Goal: Transaction & Acquisition: Book appointment/travel/reservation

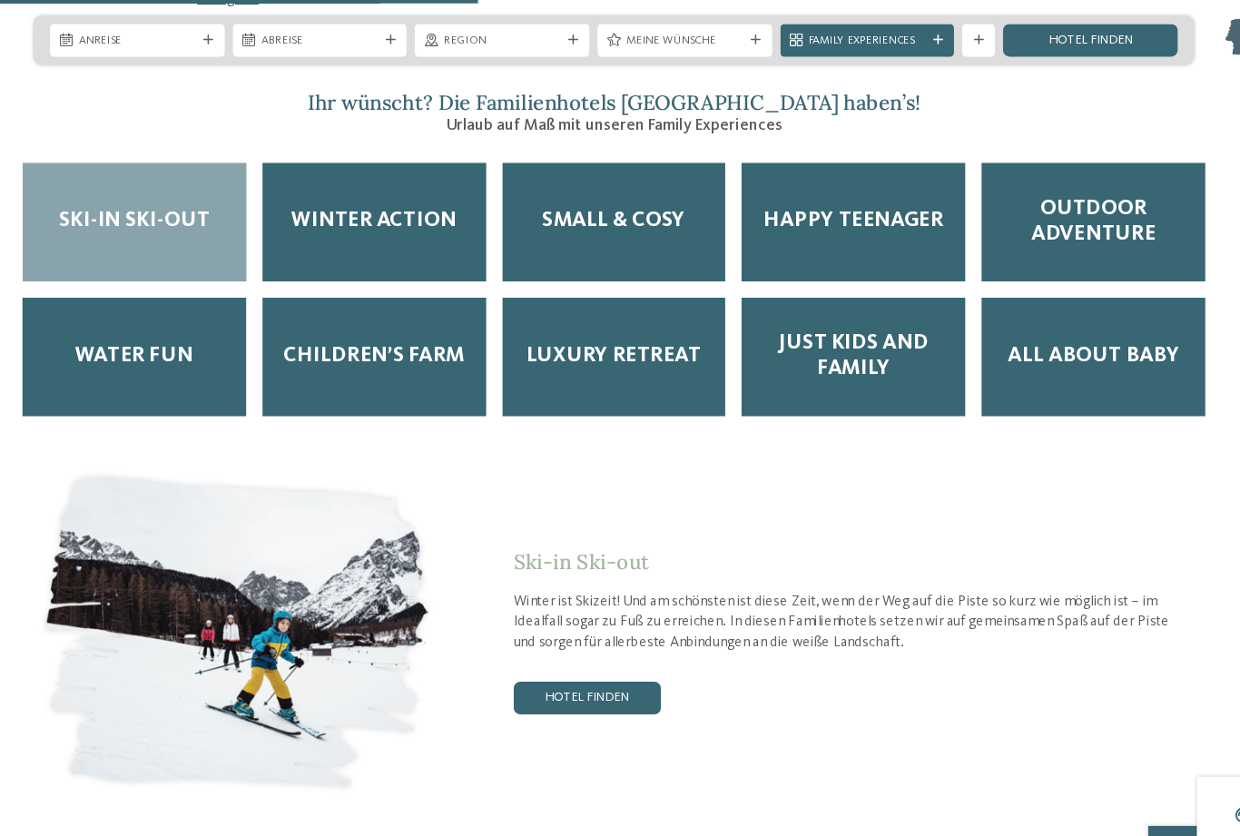
scroll to position [2627, 0]
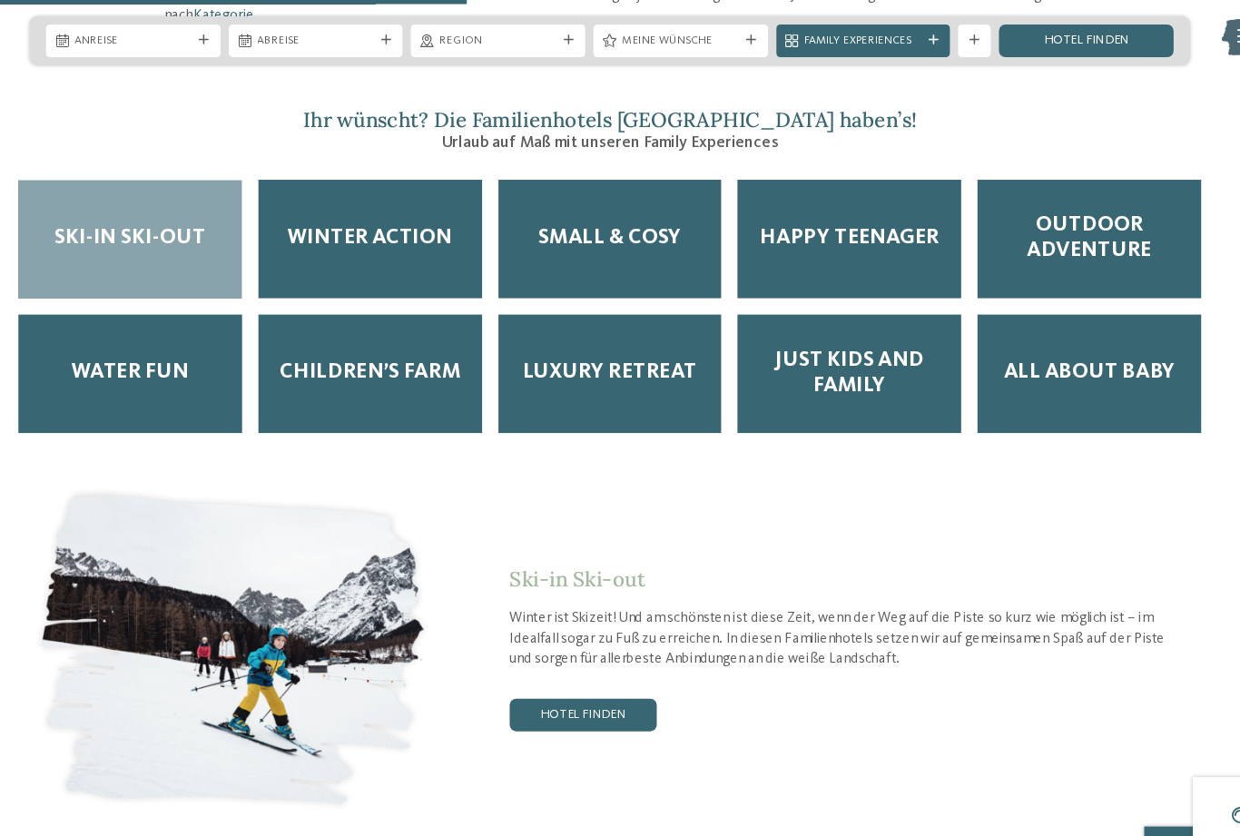
click at [345, 320] on span "Children’s Farm" at bounding box center [407, 331] width 161 height 23
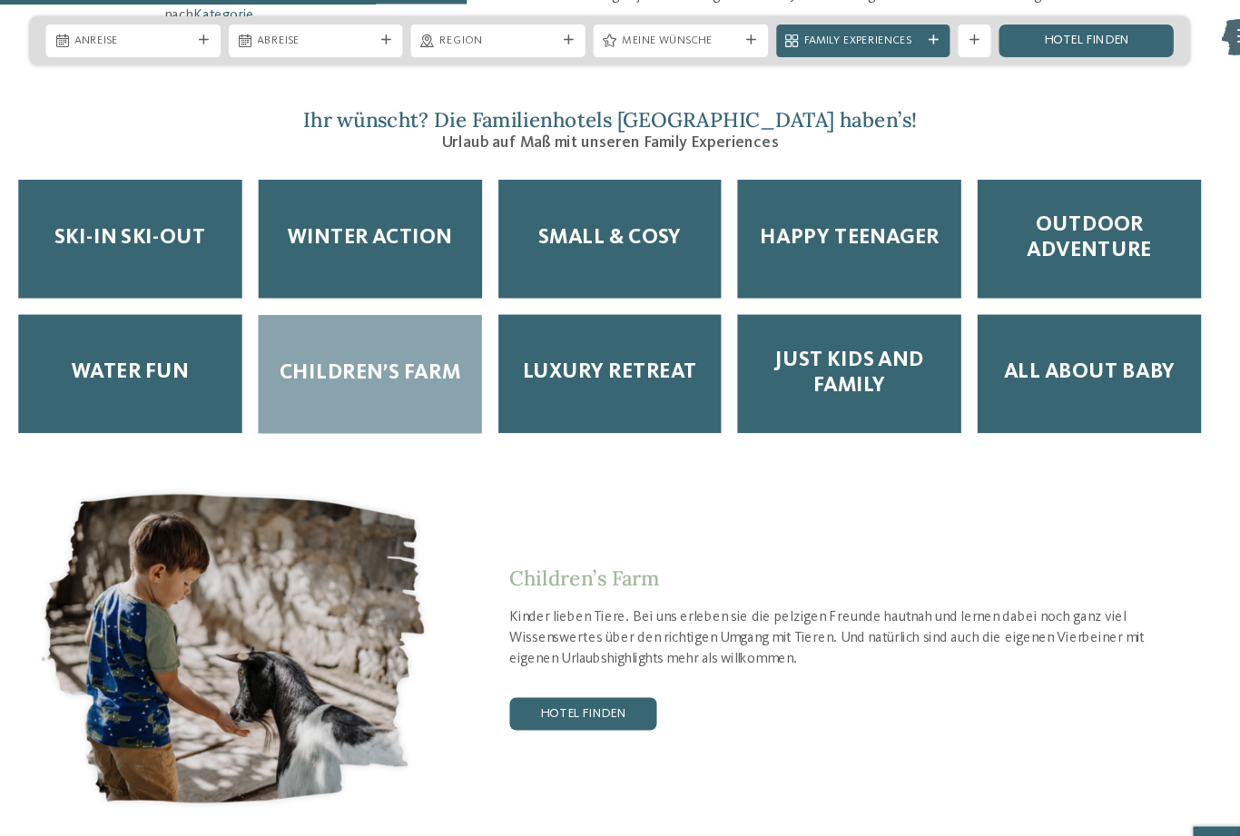
click at [335, 320] on span "Children’s Farm" at bounding box center [407, 331] width 161 height 23
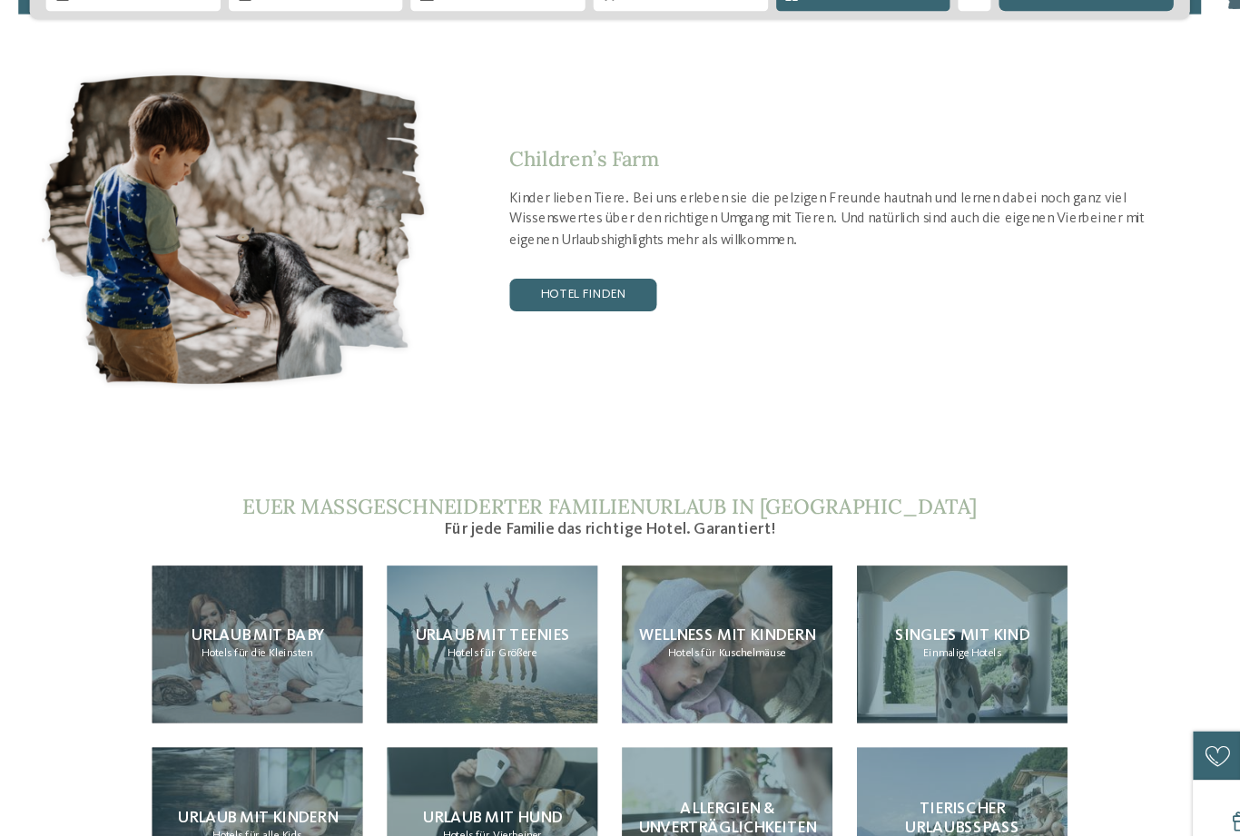
scroll to position [2985, 0]
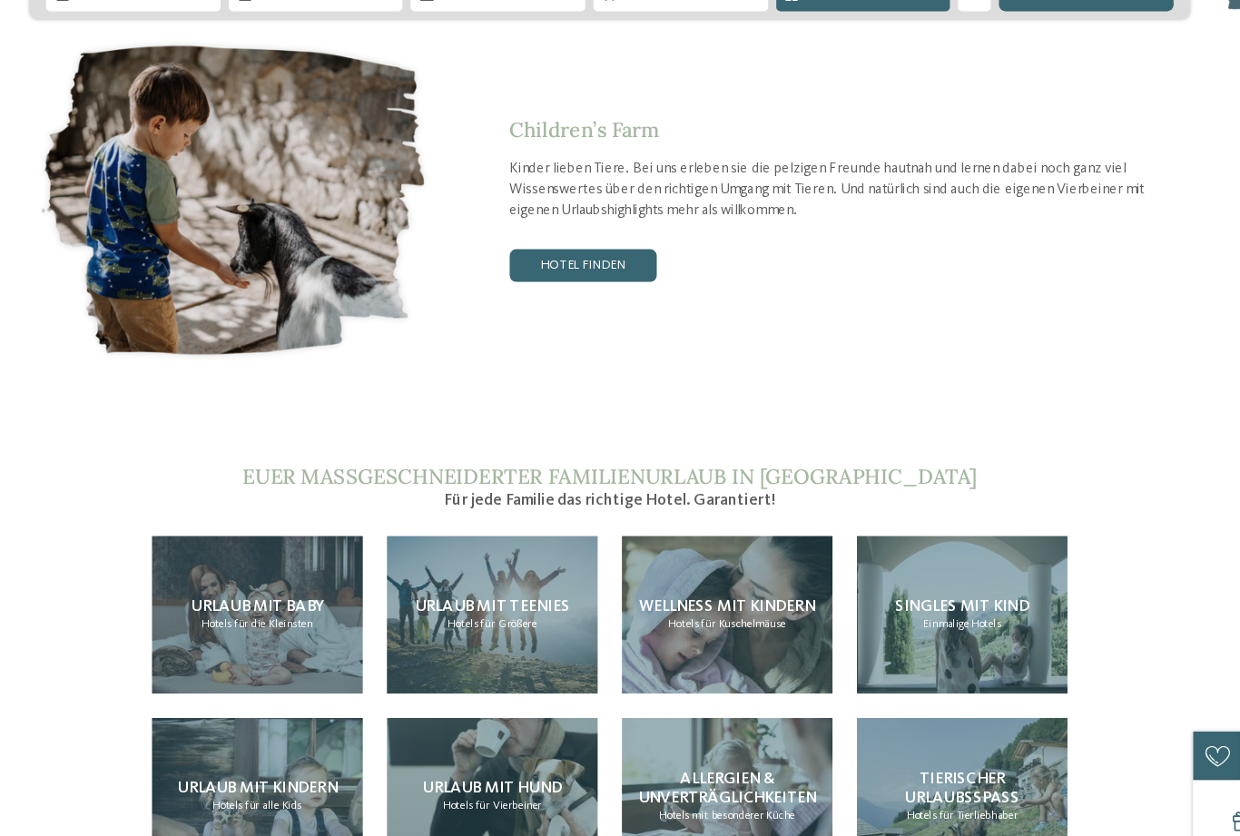
click at [531, 262] on link "Hotel finden" at bounding box center [596, 276] width 131 height 29
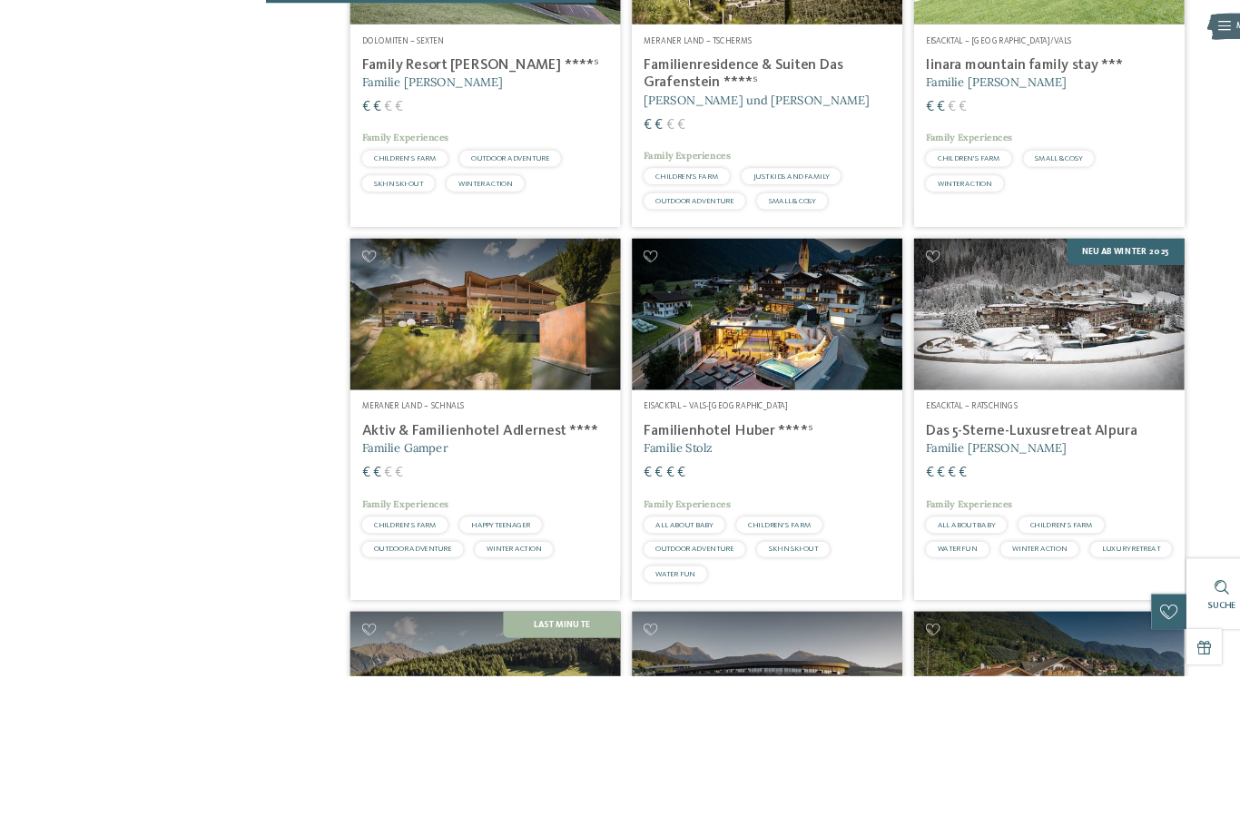
scroll to position [773, 0]
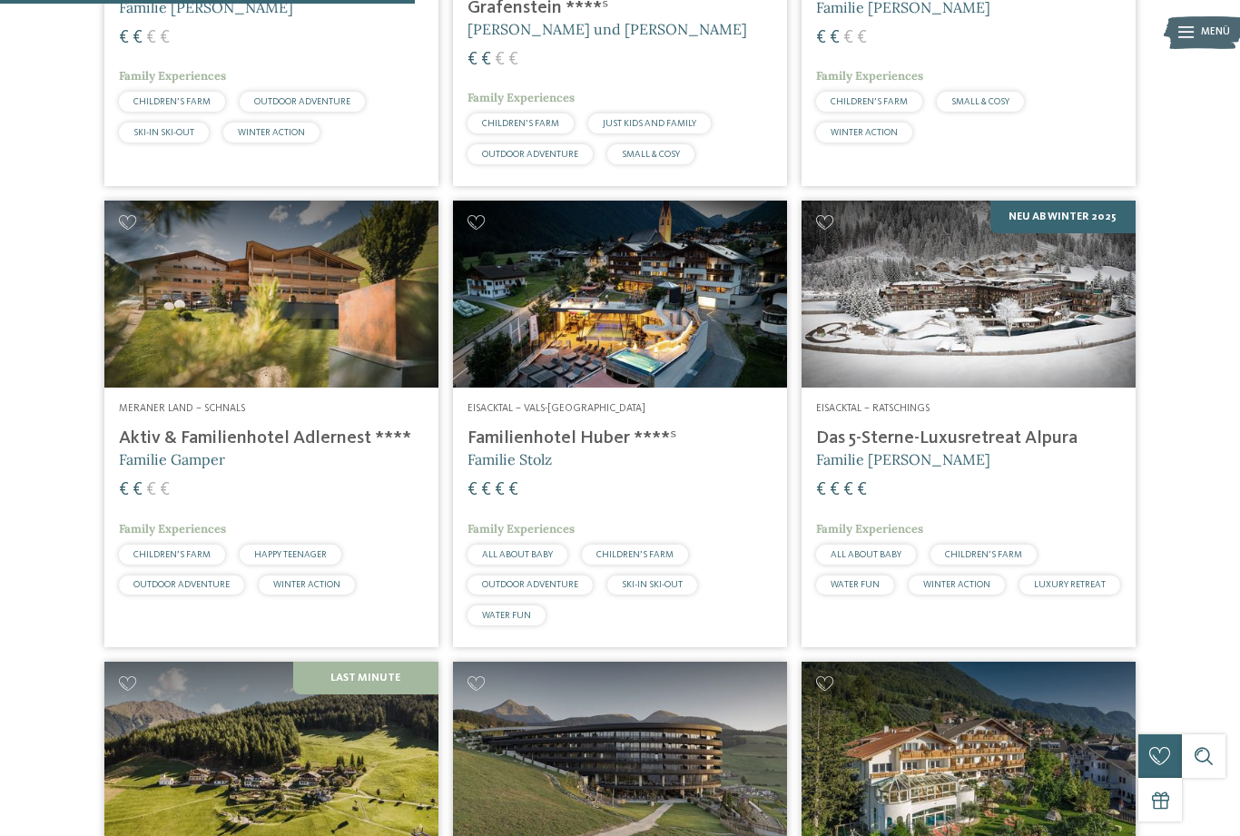
click at [605, 449] on h4 "Familienhotel Huber ****ˢ" at bounding box center [619, 438] width 305 height 22
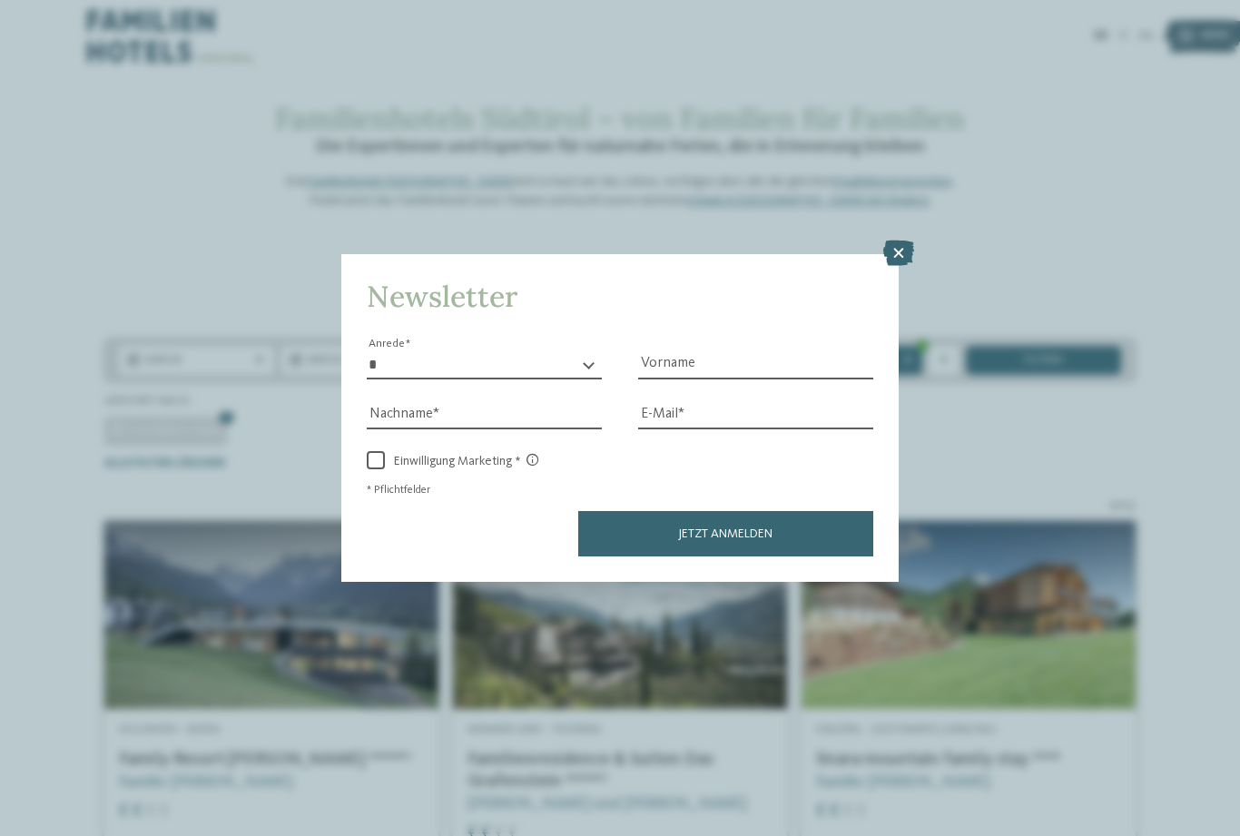
click at [901, 240] on icon at bounding box center [898, 252] width 31 height 25
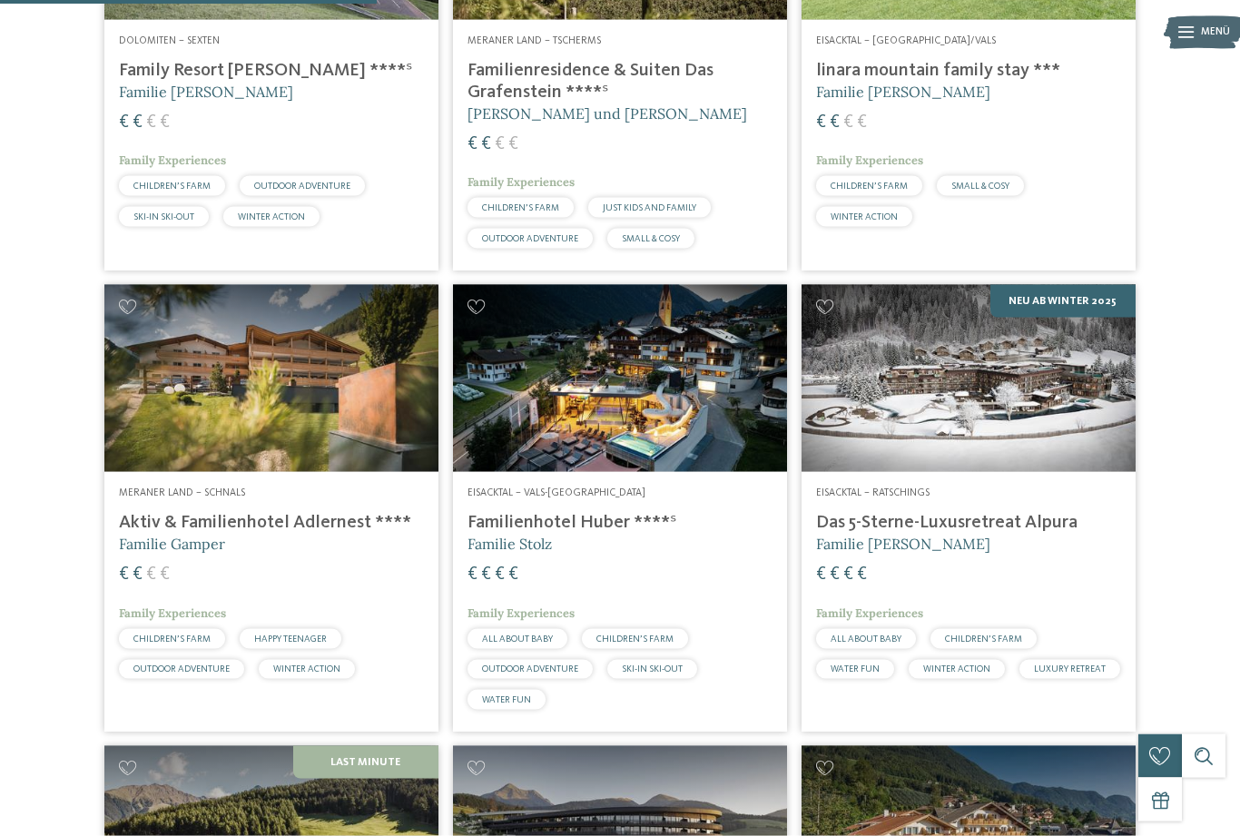
scroll to position [766, 0]
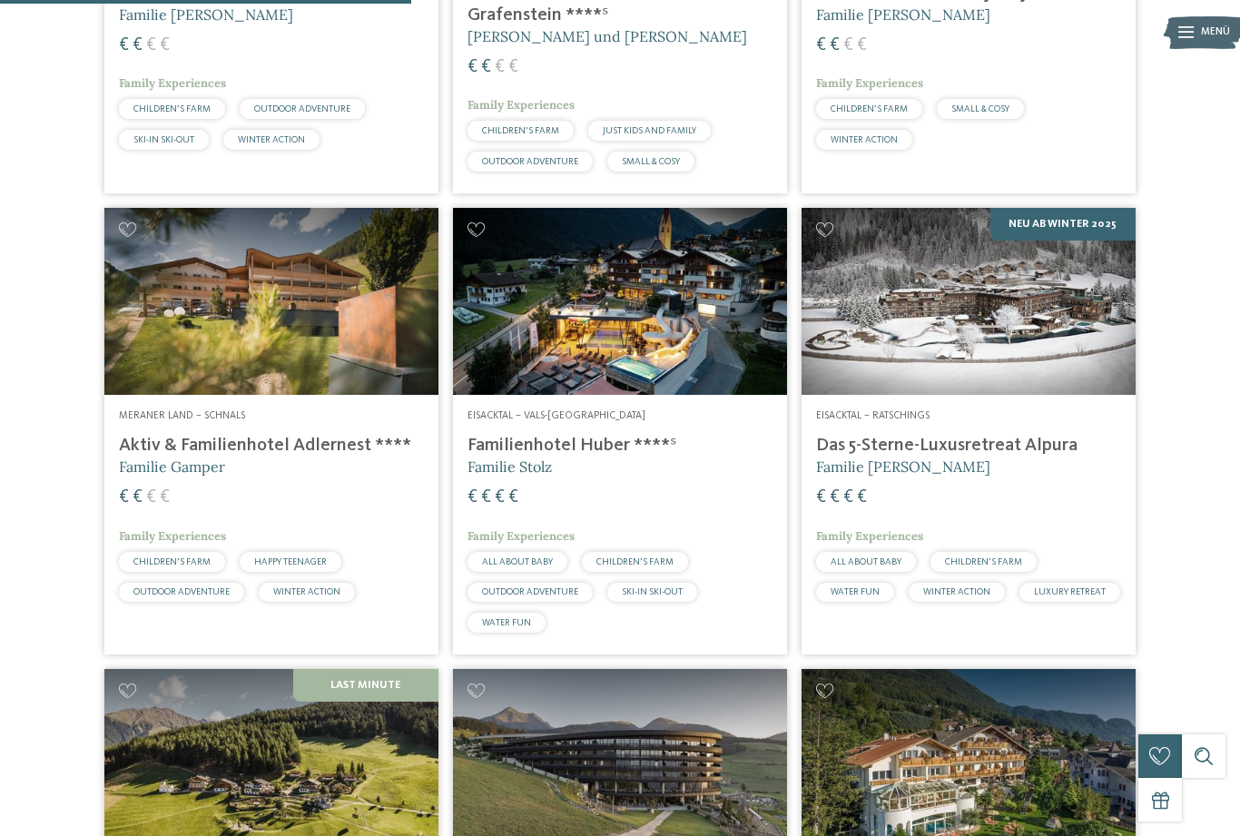
click at [649, 354] on img at bounding box center [620, 302] width 334 height 188
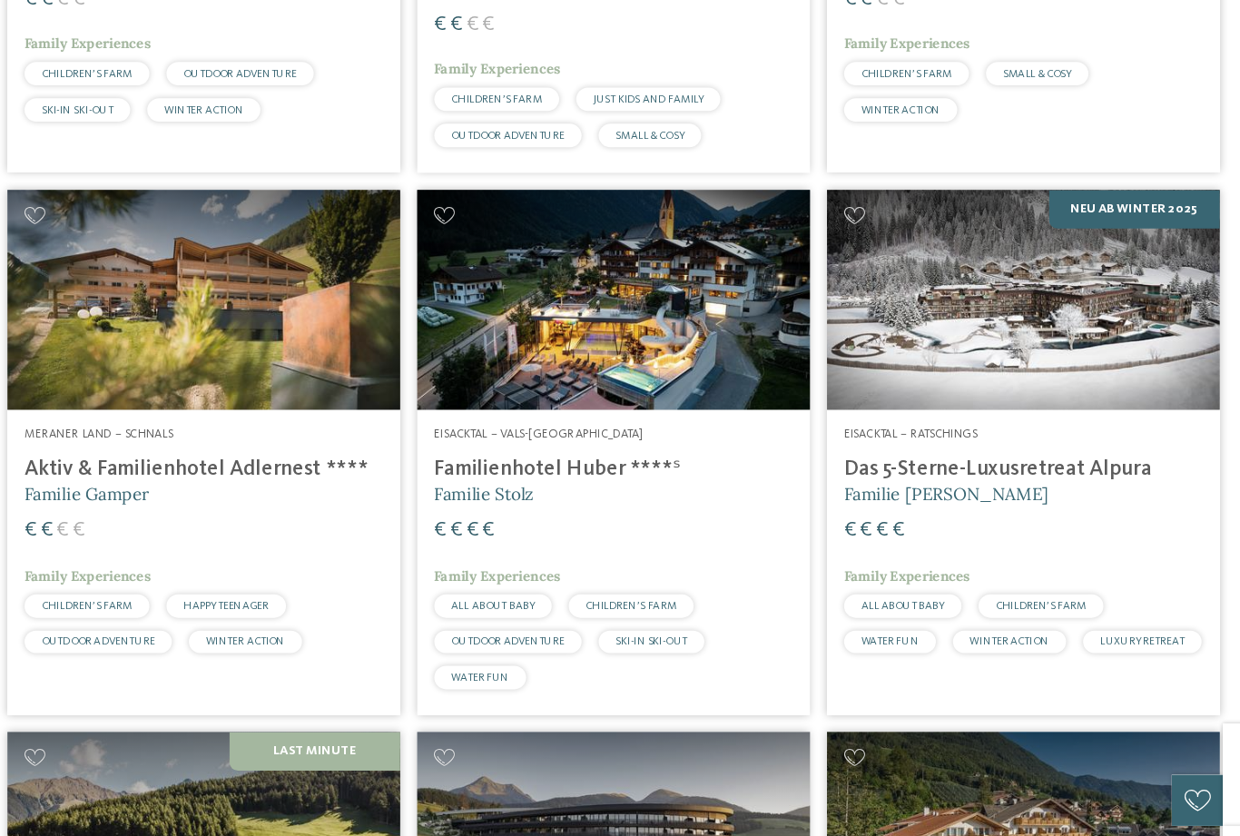
scroll to position [736, 0]
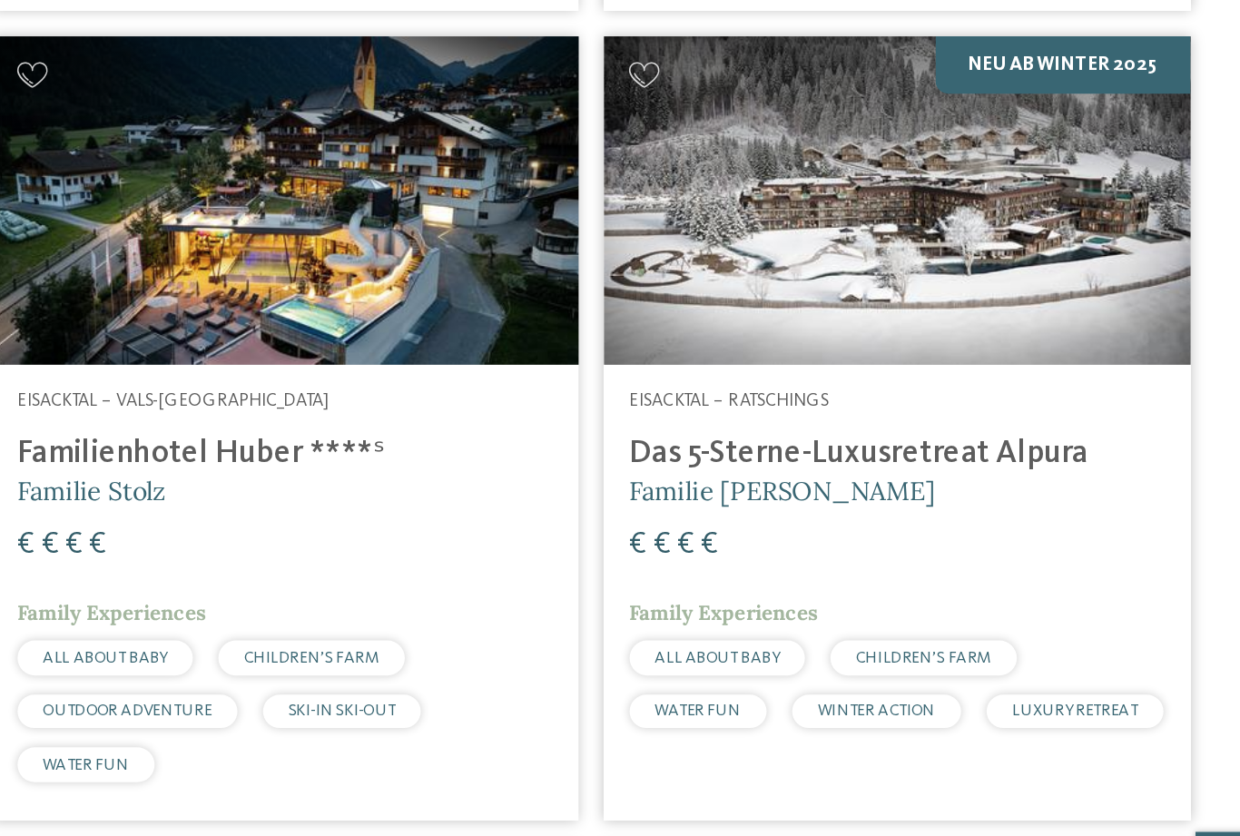
click at [801, 238] on img at bounding box center [968, 332] width 334 height 188
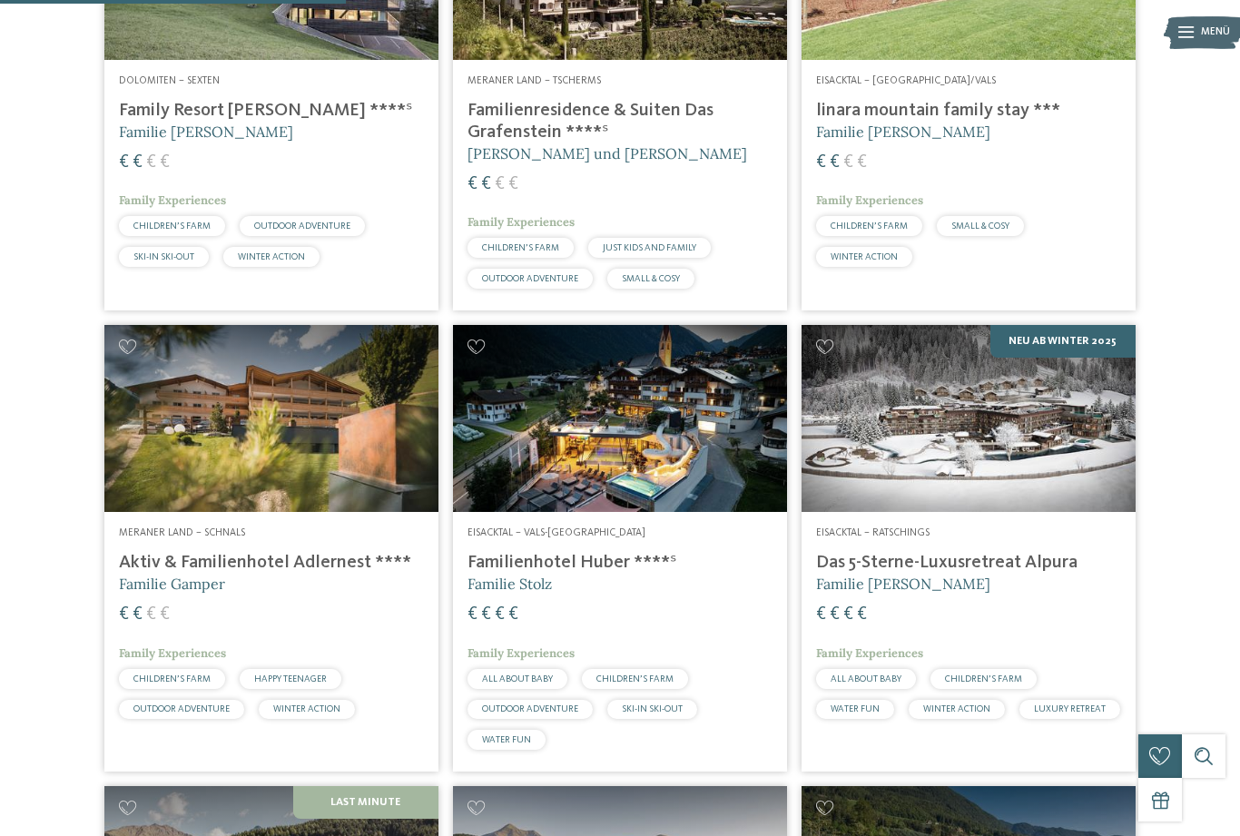
scroll to position [648, 0]
click at [998, 459] on img at bounding box center [968, 420] width 334 height 188
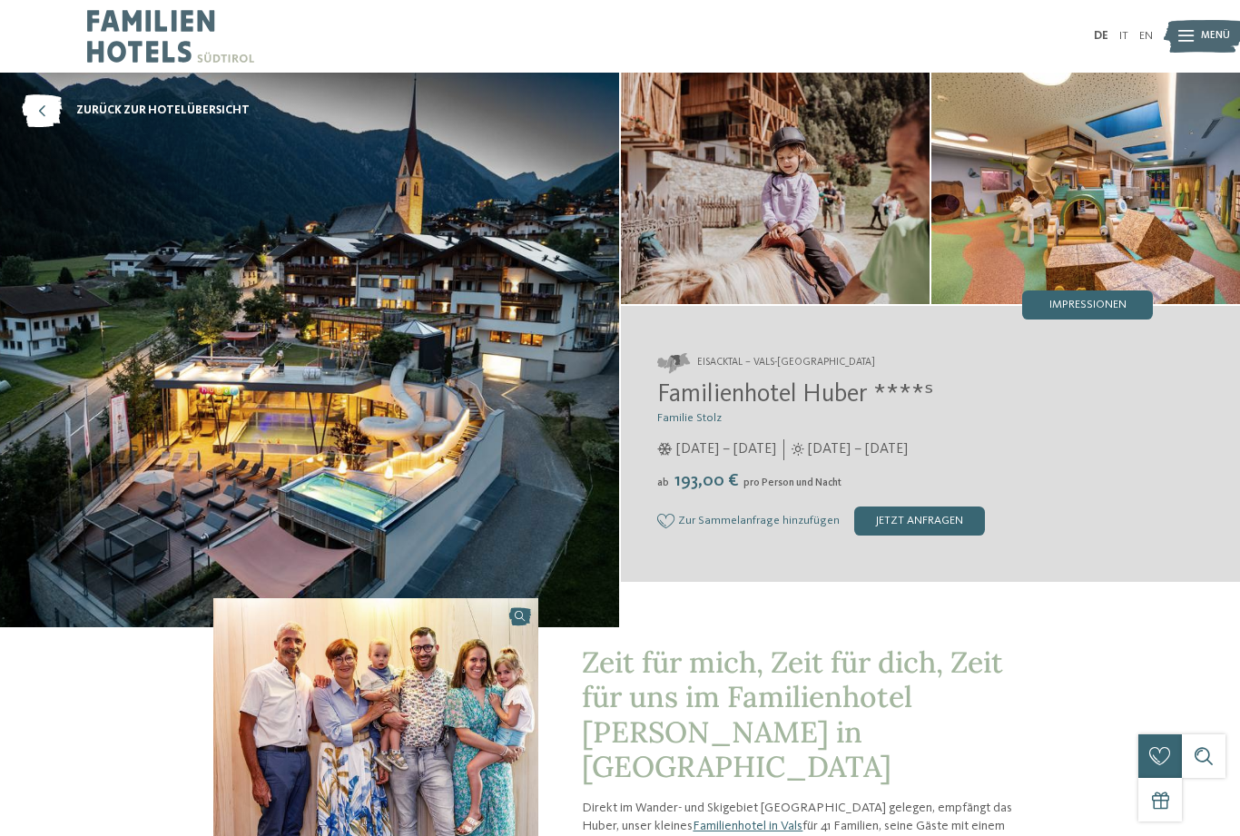
click at [1056, 311] on span "Impressionen" at bounding box center [1087, 305] width 77 height 12
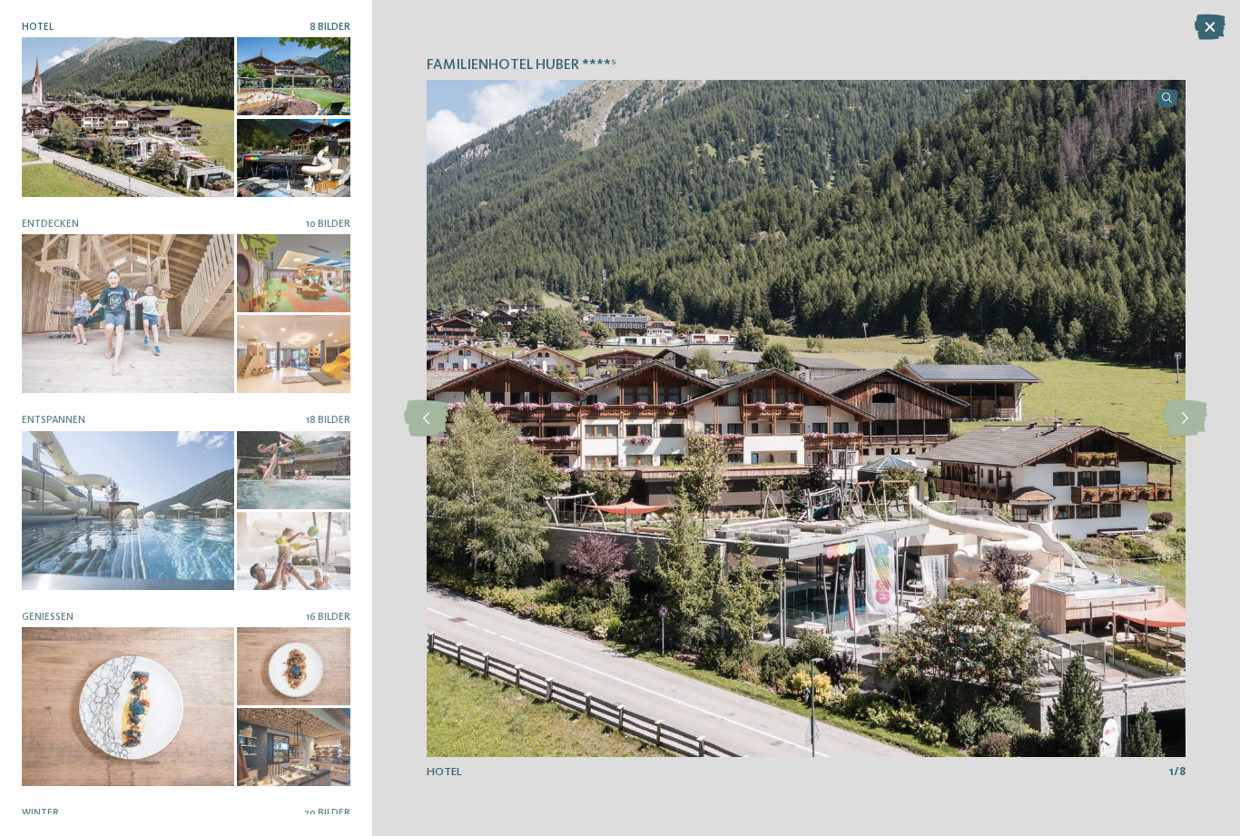
click at [956, 282] on img at bounding box center [806, 418] width 759 height 677
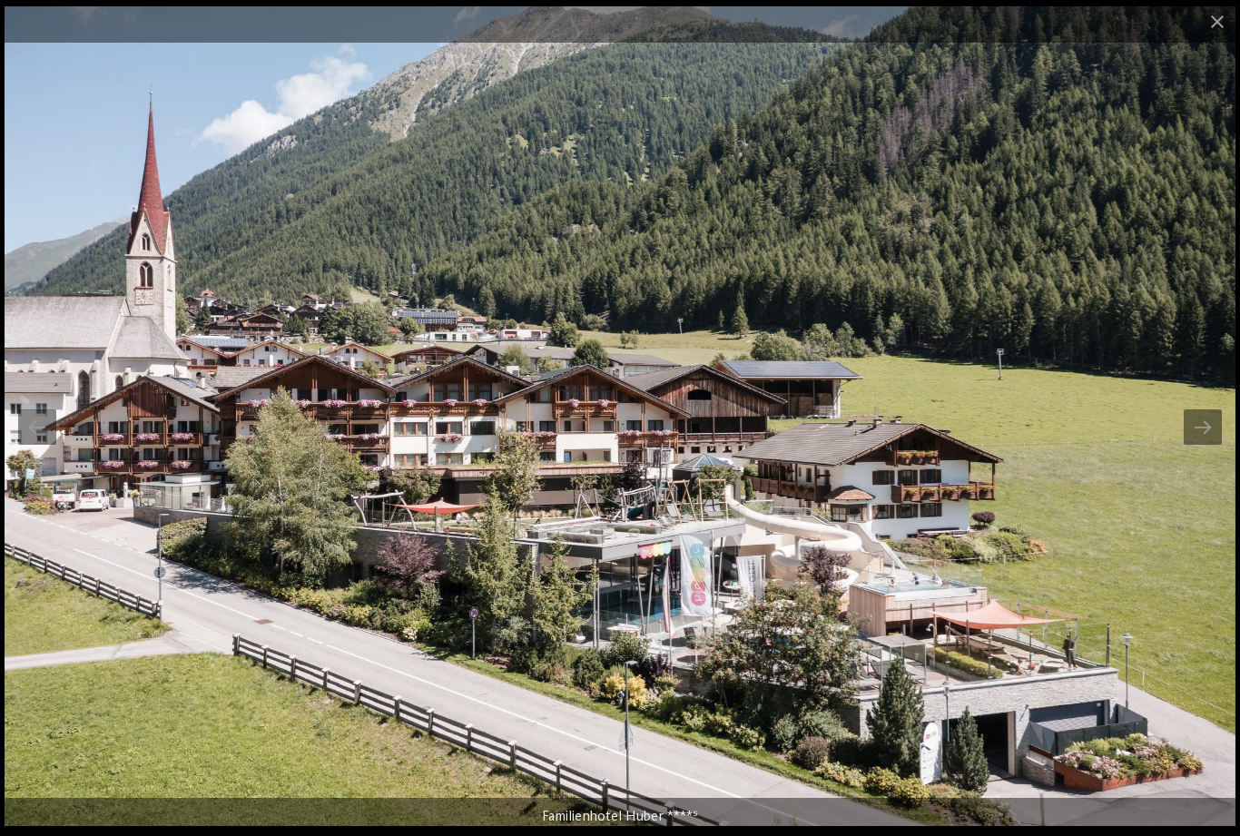
click at [1199, 433] on div at bounding box center [1202, 426] width 38 height 35
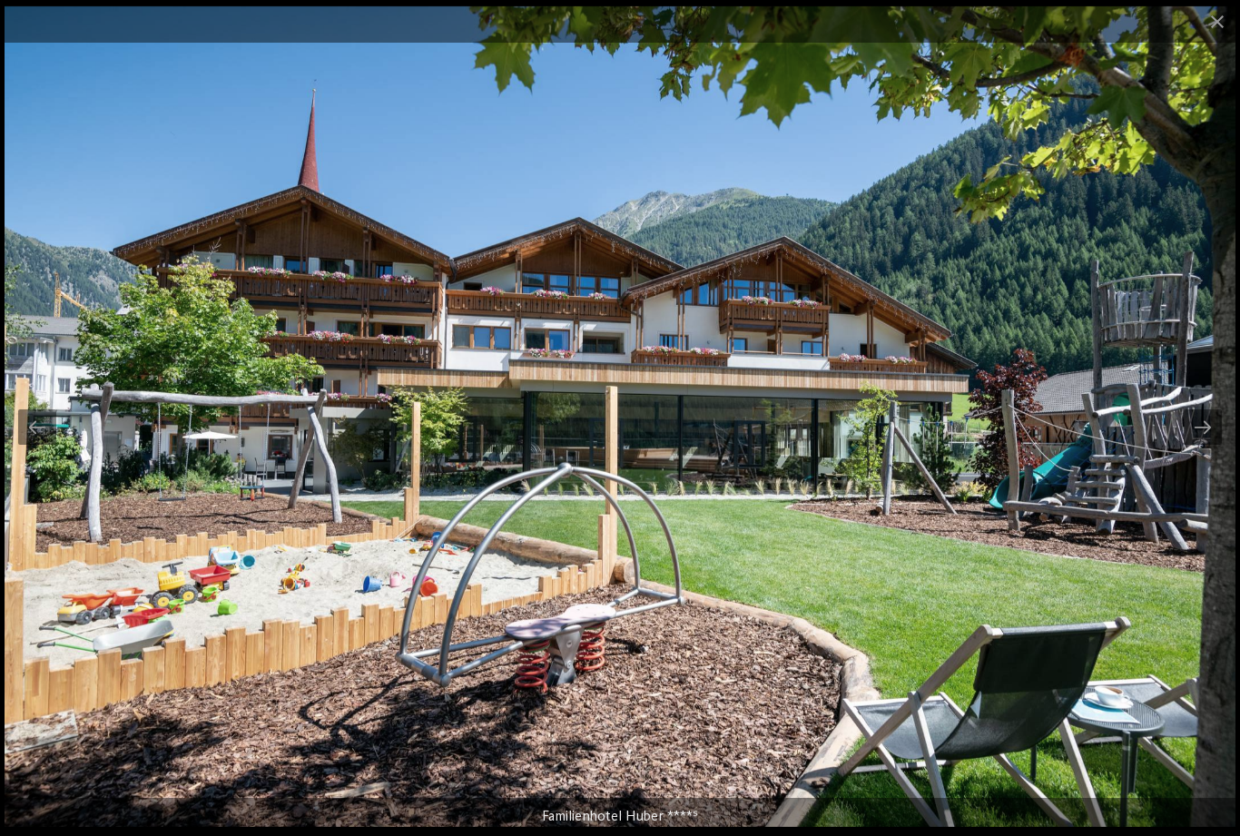
click at [1198, 432] on div at bounding box center [1202, 426] width 38 height 35
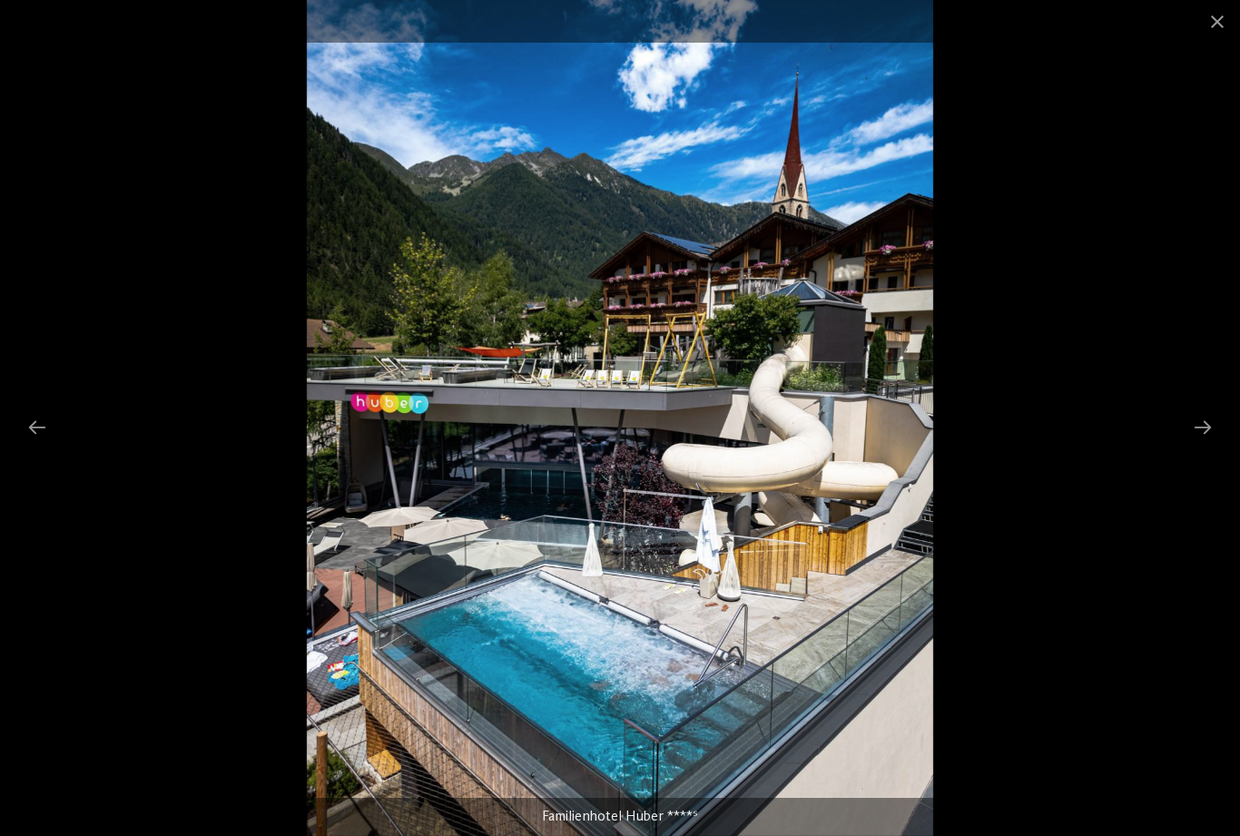
click at [1209, 438] on div at bounding box center [1202, 426] width 38 height 35
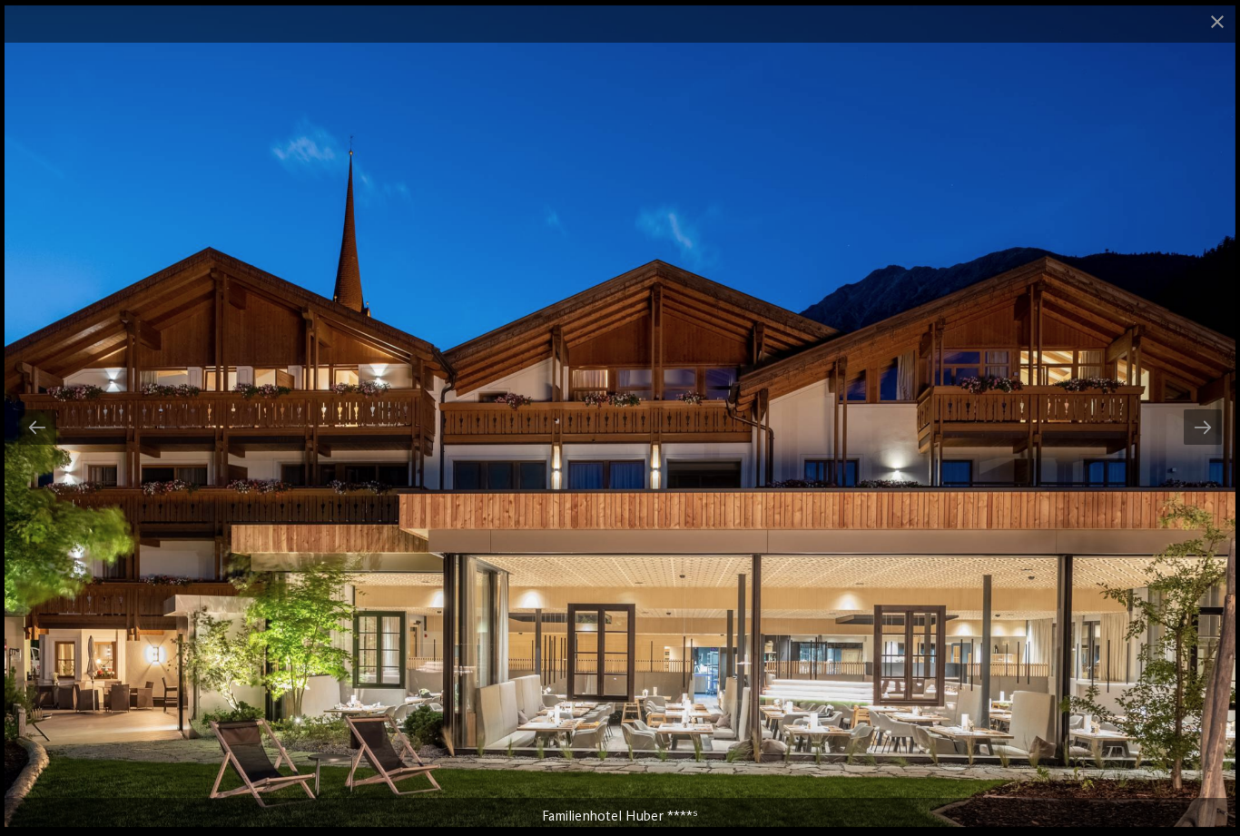
click at [1204, 438] on div at bounding box center [1202, 426] width 38 height 35
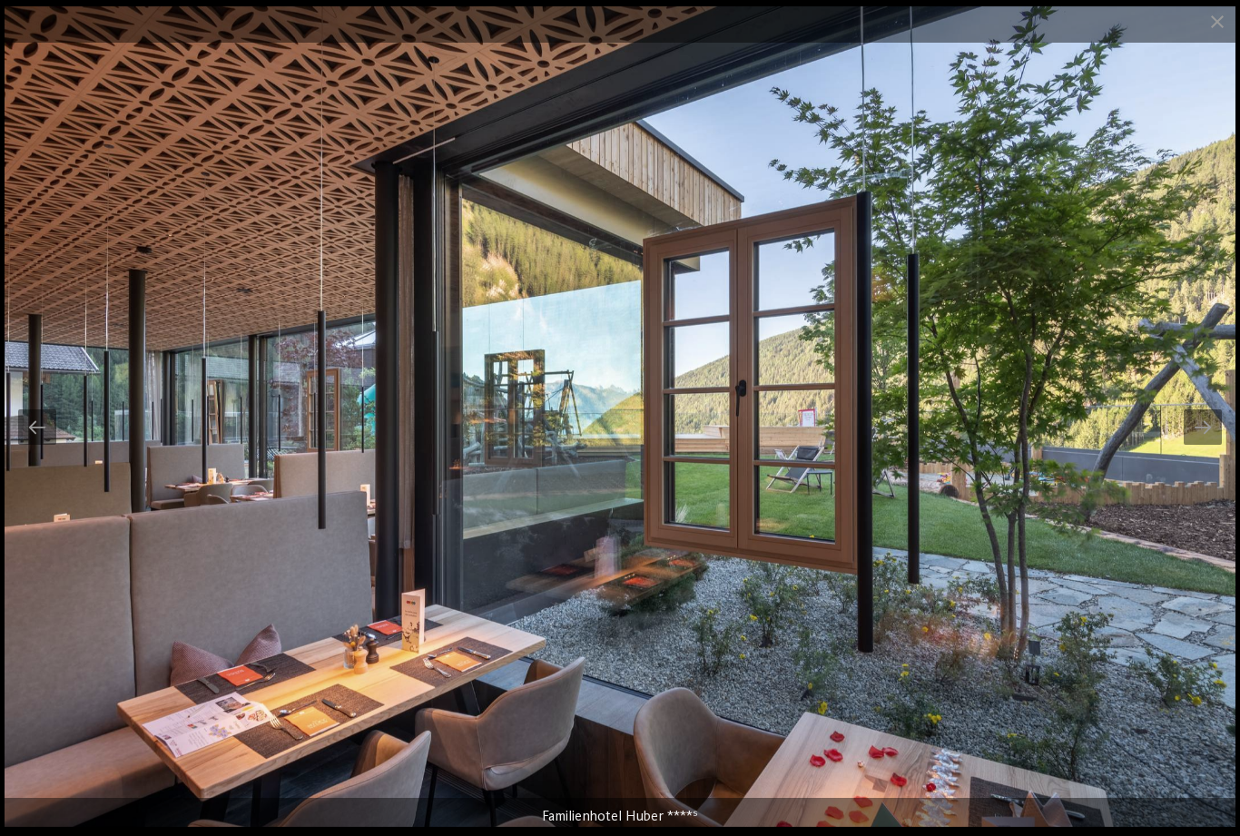
click at [1205, 437] on div at bounding box center [1202, 426] width 38 height 35
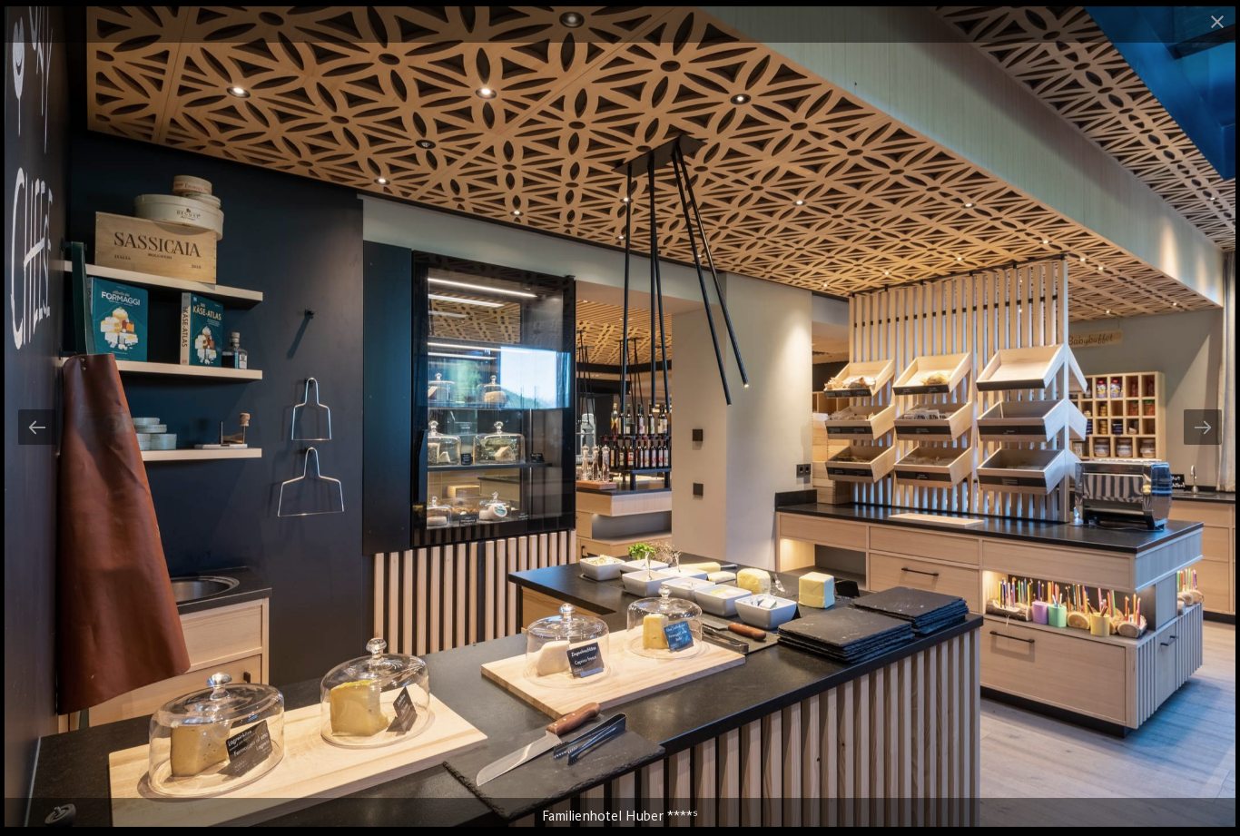
click at [1209, 430] on div at bounding box center [1202, 426] width 38 height 35
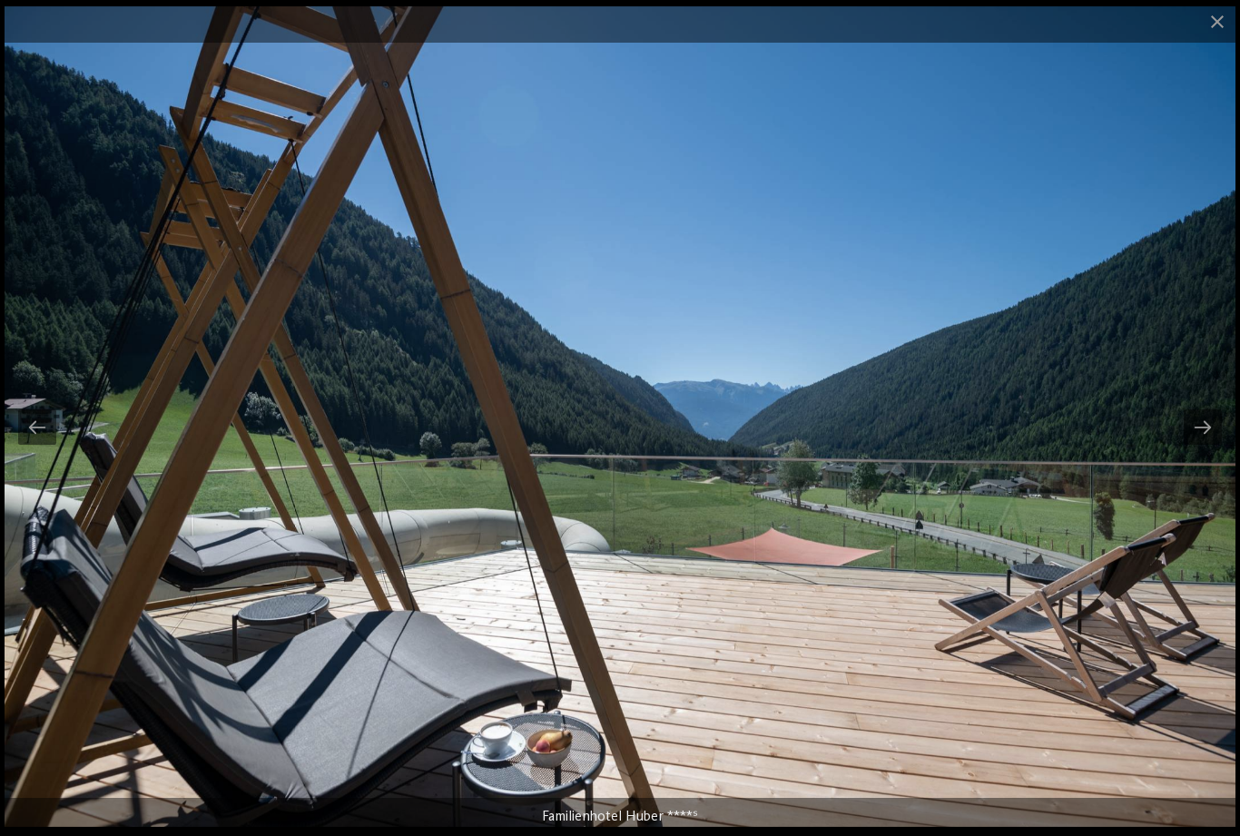
click at [1197, 440] on div at bounding box center [1202, 426] width 38 height 35
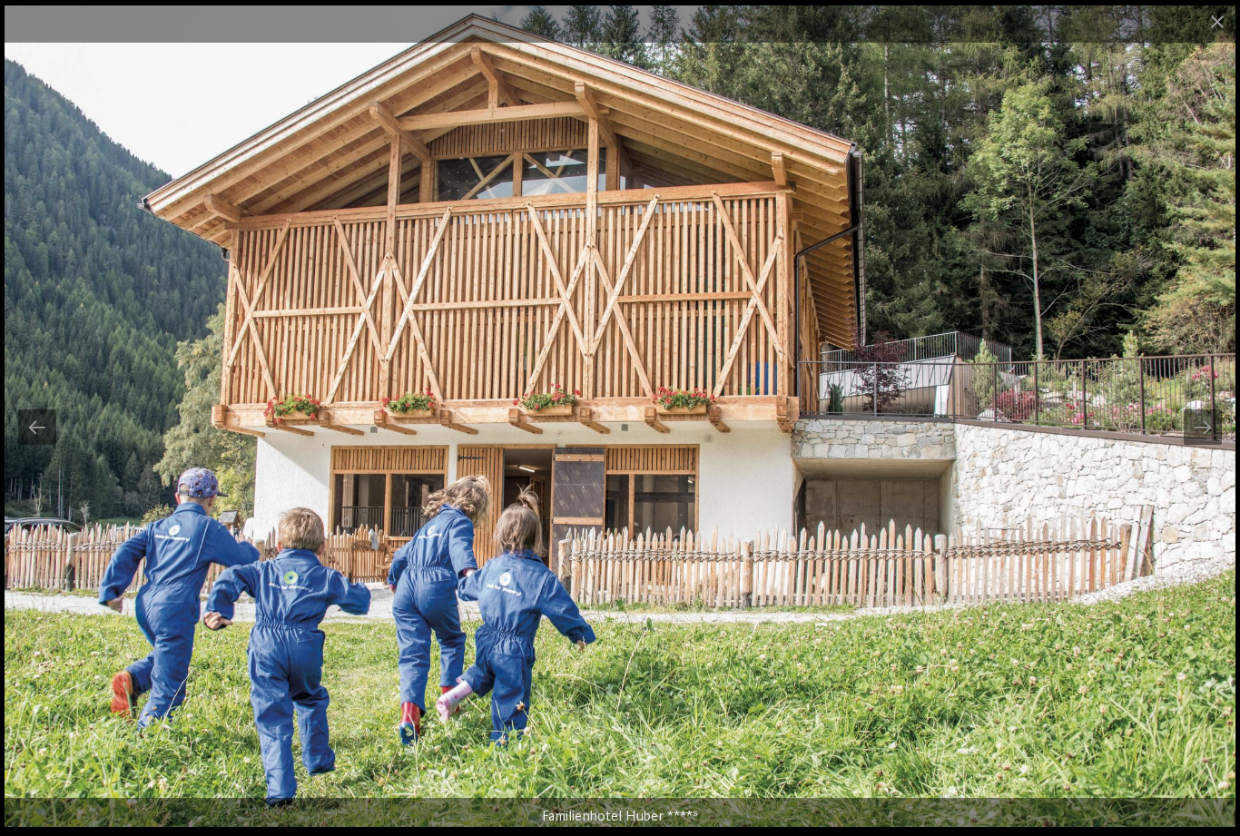
click at [1202, 442] on div at bounding box center [1202, 426] width 38 height 35
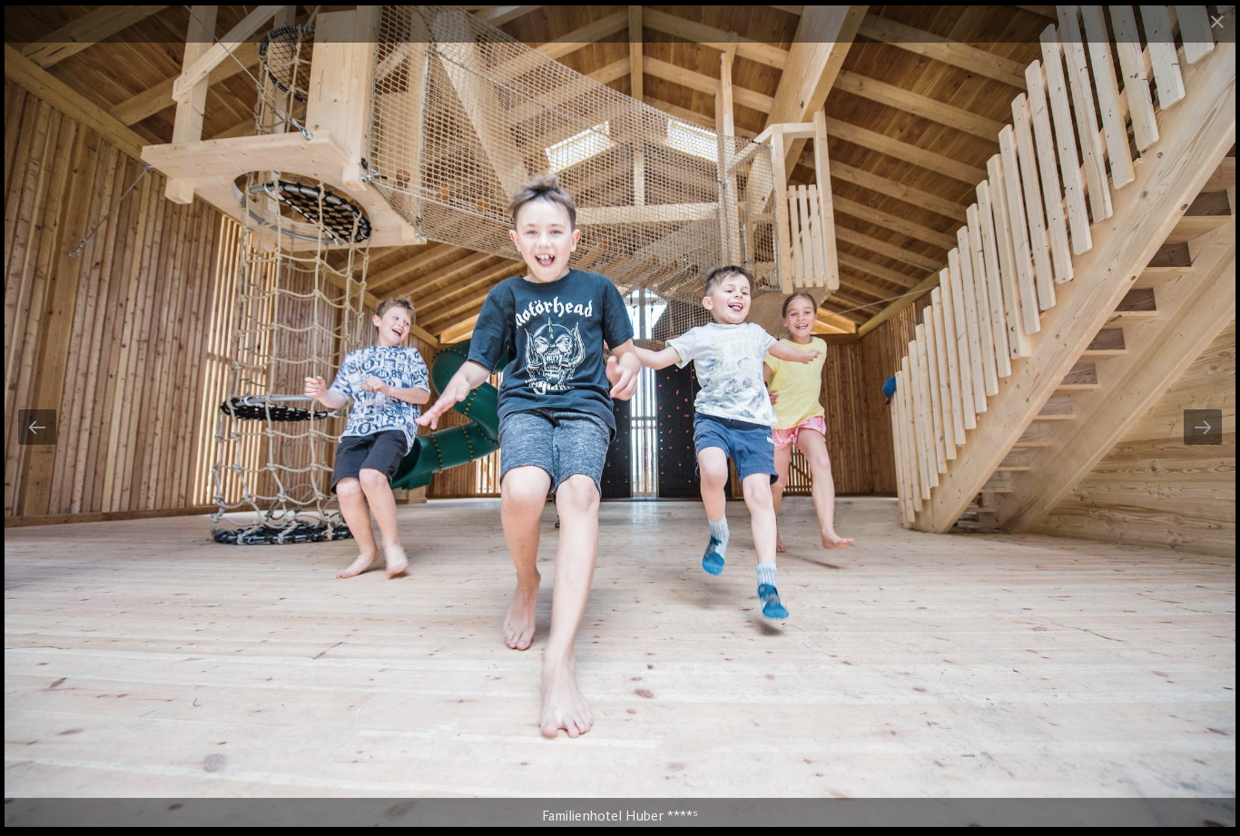
click at [1204, 443] on div at bounding box center [1202, 426] width 38 height 35
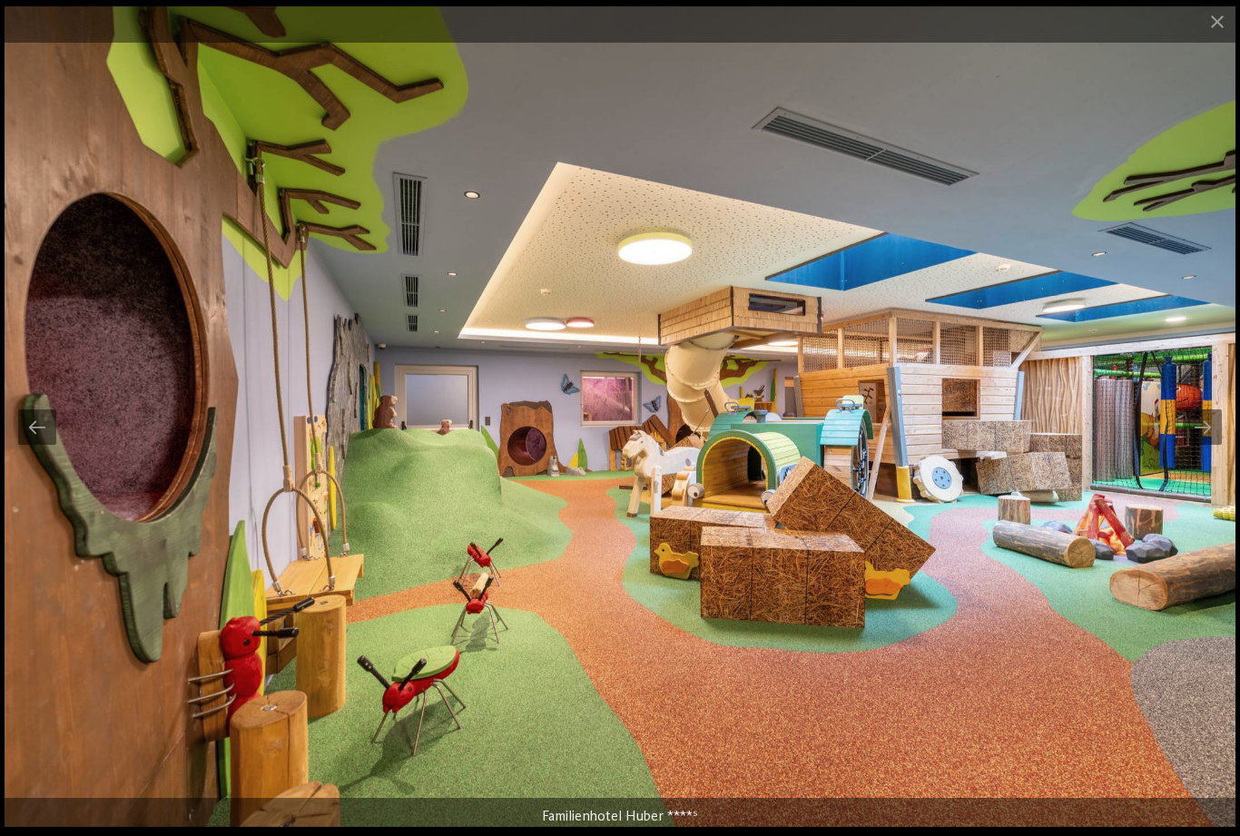
click at [1213, 439] on div at bounding box center [1202, 426] width 38 height 35
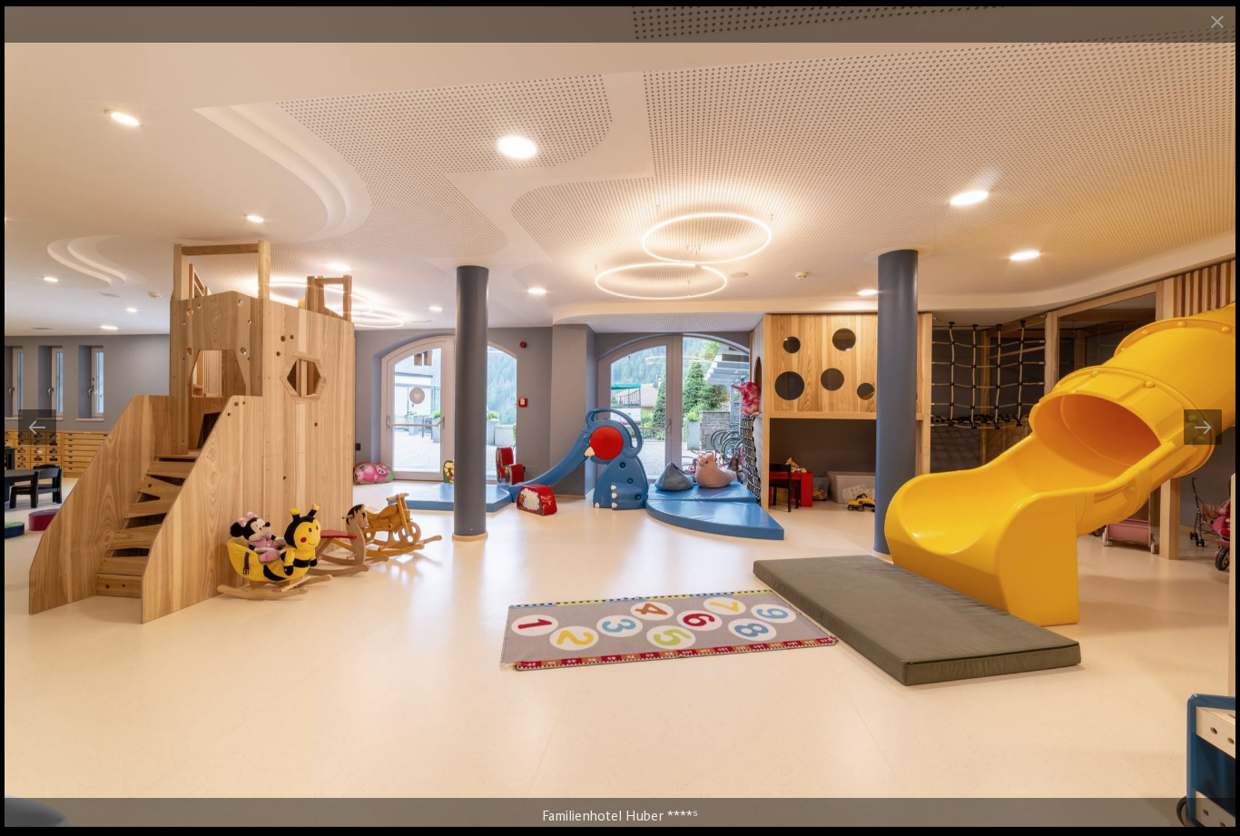
click at [1216, 440] on div at bounding box center [1202, 426] width 38 height 35
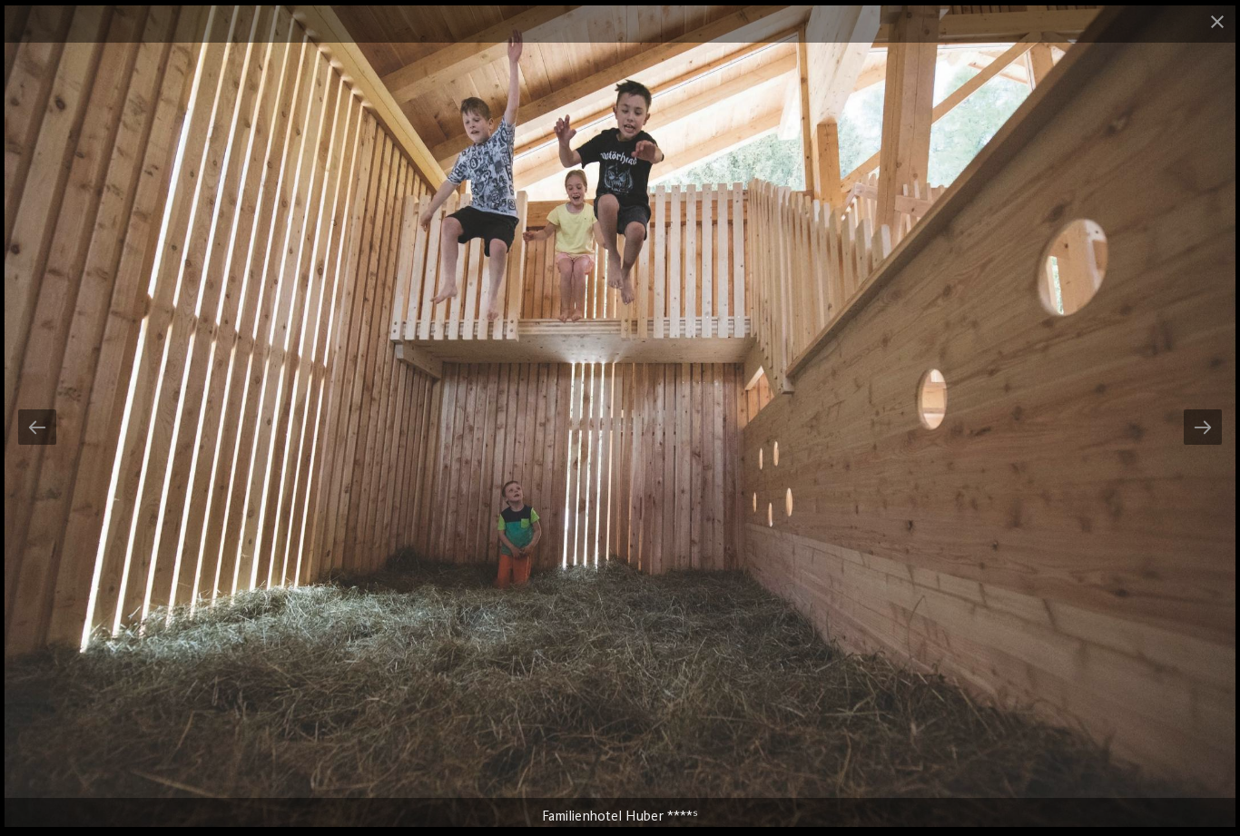
click at [1196, 437] on div at bounding box center [1202, 426] width 38 height 35
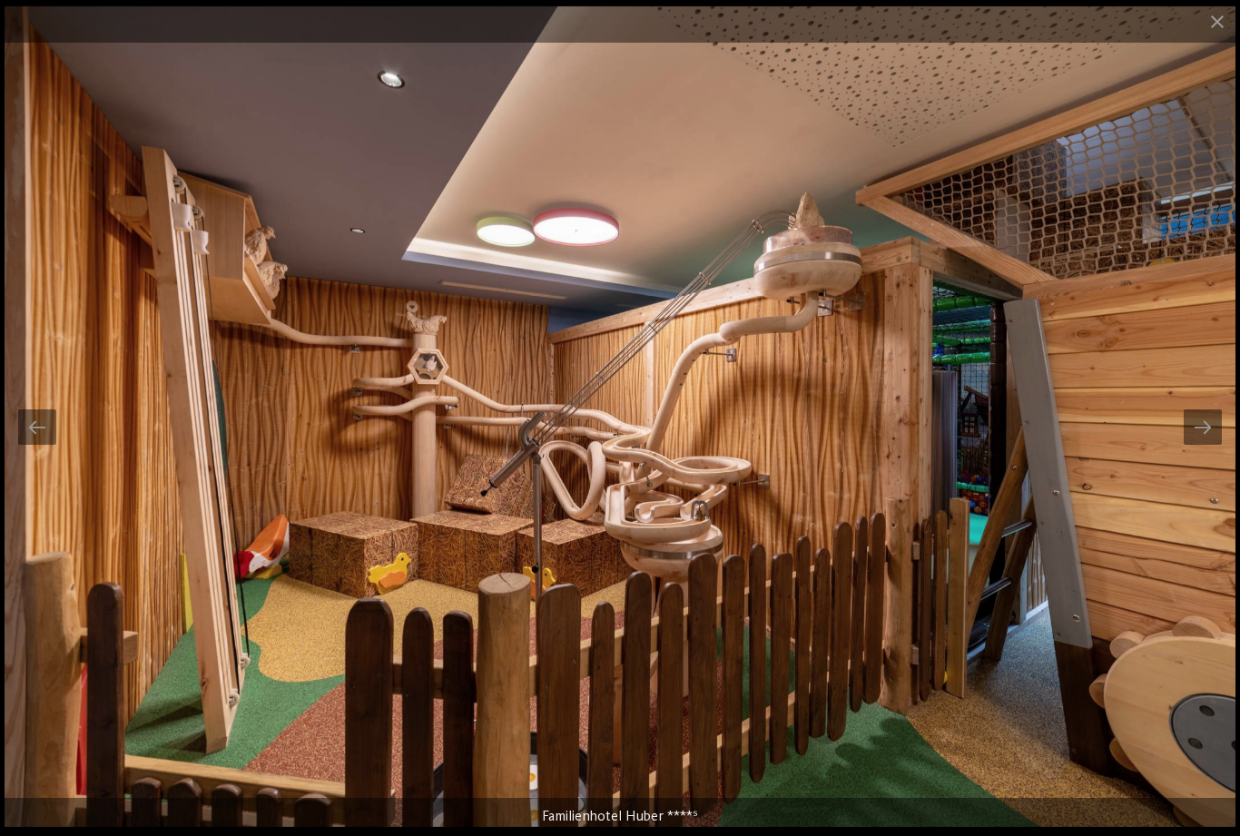
click at [1210, 439] on div at bounding box center [1202, 426] width 38 height 35
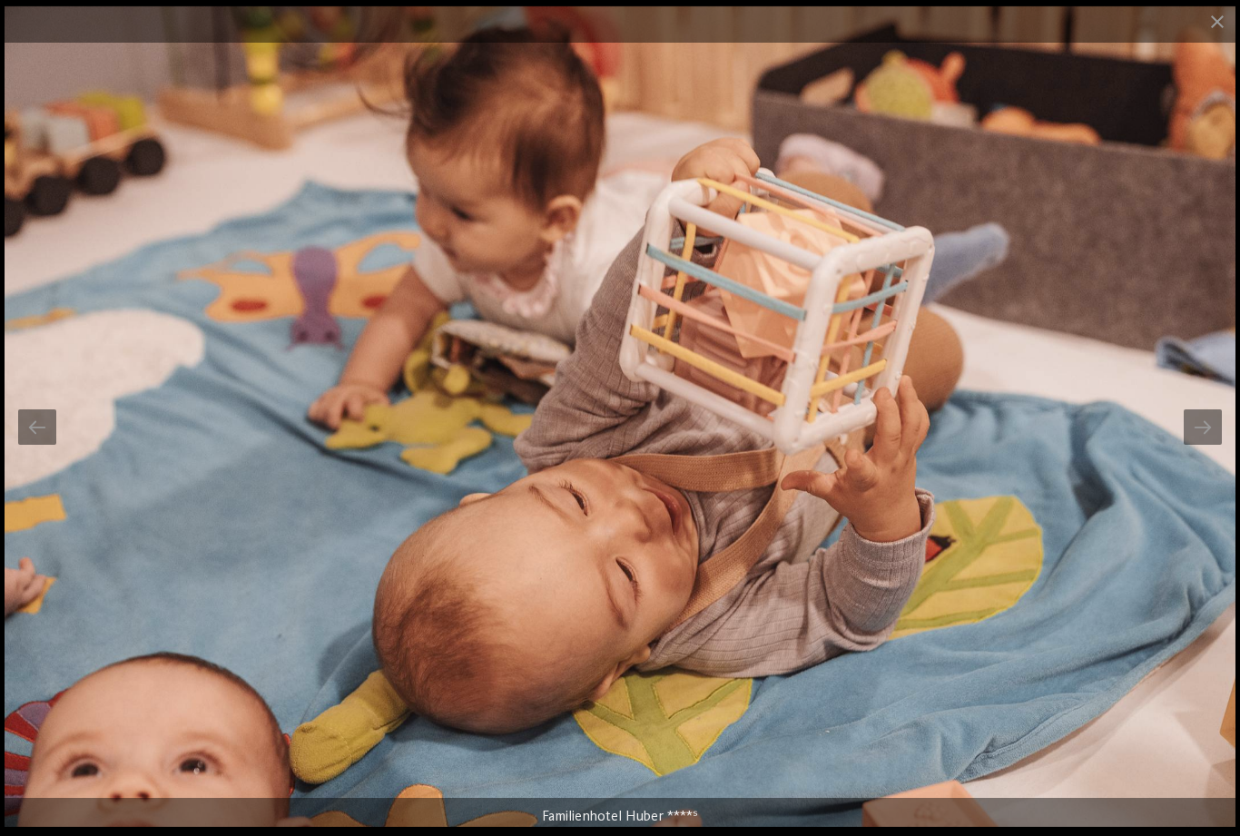
click at [1214, 438] on div at bounding box center [1202, 426] width 38 height 35
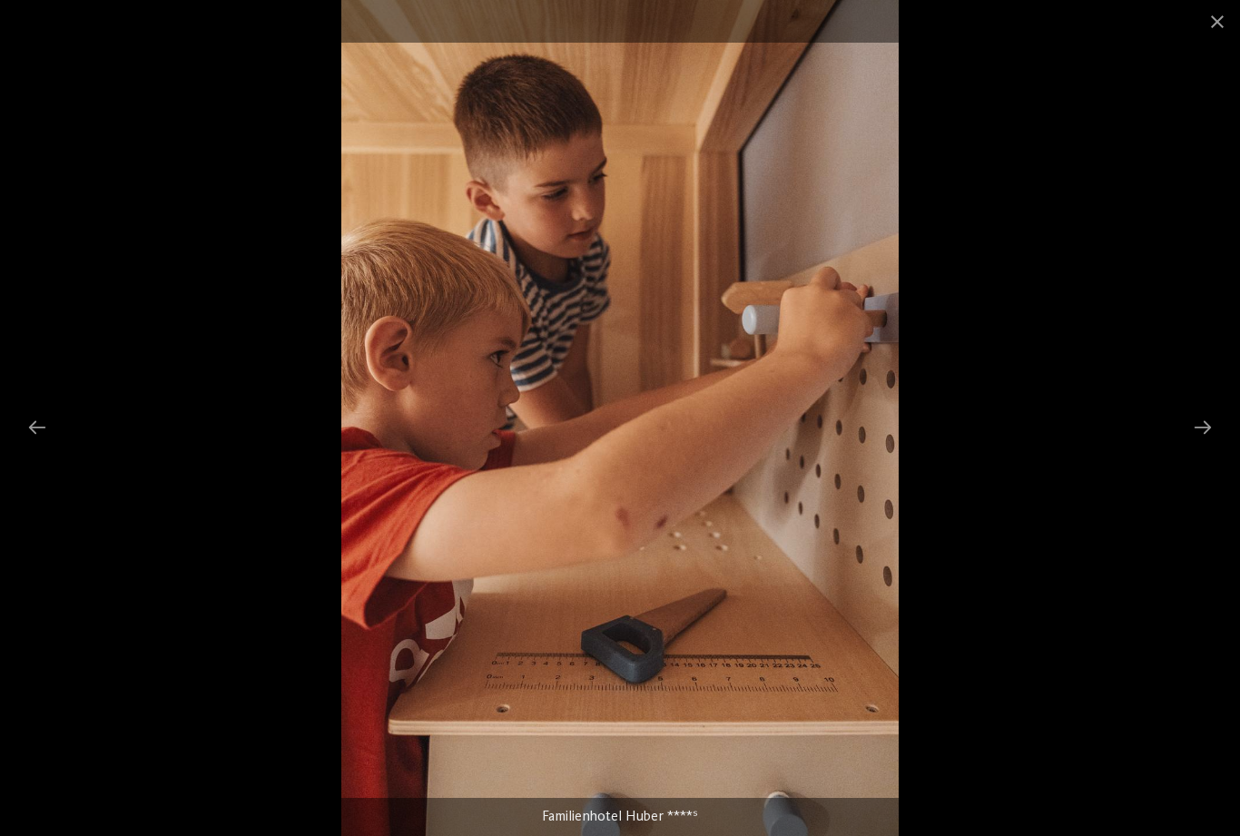
click at [1205, 440] on div at bounding box center [1202, 426] width 38 height 35
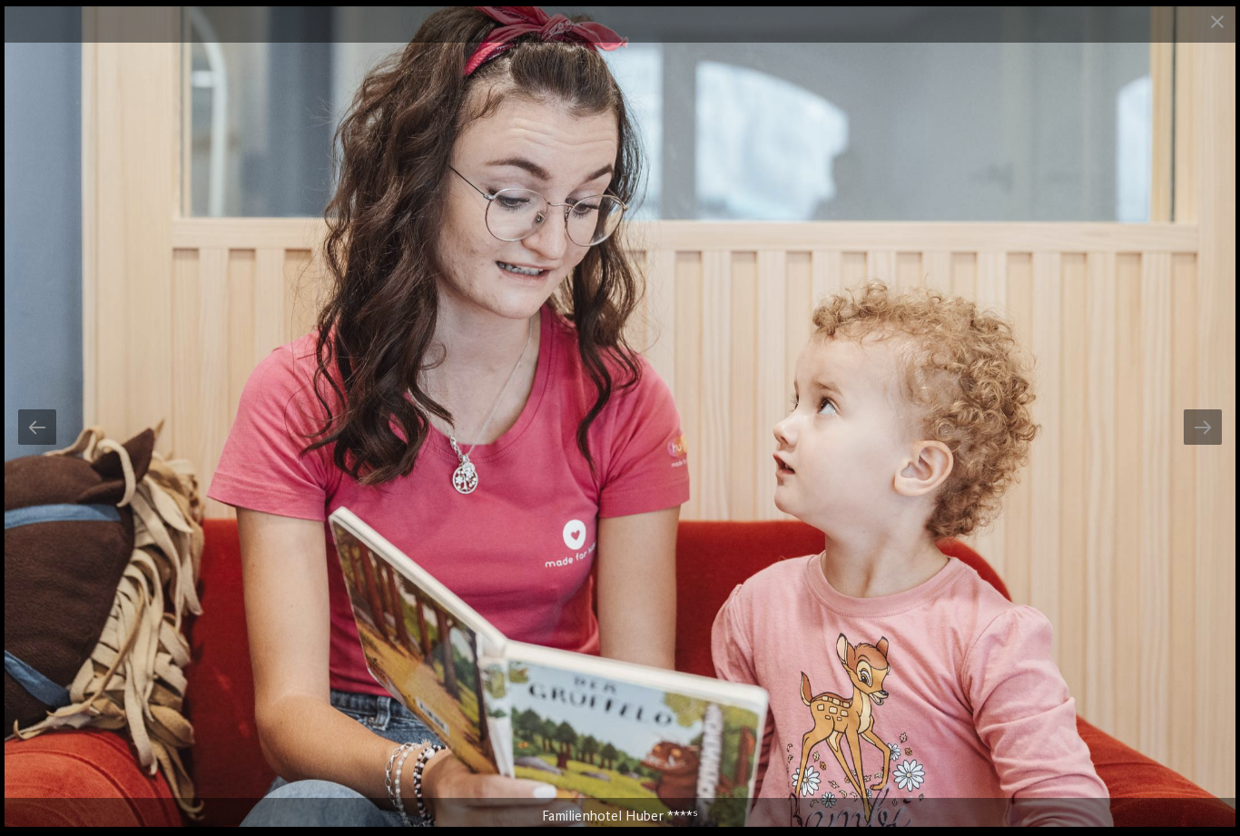
click at [1205, 443] on div at bounding box center [1202, 426] width 38 height 35
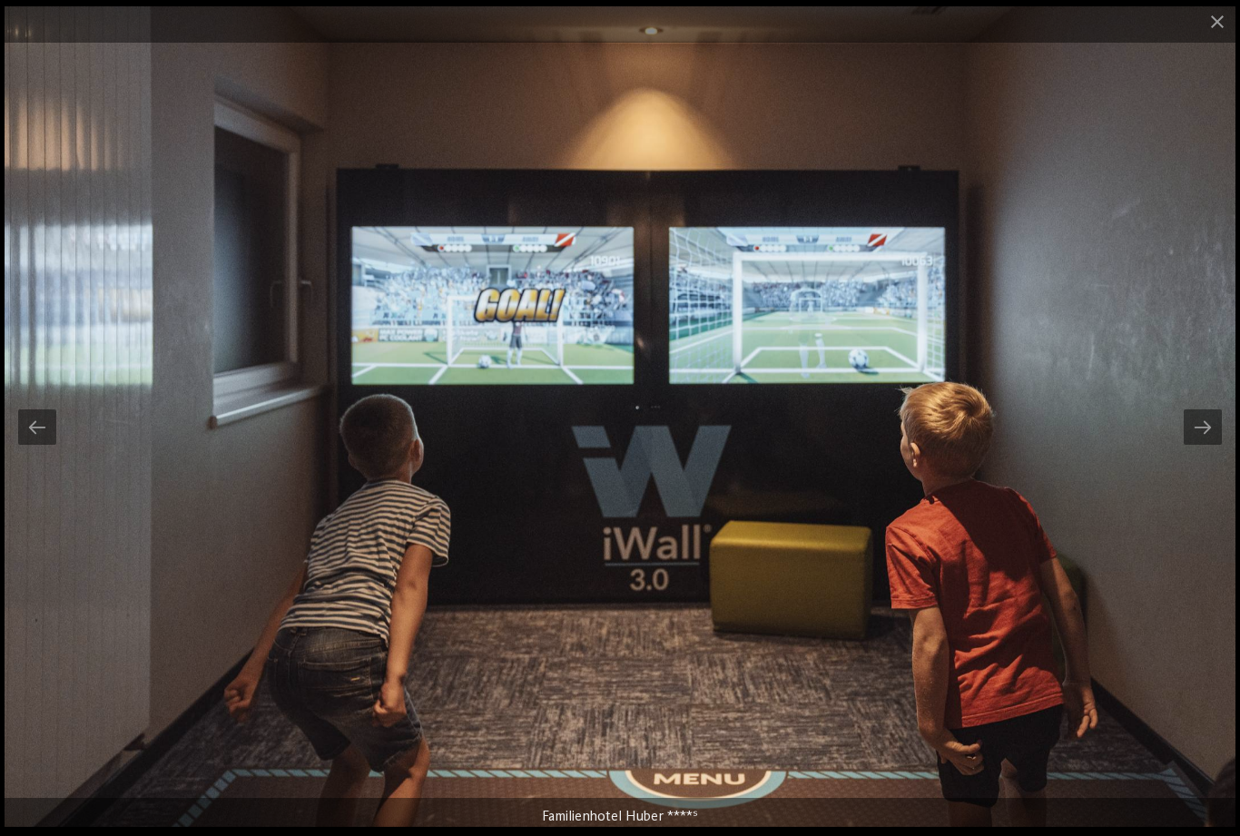
click at [1196, 439] on div at bounding box center [1202, 426] width 38 height 35
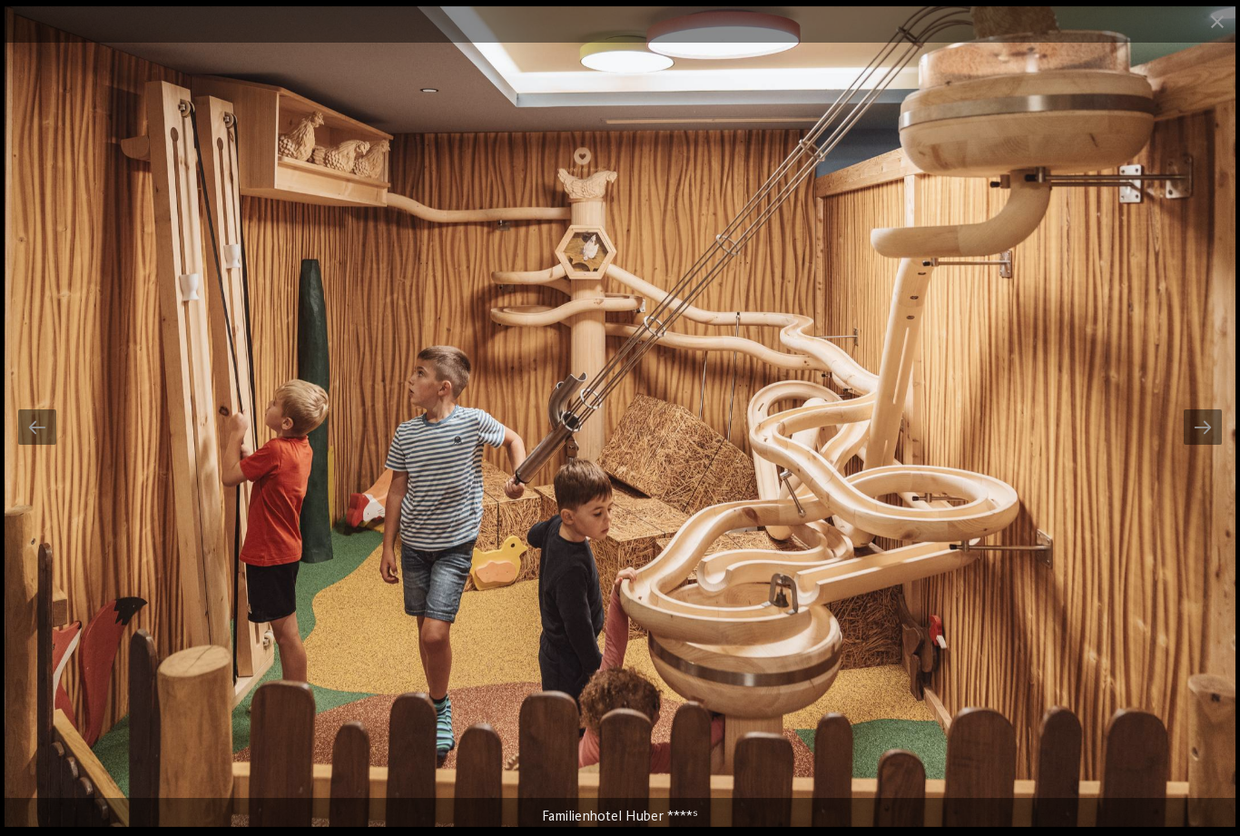
click at [1196, 441] on div at bounding box center [1202, 426] width 38 height 35
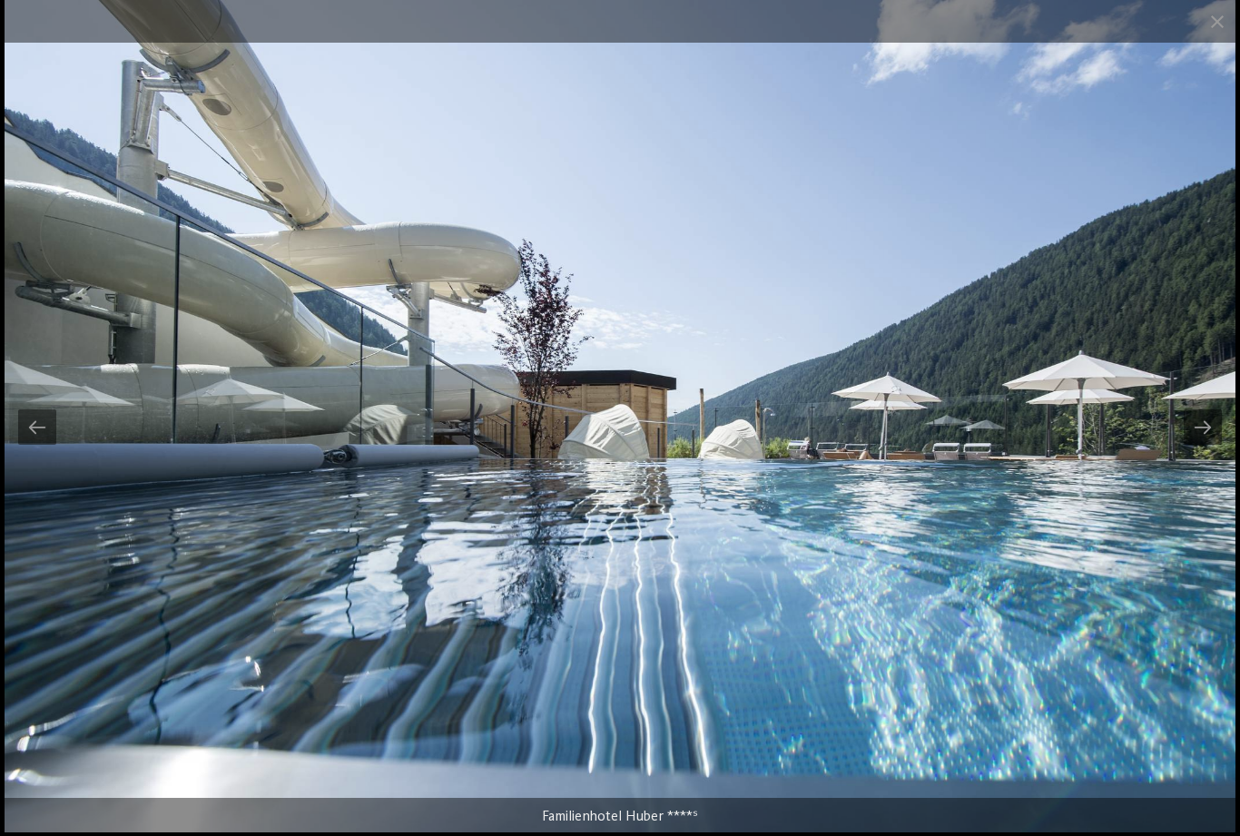
click at [1200, 443] on div at bounding box center [1202, 426] width 38 height 35
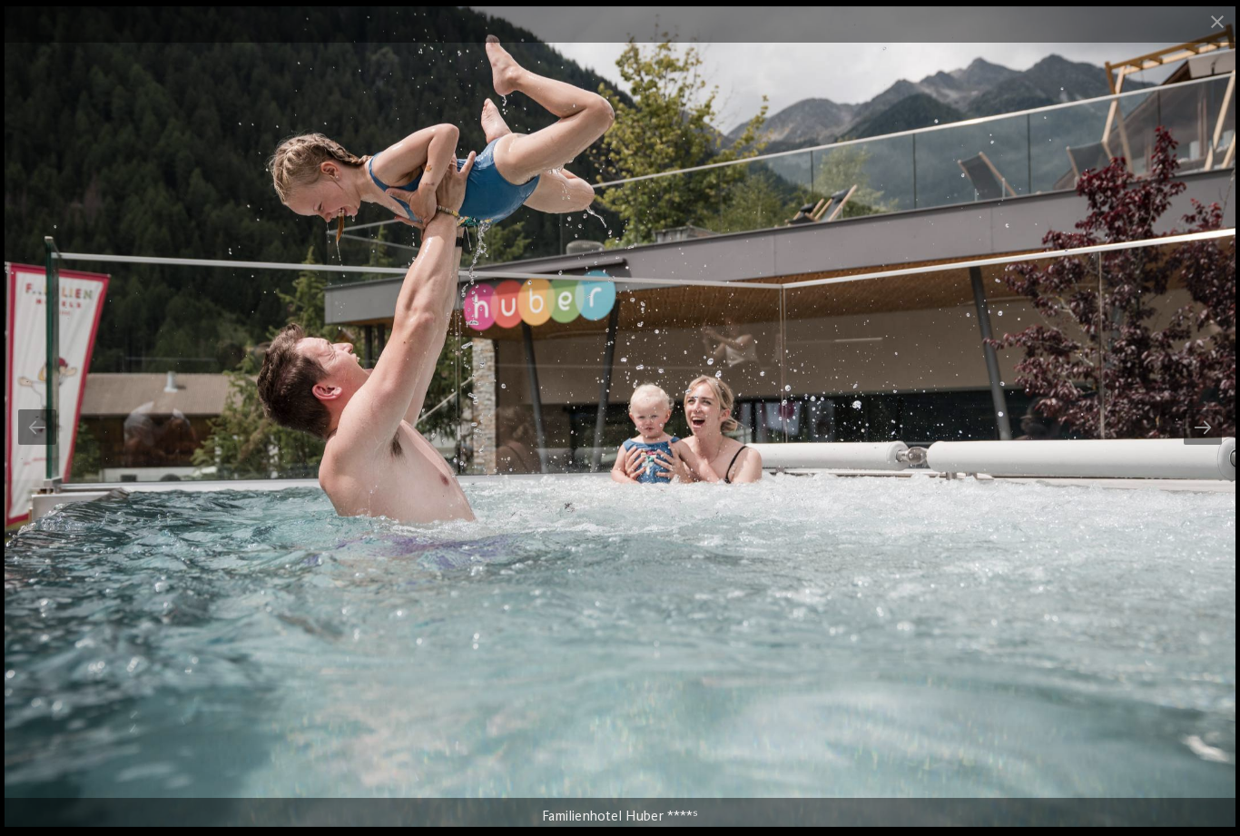
click at [1200, 442] on div at bounding box center [1202, 426] width 38 height 35
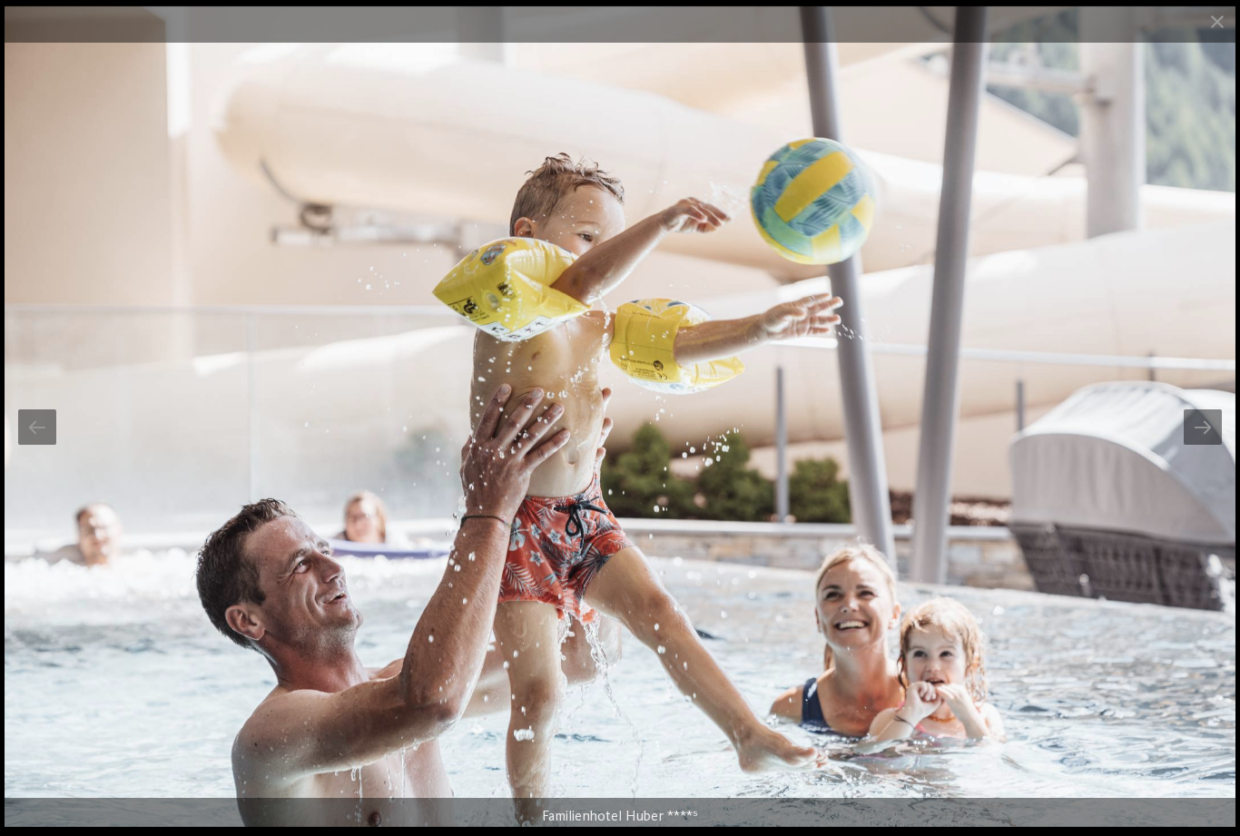
click at [1201, 440] on div at bounding box center [1202, 426] width 38 height 35
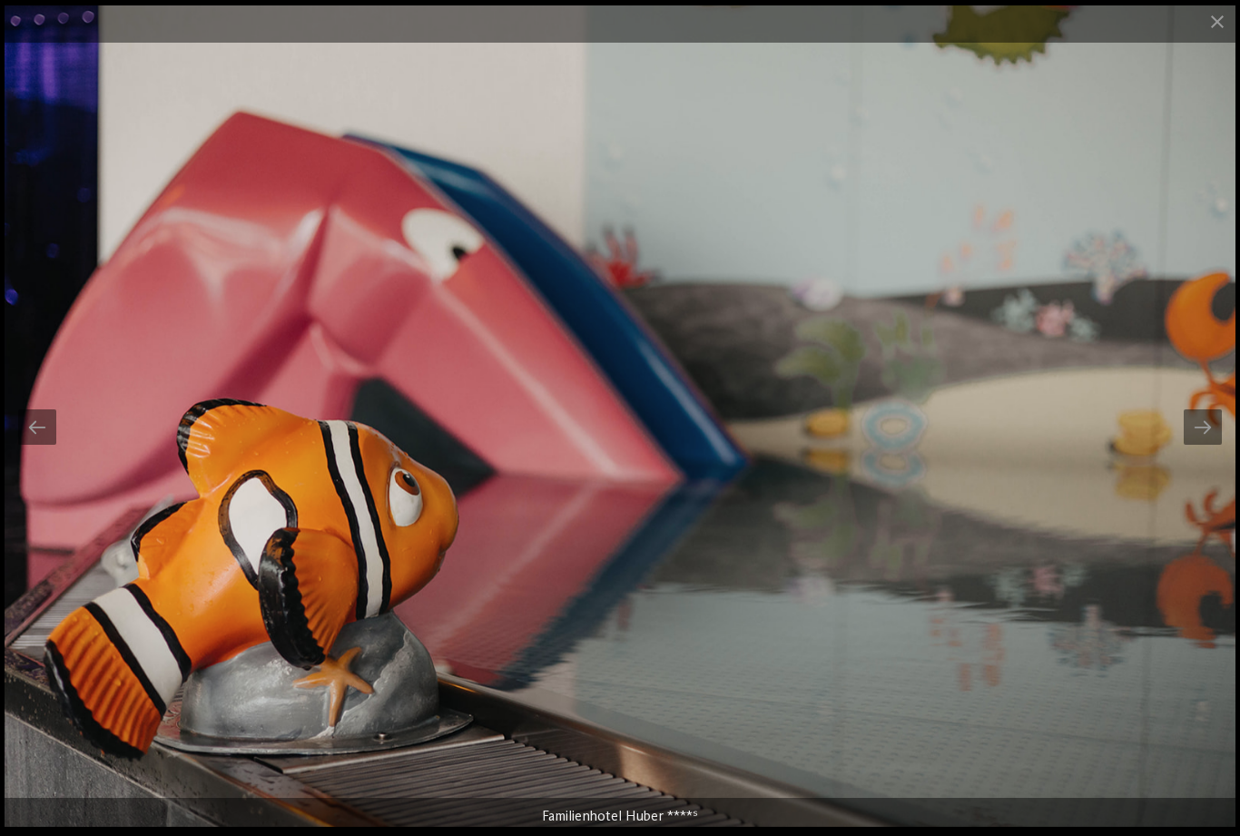
click at [1208, 432] on div at bounding box center [1202, 426] width 38 height 35
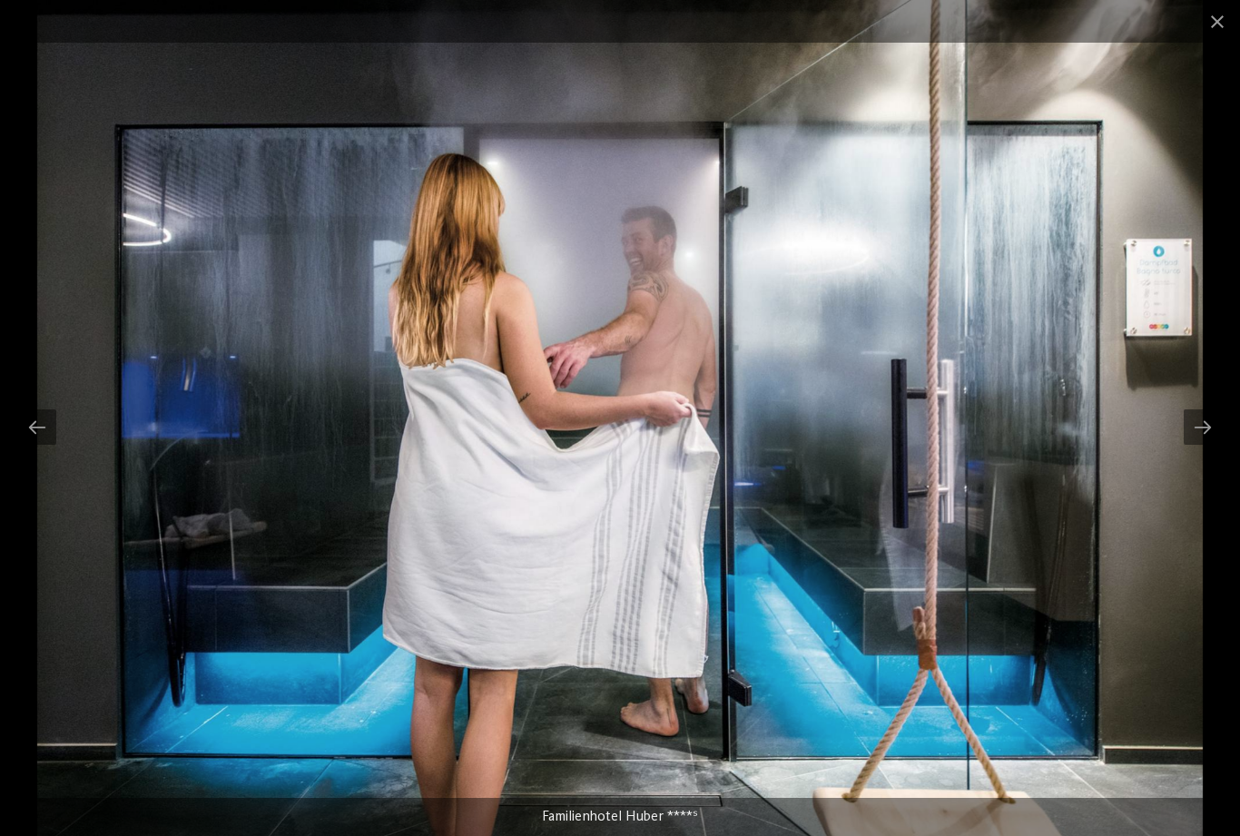
click at [1202, 437] on div at bounding box center [1202, 426] width 38 height 35
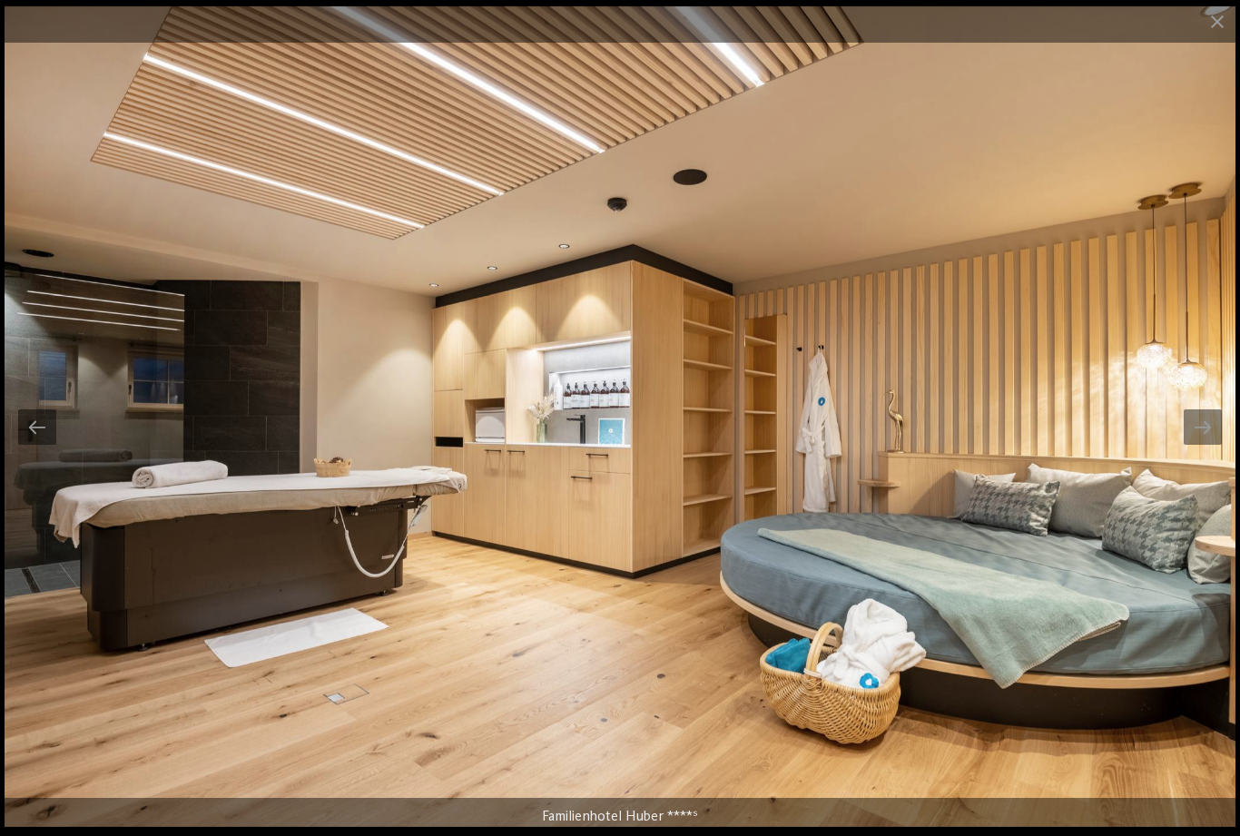
click at [38, 430] on div at bounding box center [37, 426] width 38 height 35
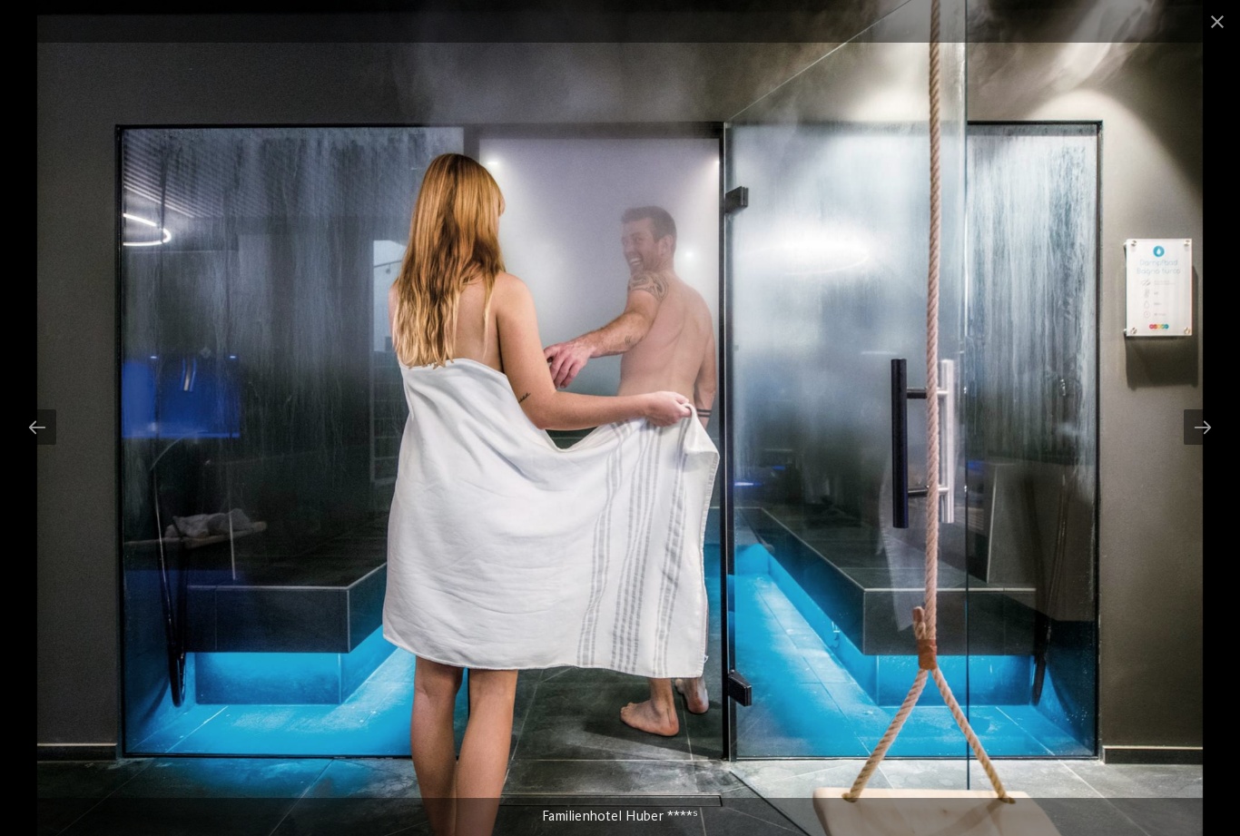
click at [1216, 433] on div at bounding box center [1202, 426] width 38 height 35
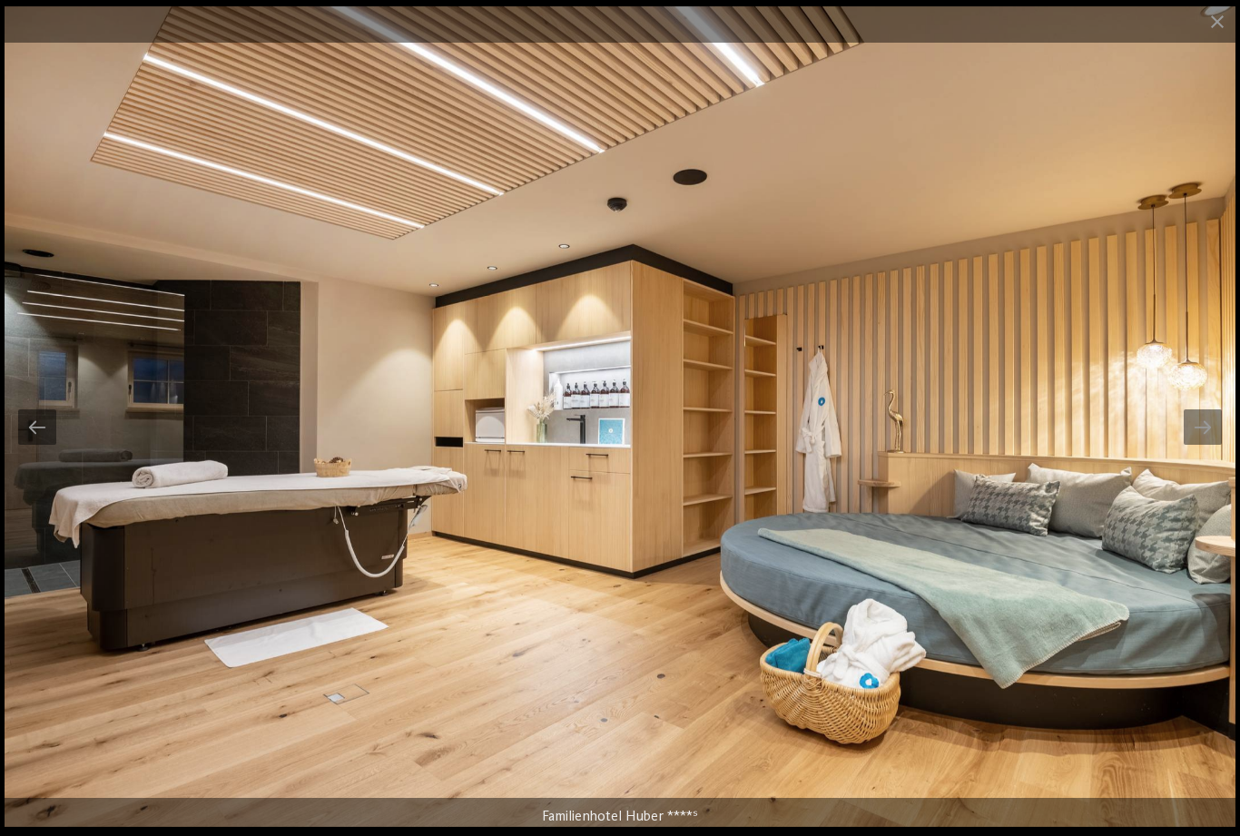
click at [1203, 441] on div at bounding box center [1202, 426] width 38 height 35
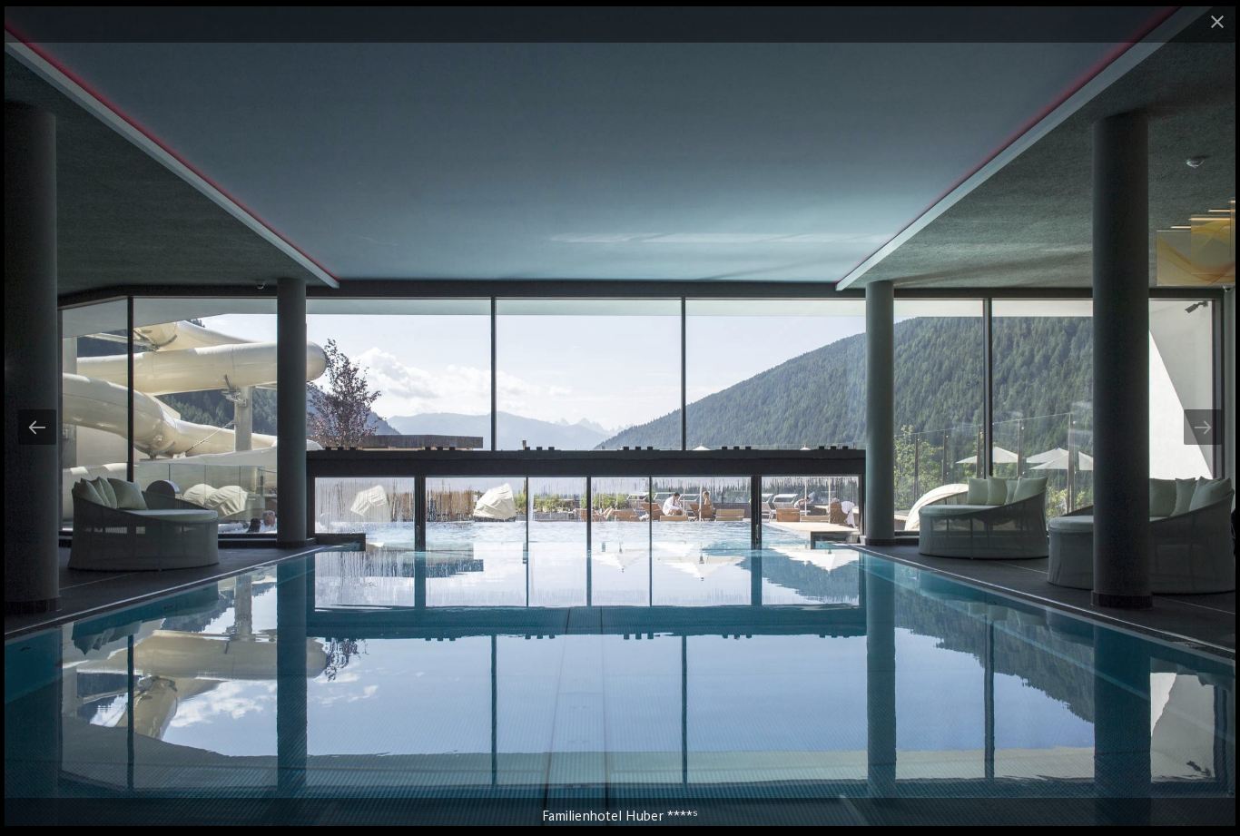
click at [1193, 438] on div at bounding box center [1202, 426] width 38 height 35
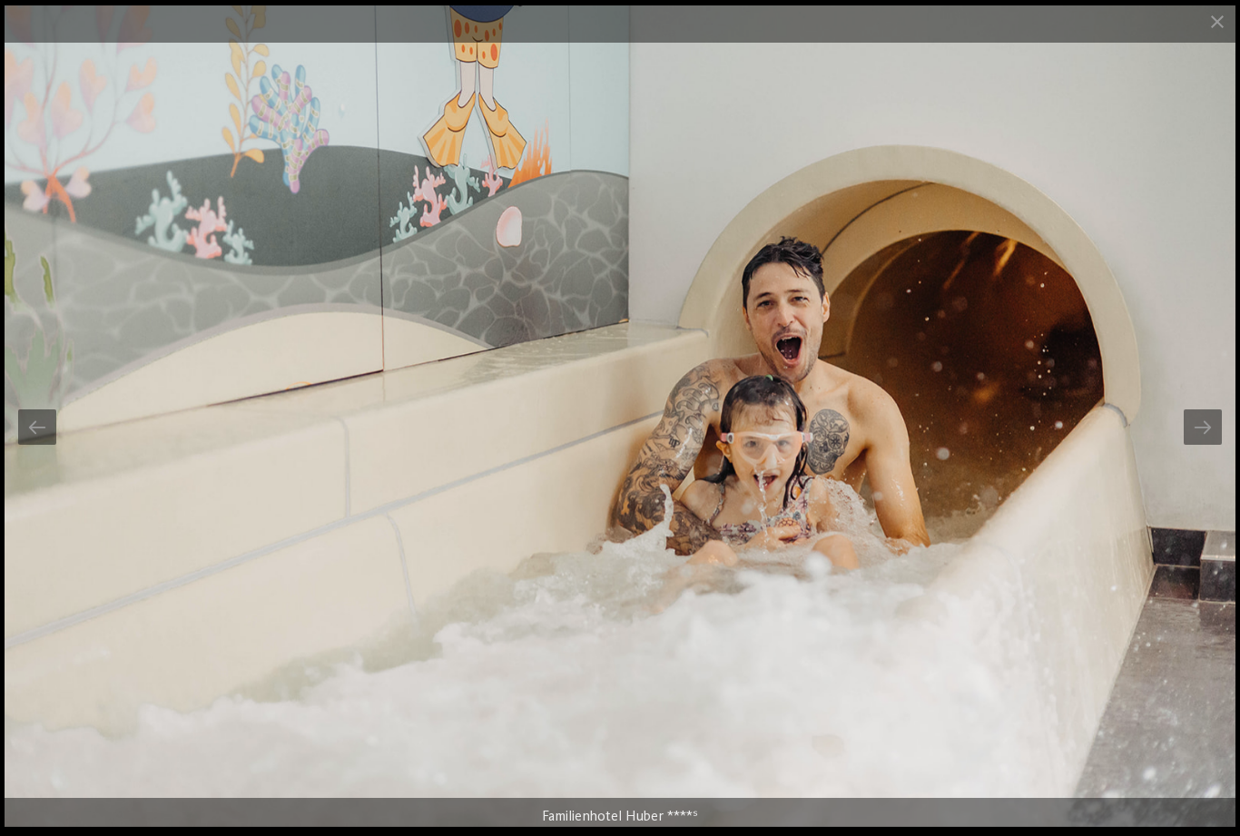
click at [1211, 437] on div at bounding box center [1202, 426] width 38 height 35
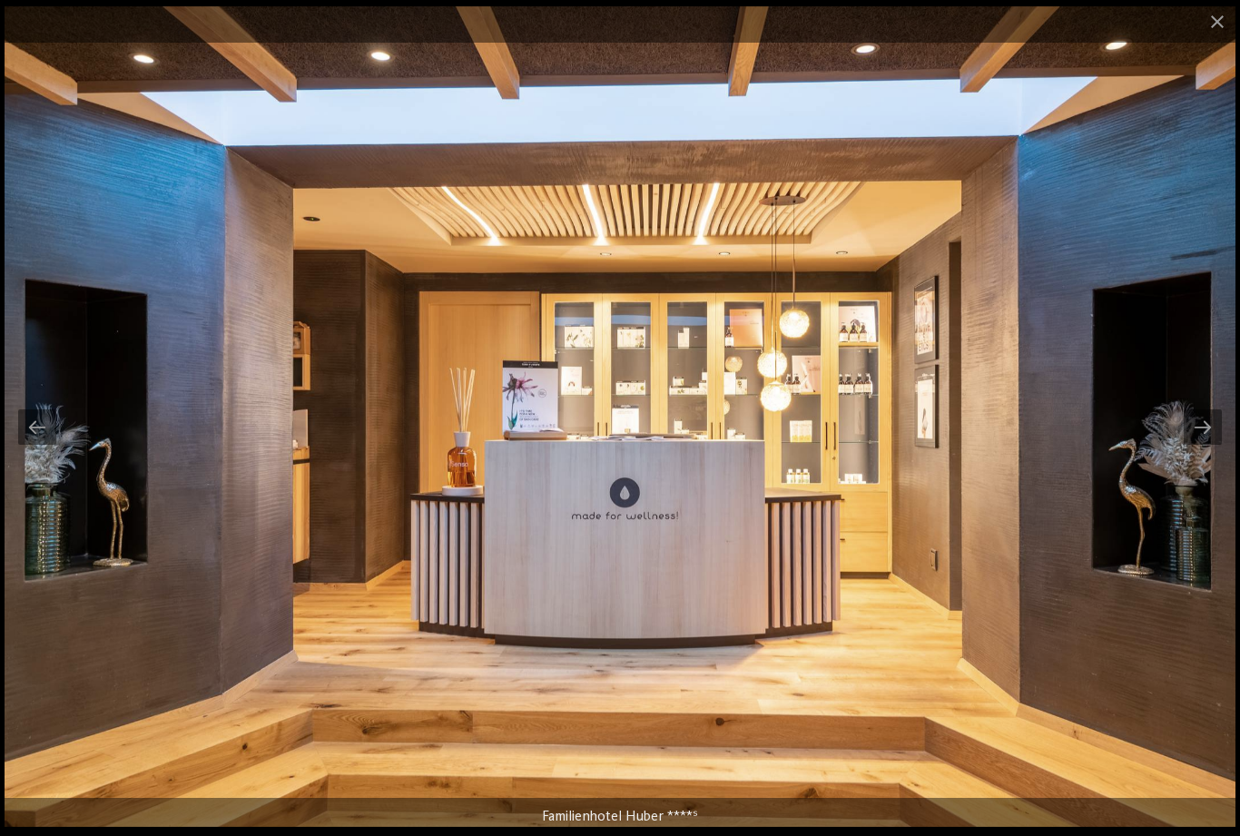
click at [1215, 434] on div at bounding box center [1202, 426] width 38 height 35
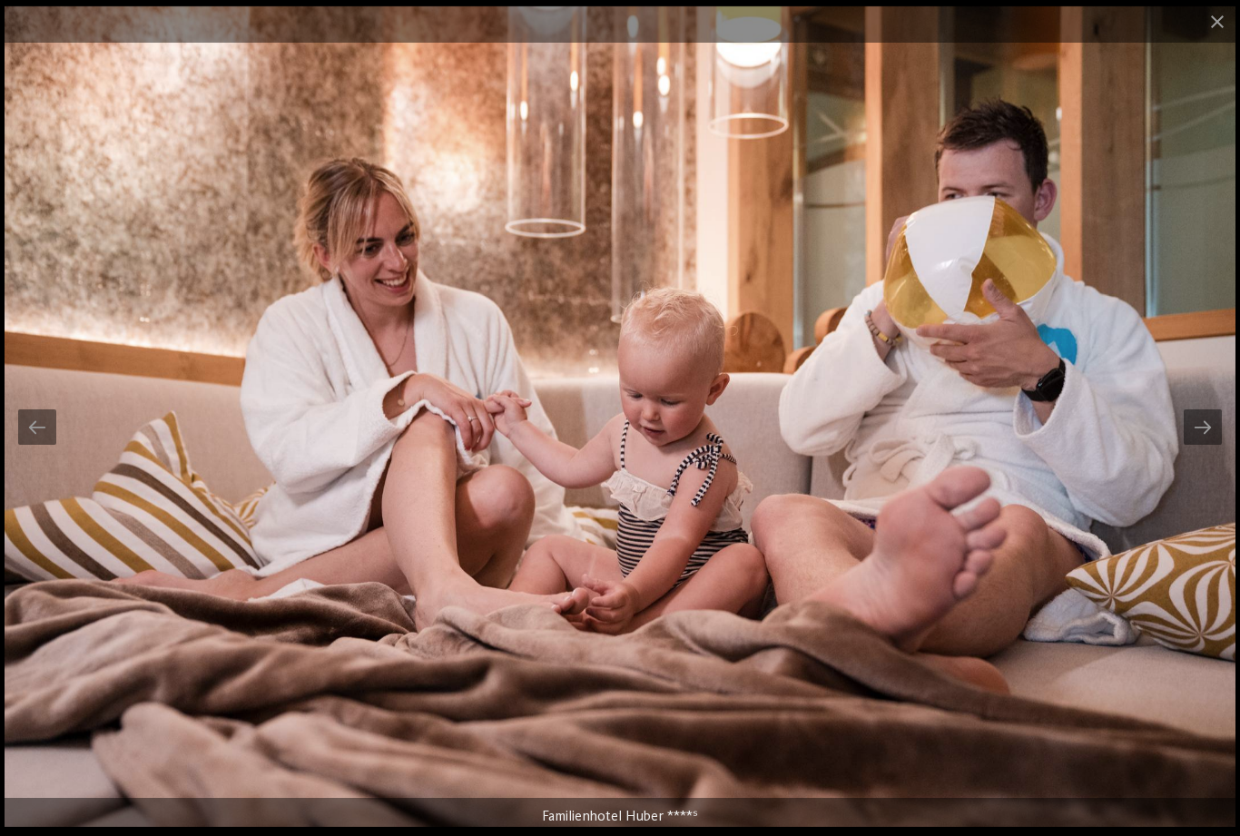
click at [1213, 438] on div at bounding box center [1202, 426] width 38 height 35
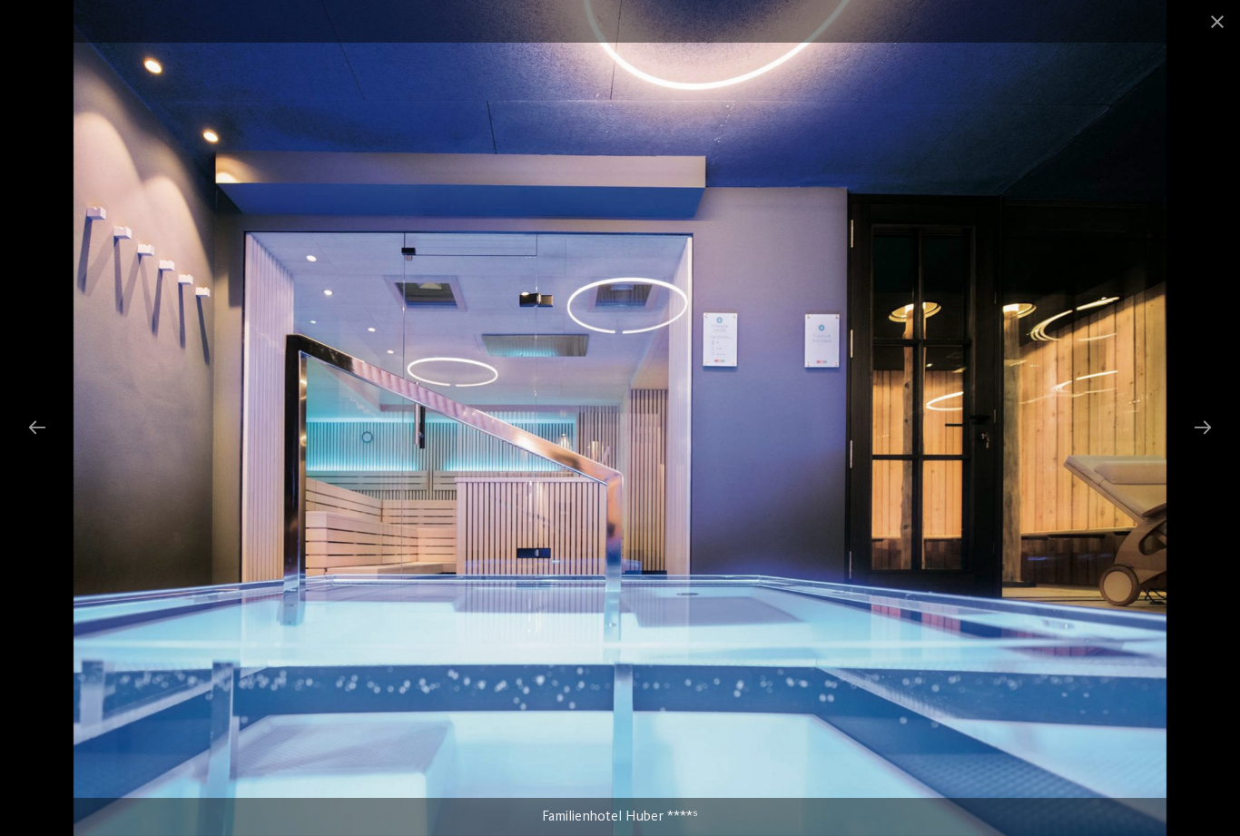
click at [1210, 438] on div at bounding box center [1202, 426] width 38 height 35
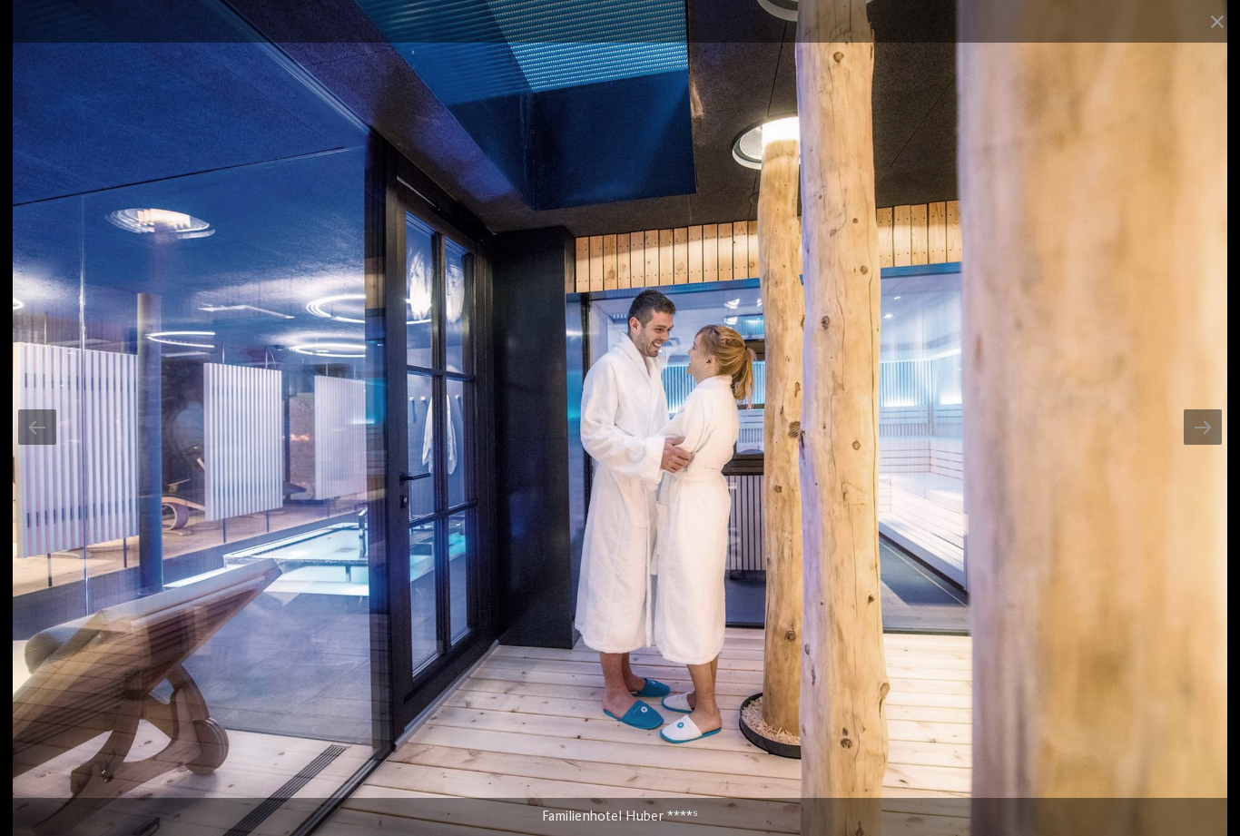
click at [1209, 435] on div at bounding box center [1202, 426] width 38 height 35
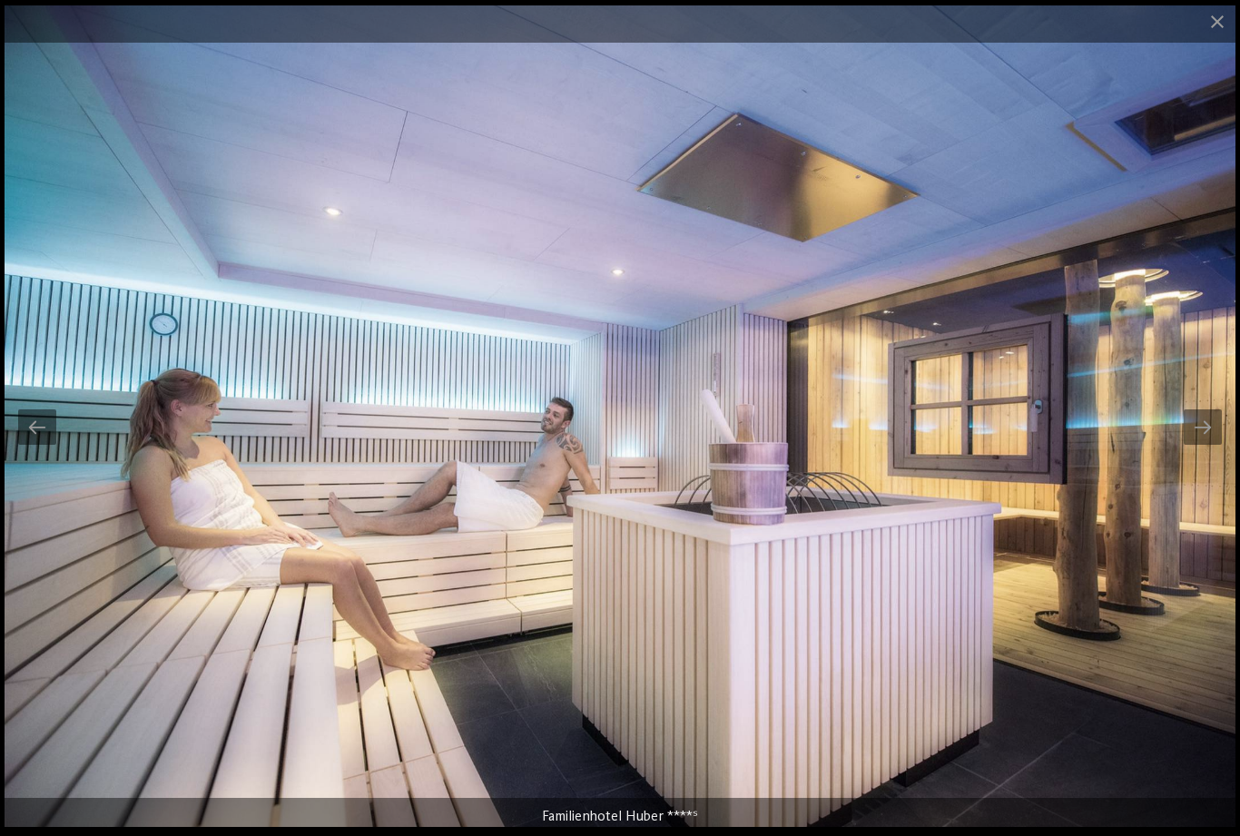
click at [1209, 435] on div at bounding box center [1202, 426] width 38 height 35
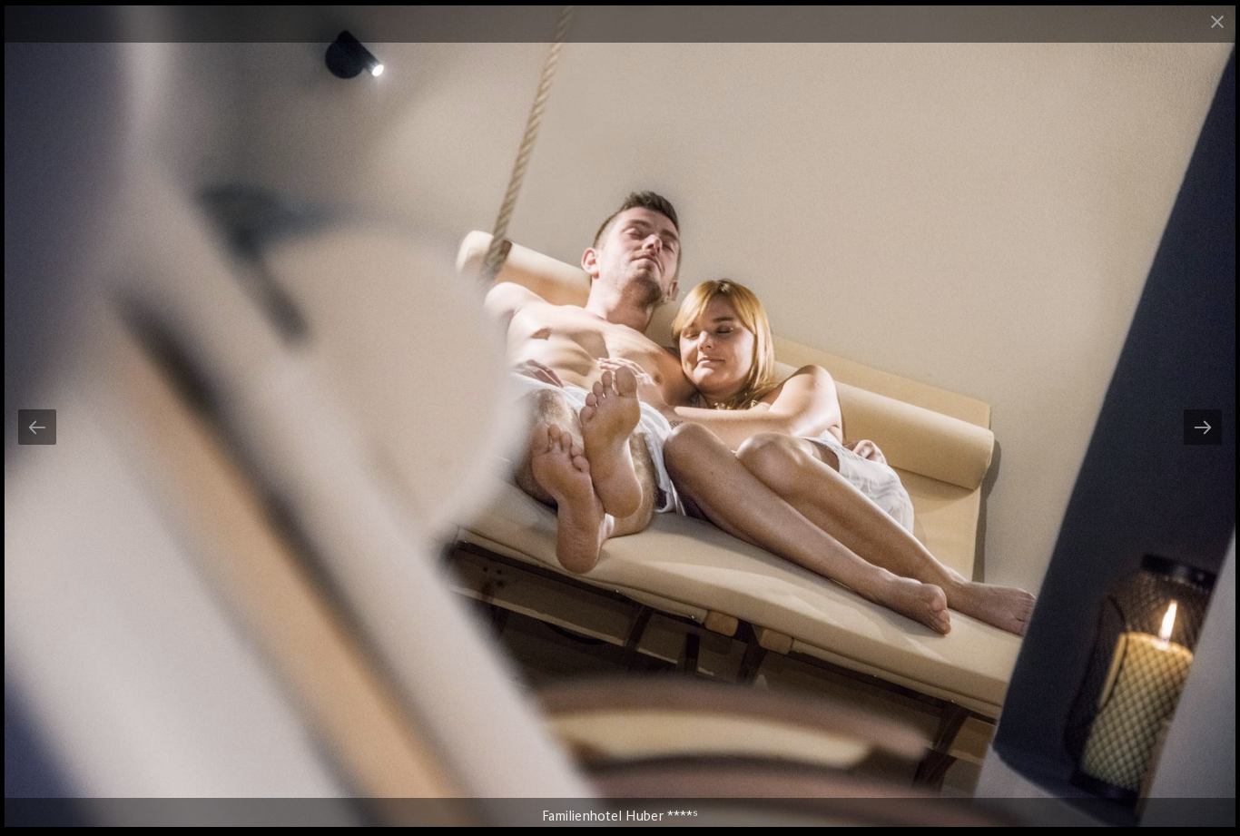
click at [1219, 434] on div at bounding box center [1202, 426] width 38 height 35
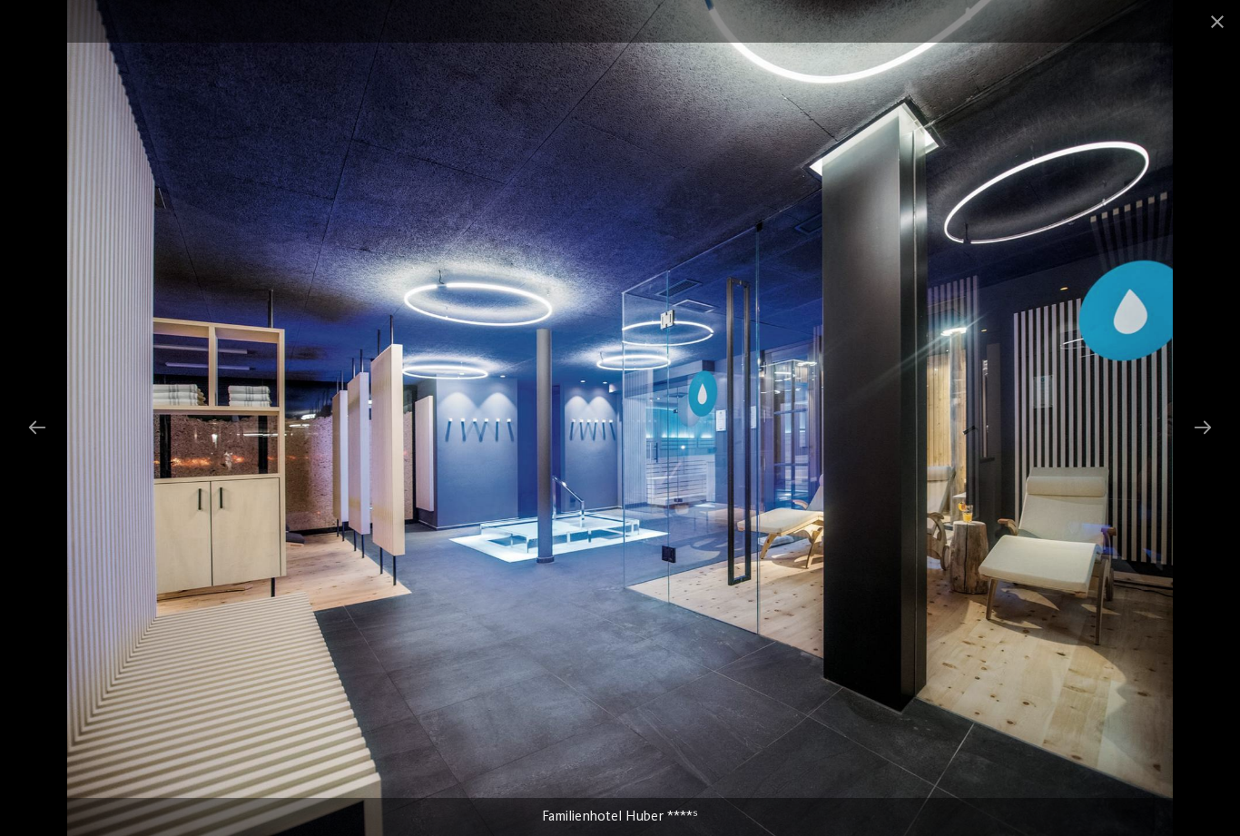
click at [1204, 437] on div at bounding box center [1202, 426] width 38 height 35
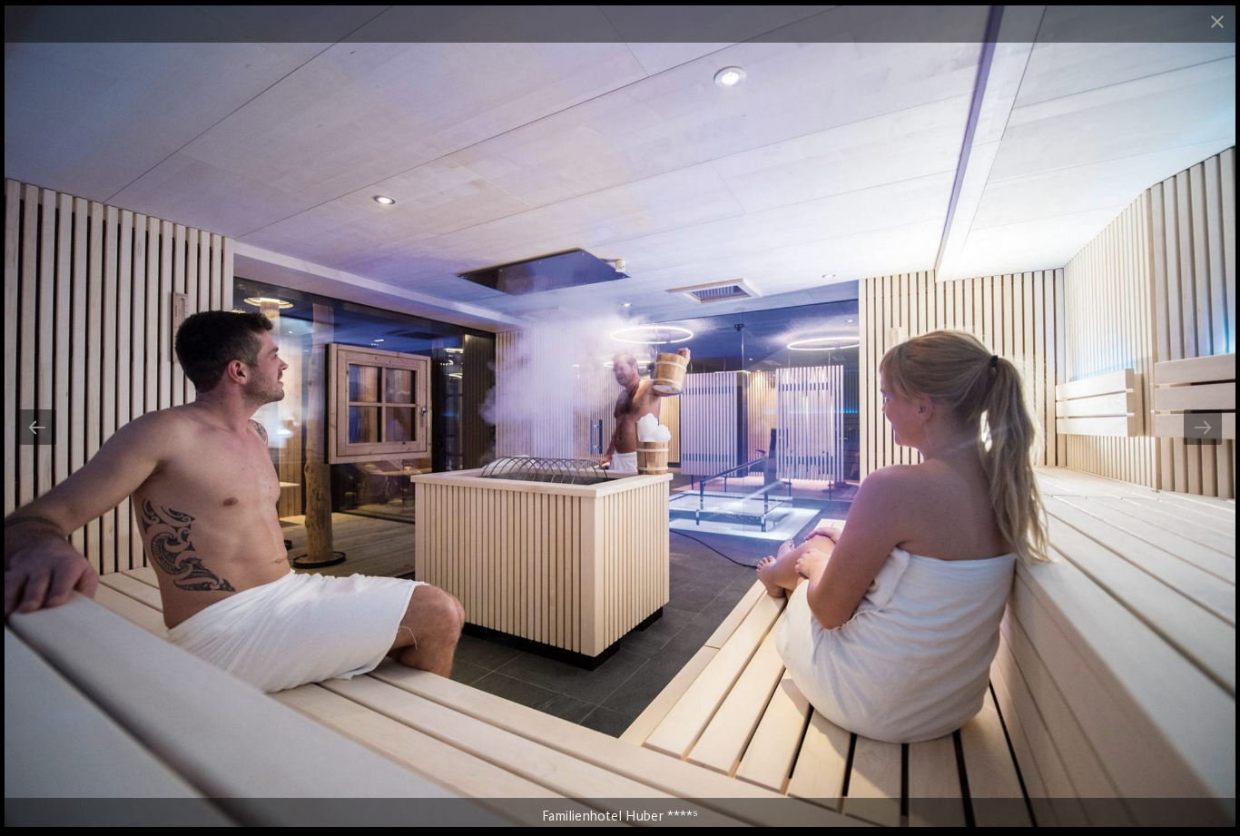
click at [1205, 441] on div at bounding box center [1202, 426] width 38 height 35
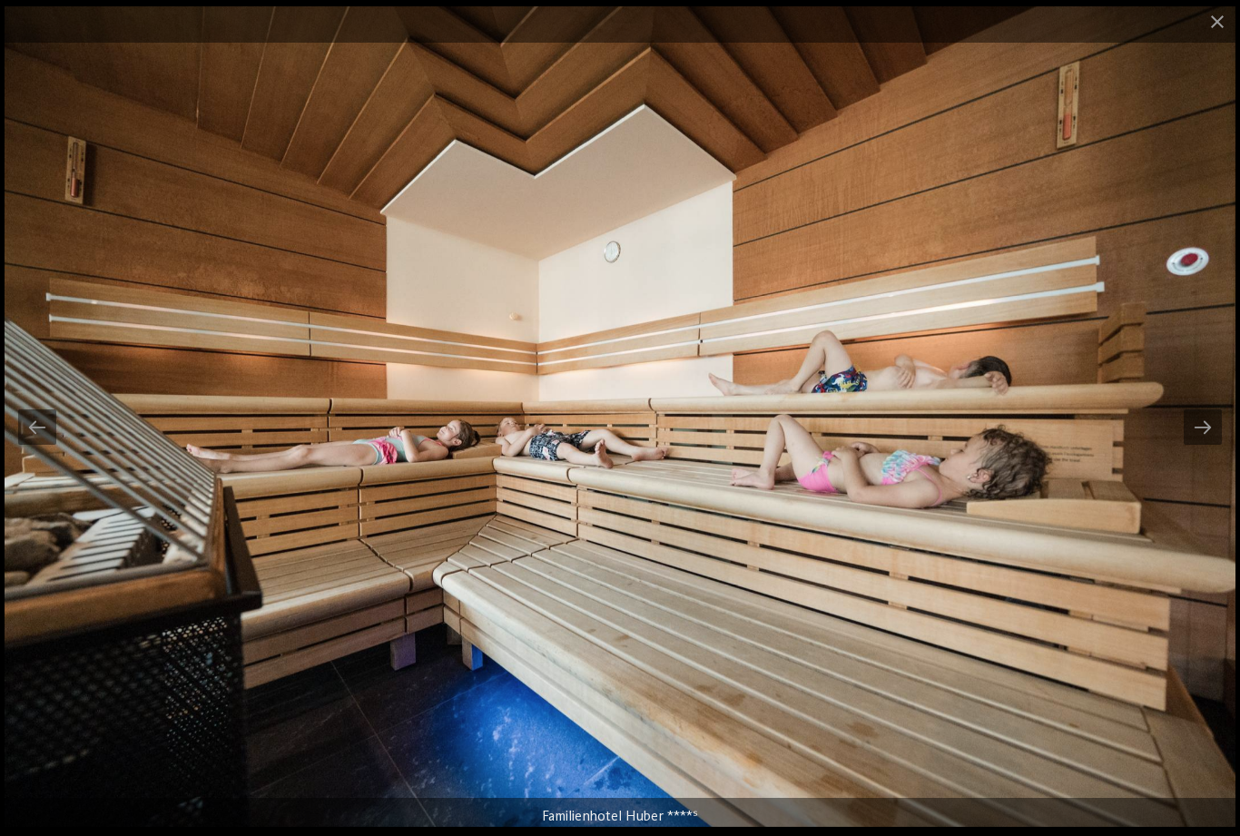
click at [1209, 441] on div at bounding box center [1202, 426] width 38 height 35
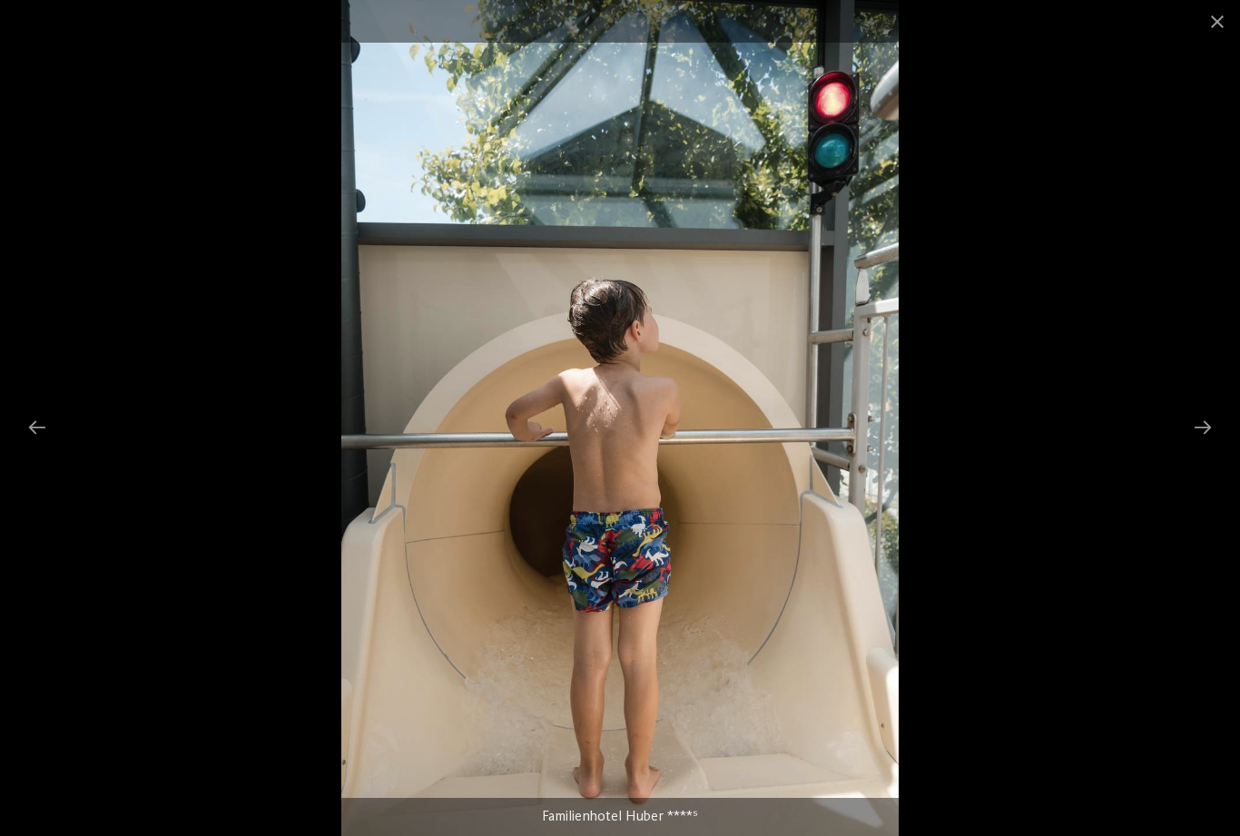
click at [48, 437] on div at bounding box center [37, 426] width 38 height 35
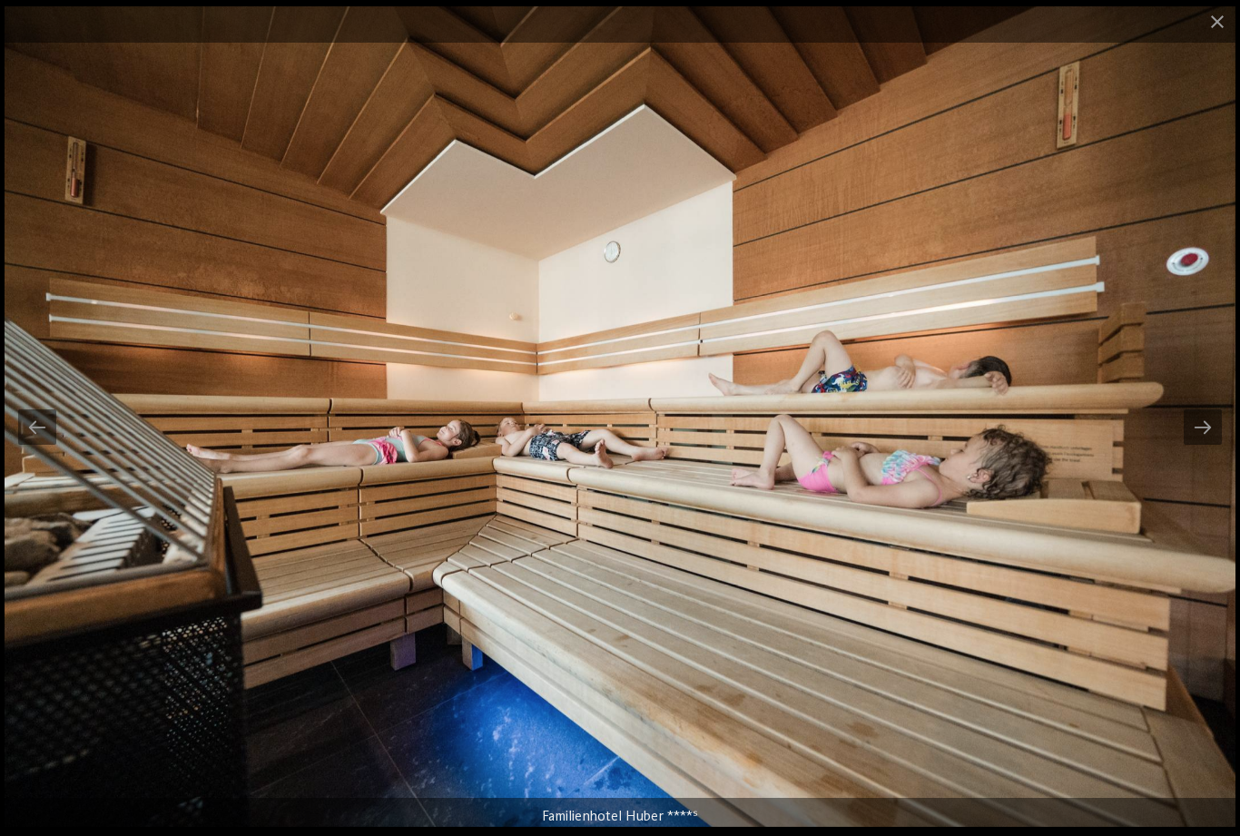
click at [1207, 440] on div at bounding box center [1202, 426] width 38 height 35
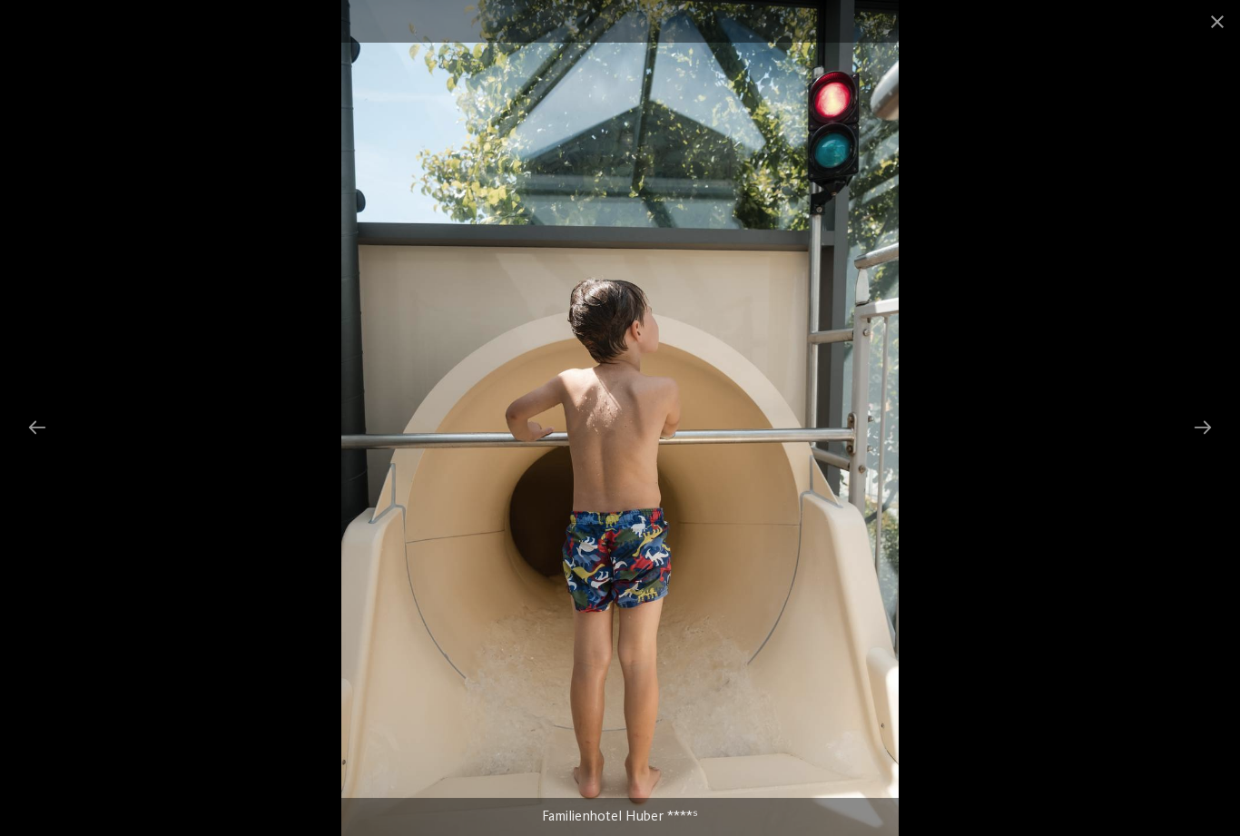
click at [1209, 437] on div at bounding box center [1202, 426] width 38 height 35
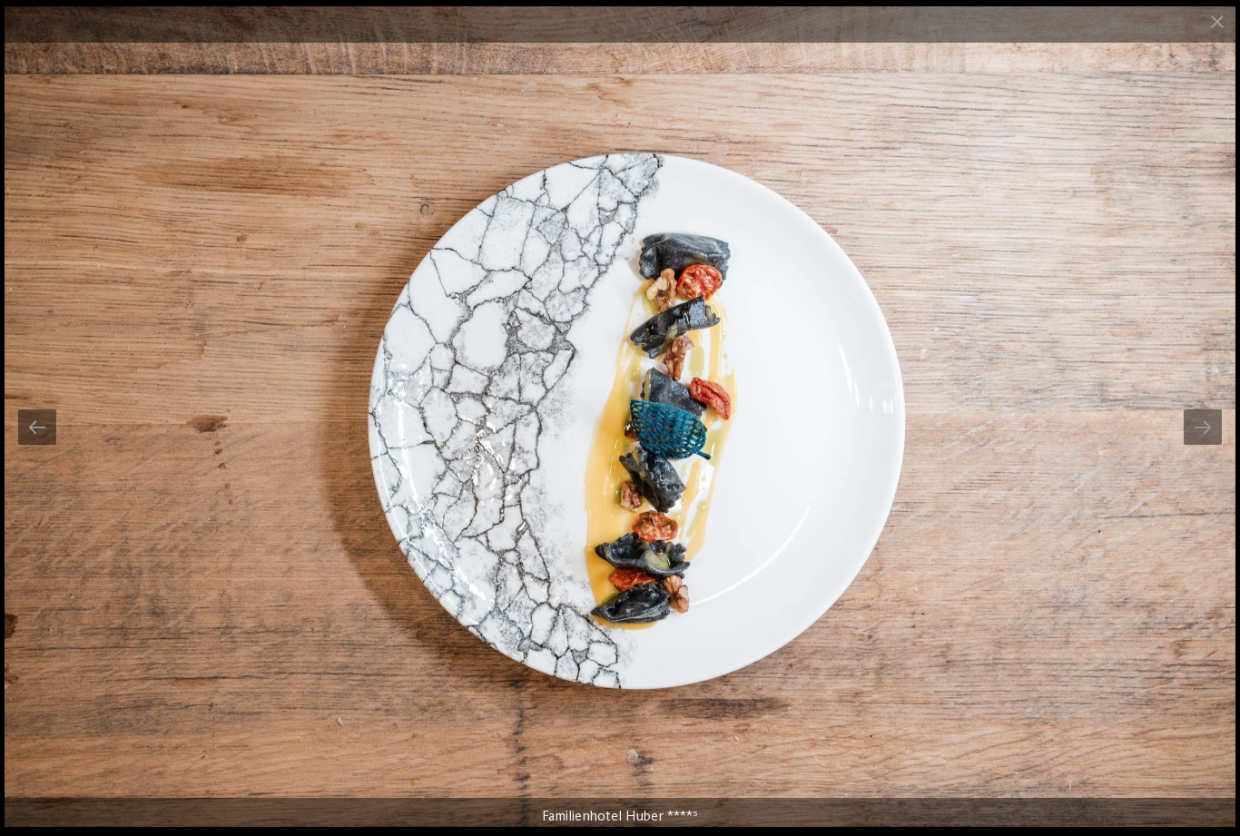
click at [1200, 434] on div at bounding box center [1202, 426] width 38 height 35
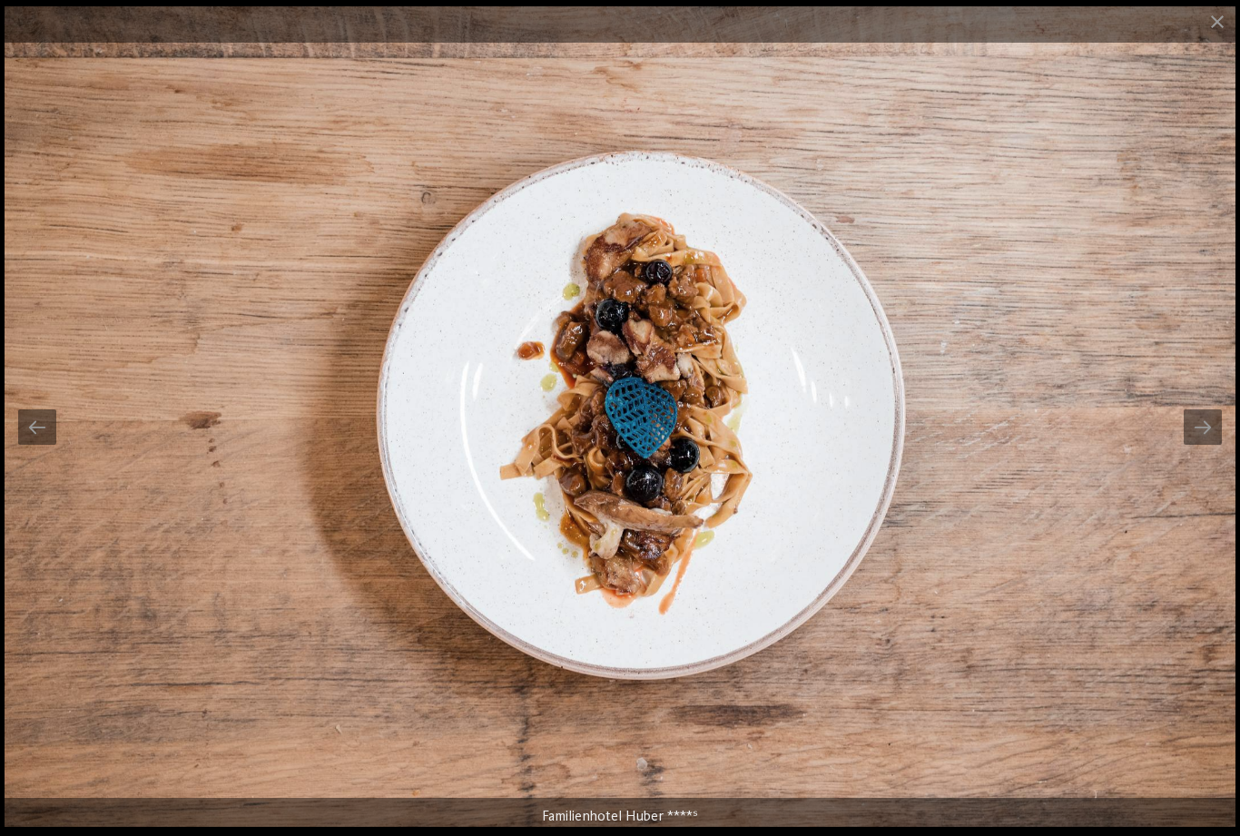
click at [1192, 440] on div at bounding box center [1202, 426] width 38 height 35
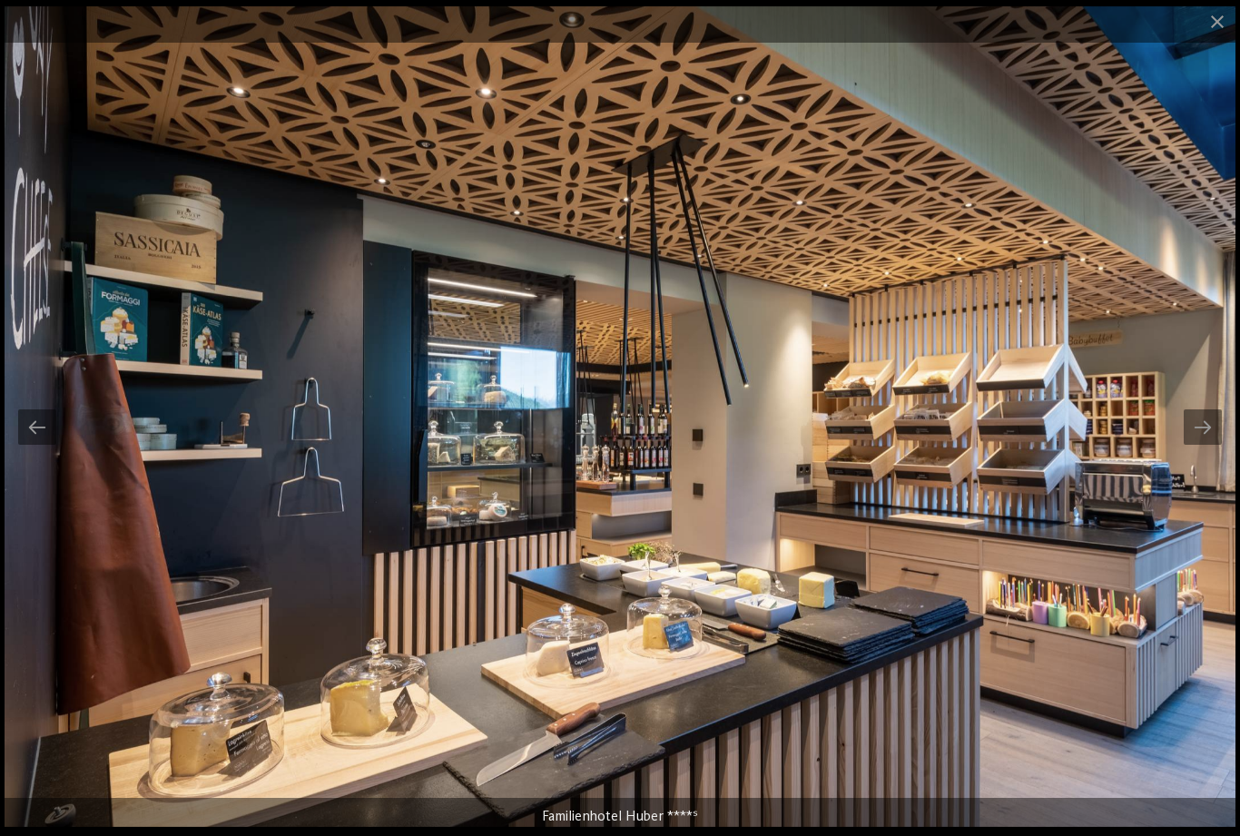
click at [1187, 439] on div at bounding box center [1202, 426] width 38 height 35
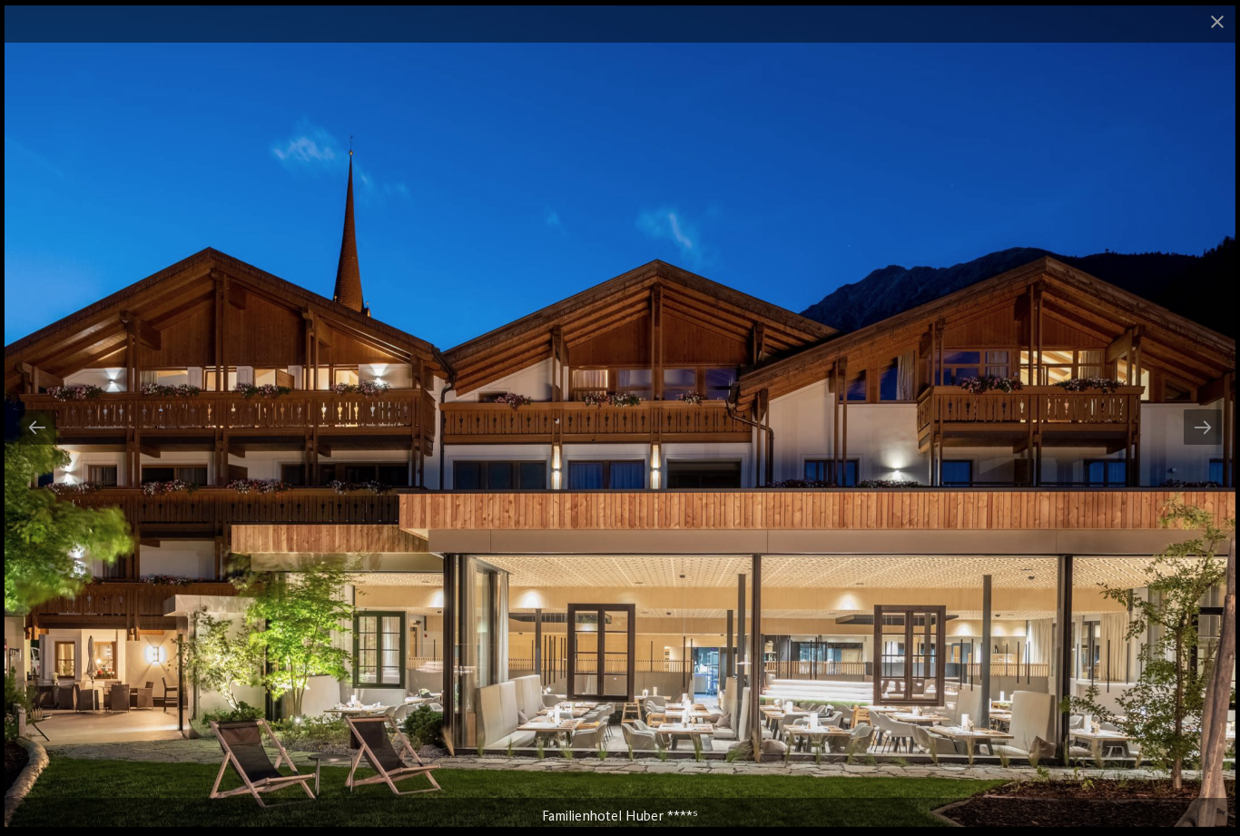
click at [1193, 441] on div at bounding box center [1202, 426] width 38 height 35
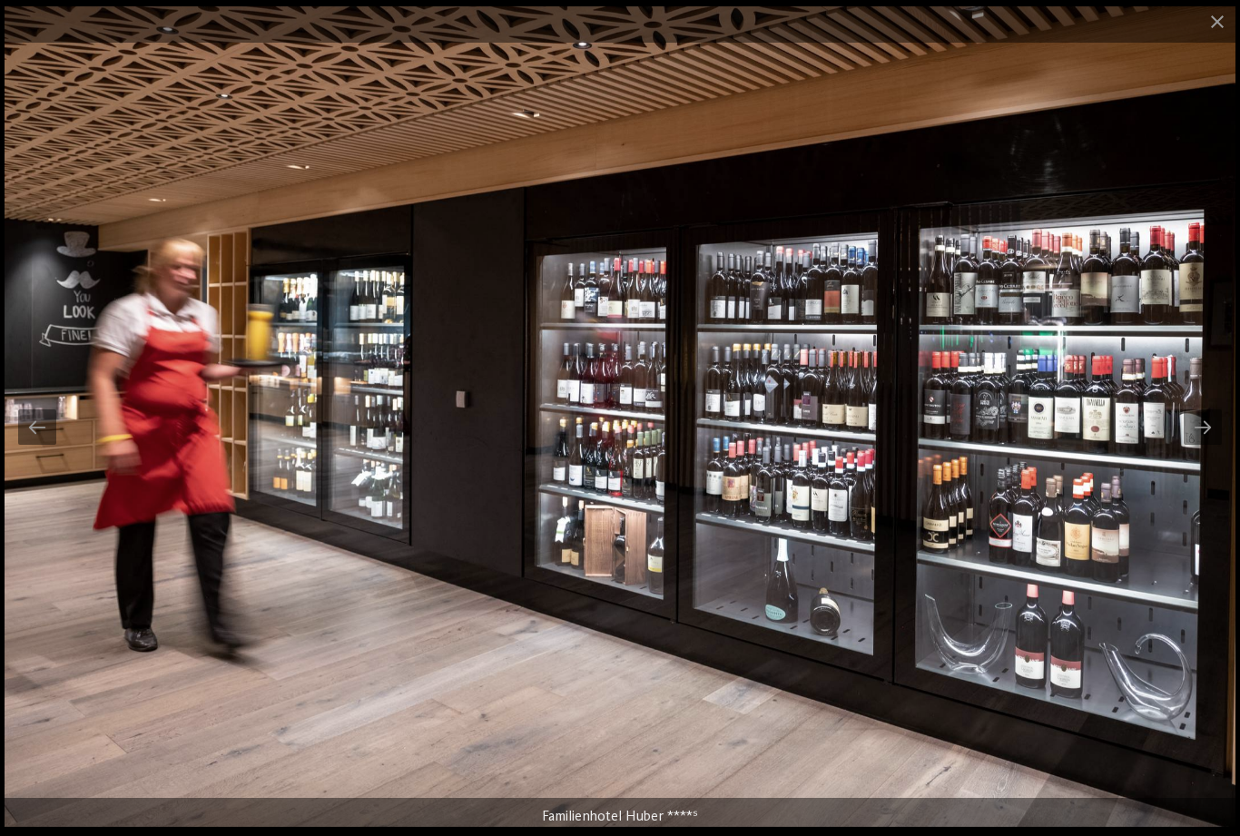
click at [1196, 443] on div at bounding box center [1202, 426] width 38 height 35
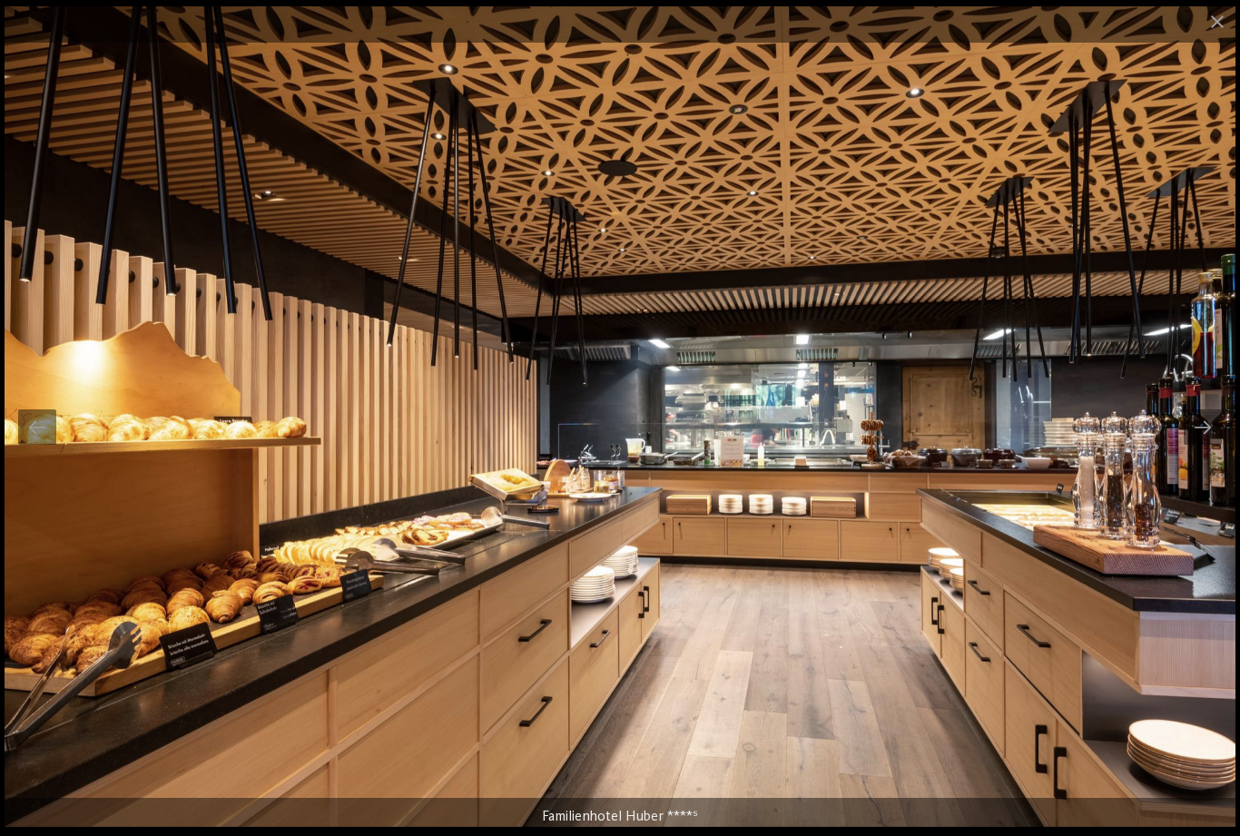
click at [1200, 442] on div at bounding box center [1202, 426] width 38 height 35
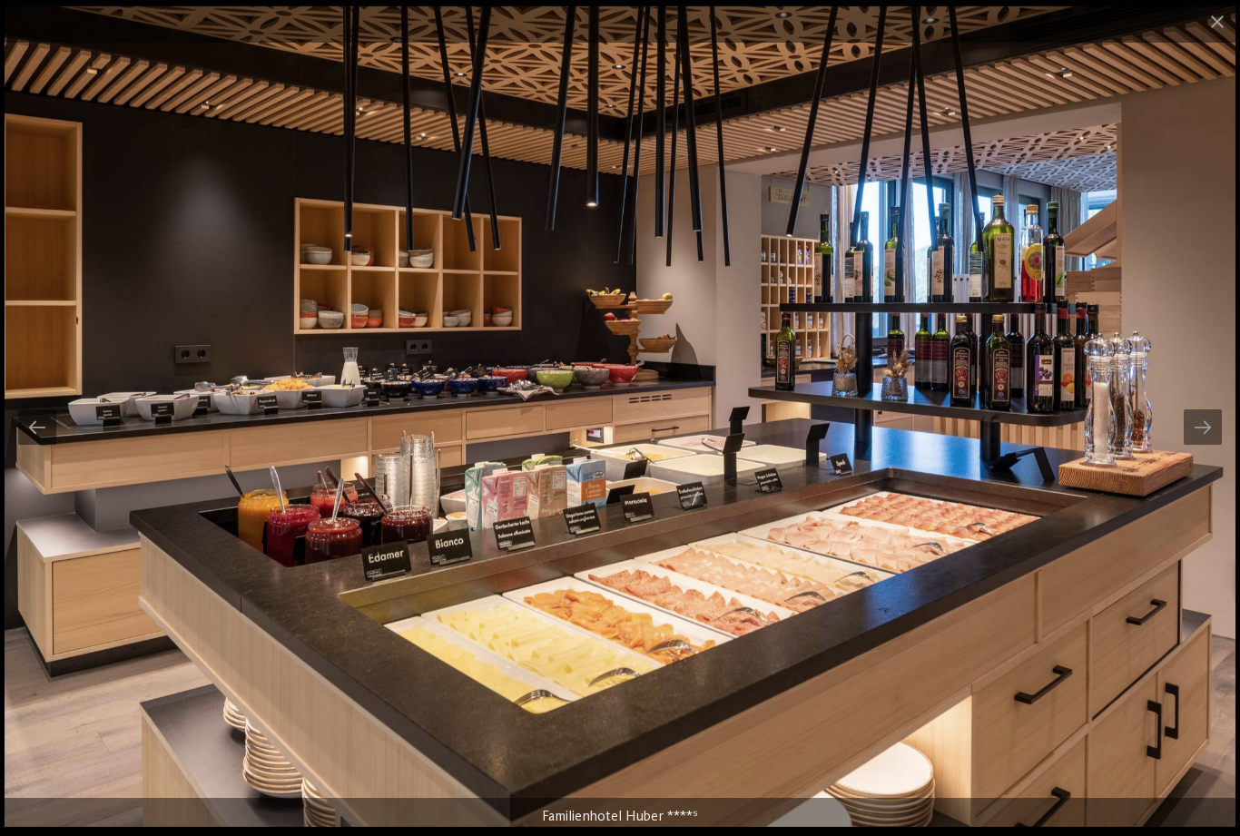
click at [1202, 442] on div at bounding box center [1202, 426] width 38 height 35
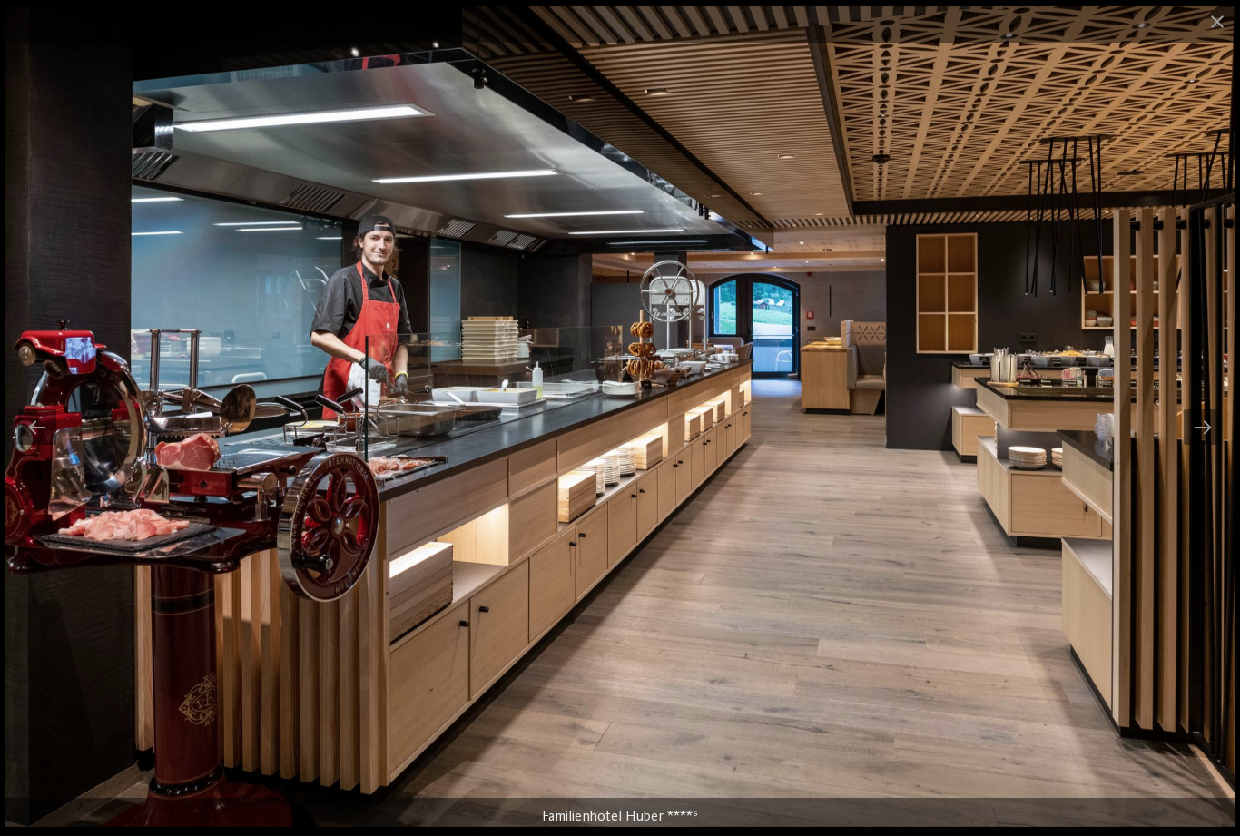
click at [1202, 442] on div at bounding box center [1202, 426] width 38 height 35
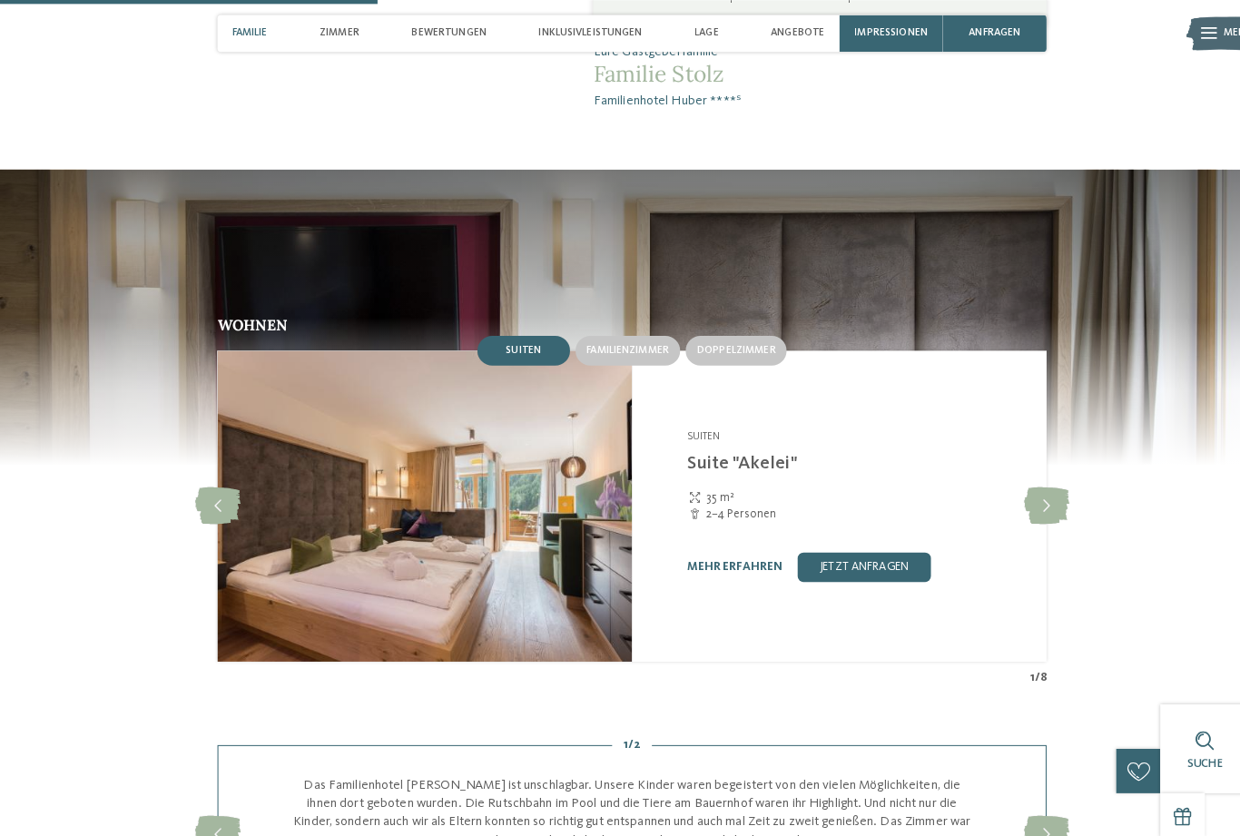
scroll to position [1545, 0]
click at [633, 338] on span "Familienzimmer" at bounding box center [615, 343] width 81 height 11
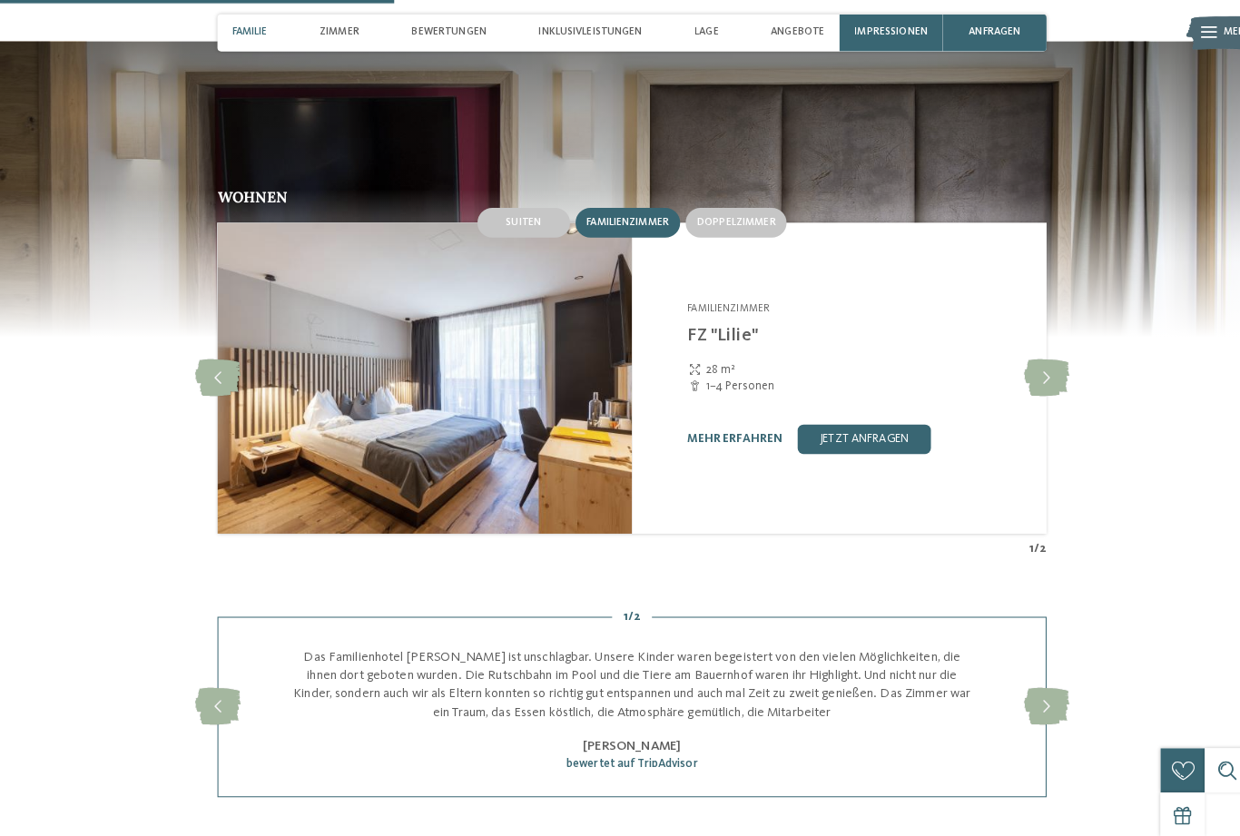
scroll to position [1613, 0]
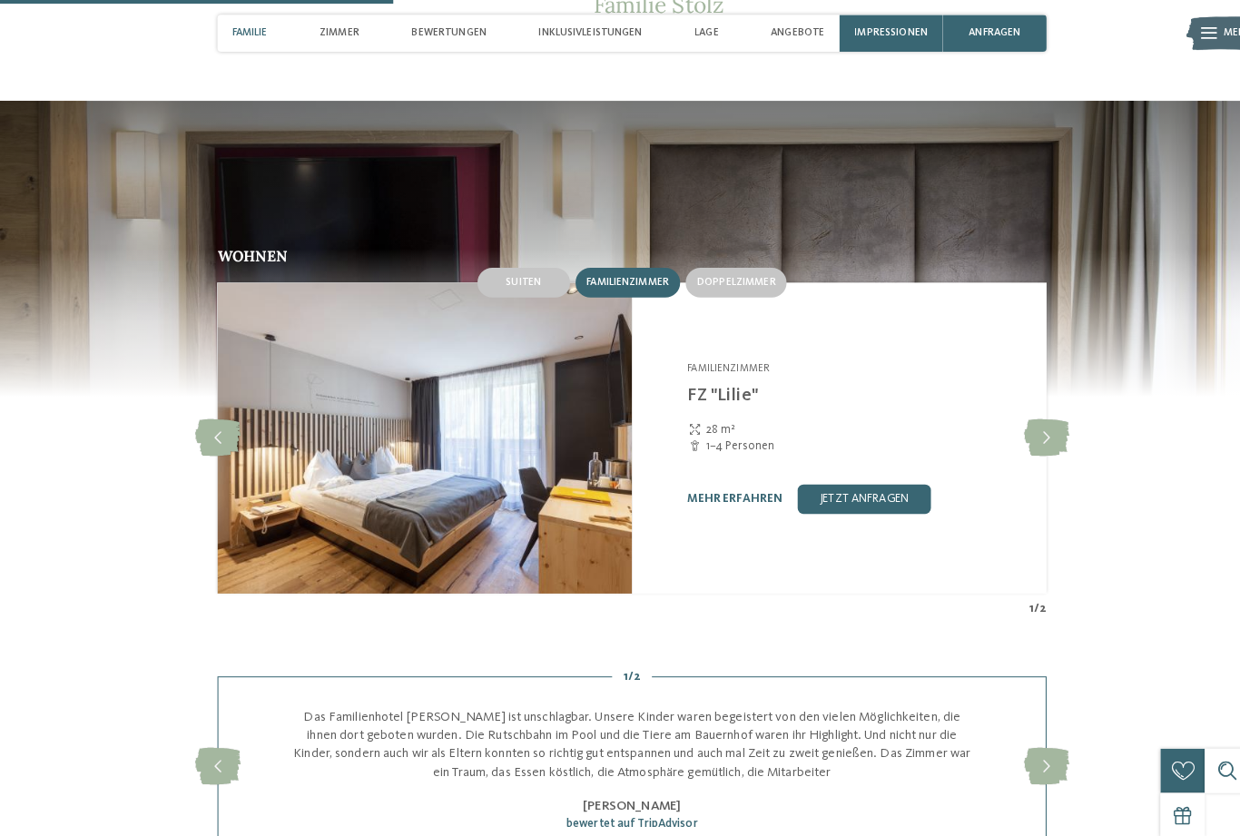
click at [528, 271] on span "Suiten" at bounding box center [513, 276] width 34 height 11
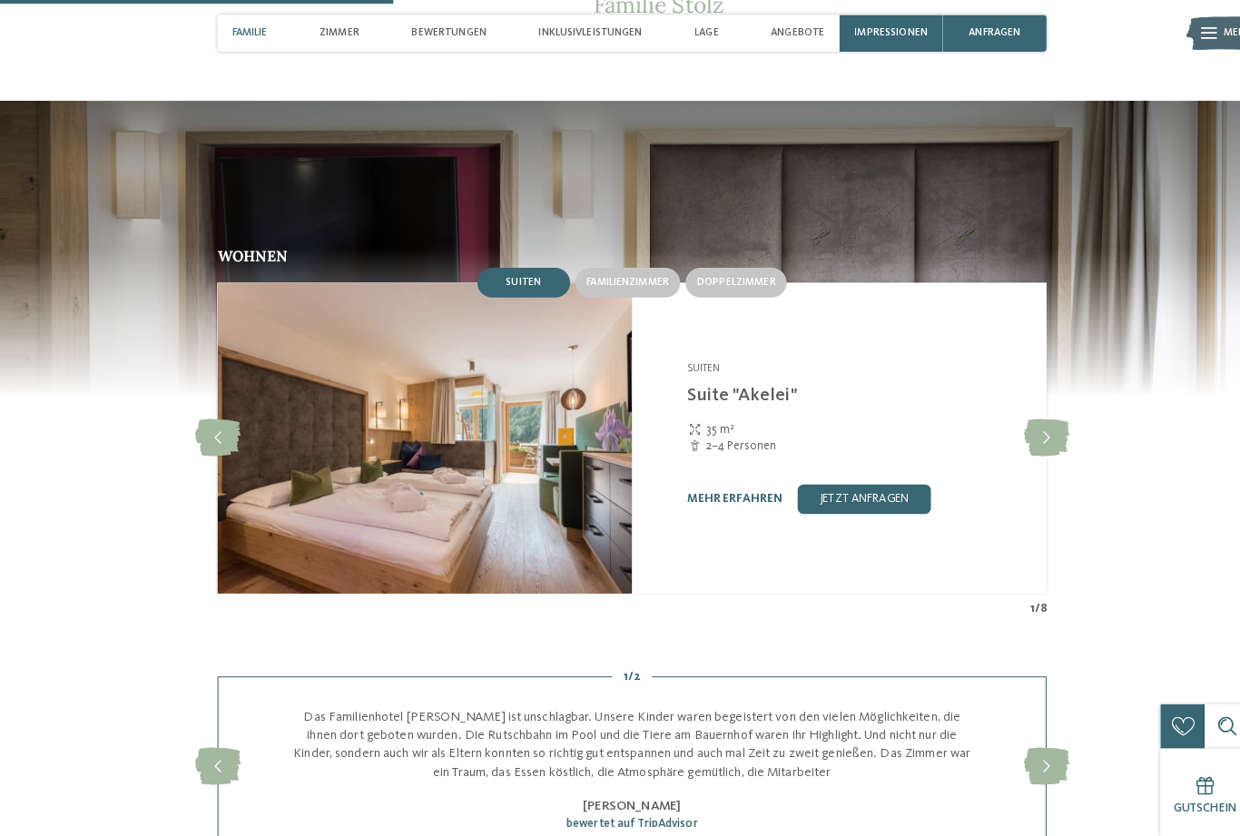
click at [626, 271] on span "Familienzimmer" at bounding box center [615, 276] width 81 height 11
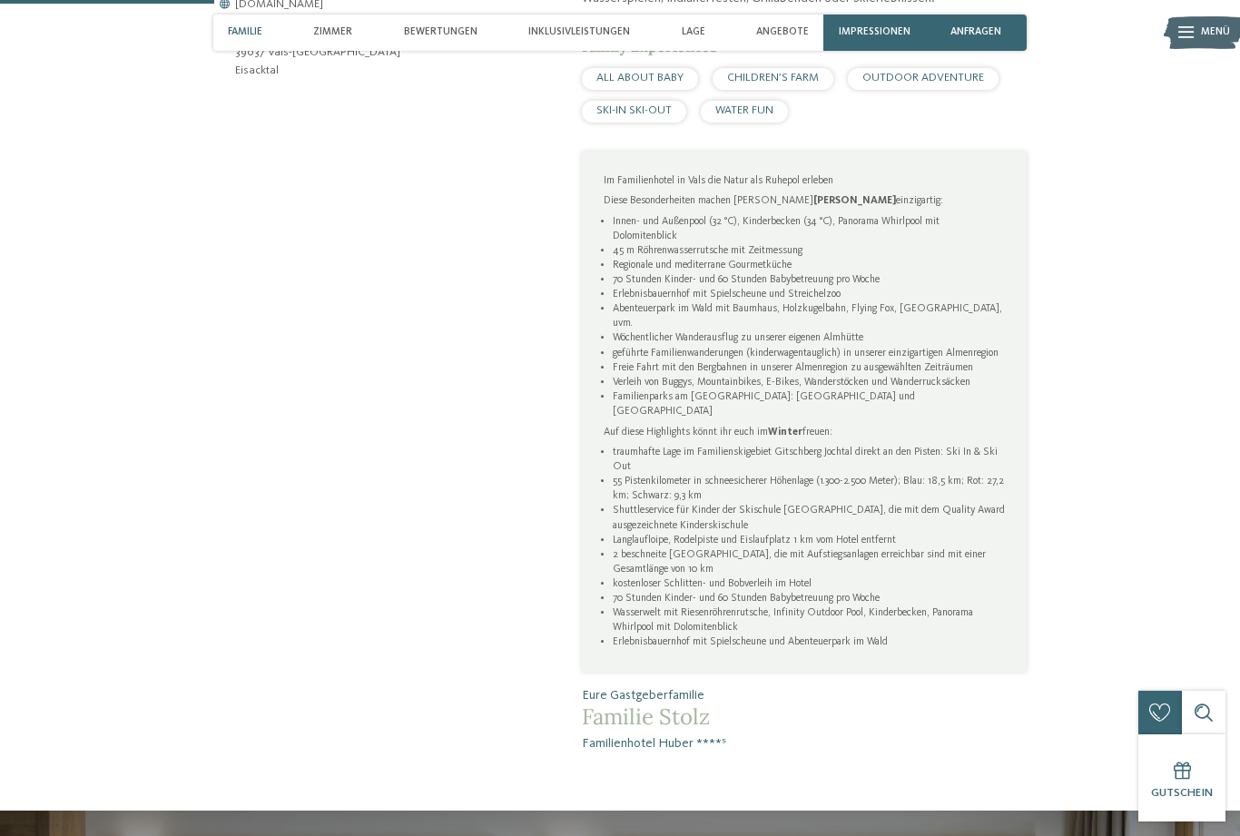
scroll to position [900, 0]
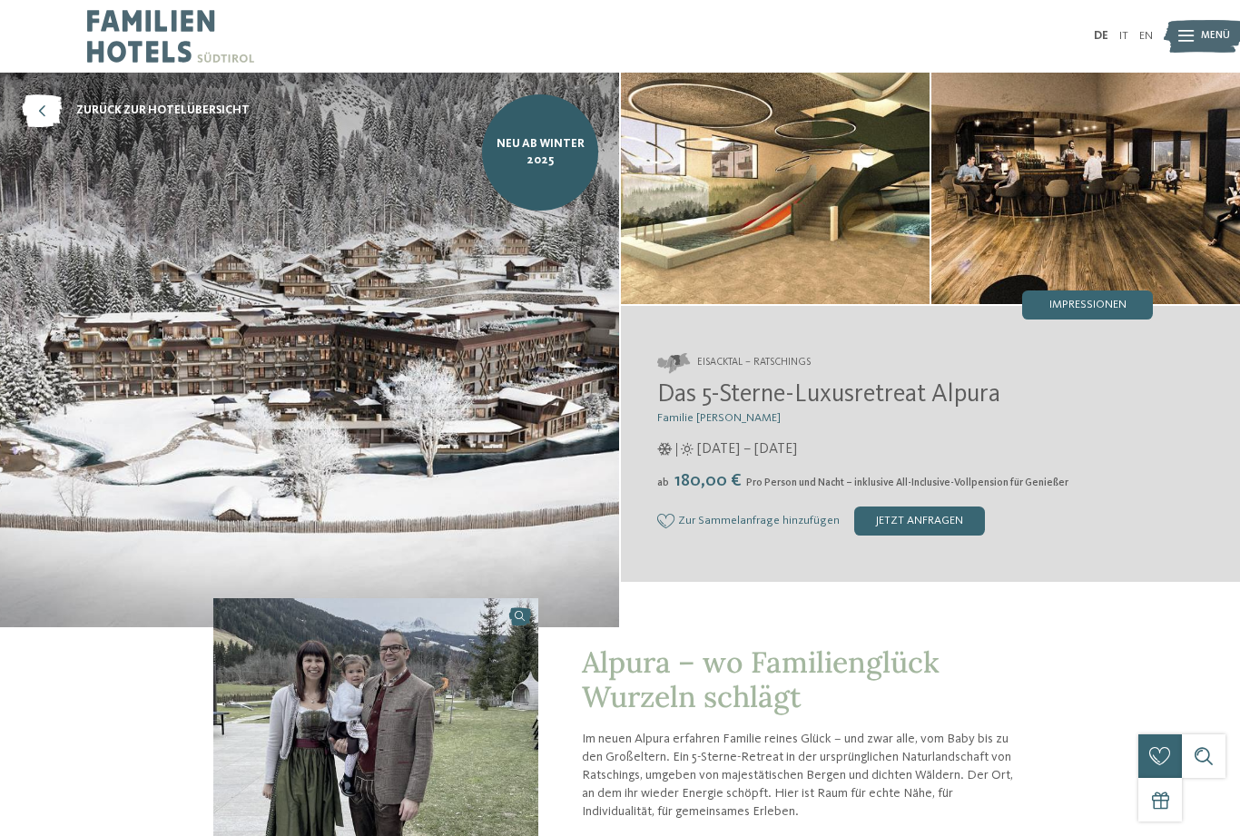
click at [1108, 230] on img at bounding box center [1085, 188] width 309 height 231
click at [1095, 302] on span "Impressionen" at bounding box center [1087, 305] width 77 height 12
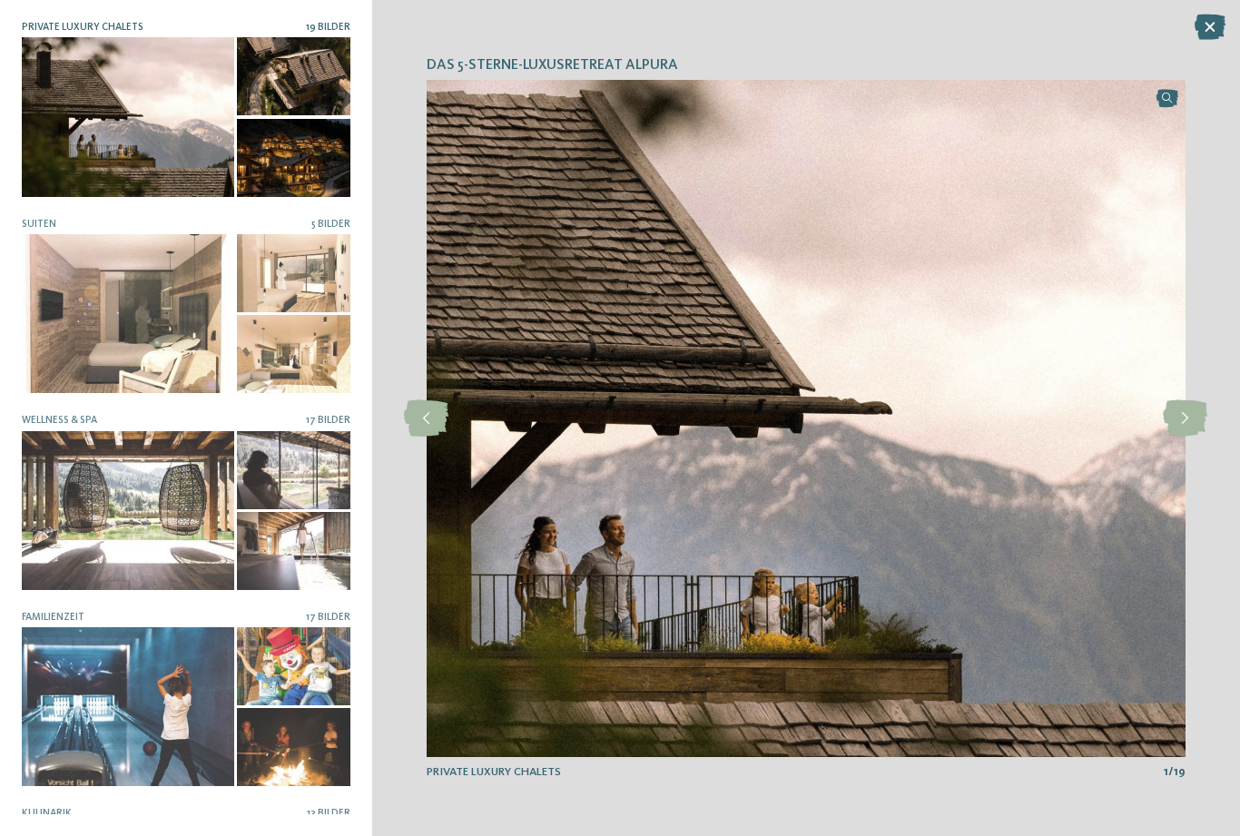
click at [1067, 256] on img at bounding box center [806, 418] width 759 height 677
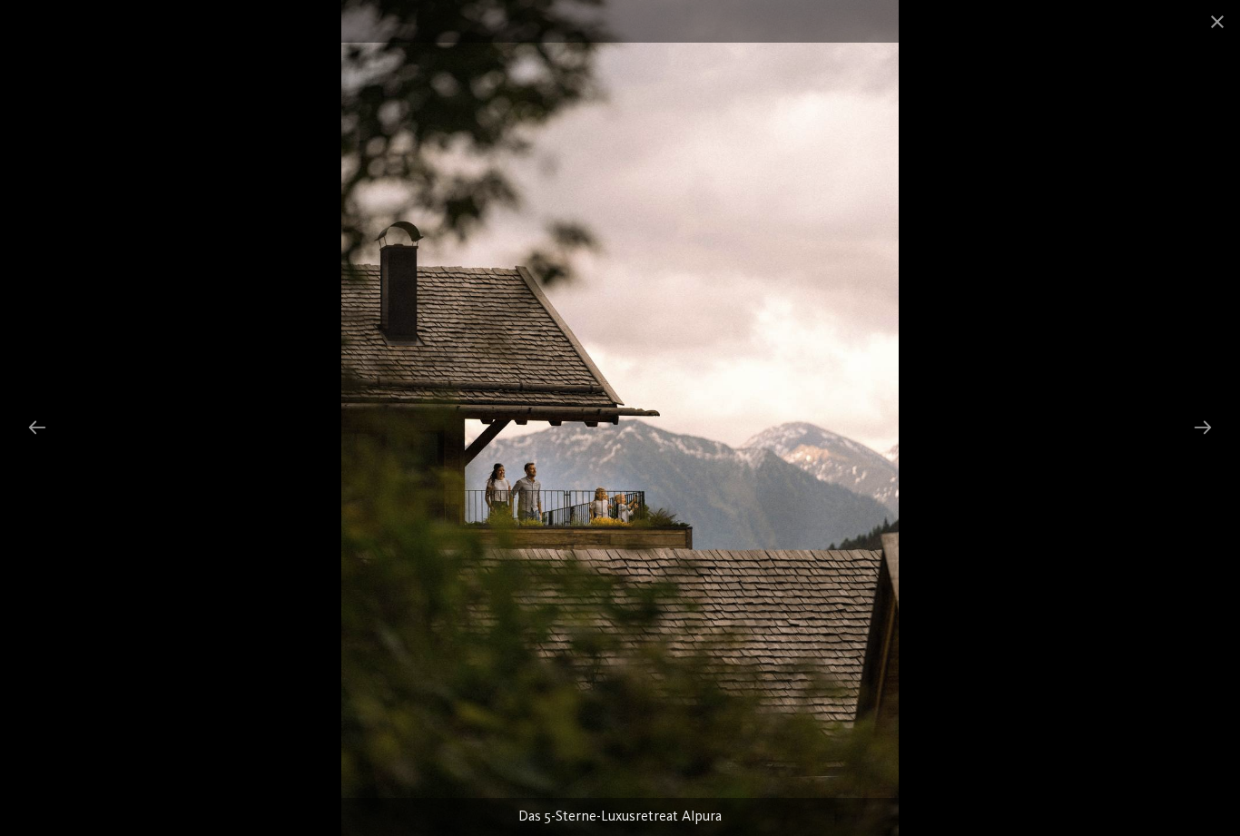
click at [1204, 429] on div at bounding box center [1202, 426] width 38 height 35
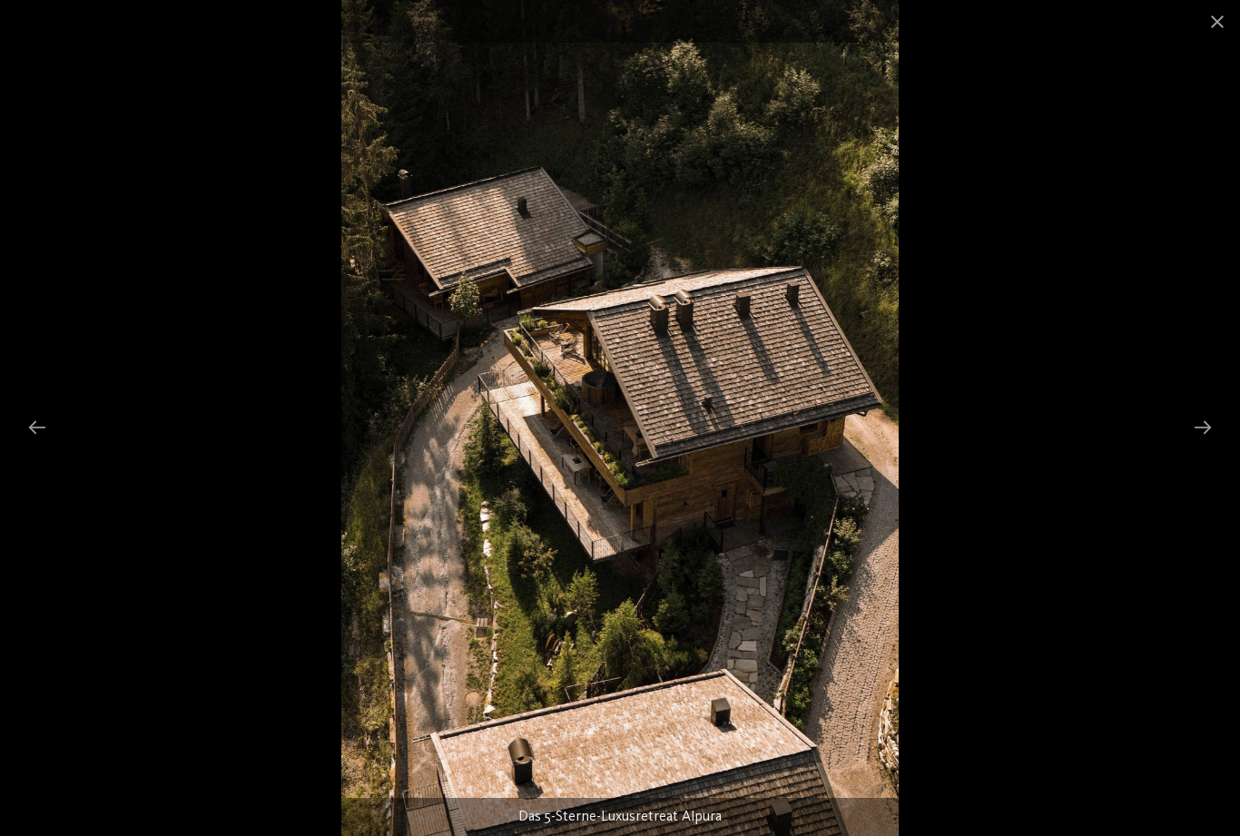
click at [1202, 431] on div at bounding box center [1202, 426] width 38 height 35
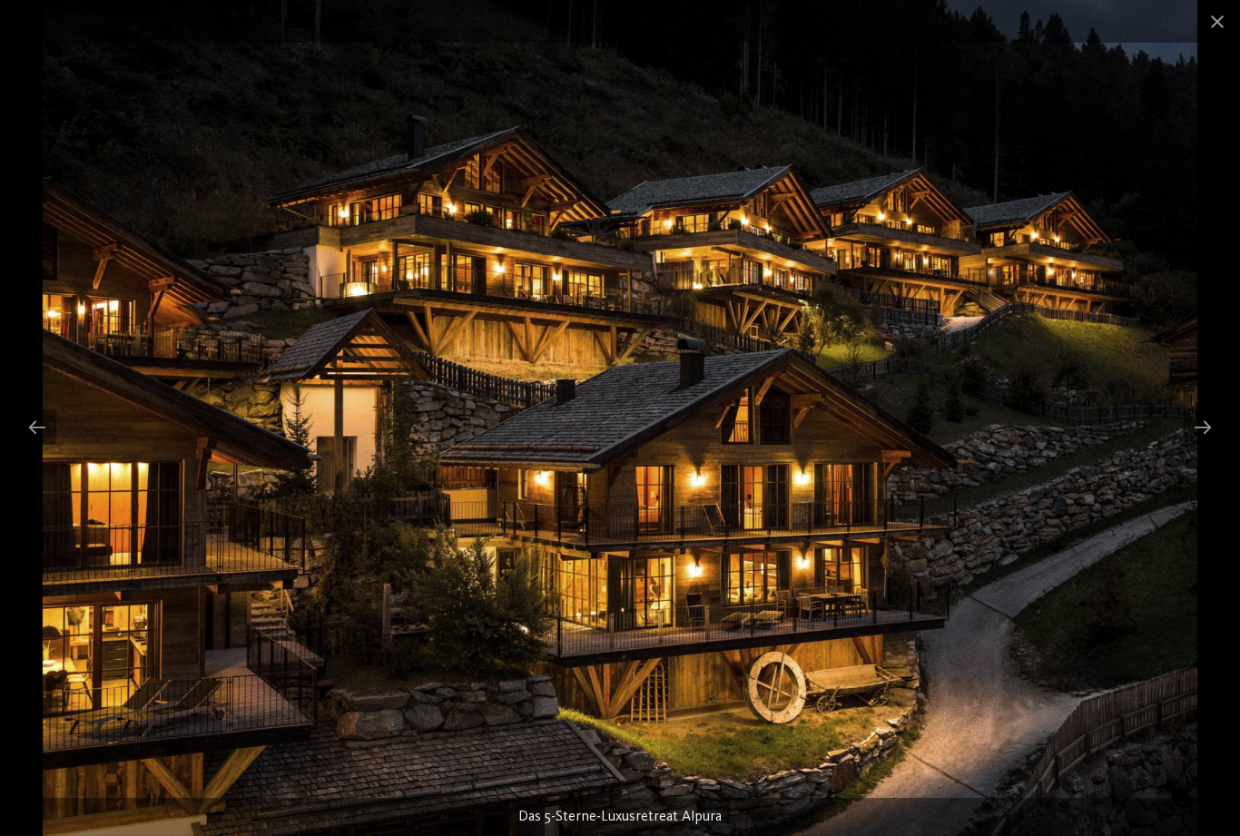
click at [1202, 428] on div at bounding box center [1202, 426] width 38 height 35
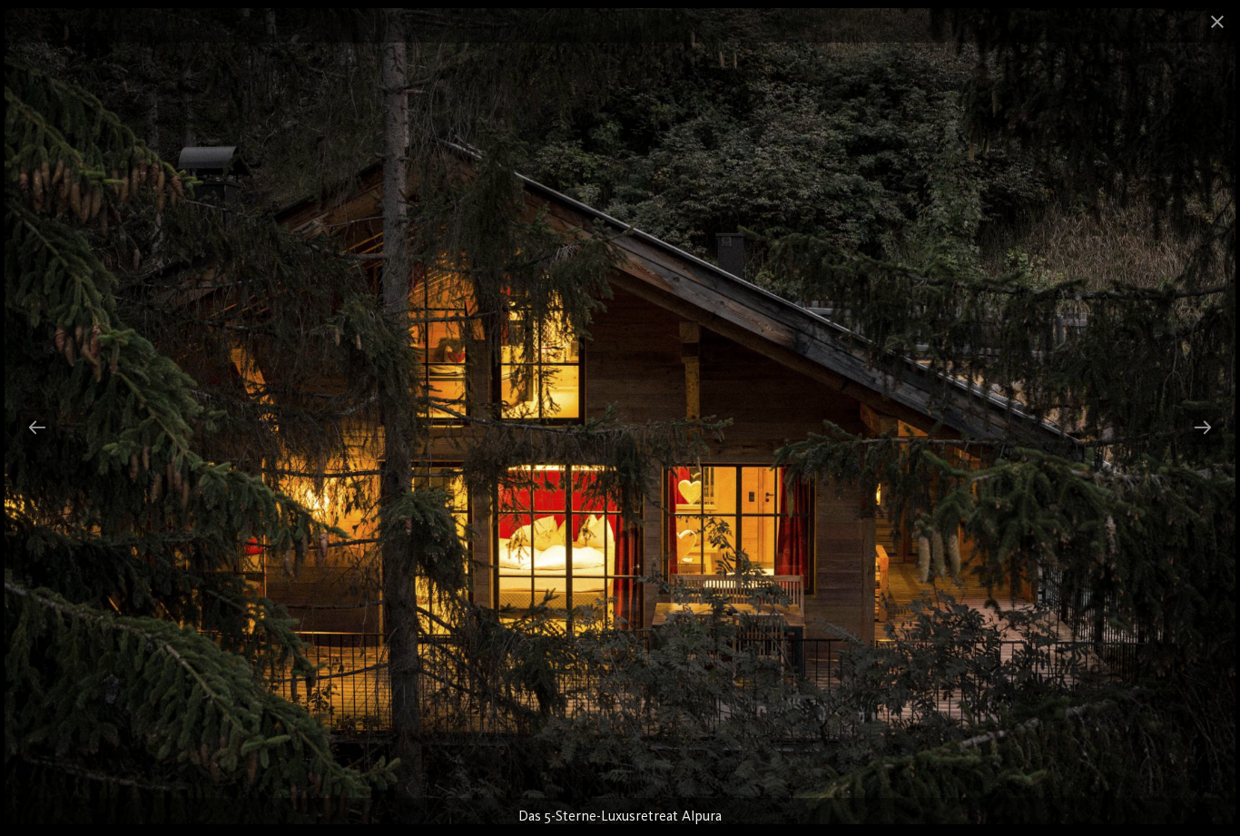
click at [1187, 441] on div at bounding box center [1202, 426] width 38 height 35
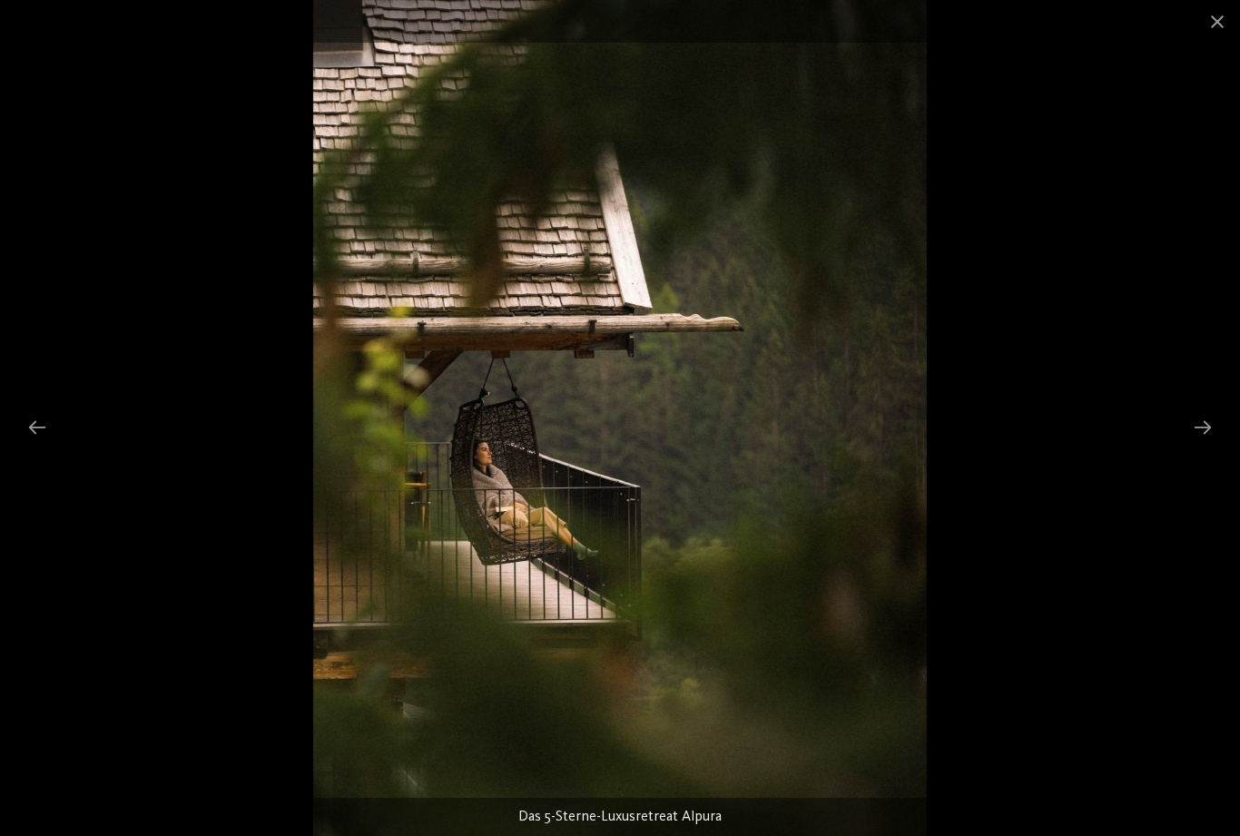
click at [1192, 444] on div at bounding box center [1202, 426] width 38 height 35
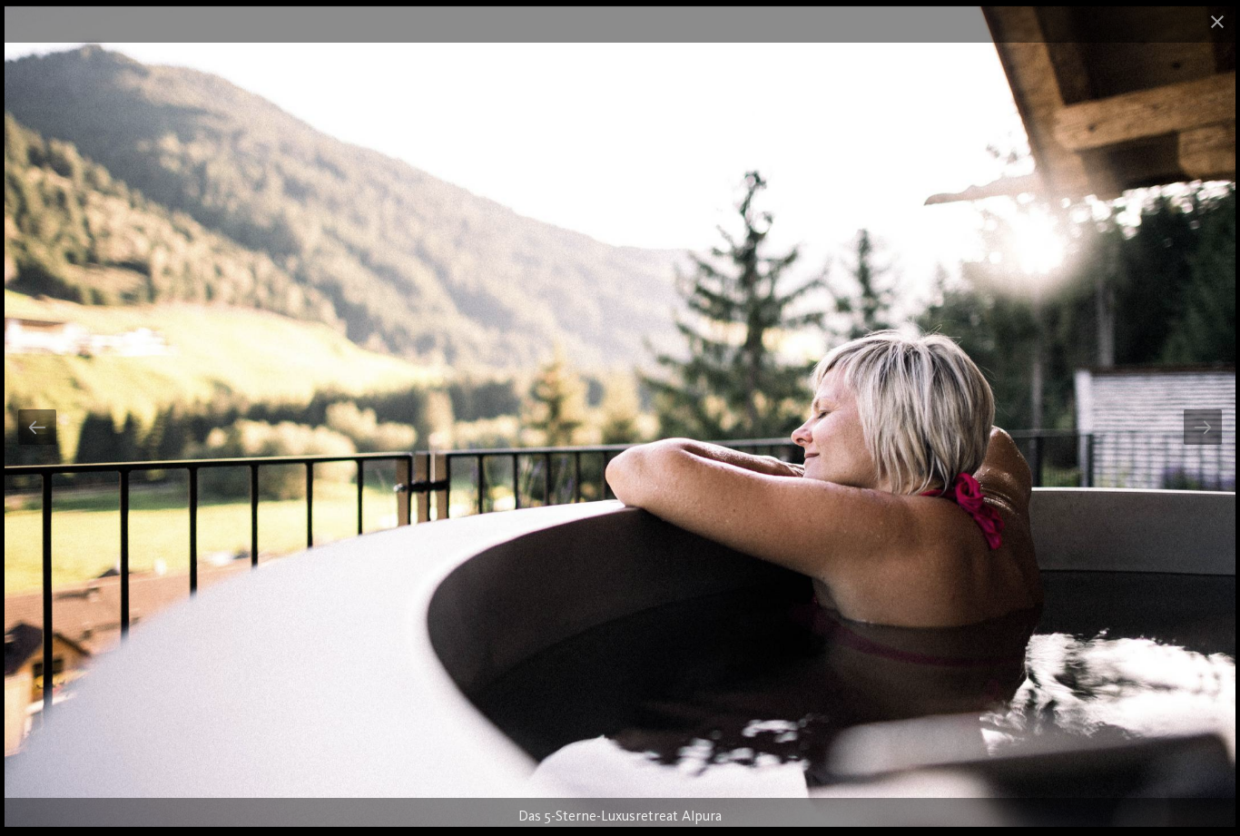
click at [1199, 437] on div at bounding box center [1202, 426] width 38 height 35
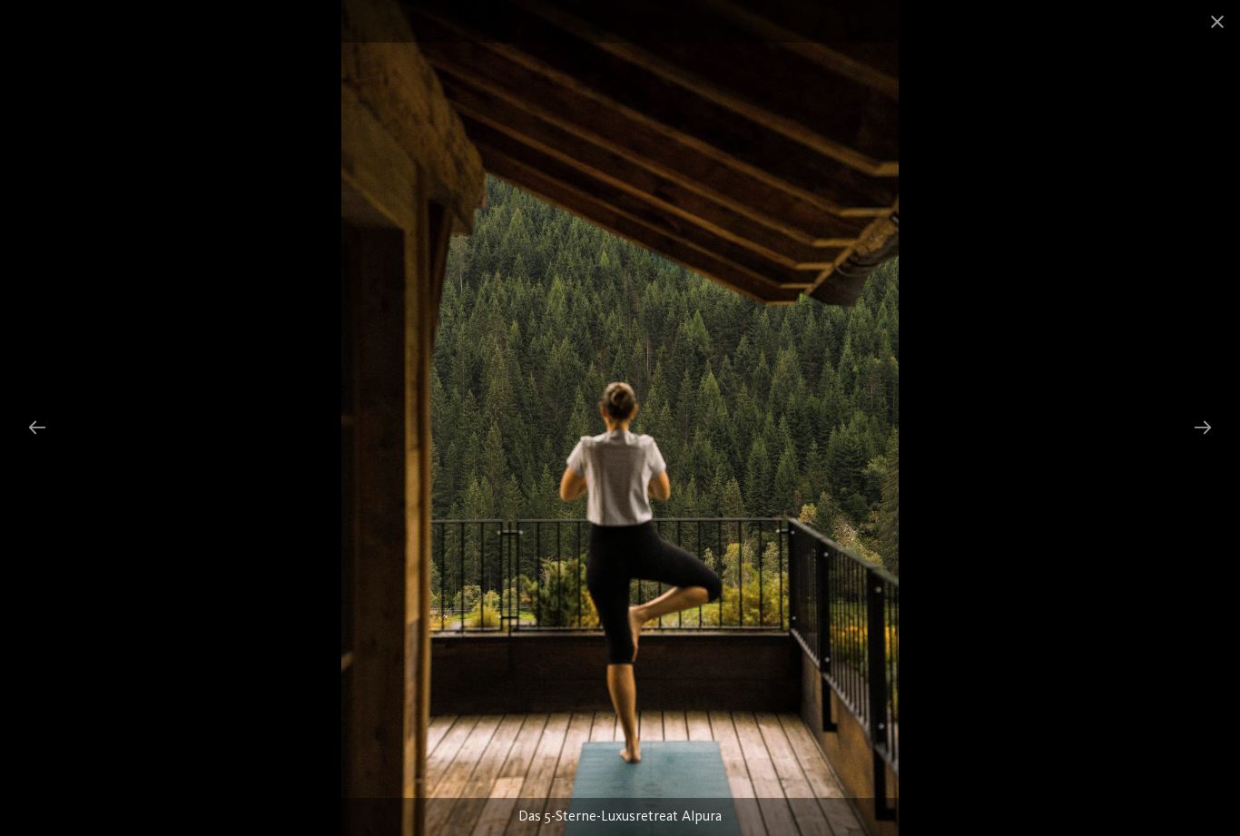
click at [1205, 430] on div at bounding box center [1202, 426] width 38 height 35
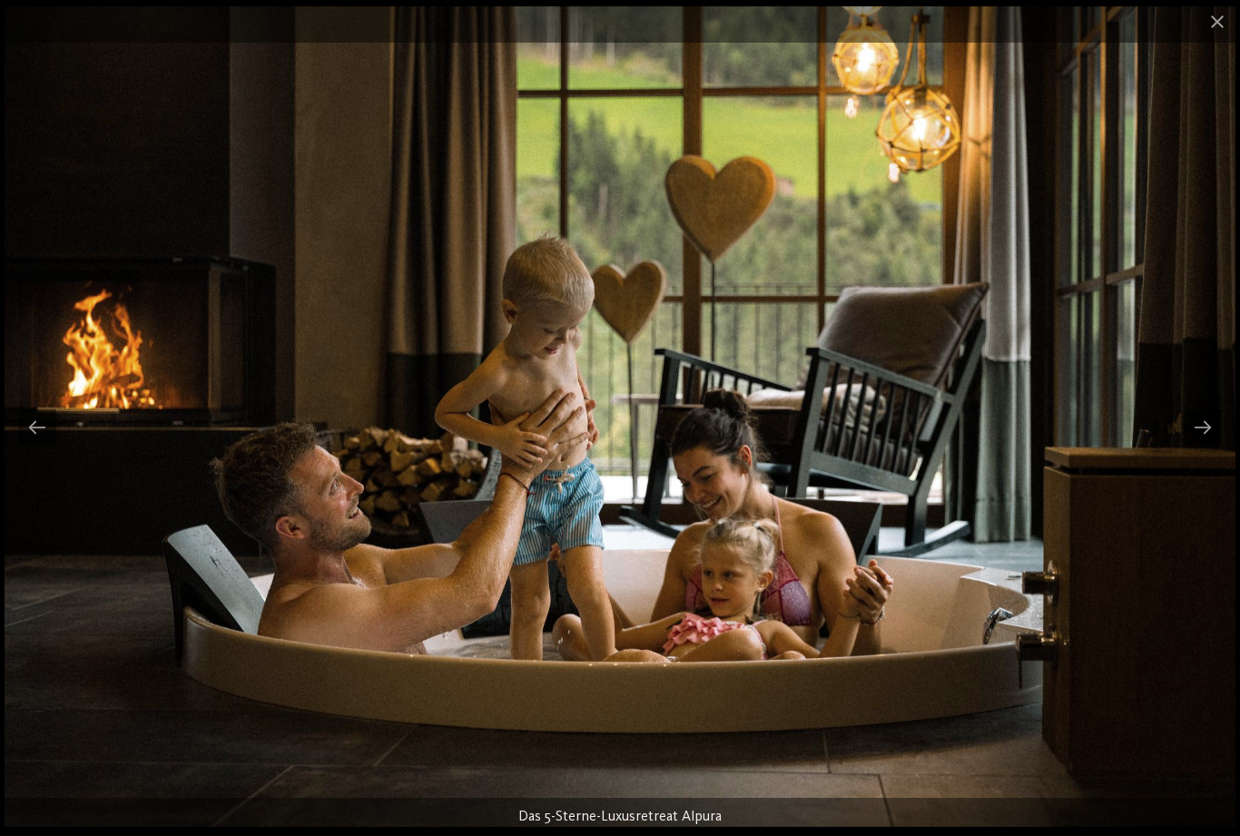
click at [1193, 437] on div at bounding box center [1202, 426] width 38 height 35
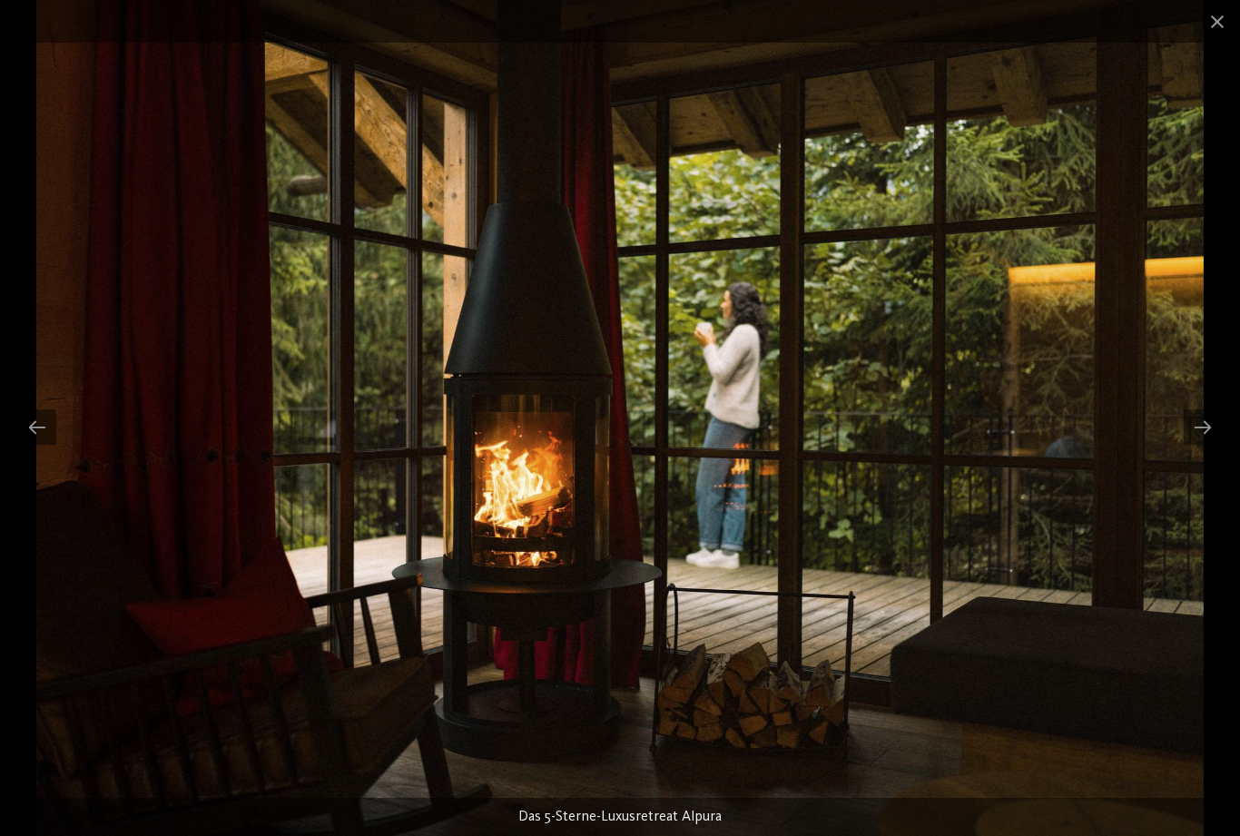
click at [1195, 436] on div at bounding box center [1202, 426] width 38 height 35
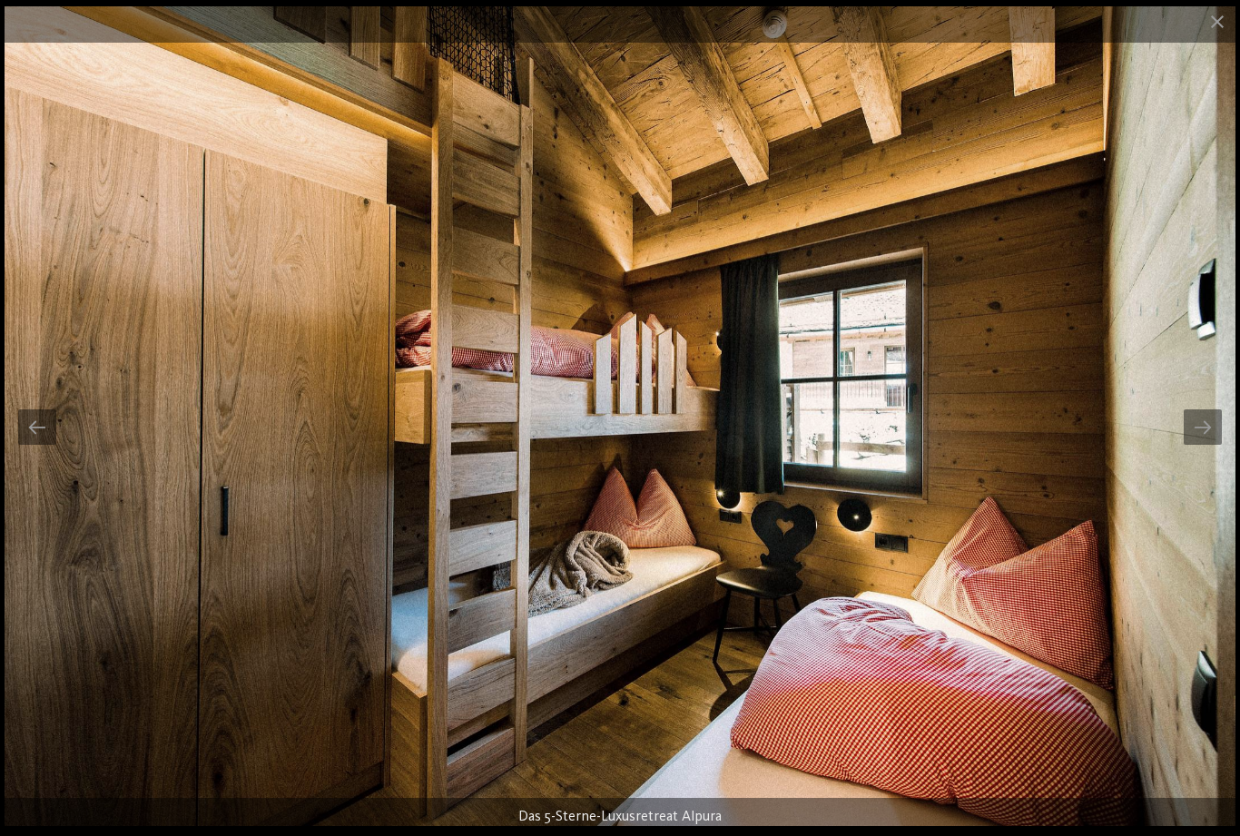
click at [1198, 434] on div at bounding box center [1202, 426] width 38 height 35
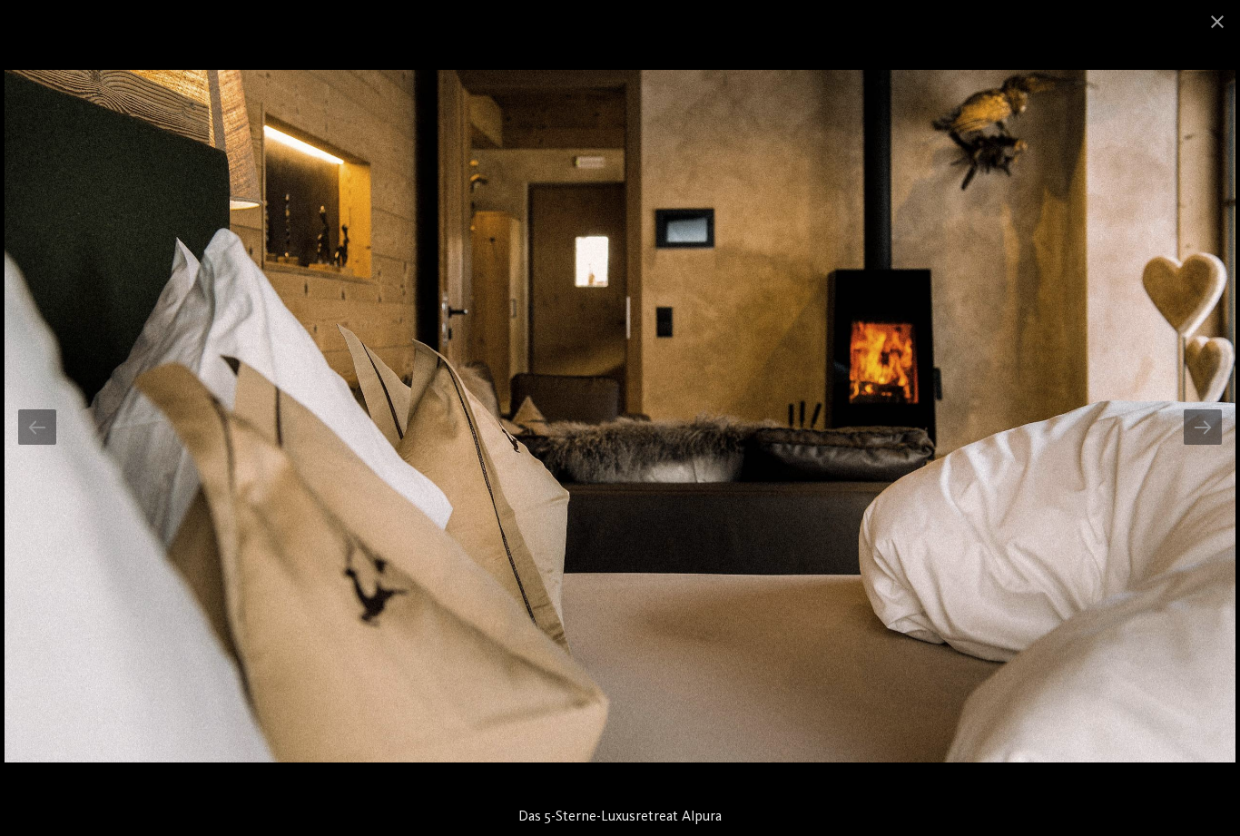
click at [1202, 423] on div at bounding box center [1202, 426] width 38 height 35
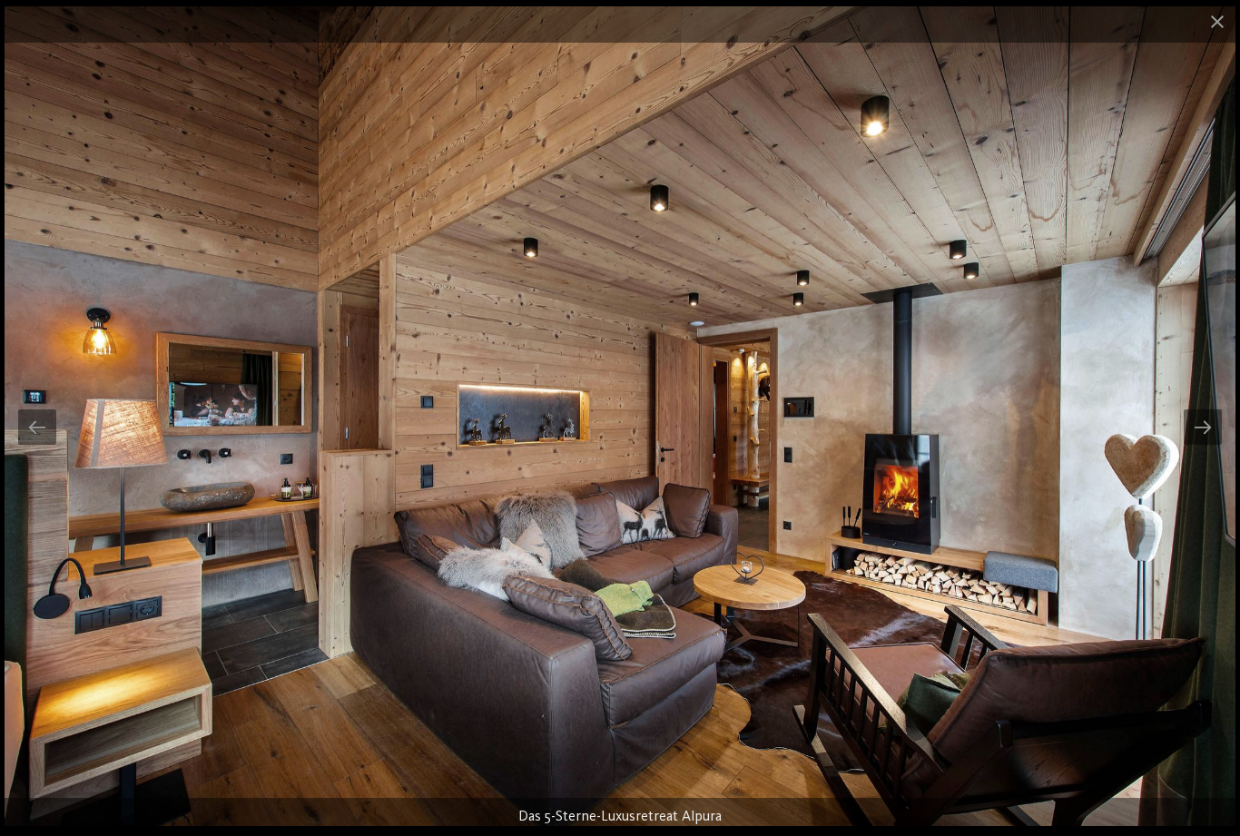
click at [1200, 427] on div at bounding box center [1202, 426] width 38 height 35
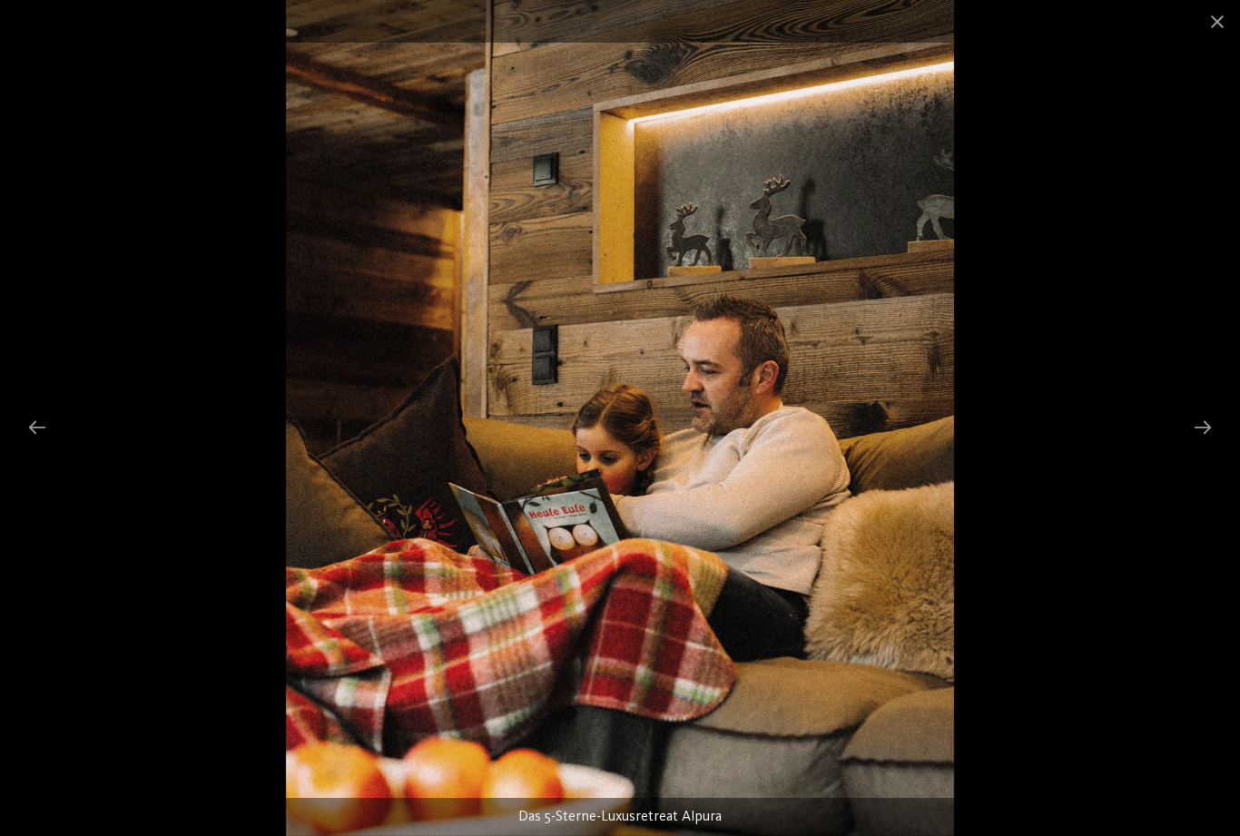
click at [27, 427] on div at bounding box center [37, 426] width 38 height 35
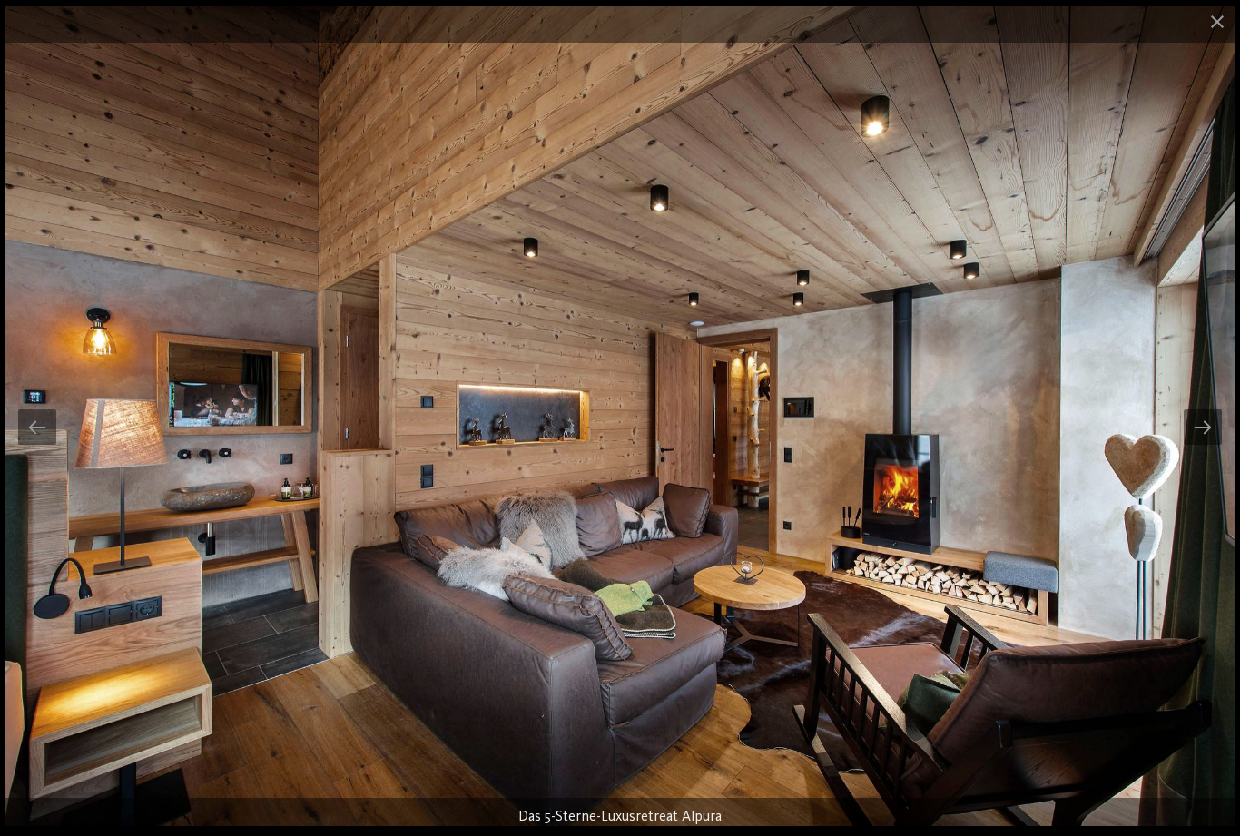
click at [1205, 33] on span at bounding box center [1216, 21] width 45 height 43
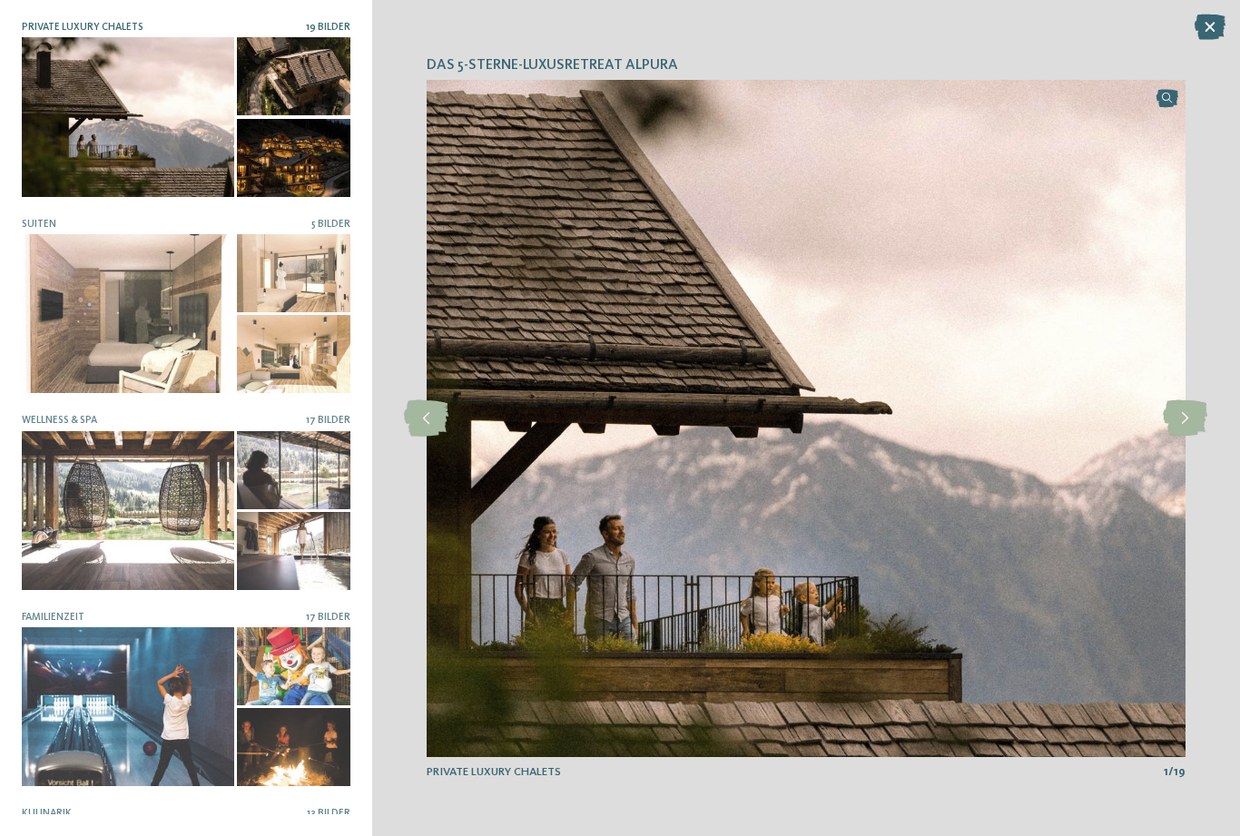
click at [968, 227] on img at bounding box center [806, 418] width 759 height 677
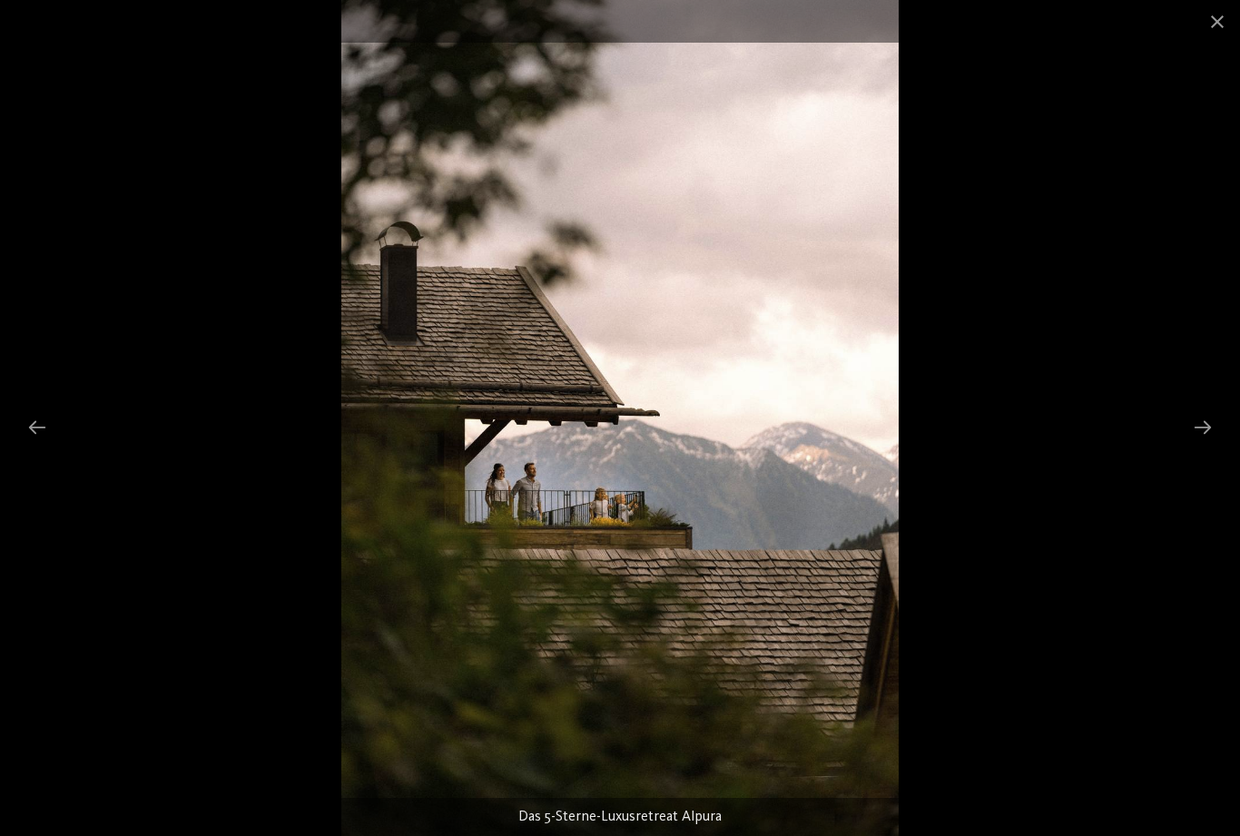
click at [1202, 437] on div at bounding box center [1202, 426] width 38 height 35
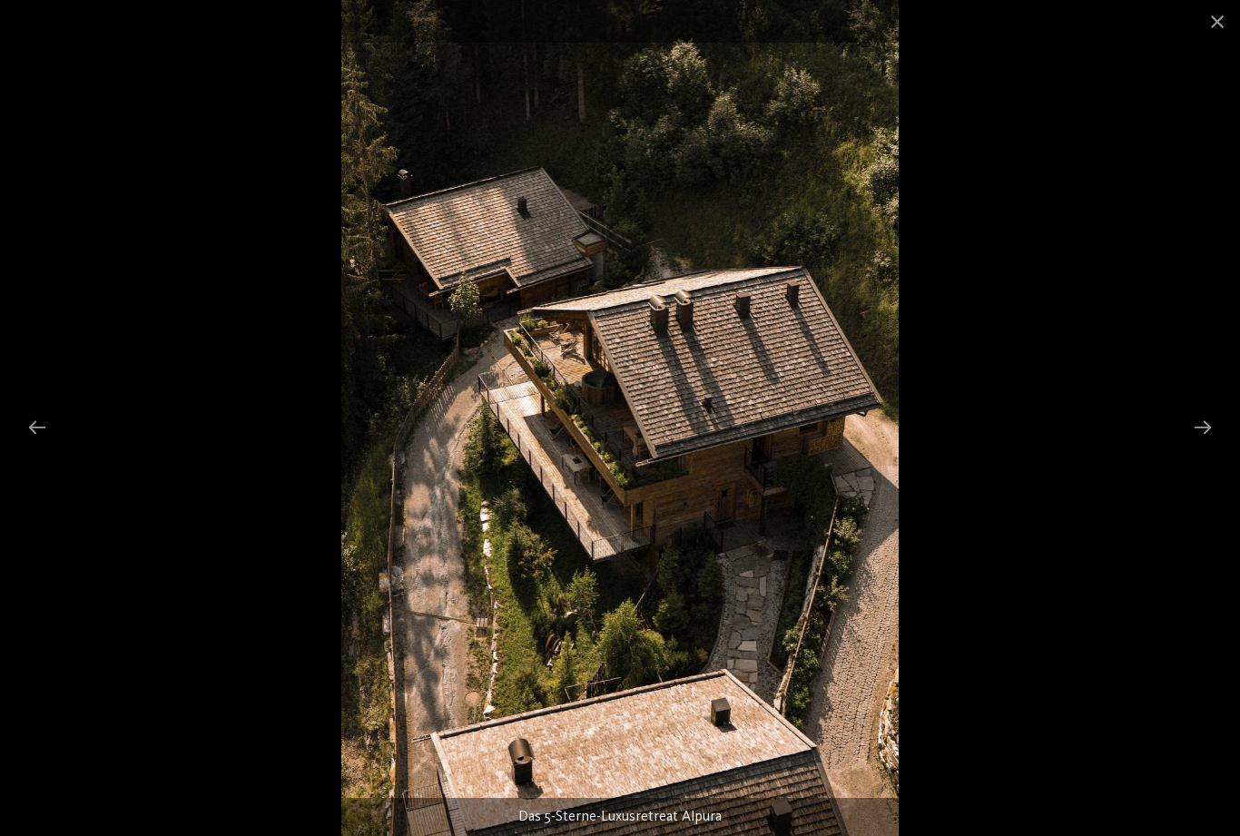
click at [1211, 440] on div at bounding box center [1202, 426] width 38 height 35
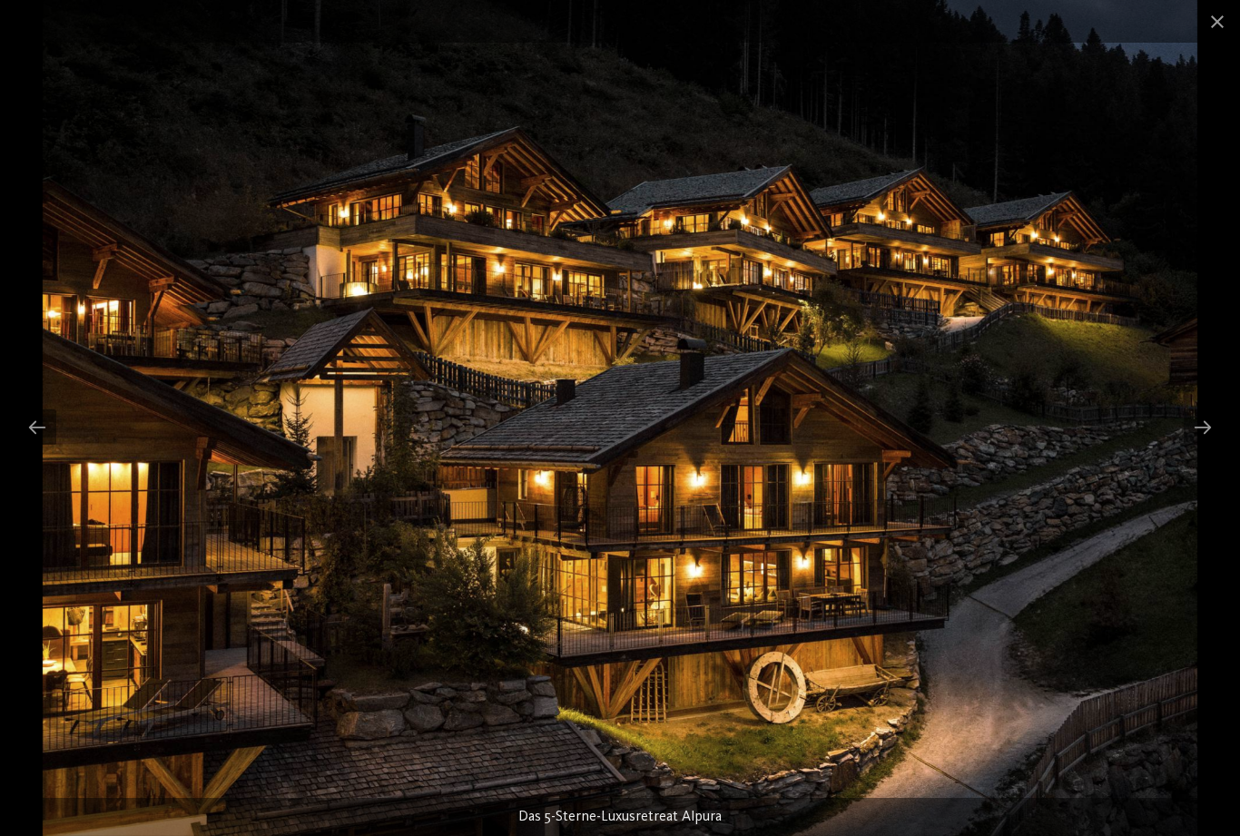
click at [1213, 437] on div at bounding box center [1202, 426] width 38 height 35
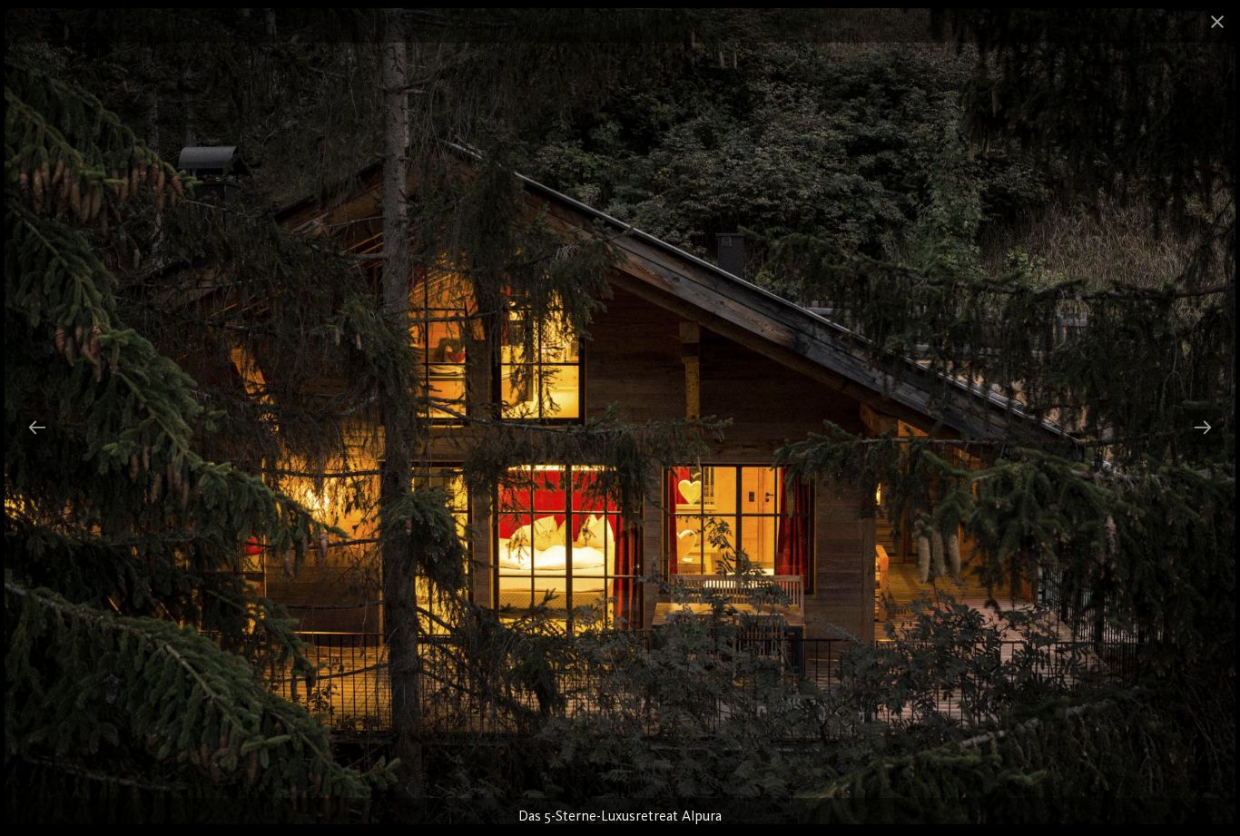
click at [1212, 439] on div at bounding box center [1202, 426] width 38 height 35
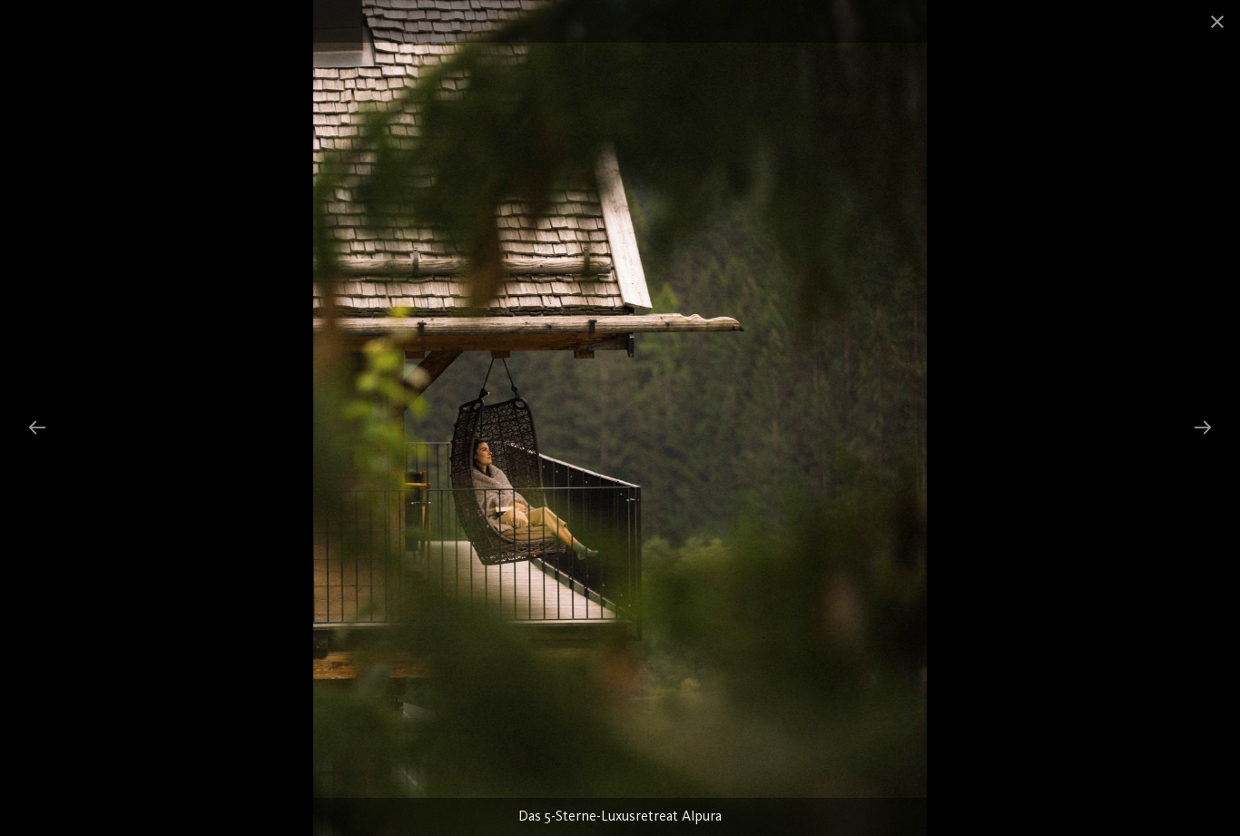
click at [1211, 435] on div at bounding box center [1202, 426] width 38 height 35
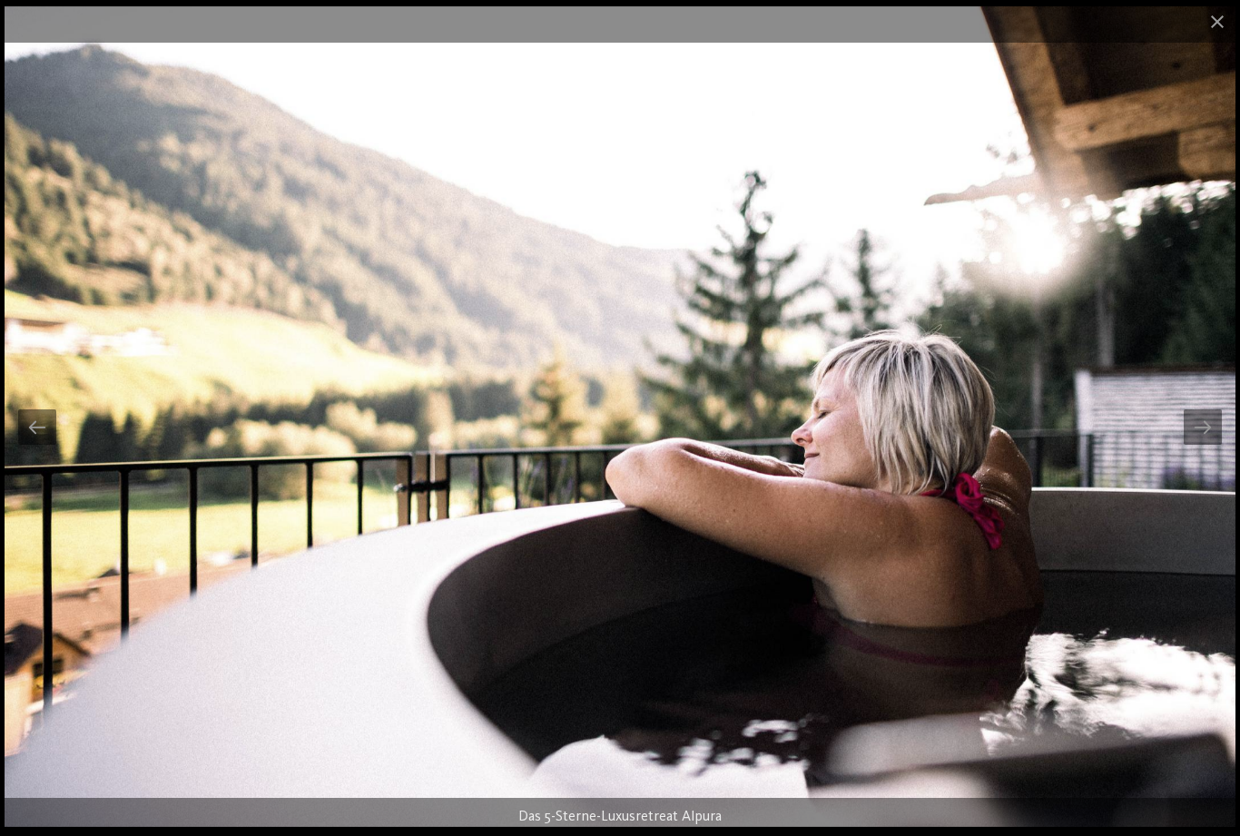
click at [1201, 438] on div at bounding box center [1202, 426] width 38 height 35
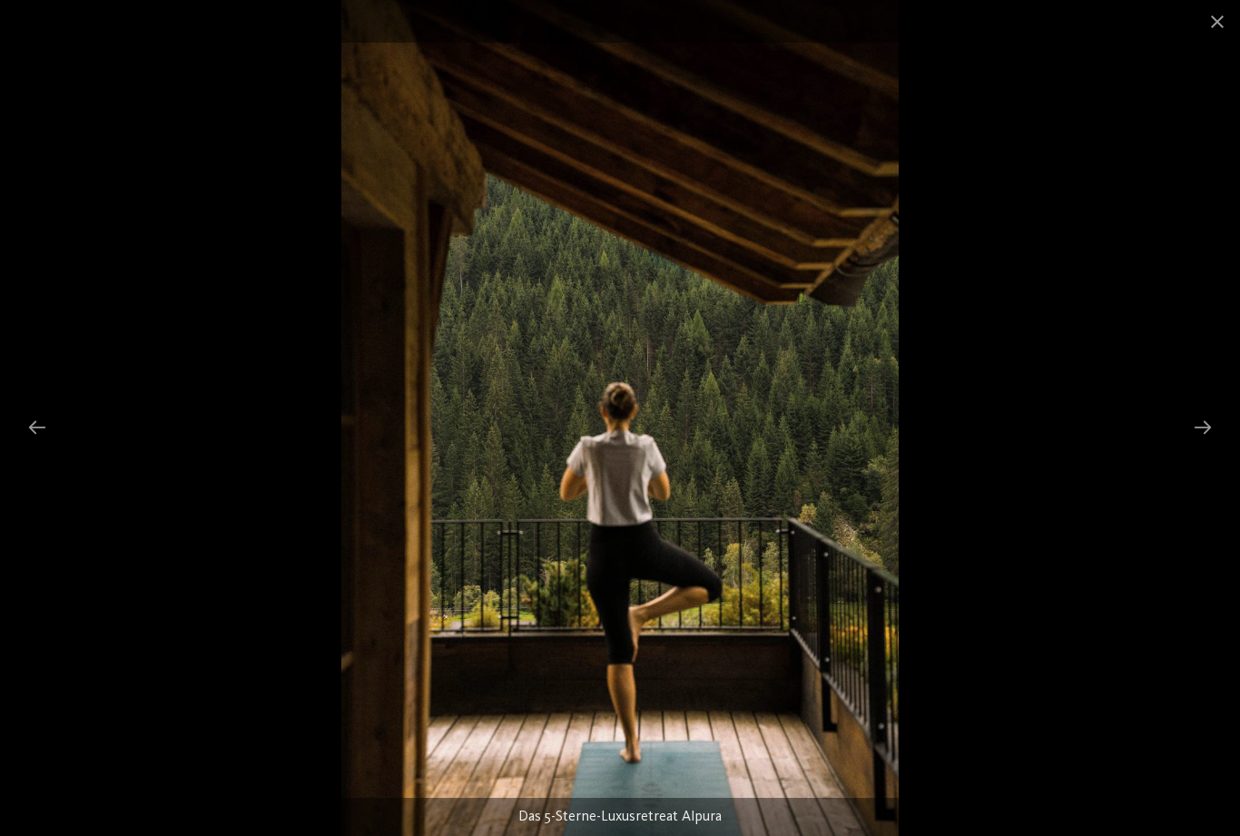
click at [1217, 437] on div at bounding box center [1202, 426] width 38 height 35
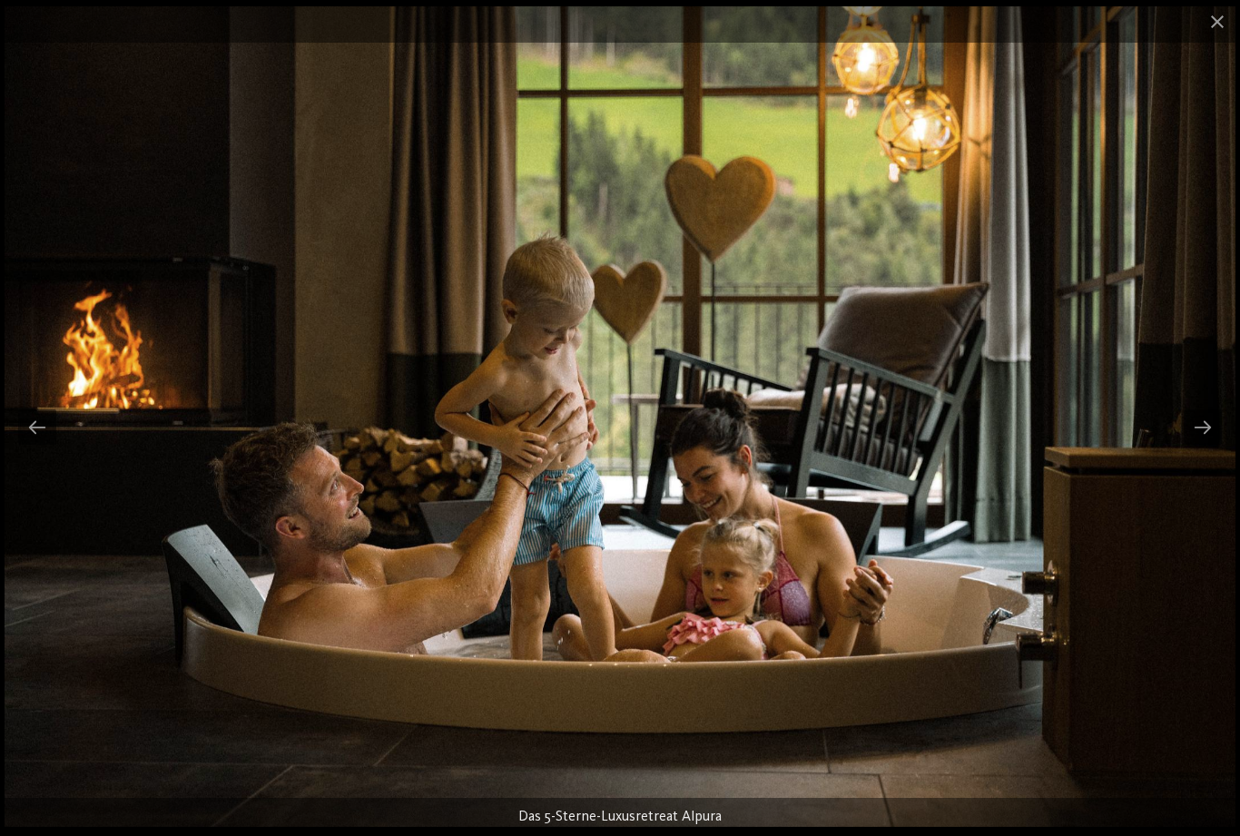
click at [1215, 440] on div at bounding box center [1202, 426] width 38 height 35
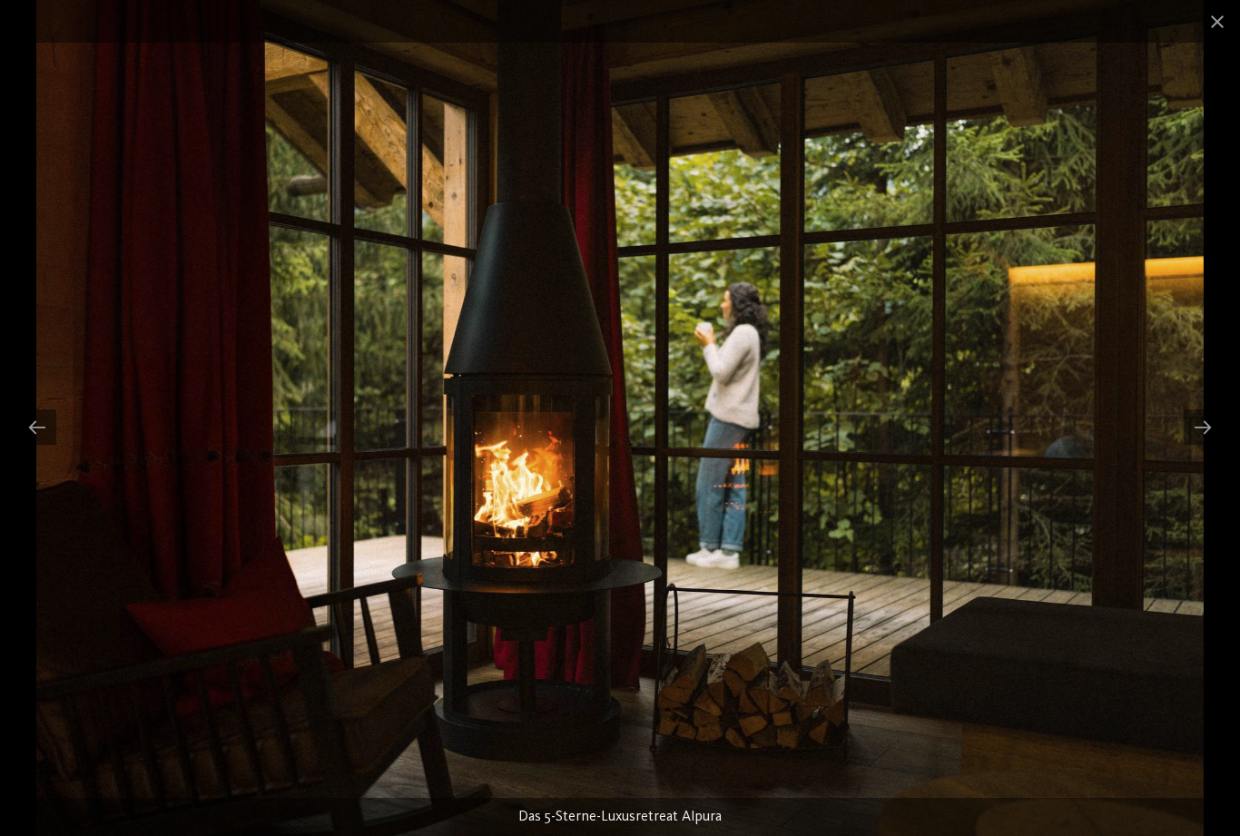
click at [1212, 439] on div at bounding box center [1202, 426] width 38 height 35
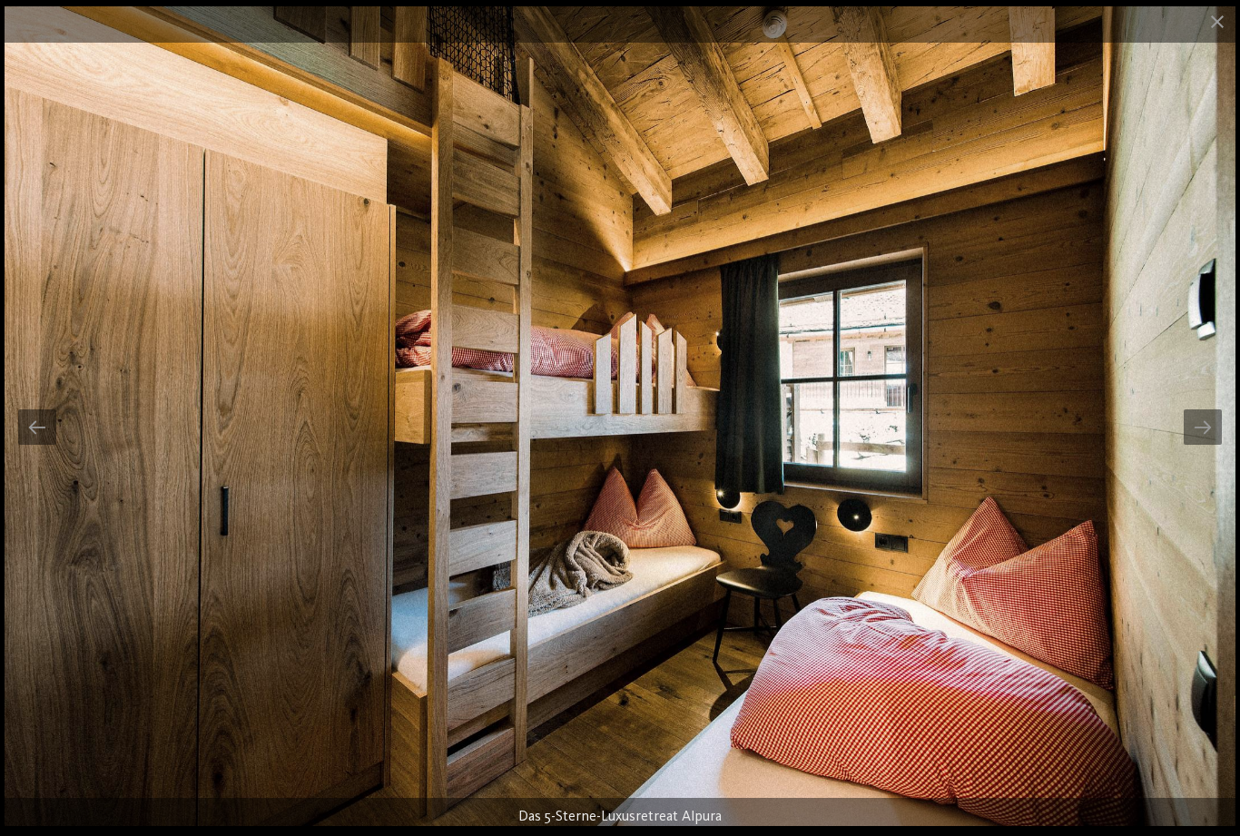
click at [1199, 443] on div at bounding box center [1202, 426] width 38 height 35
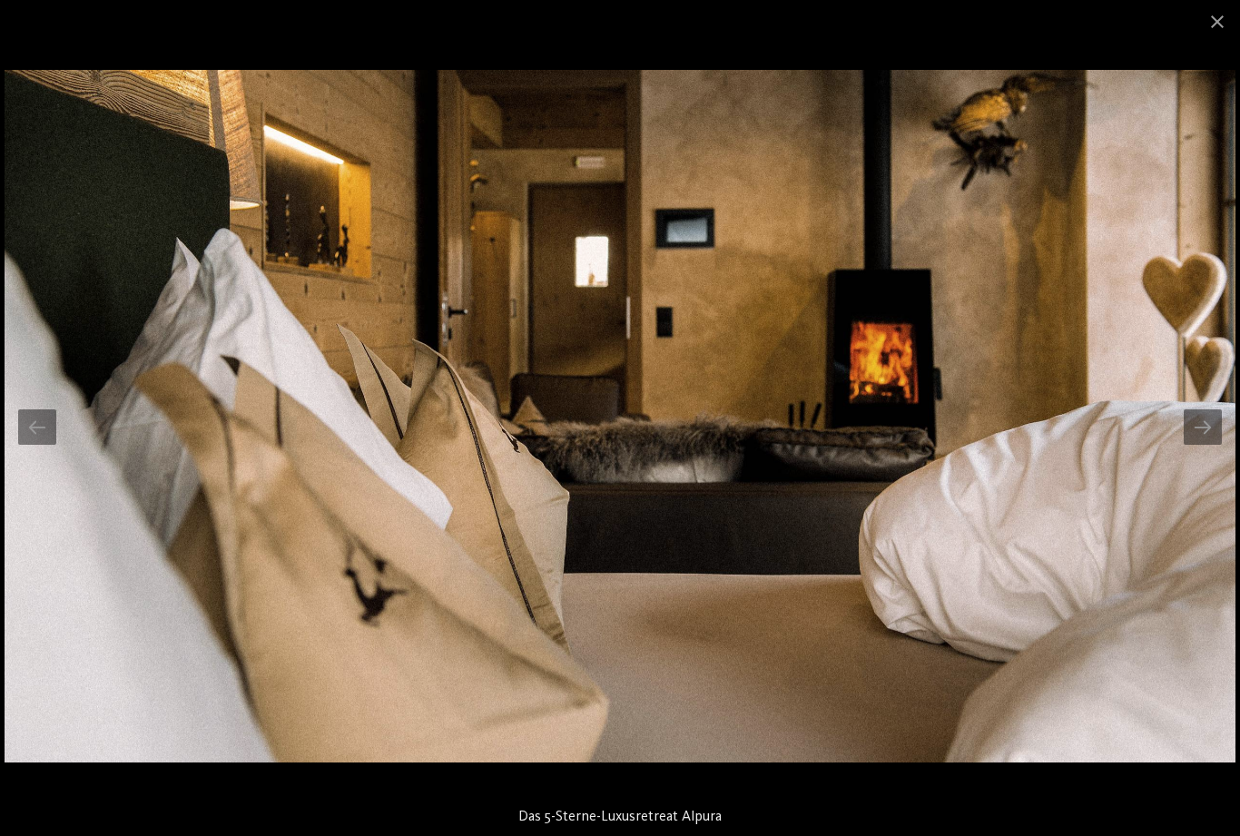
click at [1209, 432] on div at bounding box center [1202, 426] width 38 height 35
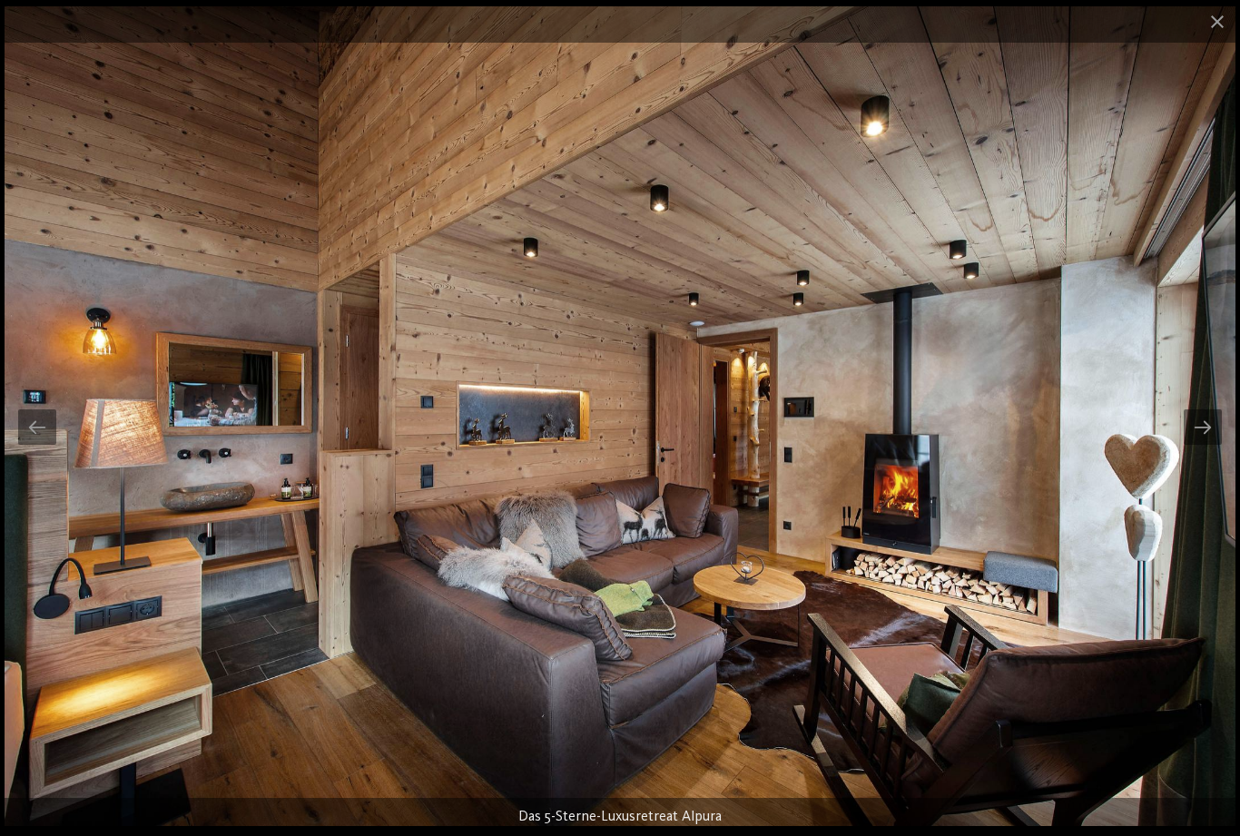
click at [1213, 437] on div at bounding box center [1202, 426] width 38 height 35
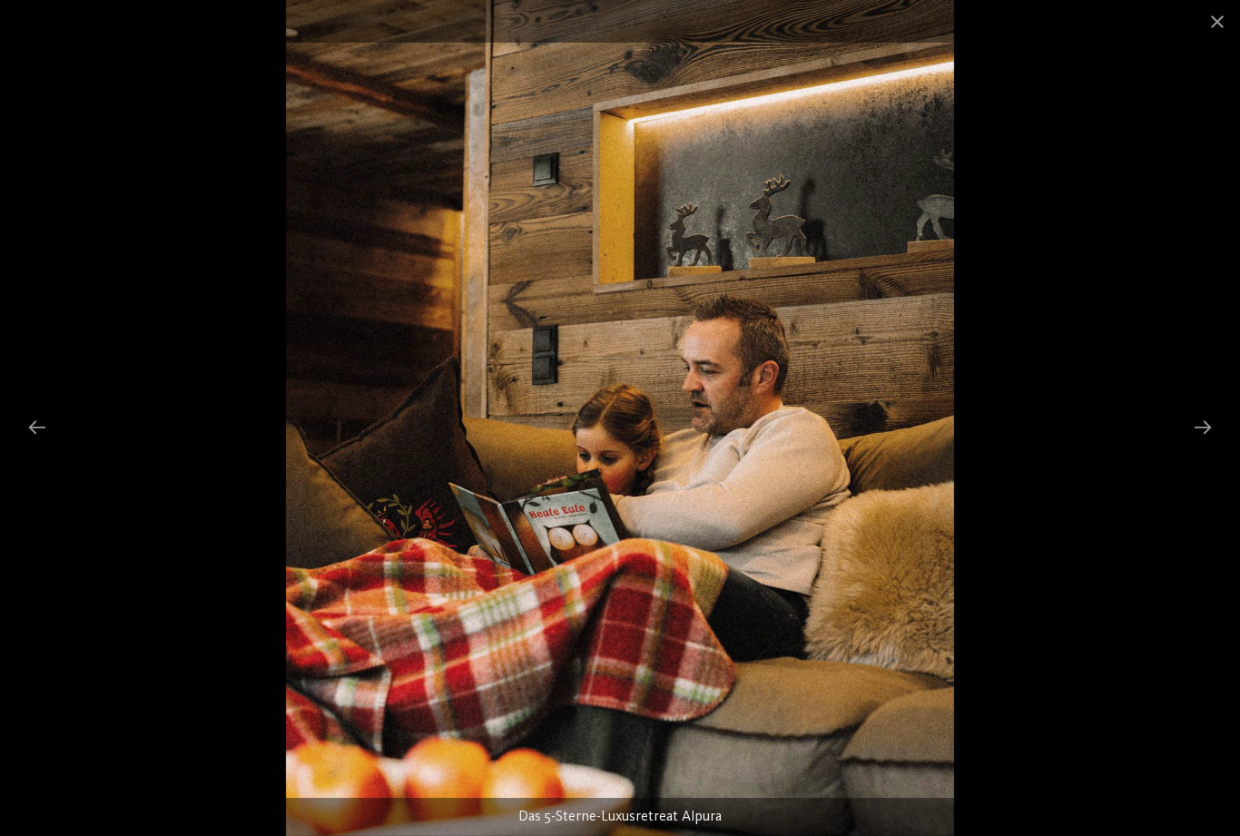
click at [41, 436] on div at bounding box center [37, 426] width 38 height 35
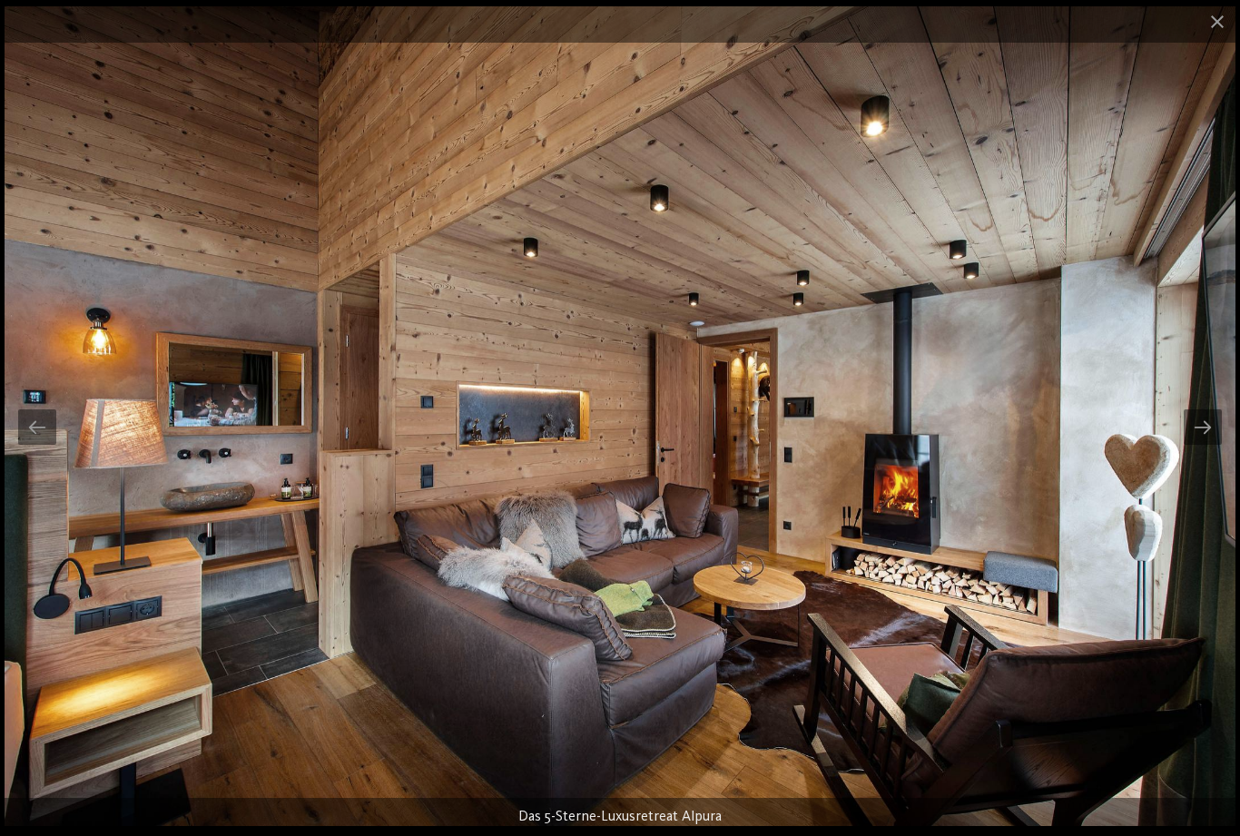
click at [1205, 432] on div at bounding box center [1202, 426] width 38 height 35
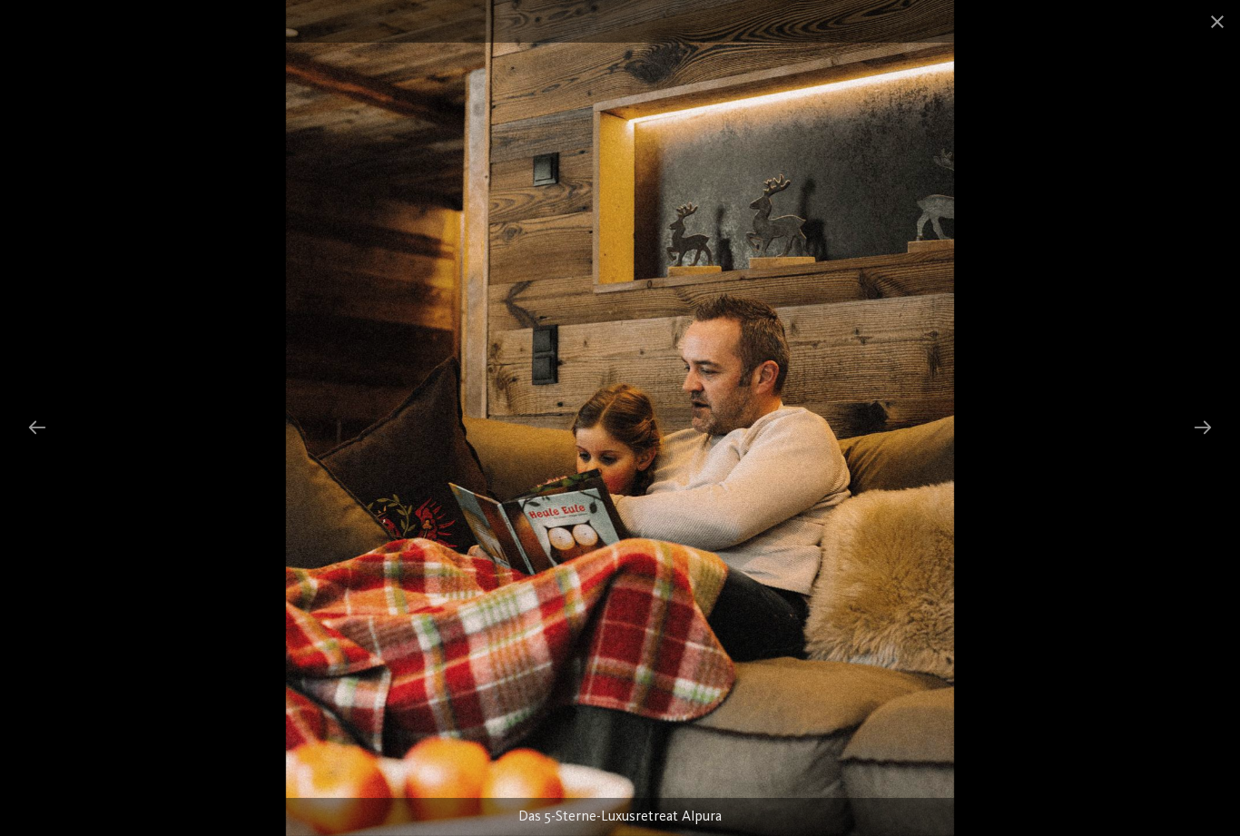
click at [1193, 434] on div at bounding box center [1202, 426] width 38 height 35
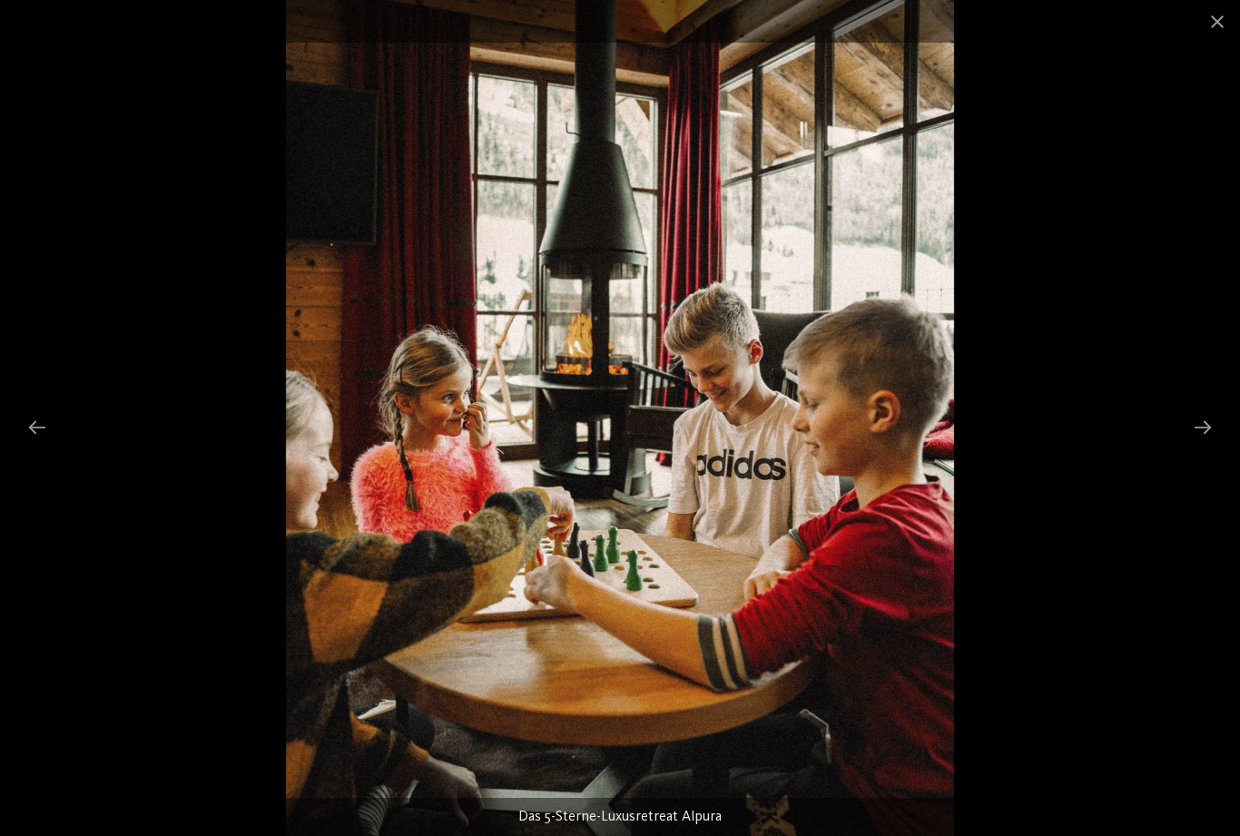
click at [1211, 427] on div at bounding box center [1202, 426] width 38 height 35
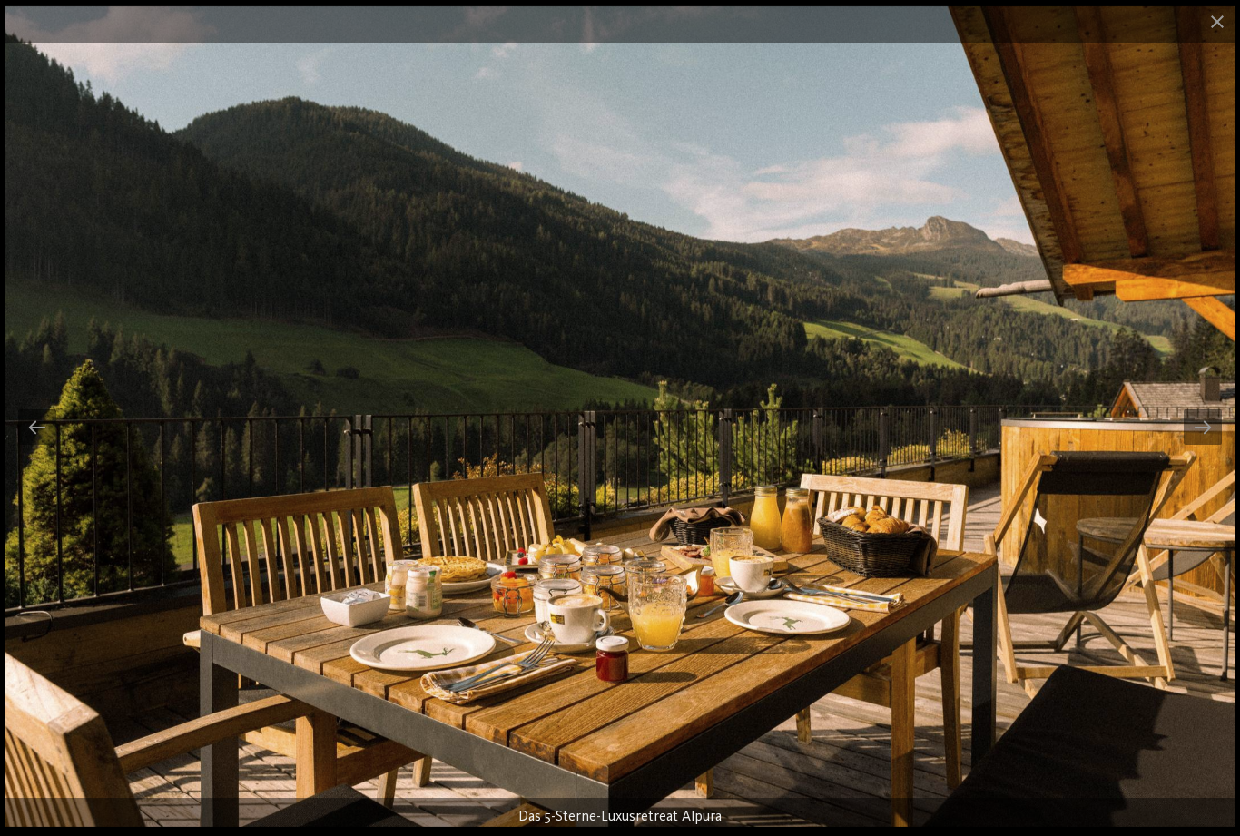
click at [1200, 435] on div at bounding box center [1202, 426] width 38 height 35
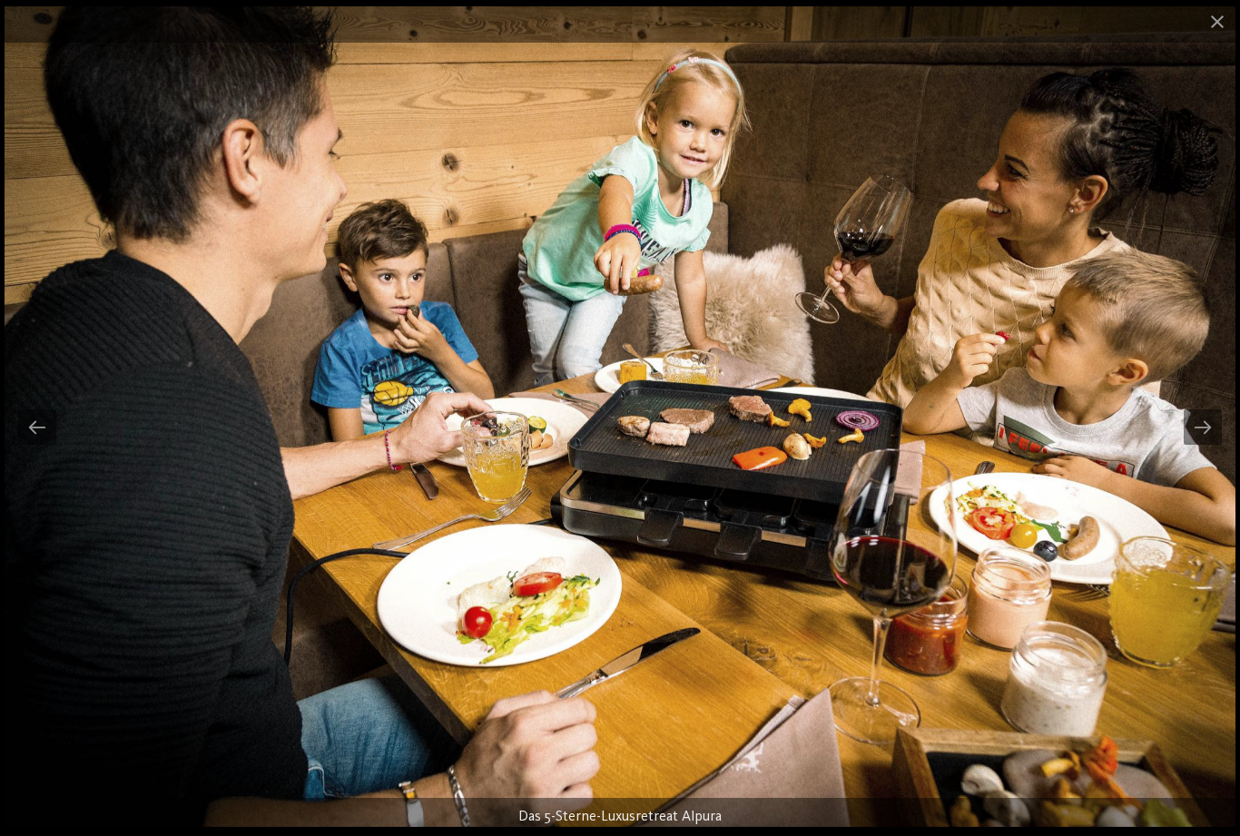
click at [1200, 441] on div at bounding box center [1202, 426] width 38 height 35
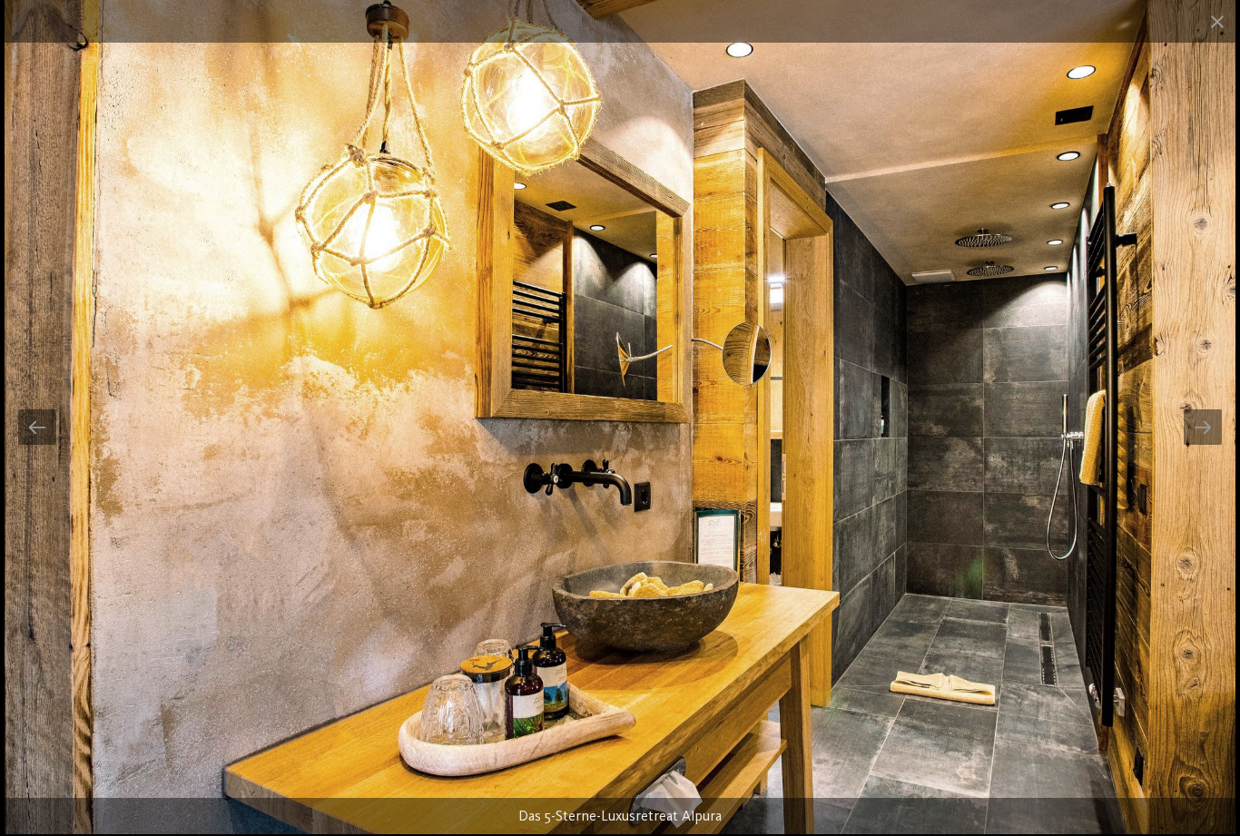
click at [1212, 436] on div at bounding box center [1202, 426] width 38 height 35
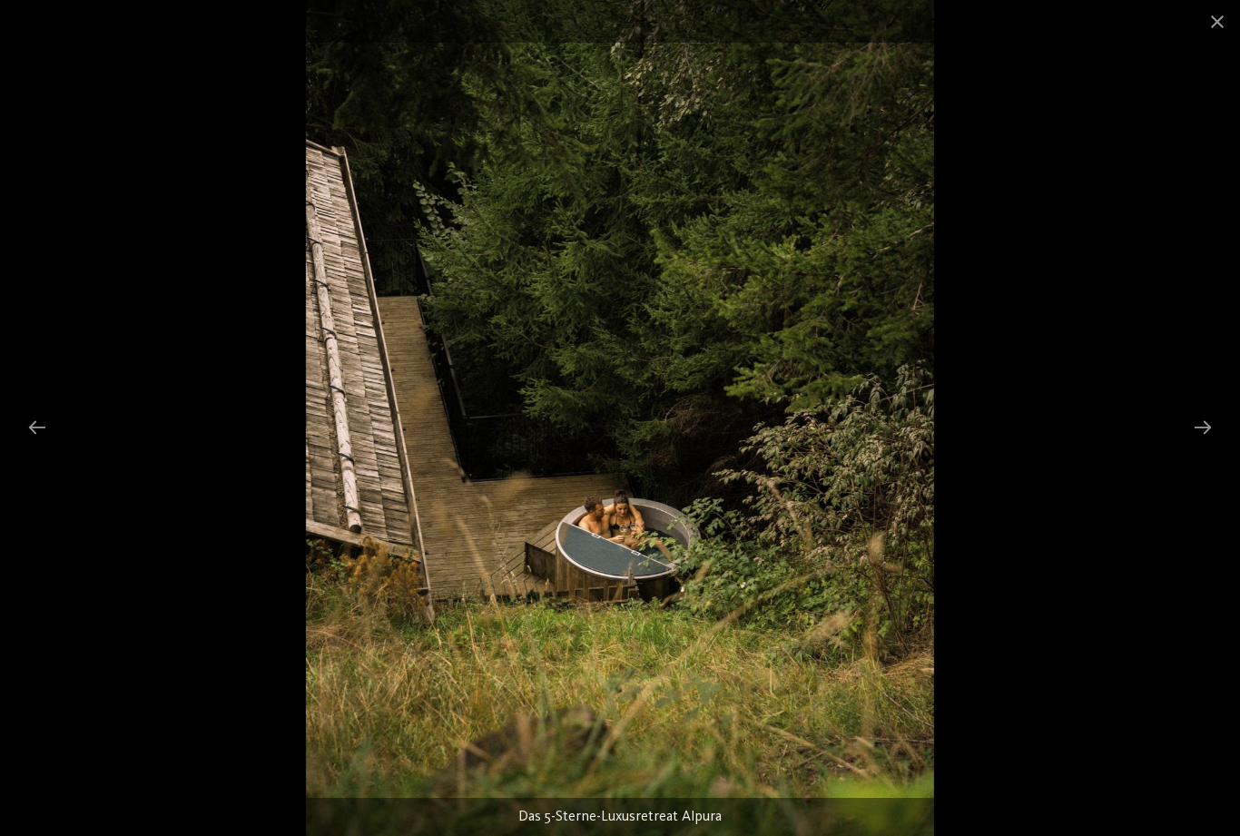
click at [1206, 437] on div at bounding box center [1202, 426] width 38 height 35
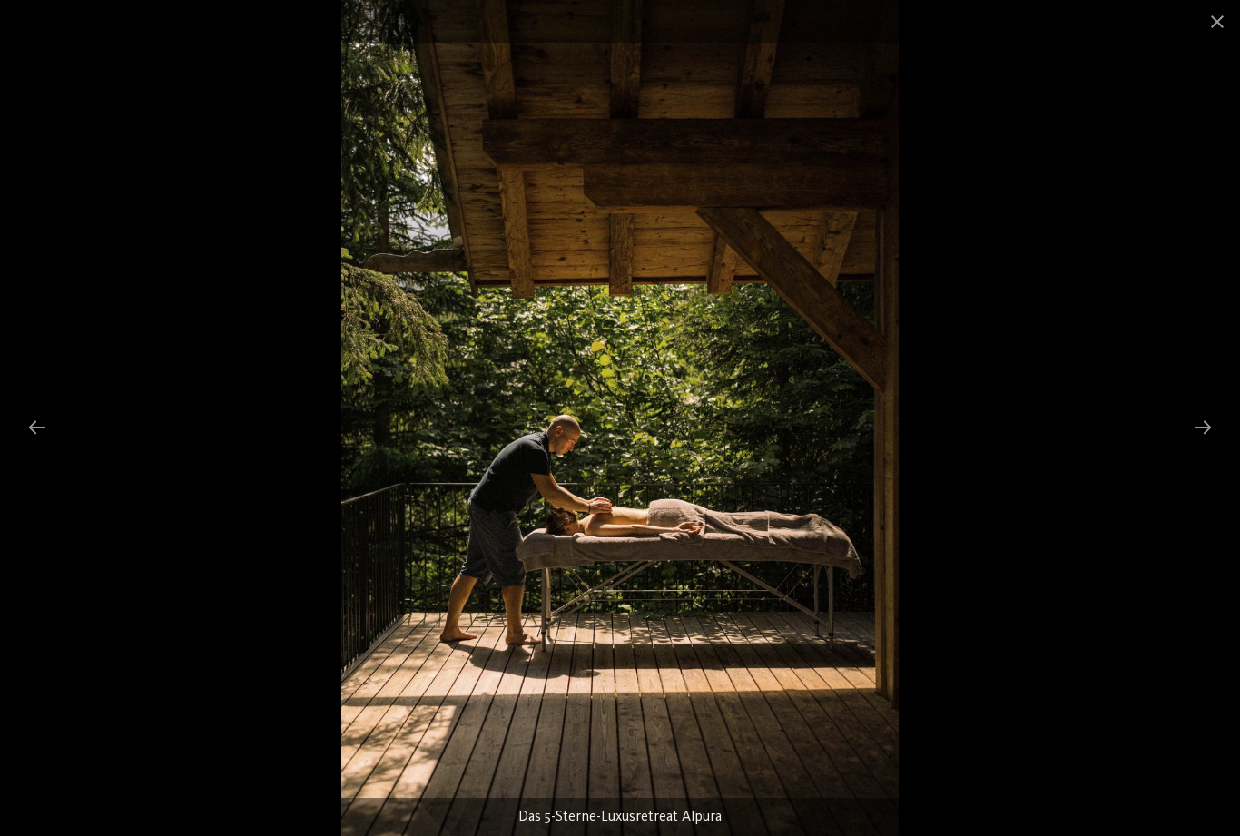
click at [1200, 434] on div at bounding box center [1202, 426] width 38 height 35
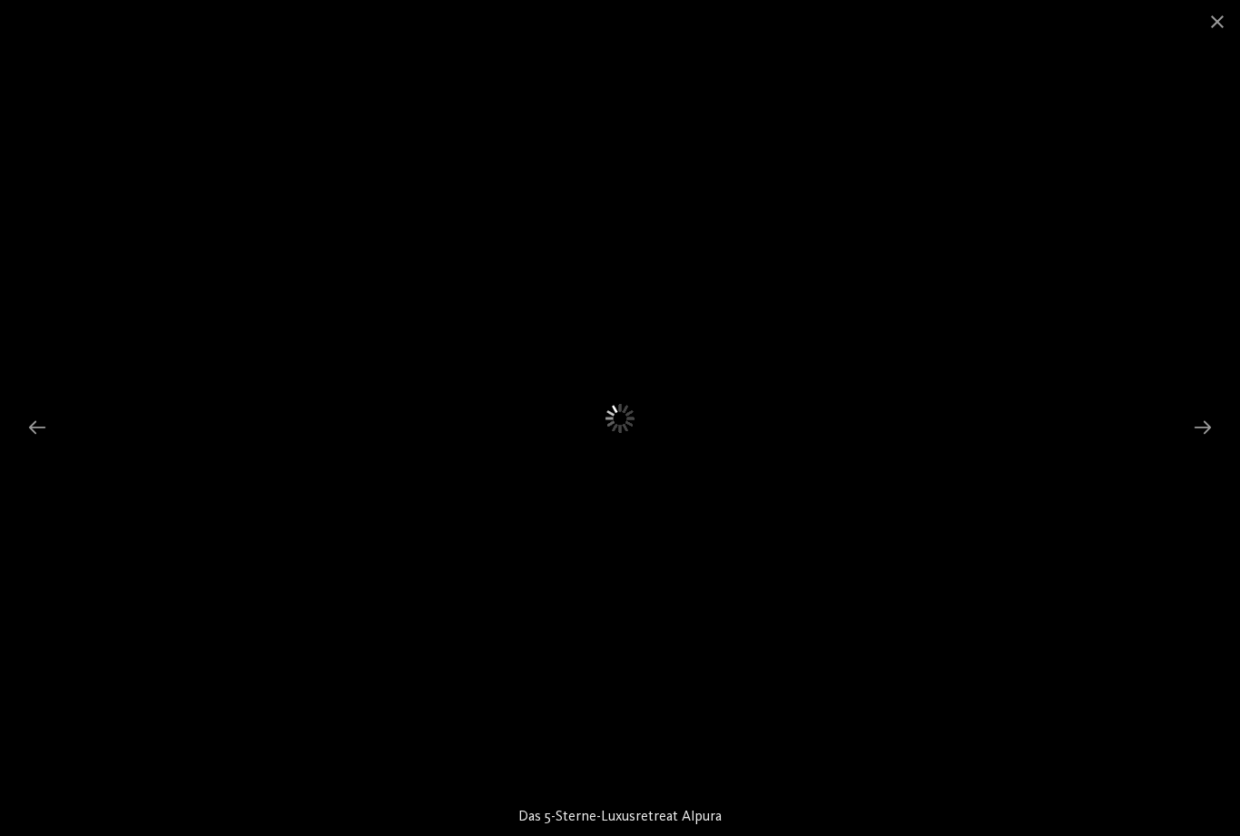
click at [1200, 435] on div at bounding box center [1202, 426] width 38 height 35
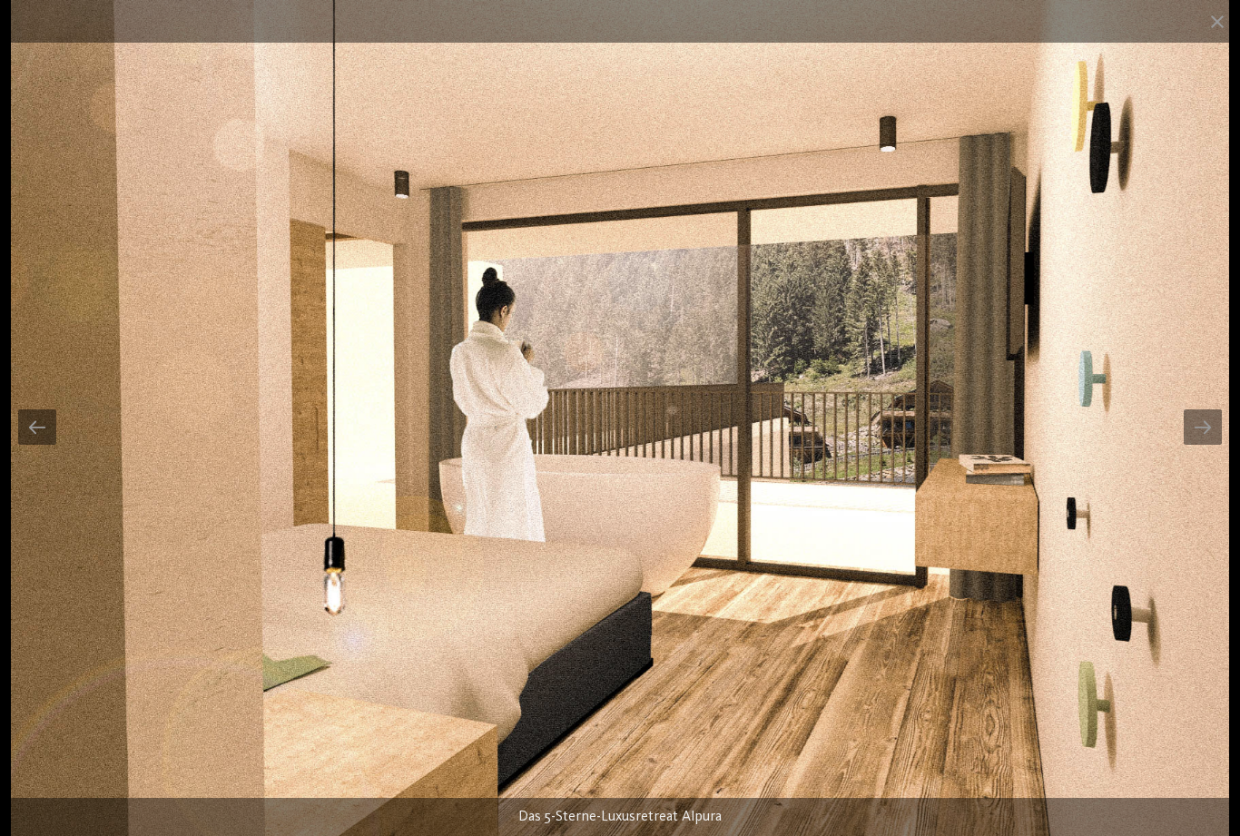
click at [1209, 430] on div at bounding box center [1202, 426] width 38 height 35
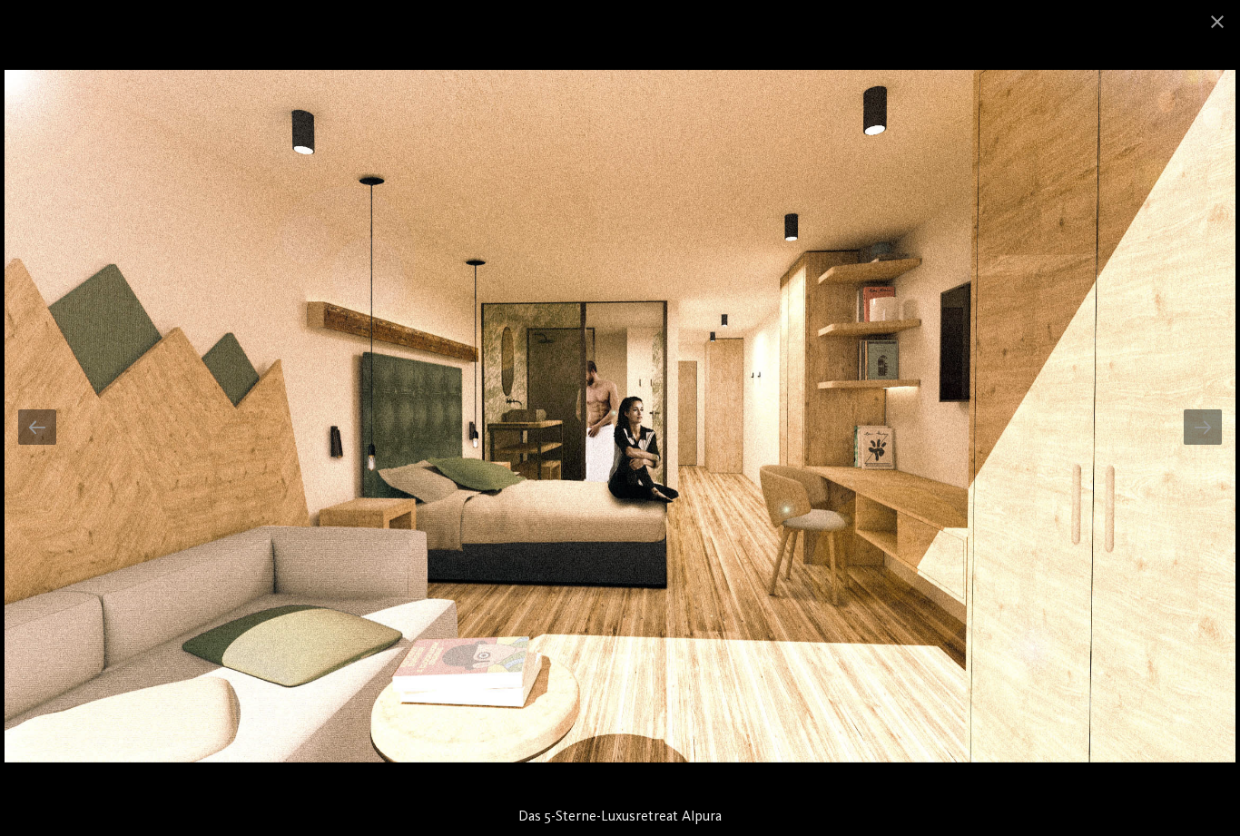
click at [1204, 430] on div at bounding box center [1202, 426] width 38 height 35
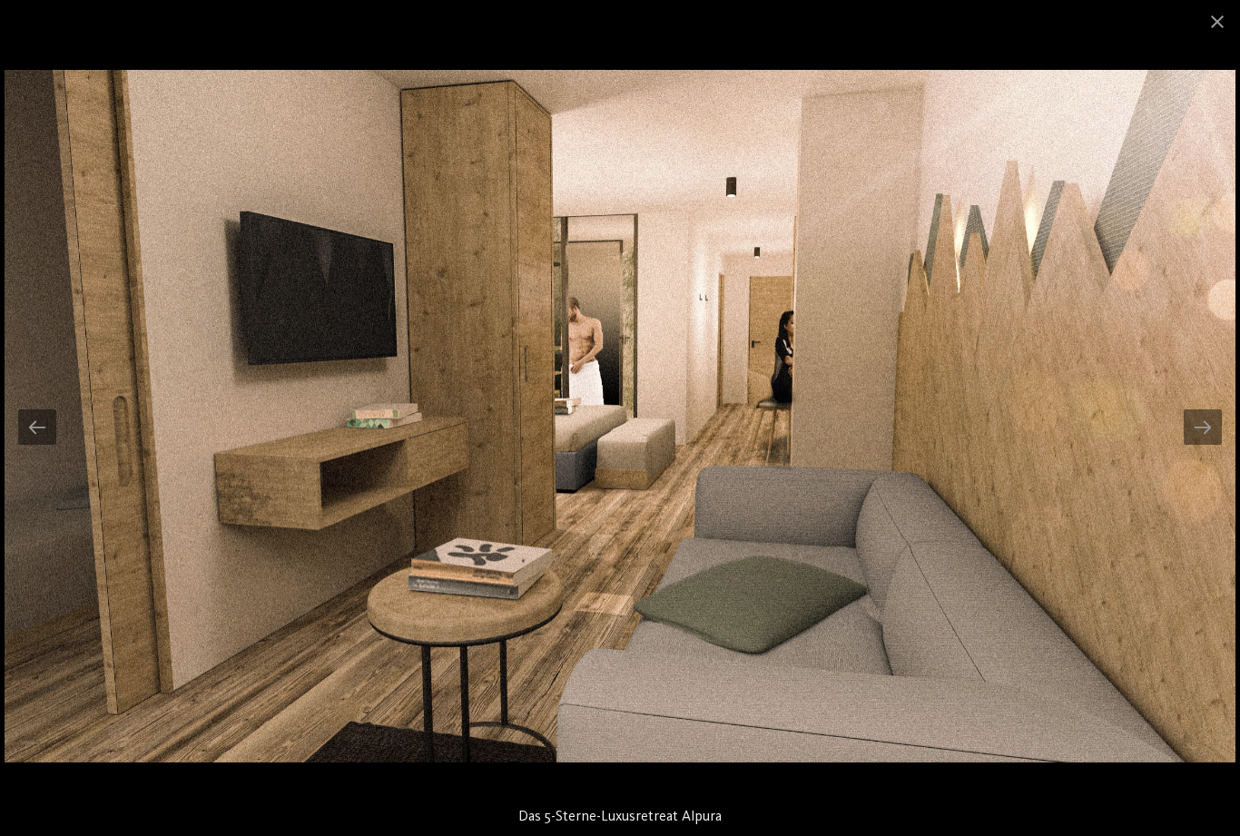
click at [1200, 432] on div at bounding box center [1202, 426] width 38 height 35
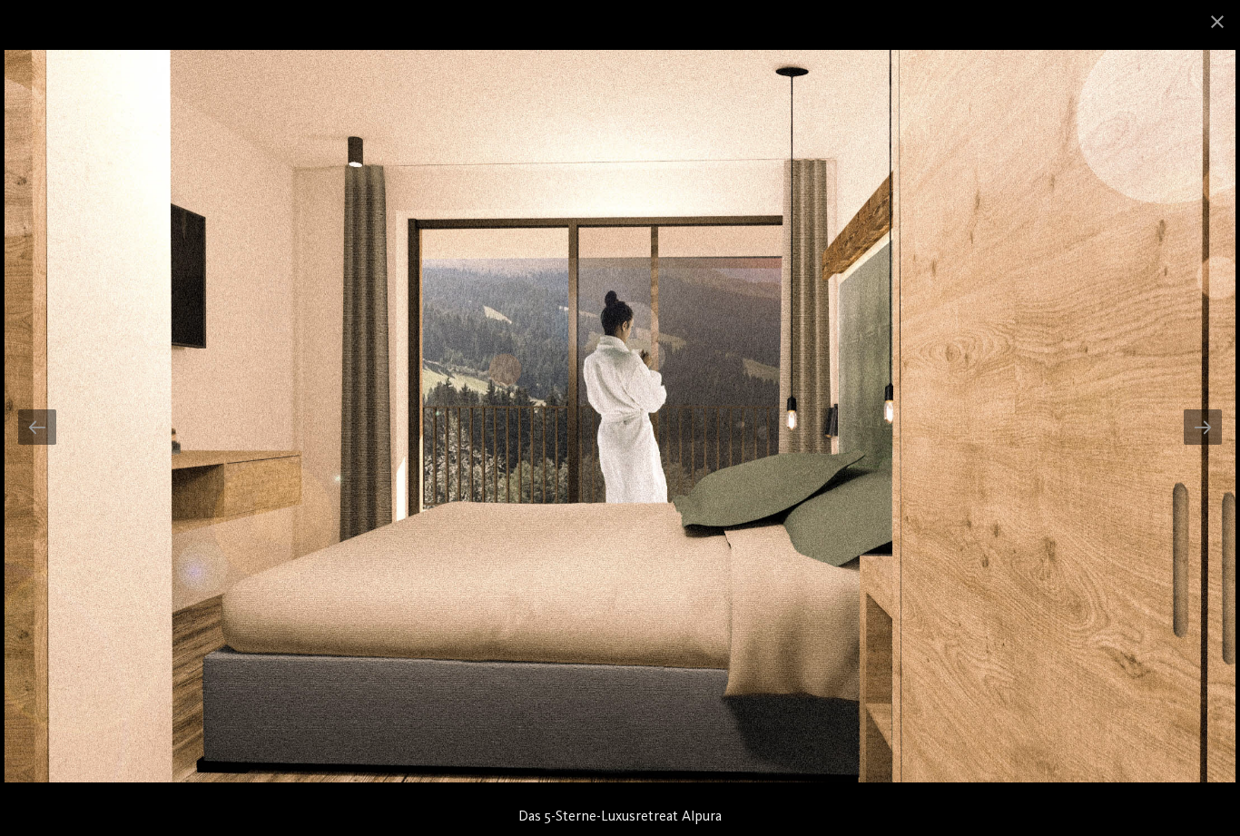
click at [1196, 437] on div at bounding box center [1202, 426] width 38 height 35
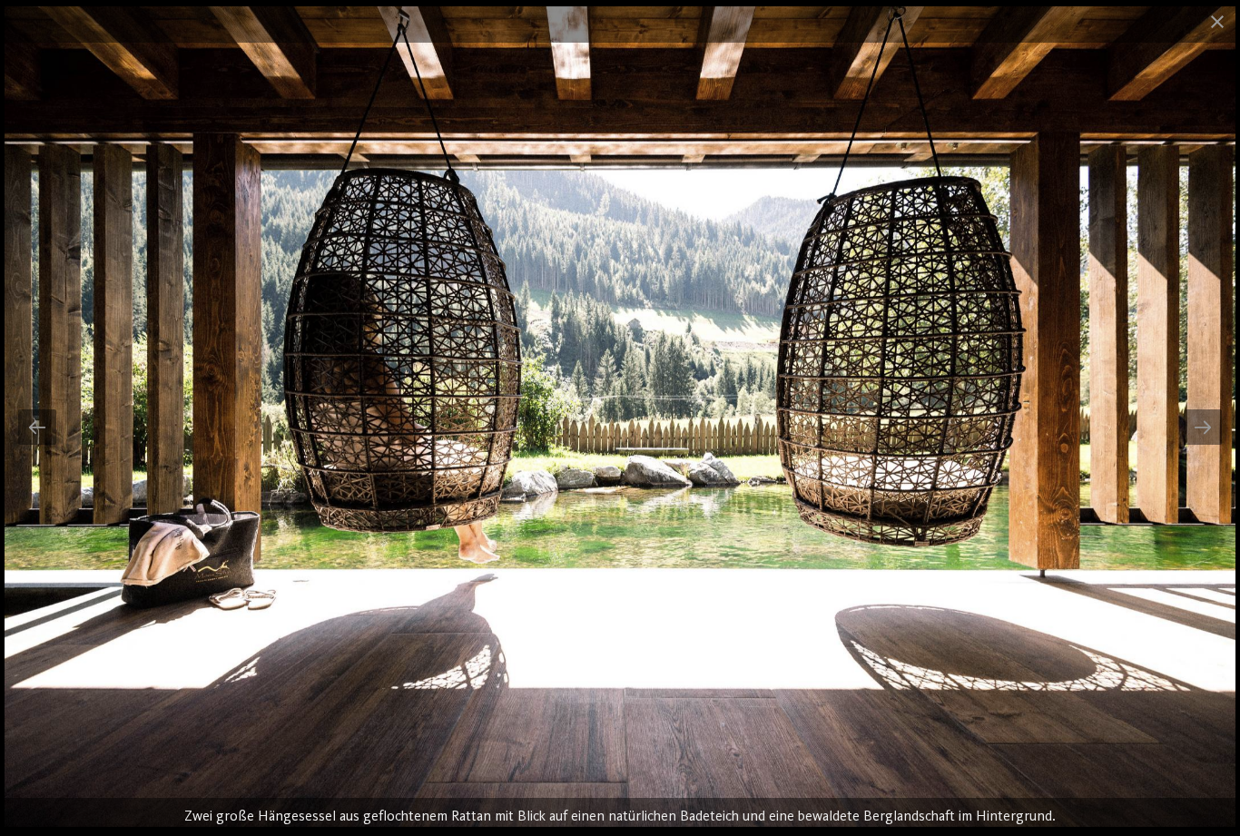
click at [1187, 446] on img at bounding box center [620, 416] width 1231 height 820
click at [1188, 425] on div at bounding box center [1202, 426] width 38 height 35
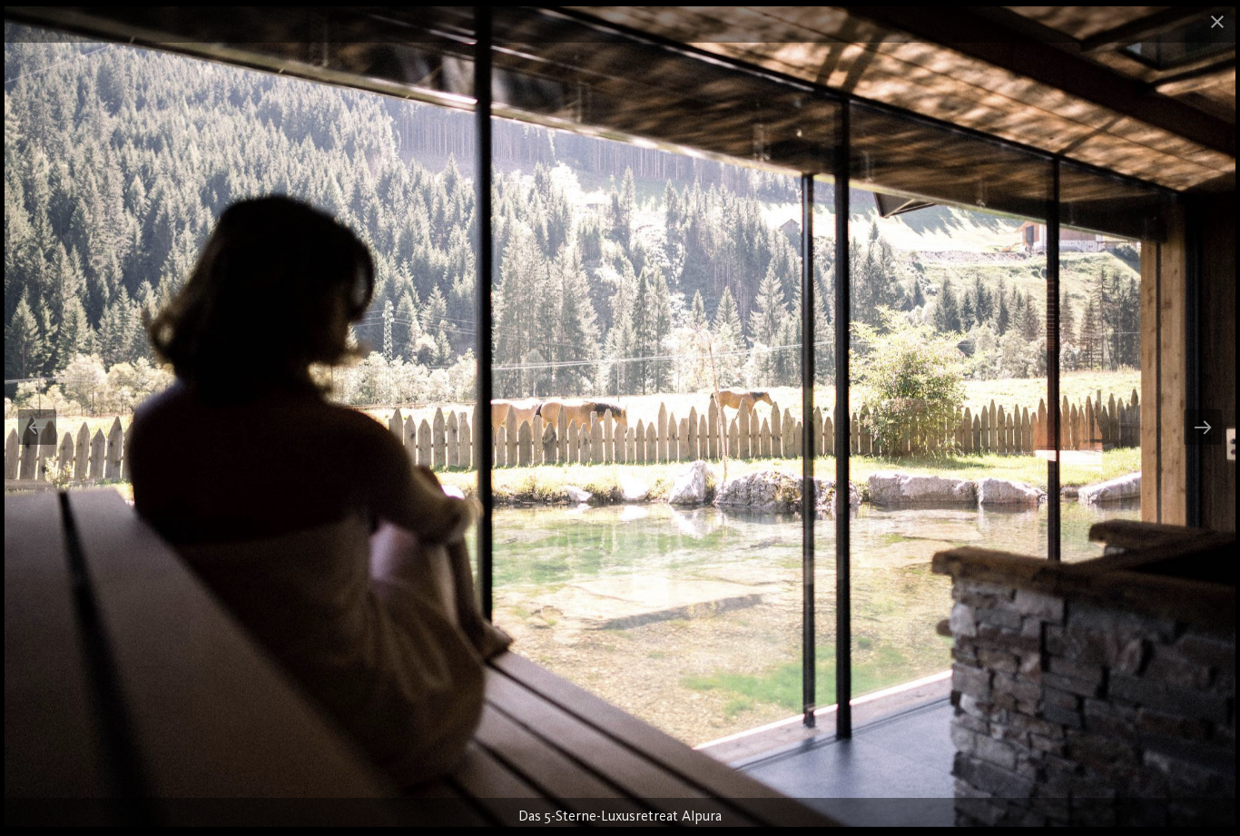
click at [1204, 423] on div at bounding box center [1202, 426] width 38 height 35
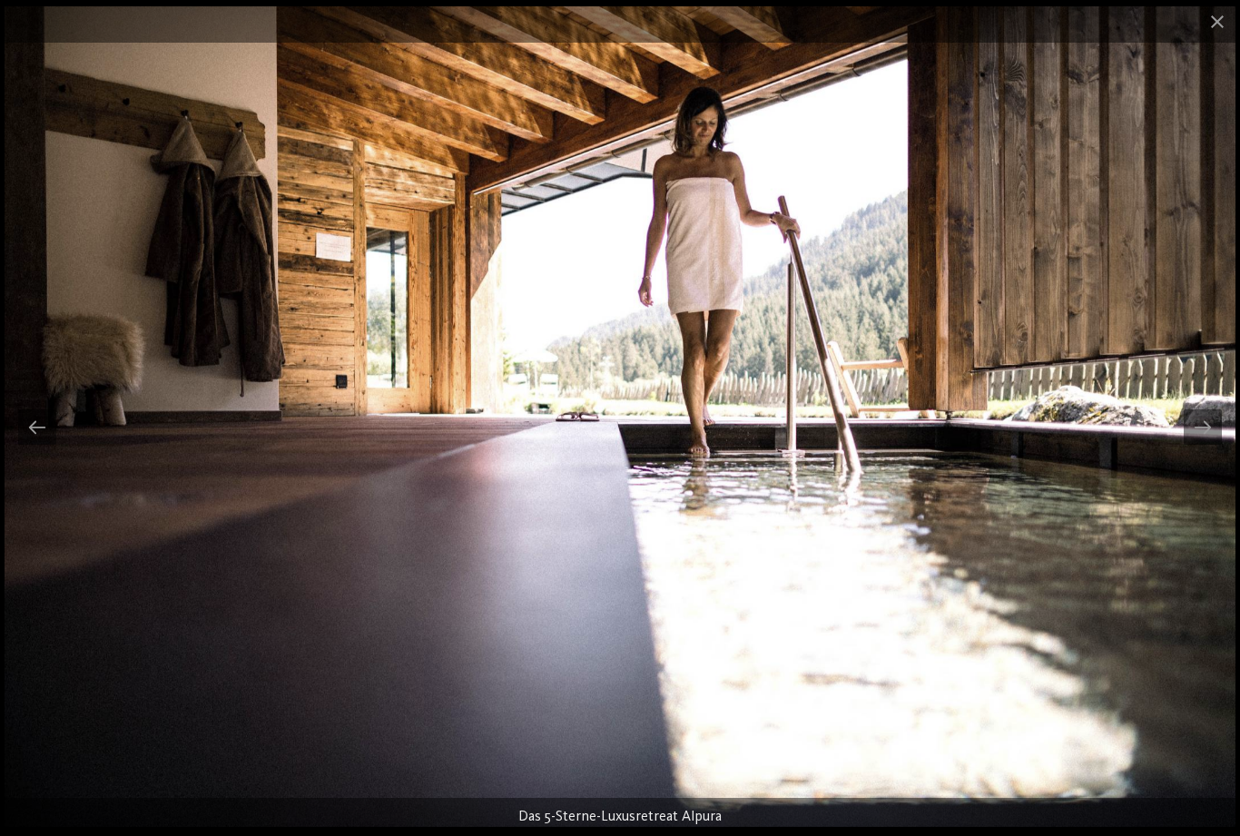
click at [1211, 422] on div at bounding box center [1202, 426] width 38 height 35
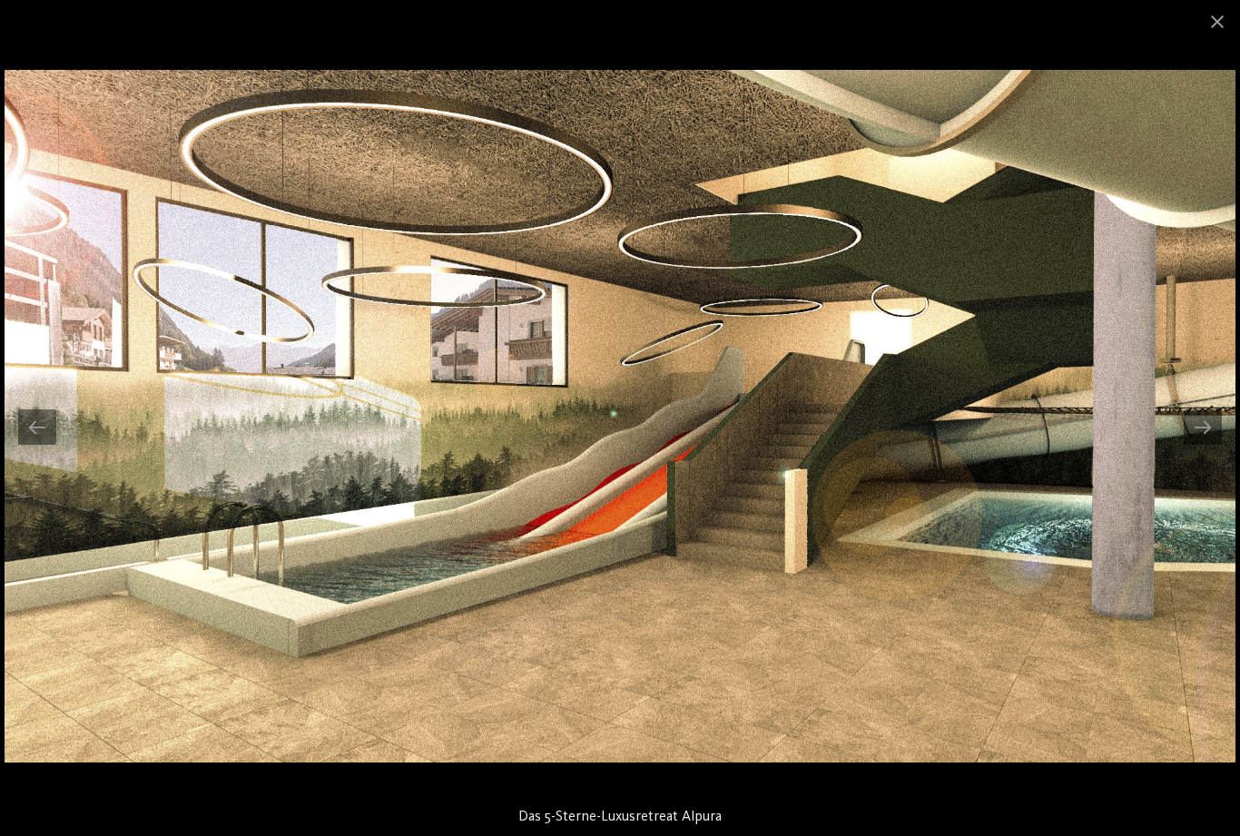
click at [1204, 426] on div at bounding box center [1202, 426] width 38 height 35
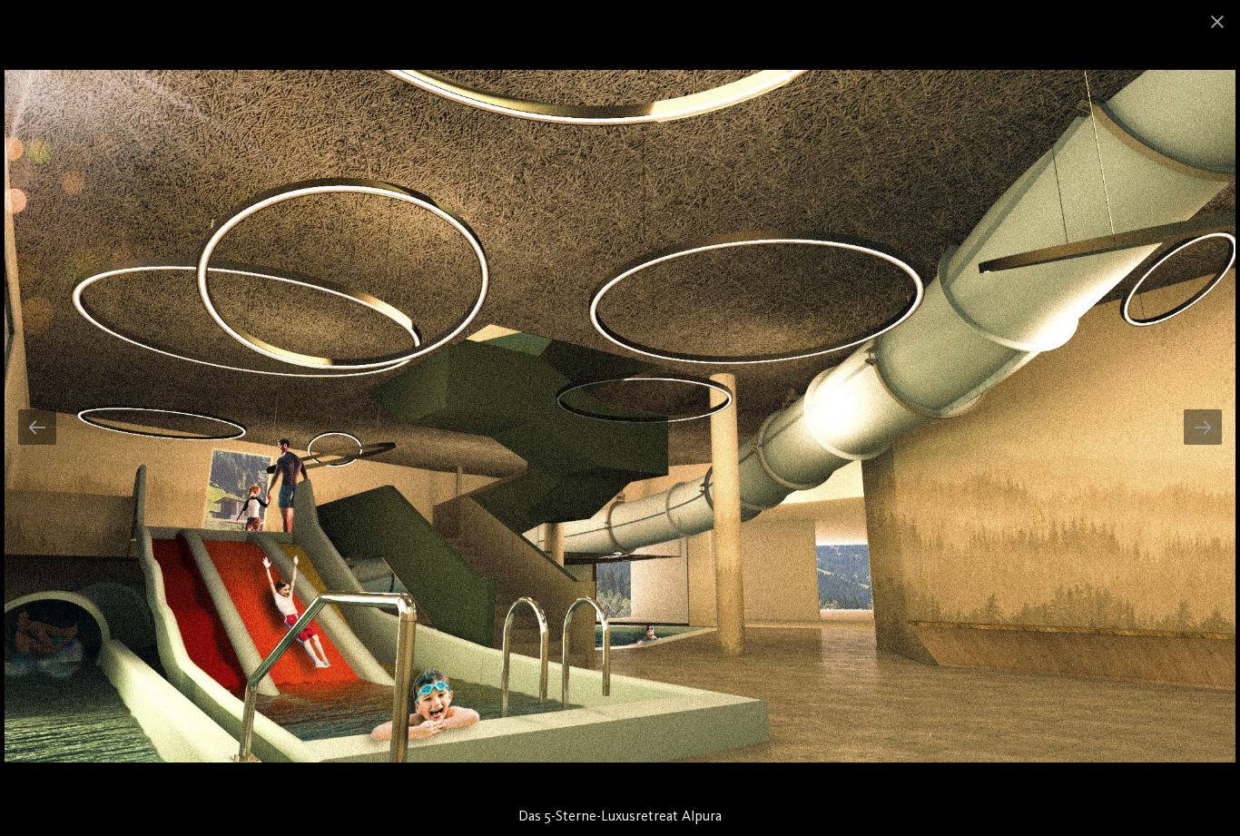
click at [42, 414] on div at bounding box center [37, 426] width 38 height 35
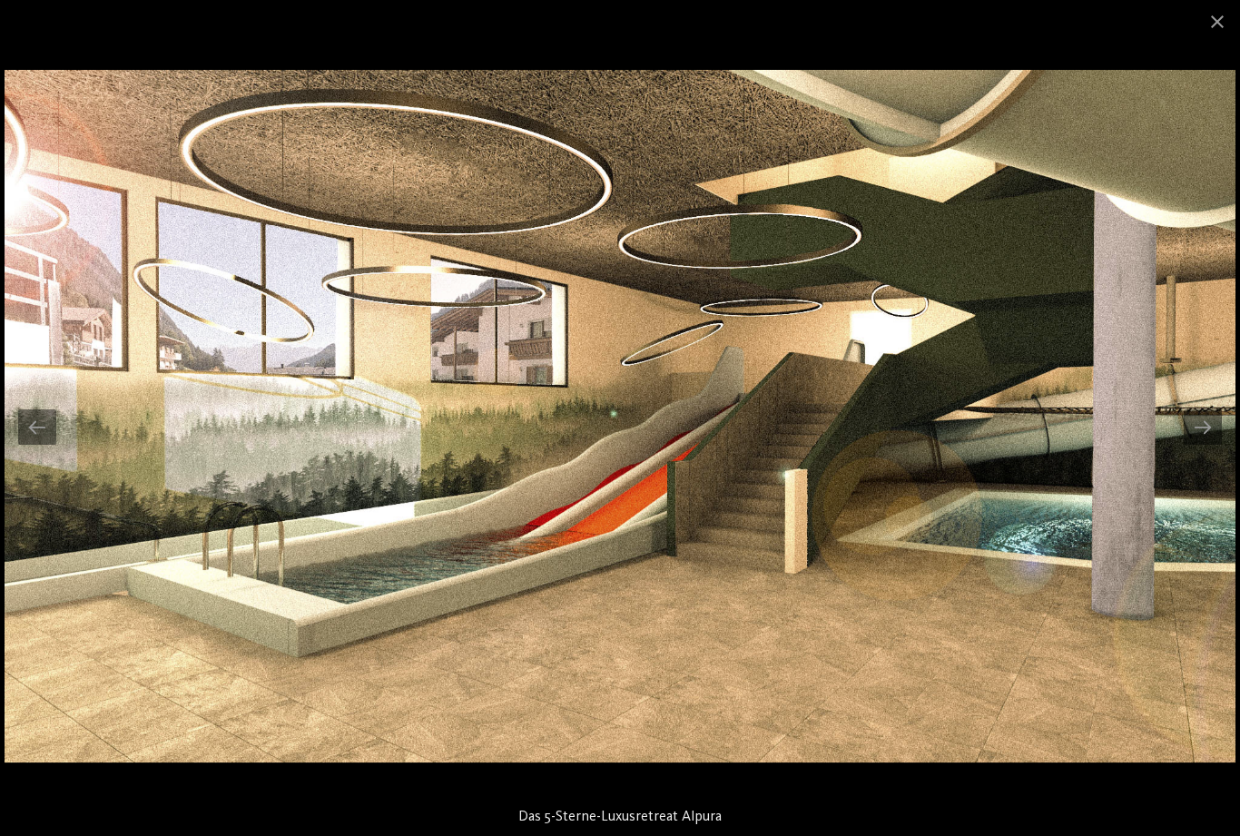
click at [27, 423] on div at bounding box center [37, 426] width 38 height 35
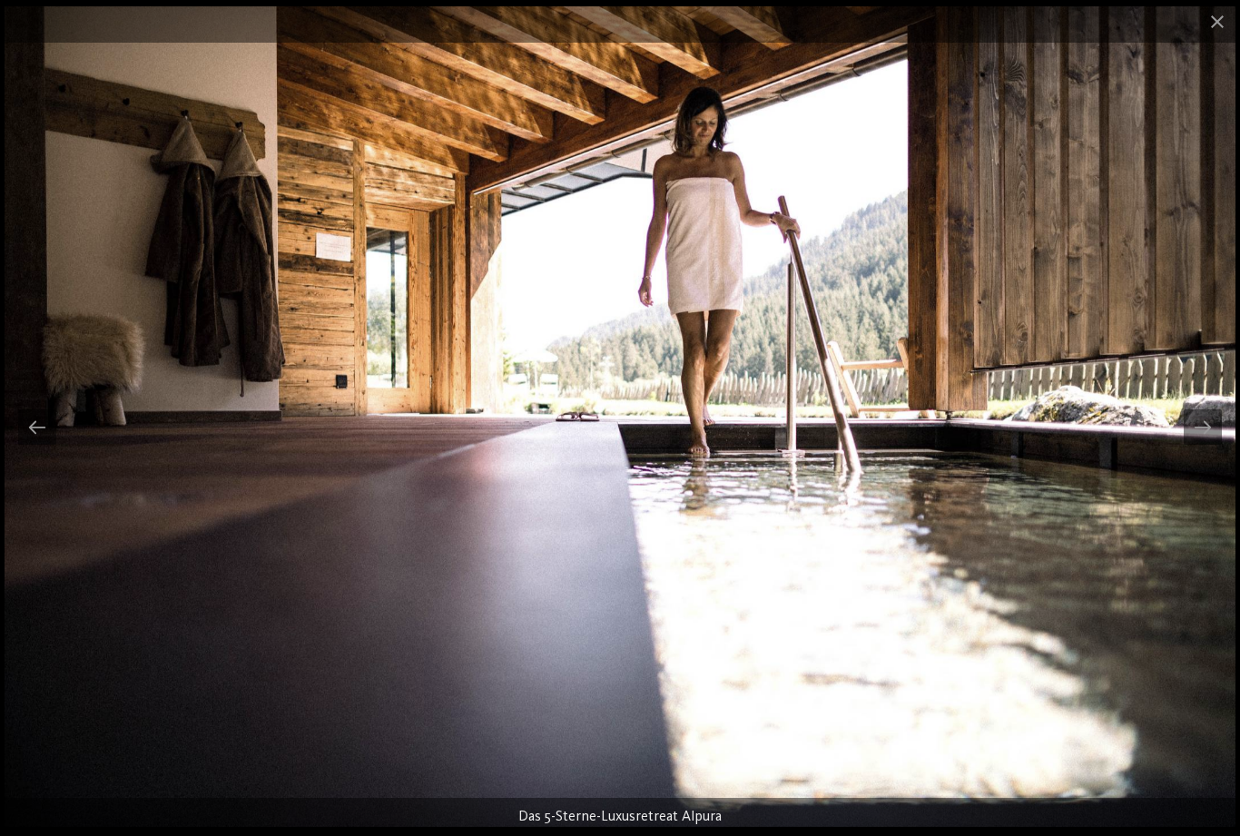
click at [1212, 424] on div at bounding box center [1202, 426] width 38 height 35
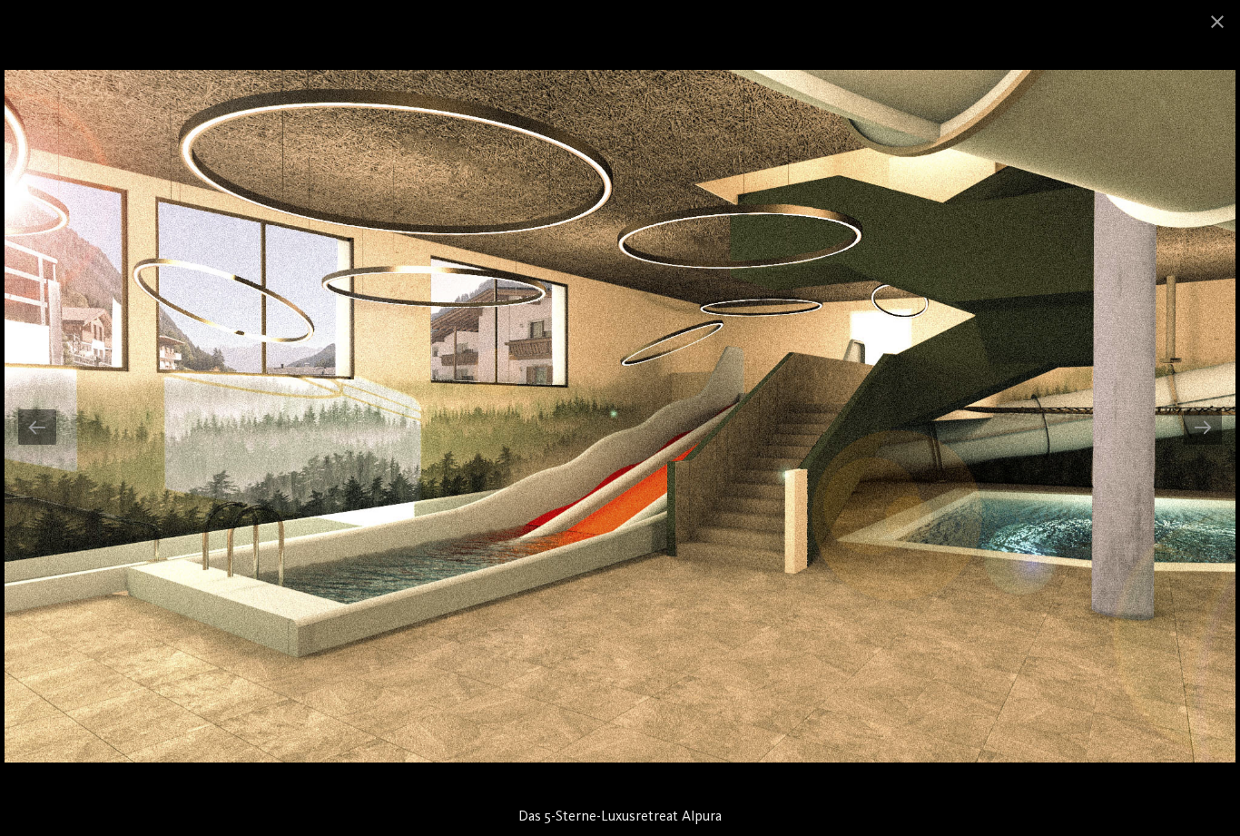
click at [1202, 432] on div at bounding box center [1202, 426] width 38 height 35
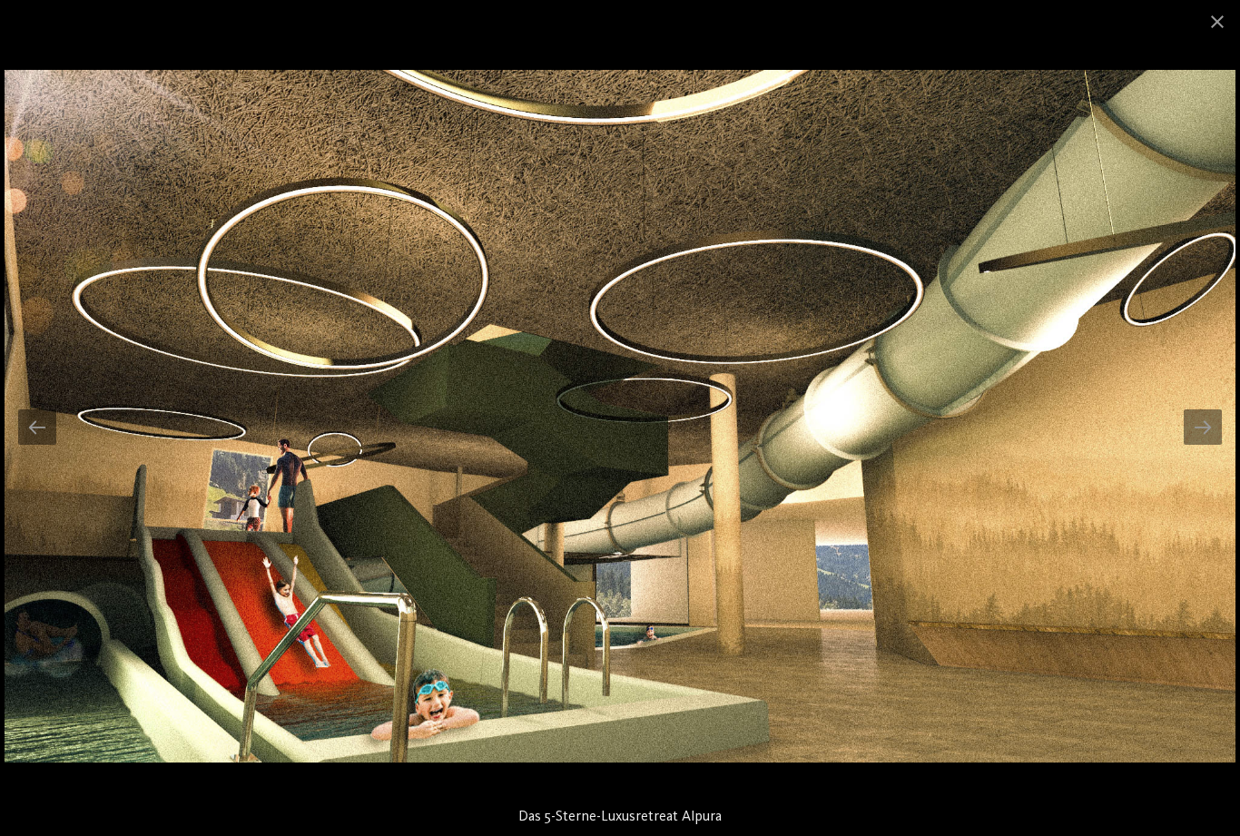
click at [1206, 428] on div at bounding box center [1202, 426] width 38 height 35
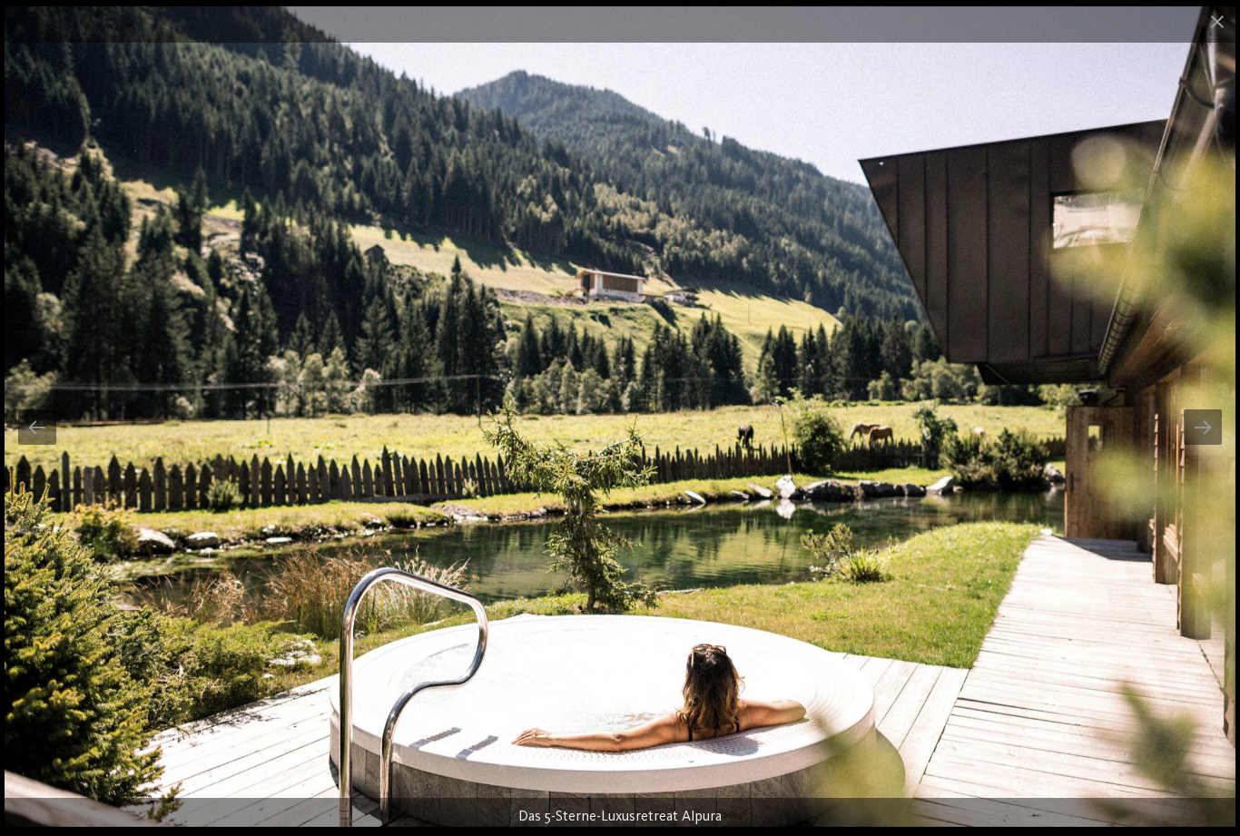
click at [1204, 434] on div at bounding box center [1202, 426] width 38 height 35
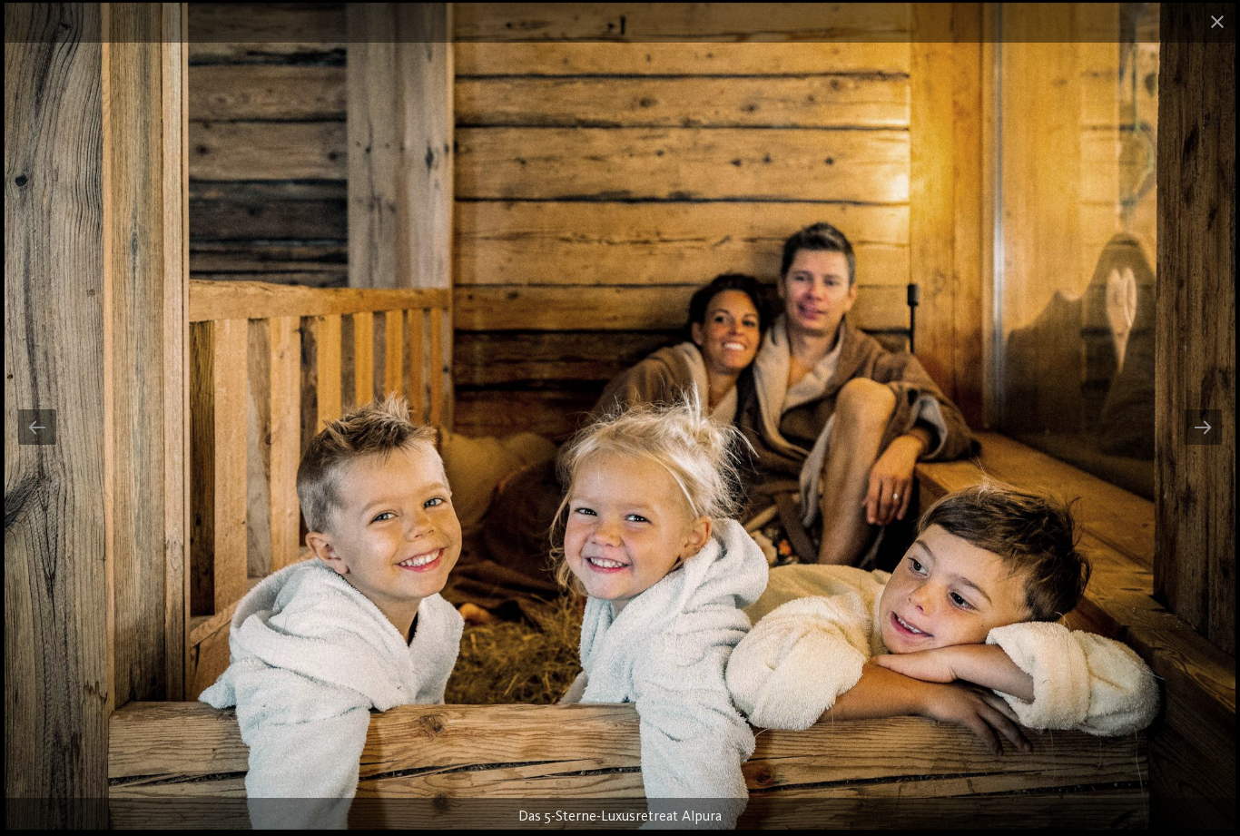
click at [50, 436] on div at bounding box center [37, 426] width 38 height 35
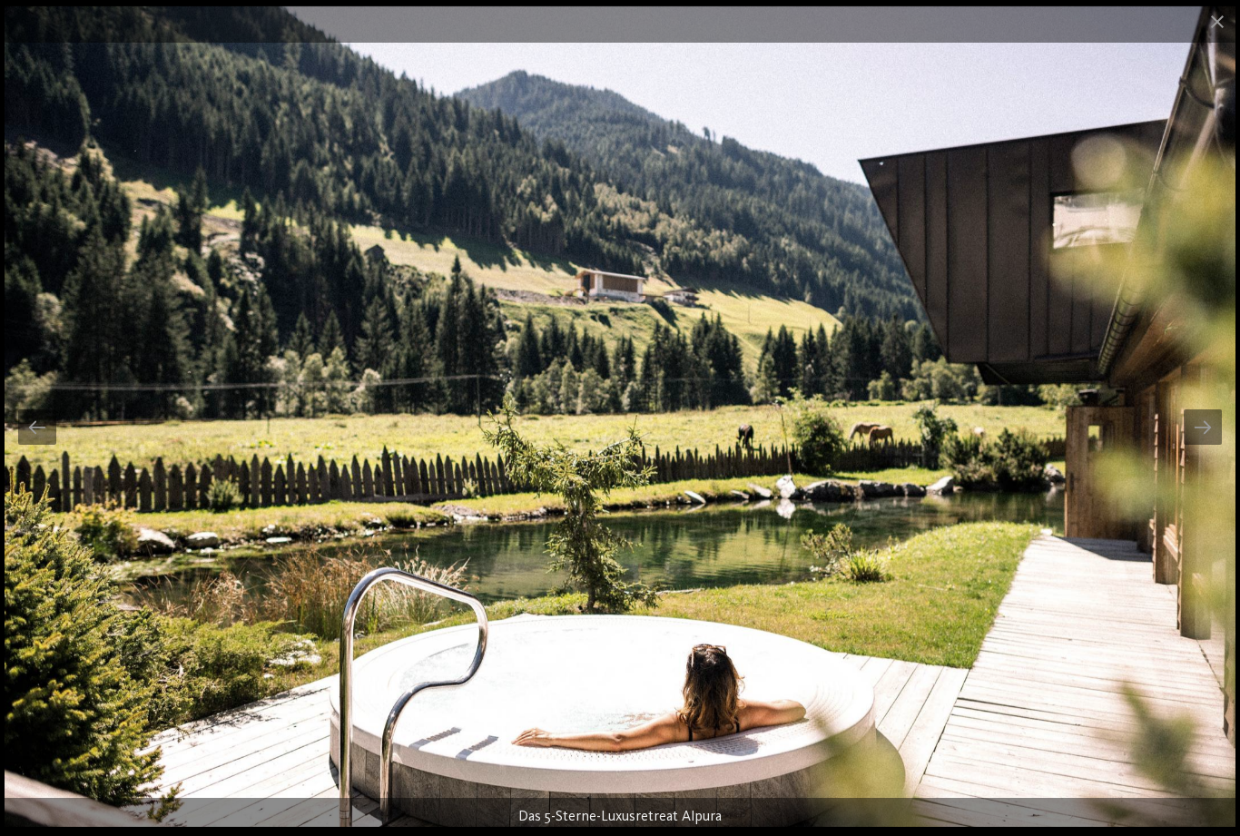
click at [1200, 442] on div at bounding box center [1202, 426] width 38 height 35
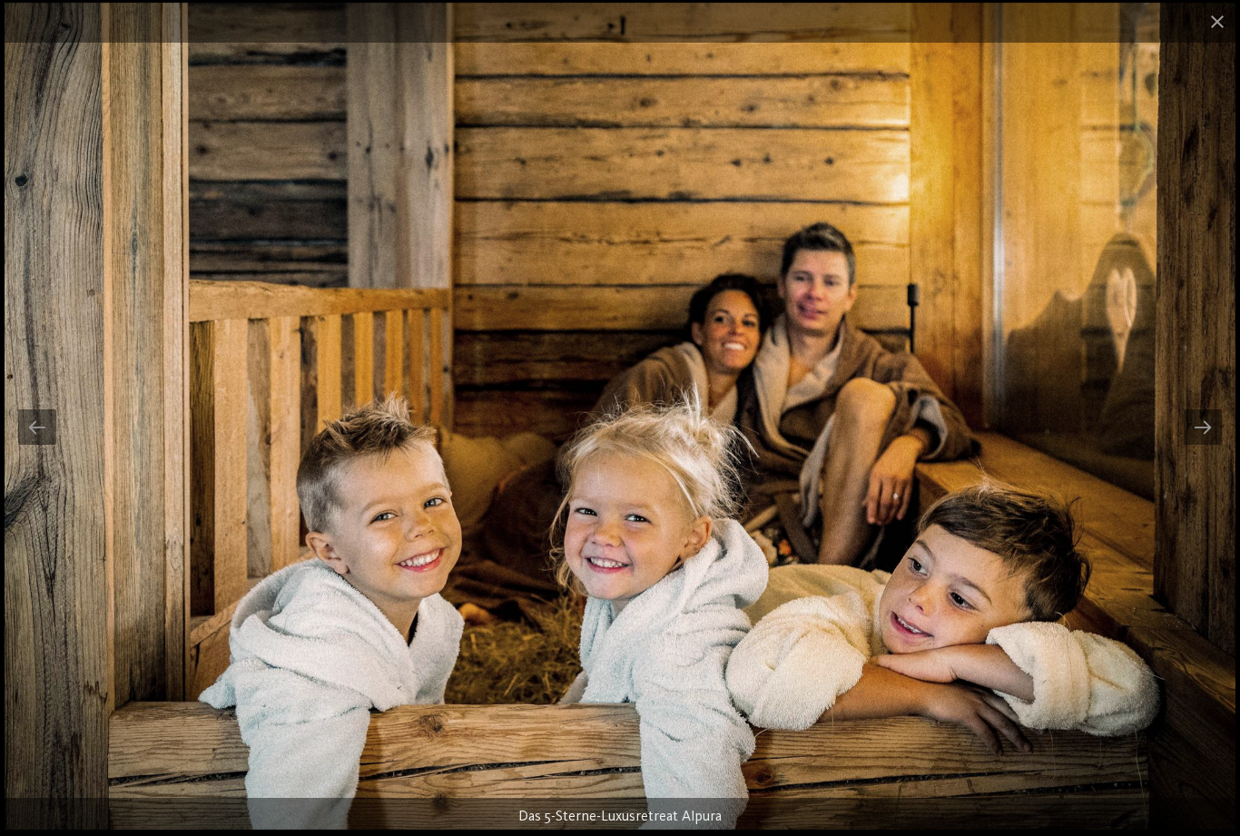
click at [1206, 437] on div at bounding box center [1202, 426] width 38 height 35
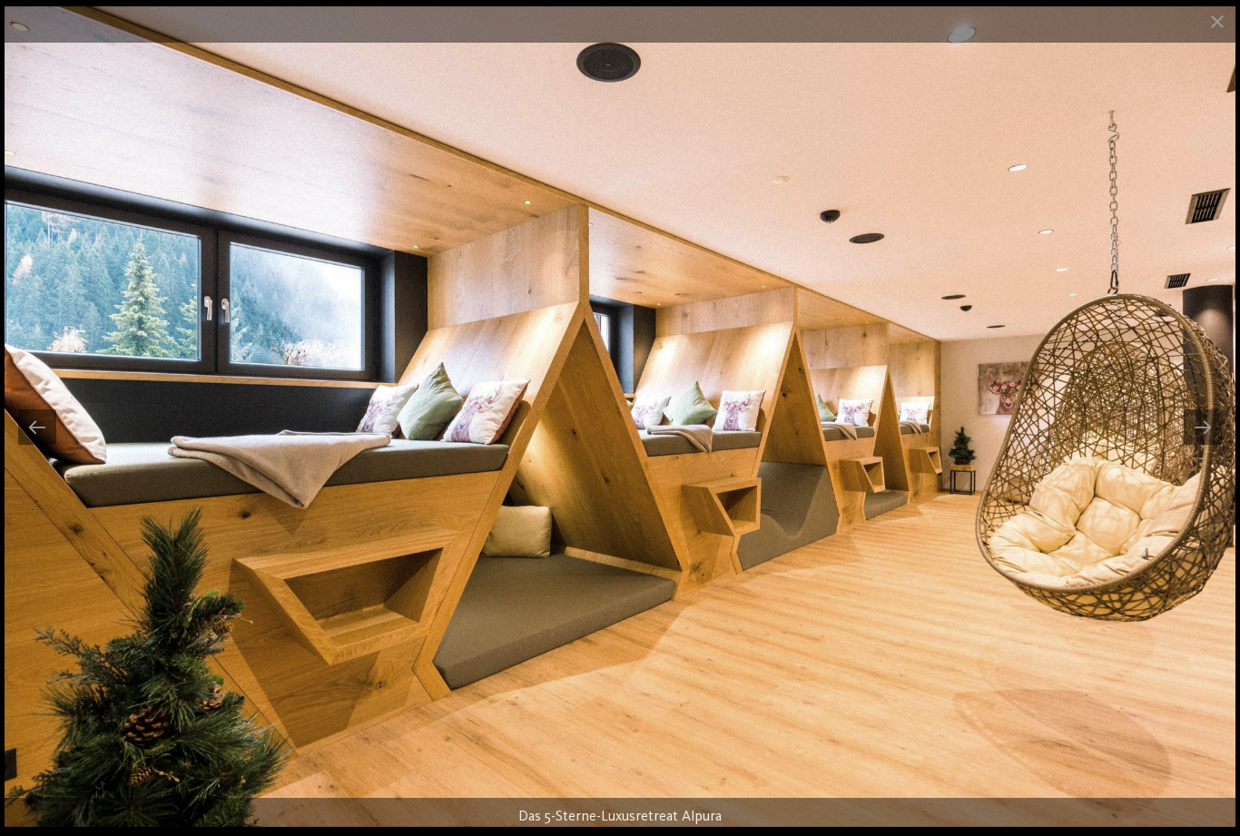
click at [1202, 434] on div at bounding box center [1202, 426] width 38 height 35
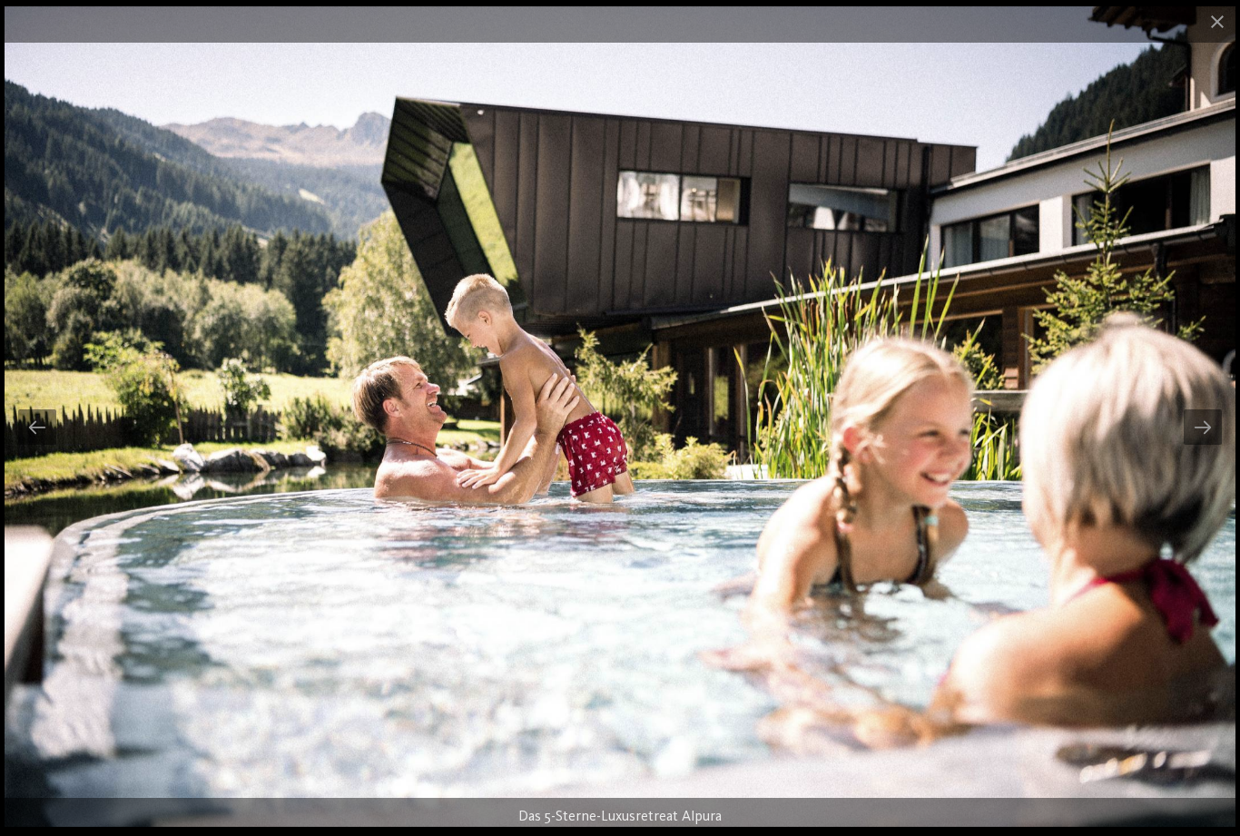
click at [1204, 432] on div at bounding box center [1202, 426] width 38 height 35
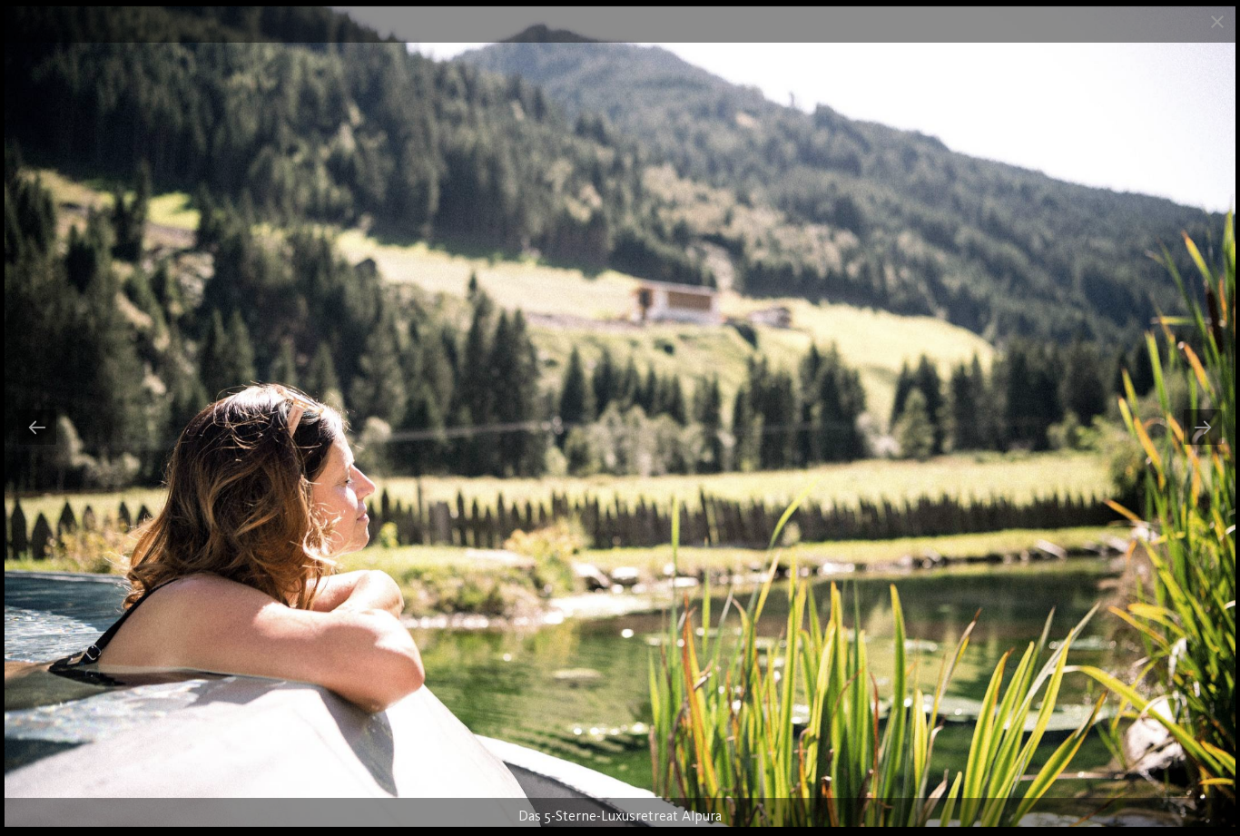
click at [1206, 431] on div at bounding box center [1202, 426] width 38 height 35
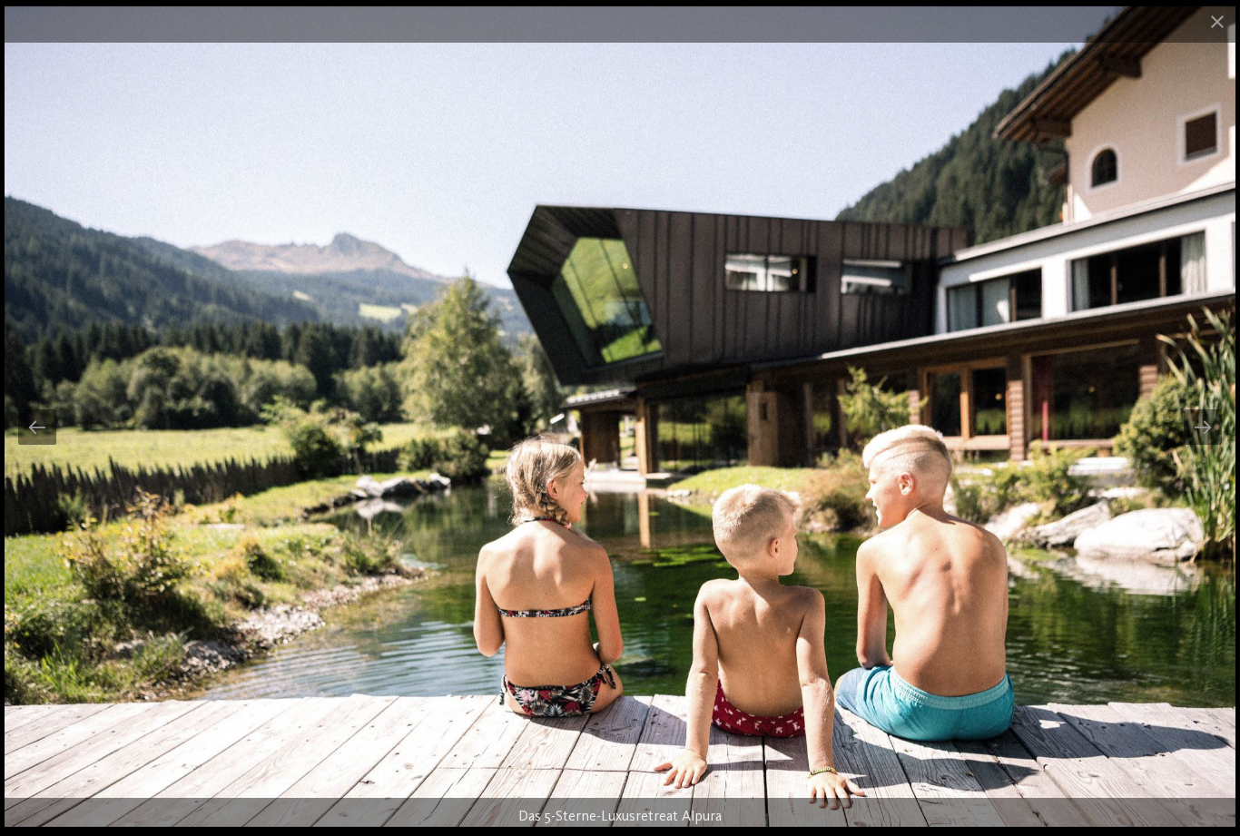
click at [1205, 433] on div at bounding box center [1202, 426] width 38 height 35
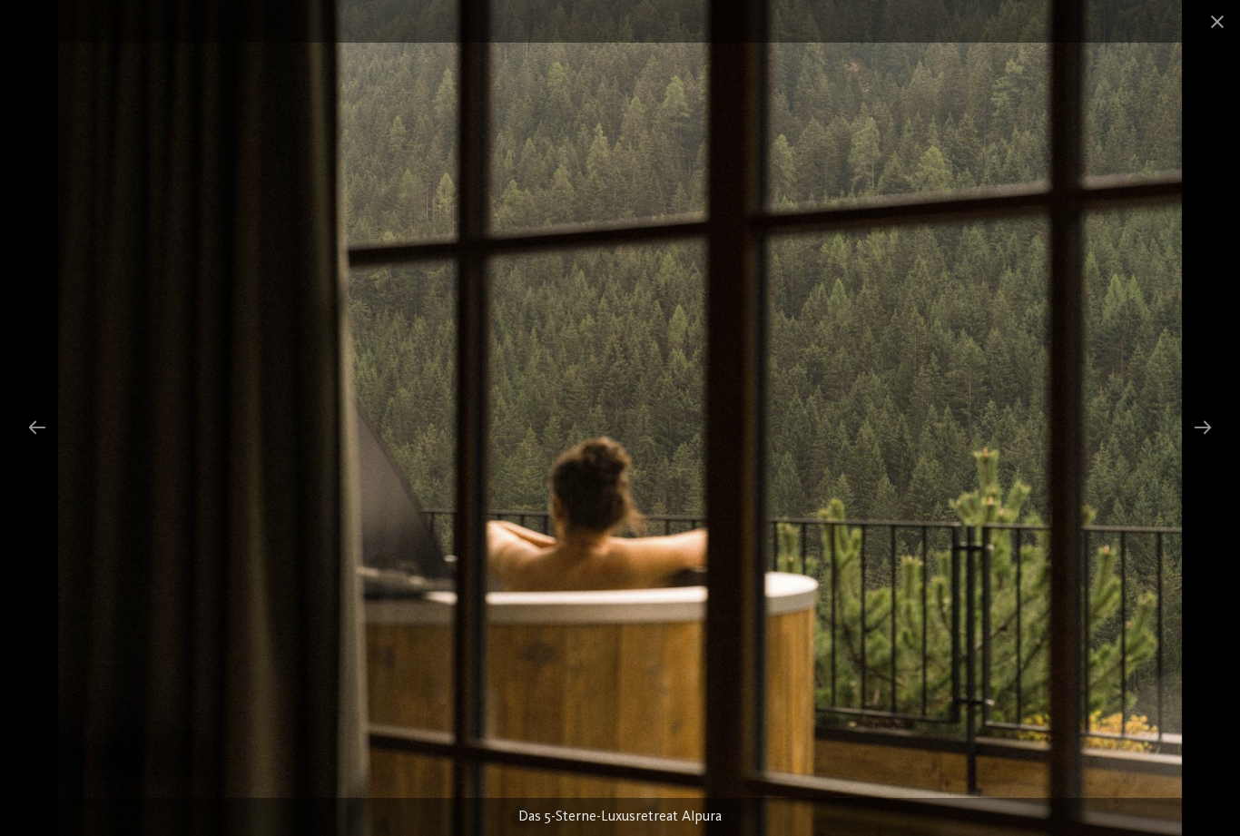
click at [1202, 435] on div at bounding box center [1202, 426] width 38 height 35
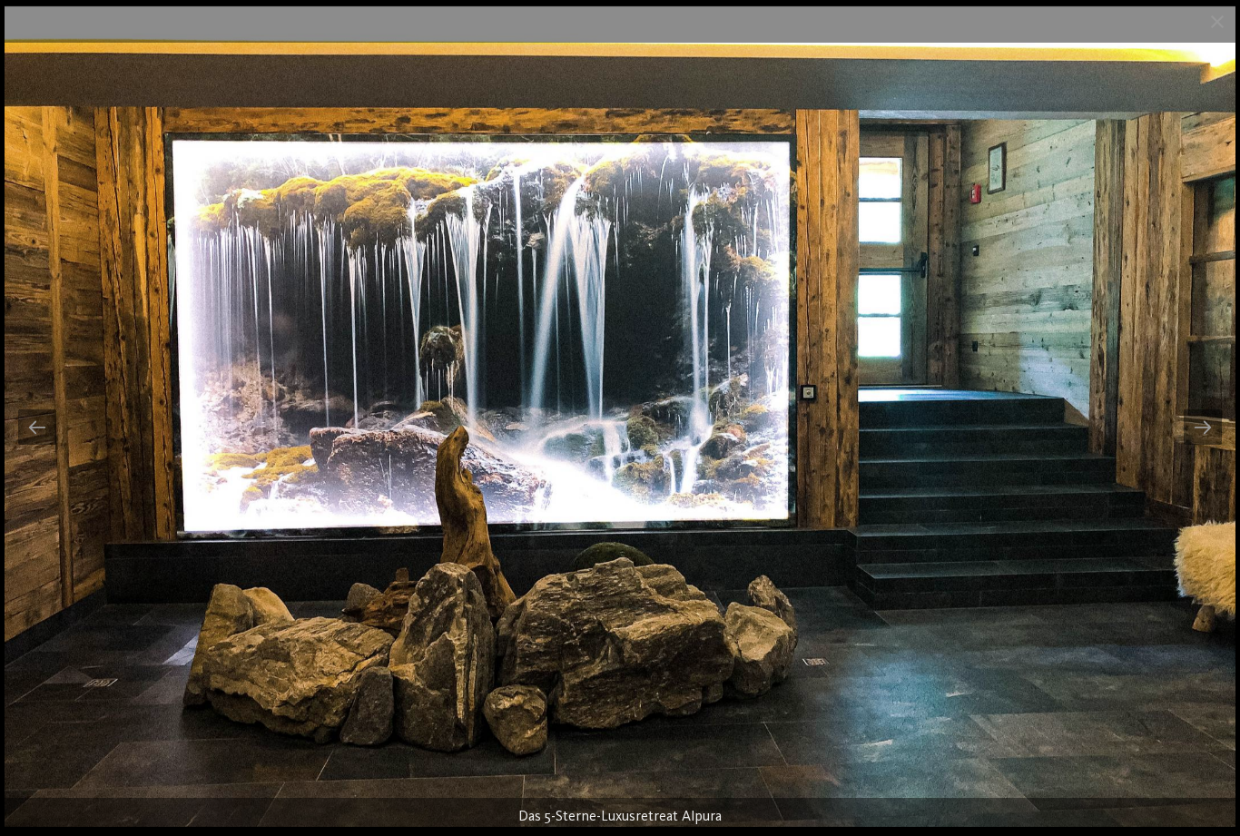
click at [1204, 435] on div at bounding box center [1202, 426] width 38 height 35
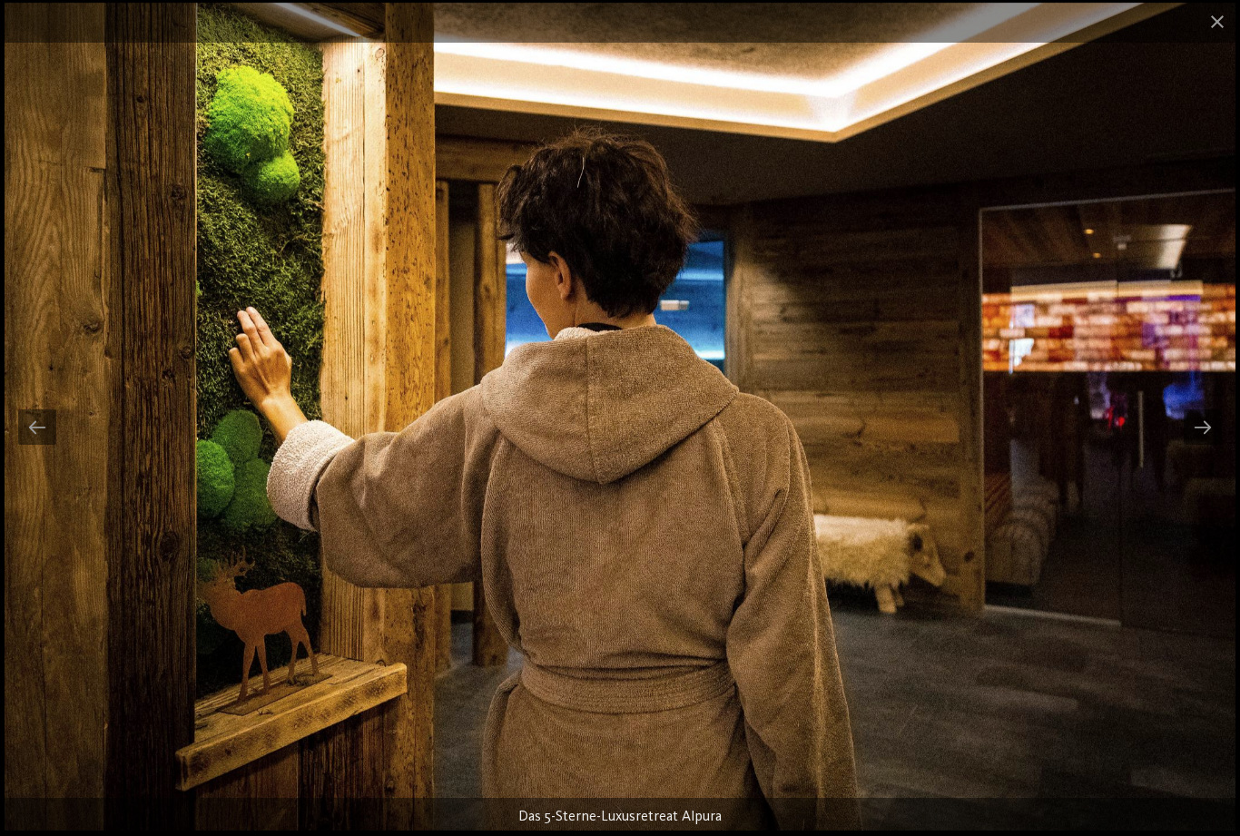
click at [1207, 435] on div at bounding box center [1202, 426] width 38 height 35
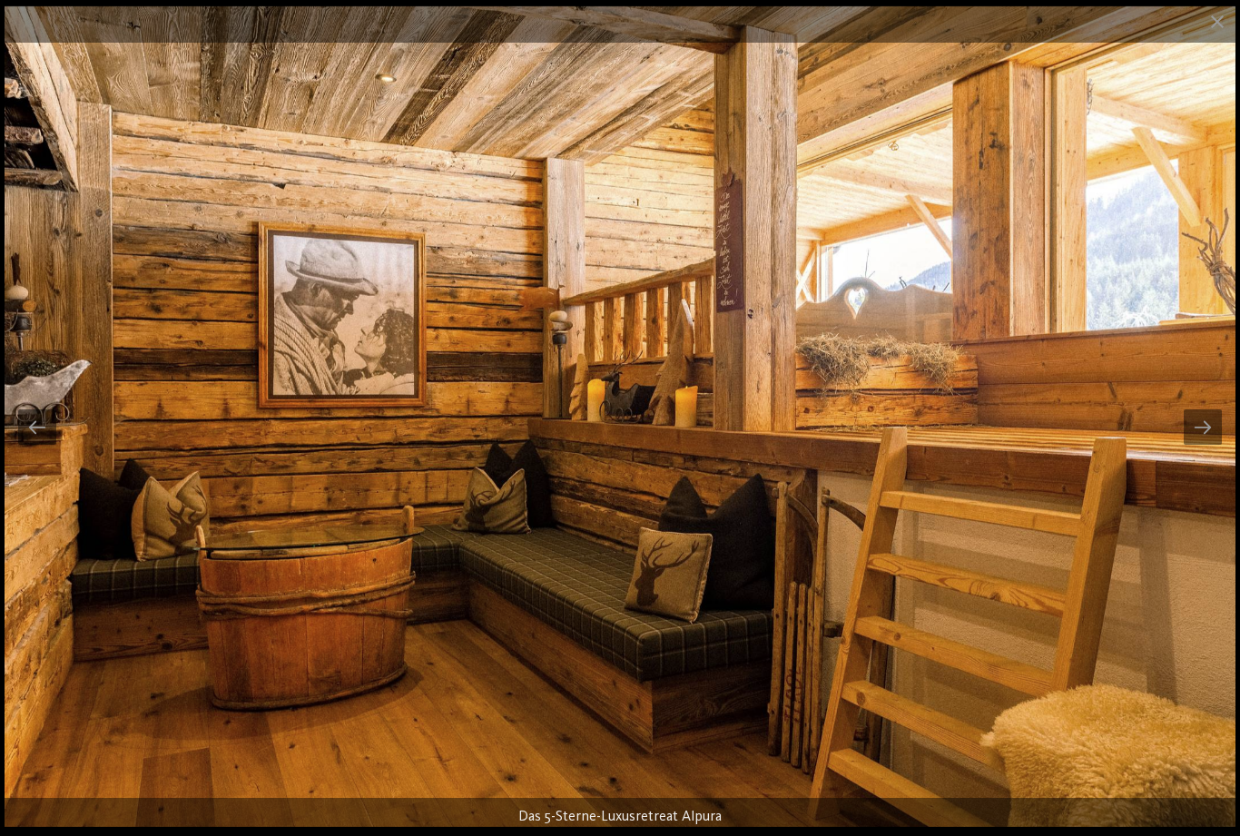
click at [1202, 442] on div at bounding box center [1202, 426] width 38 height 35
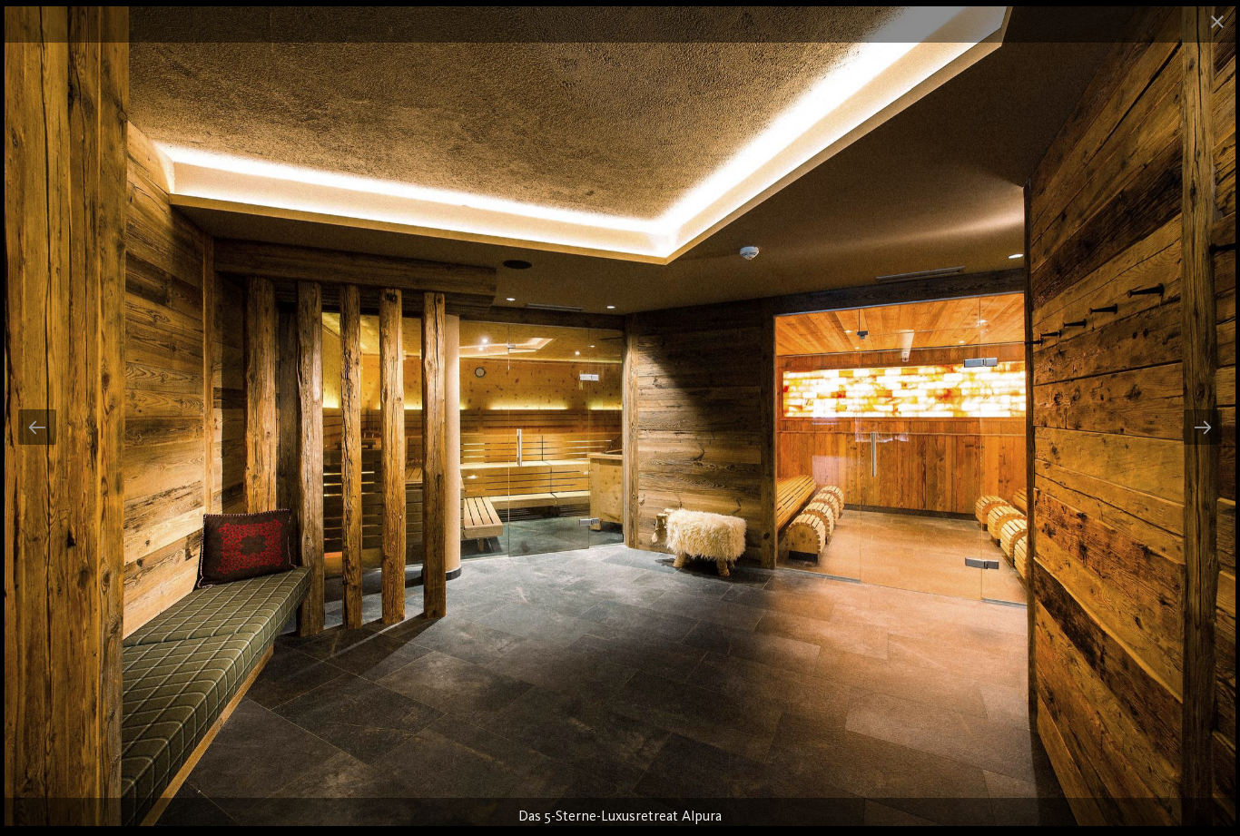
click at [1204, 440] on div at bounding box center [1202, 426] width 38 height 35
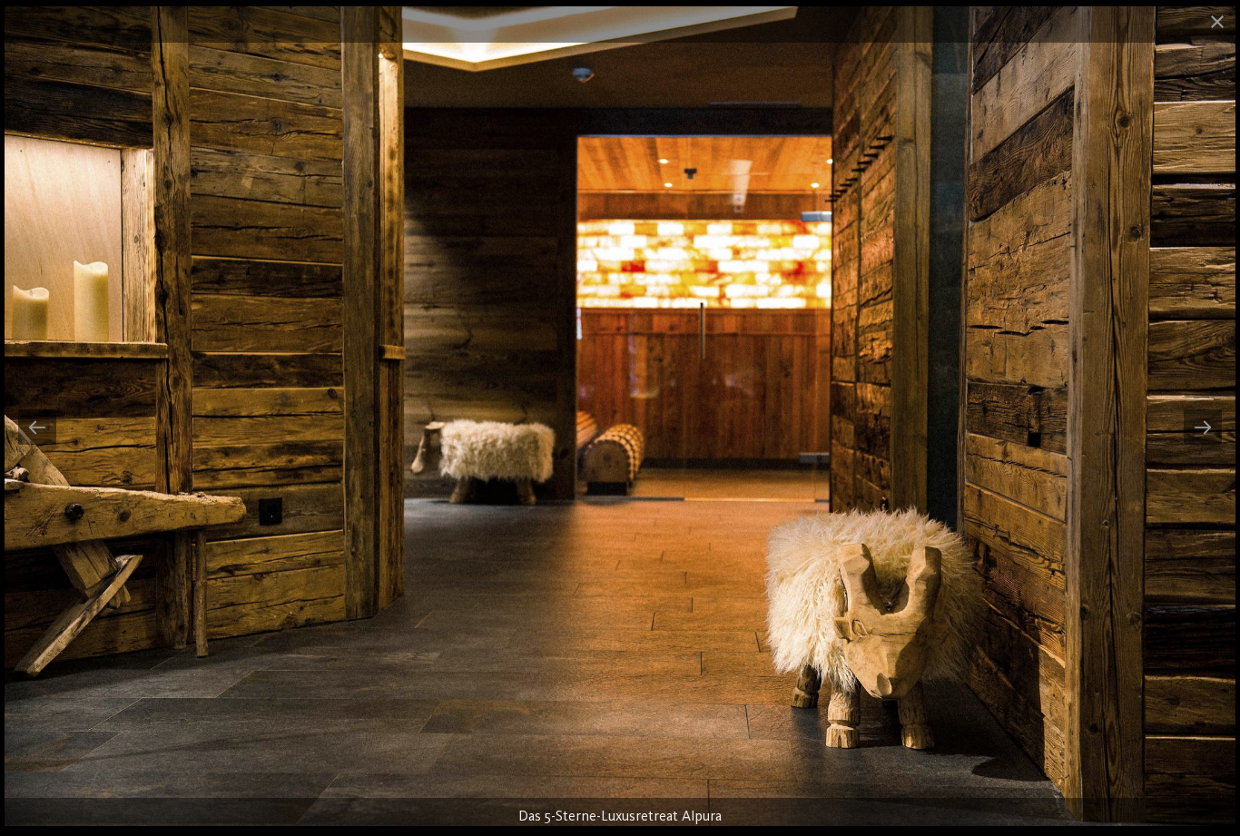
click at [1205, 441] on div at bounding box center [1202, 426] width 38 height 35
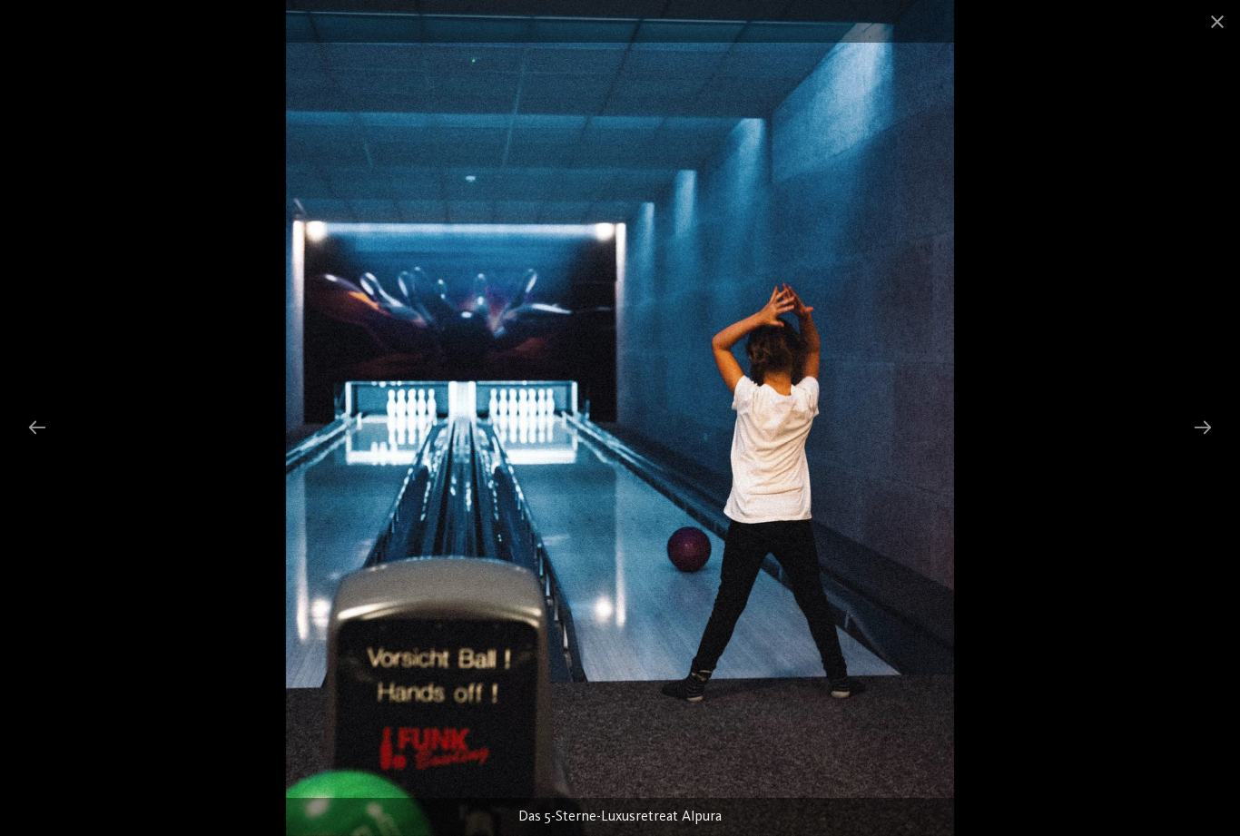
click at [1207, 440] on div at bounding box center [1202, 426] width 38 height 35
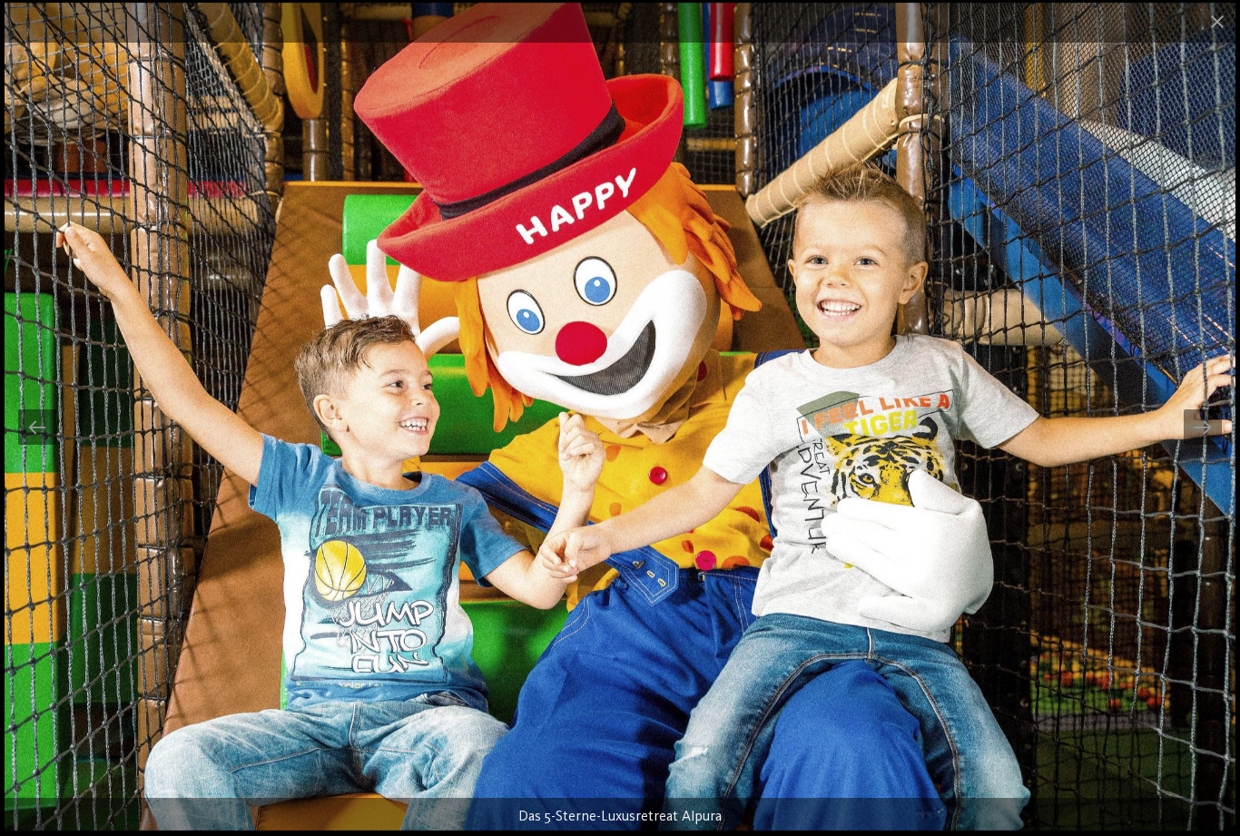
click at [43, 437] on div at bounding box center [37, 426] width 38 height 35
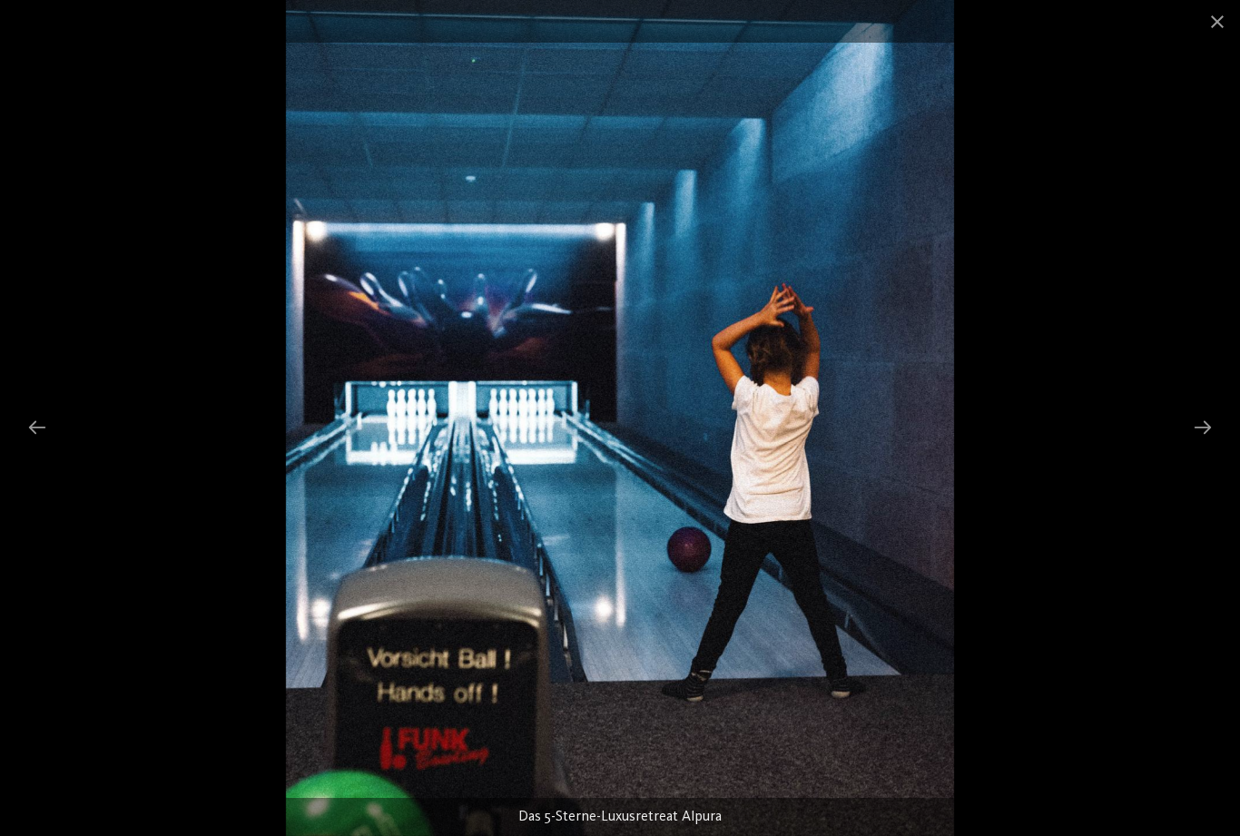
click at [1206, 442] on div at bounding box center [1202, 426] width 38 height 35
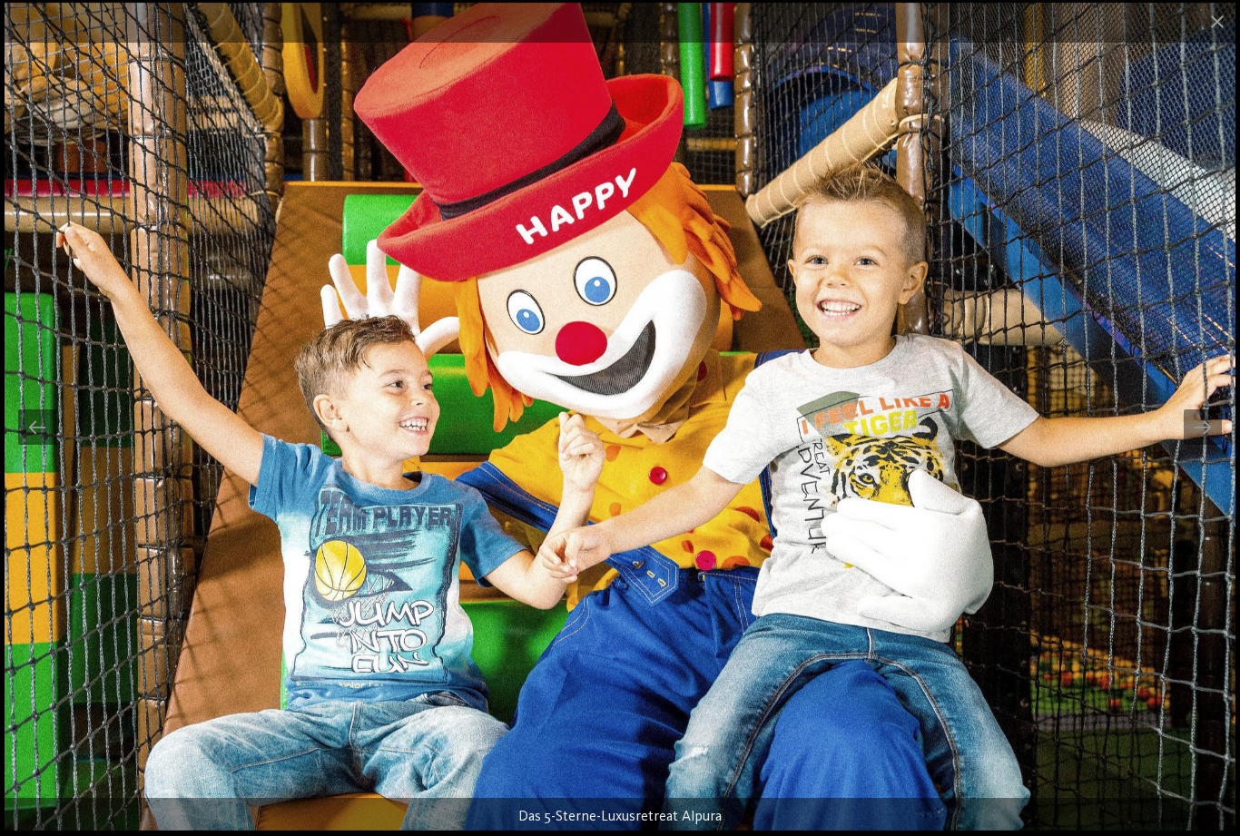
click at [1204, 437] on div at bounding box center [1202, 426] width 38 height 35
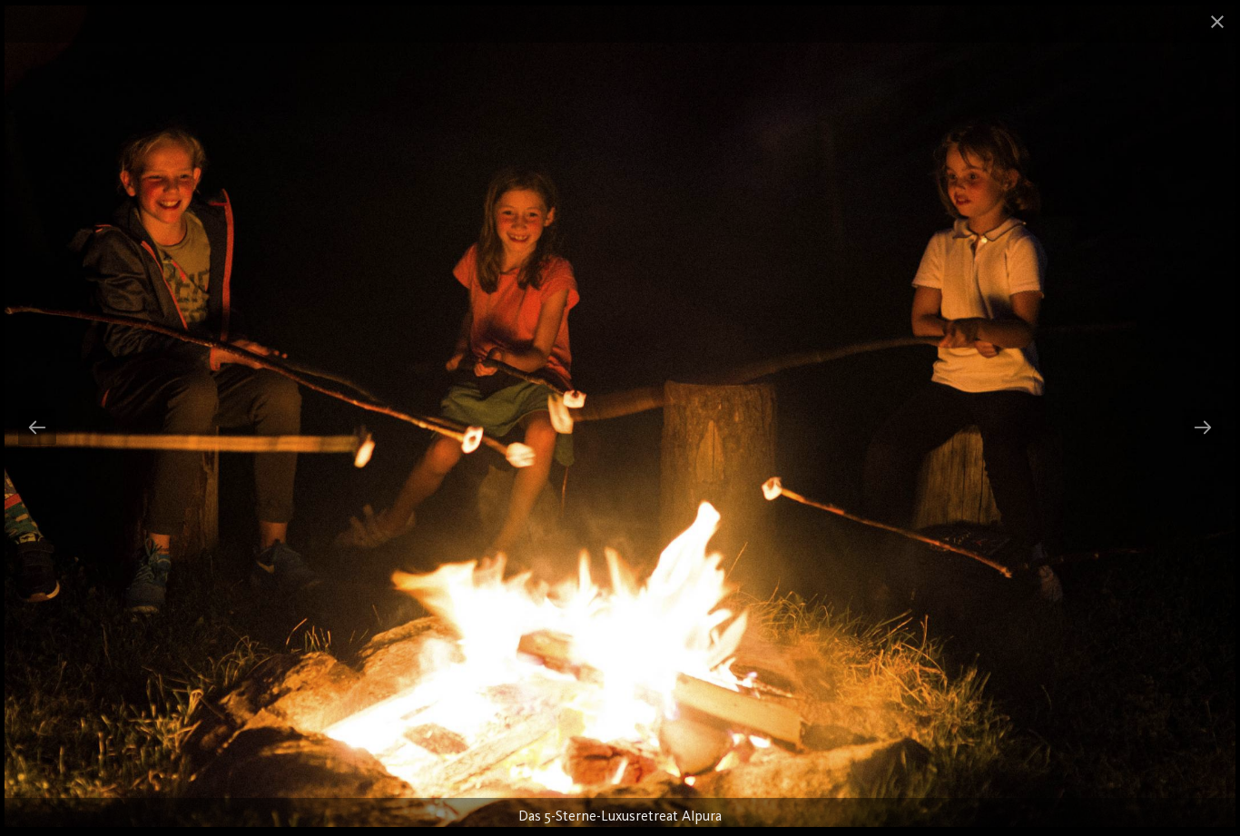
click at [1212, 430] on div at bounding box center [1202, 426] width 38 height 35
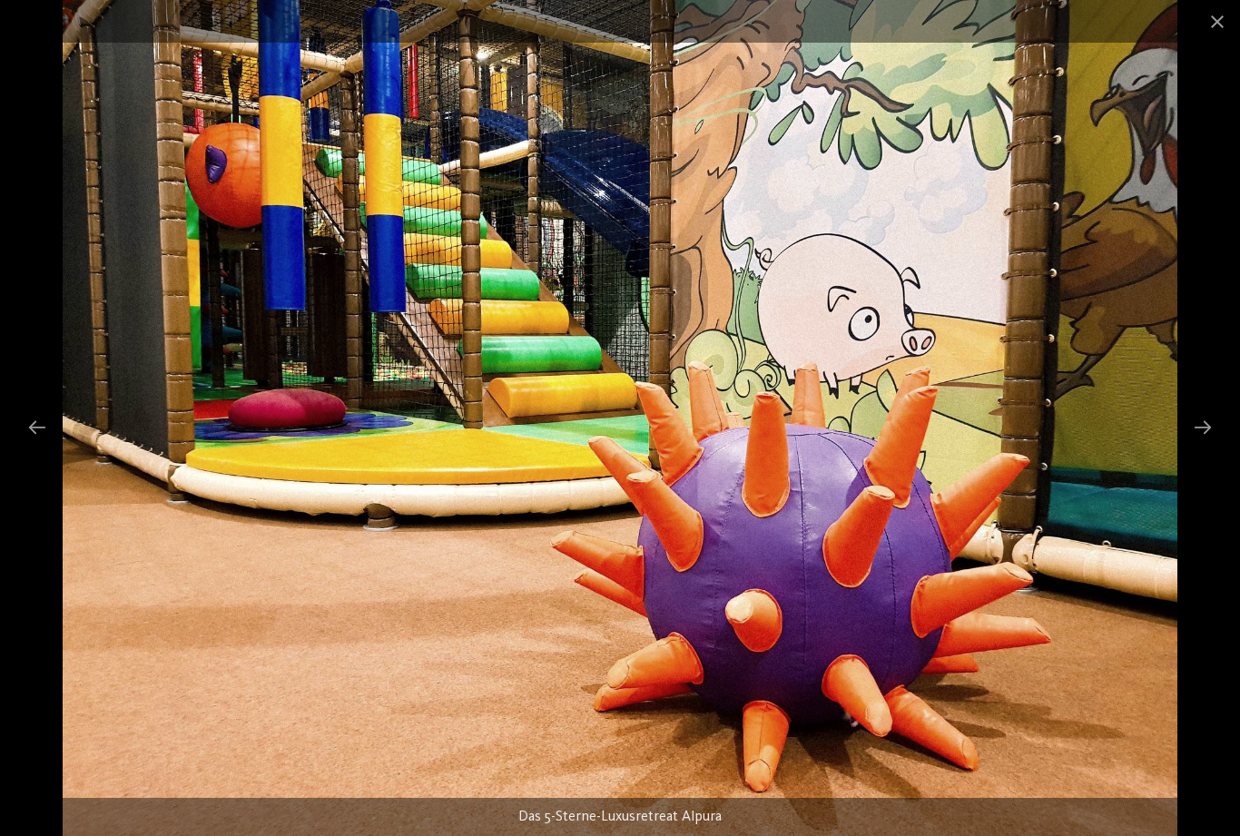
click at [1212, 435] on div at bounding box center [1202, 426] width 38 height 35
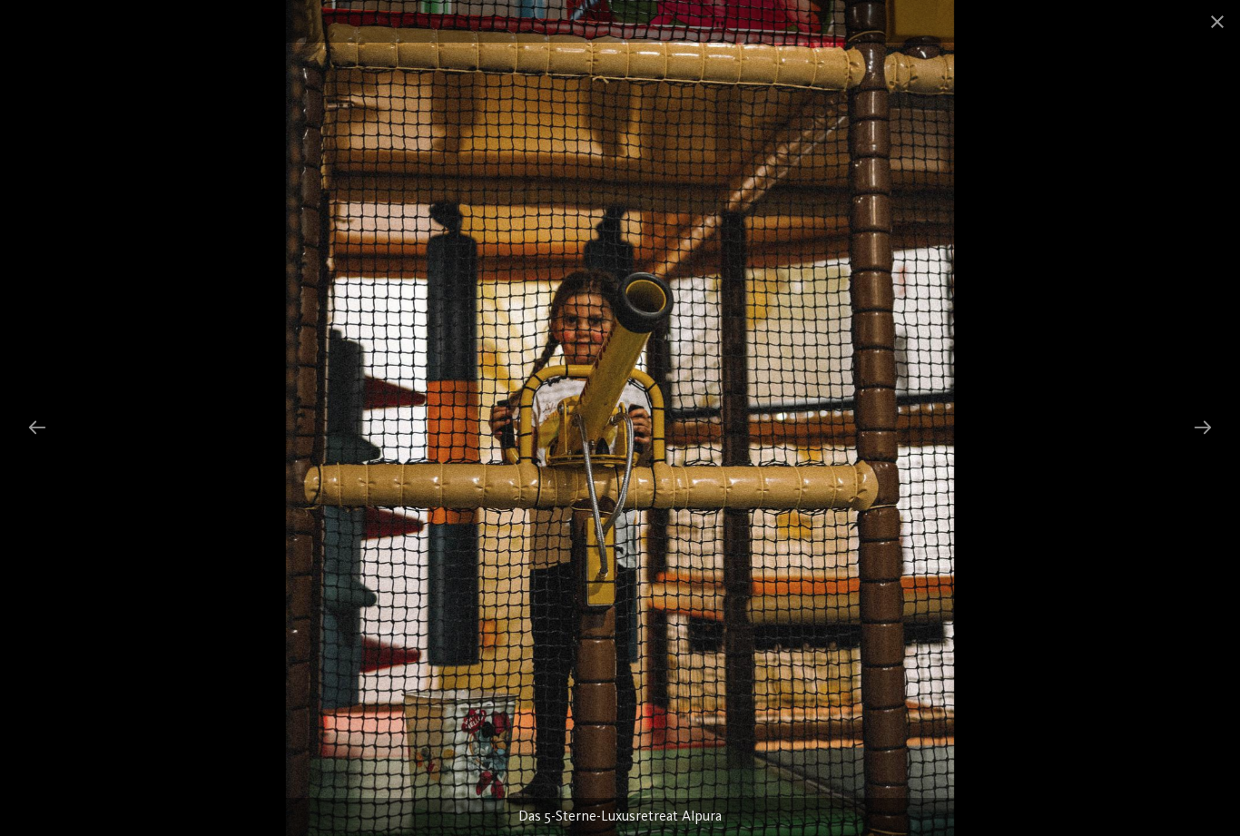
click at [1212, 434] on div at bounding box center [1202, 426] width 38 height 35
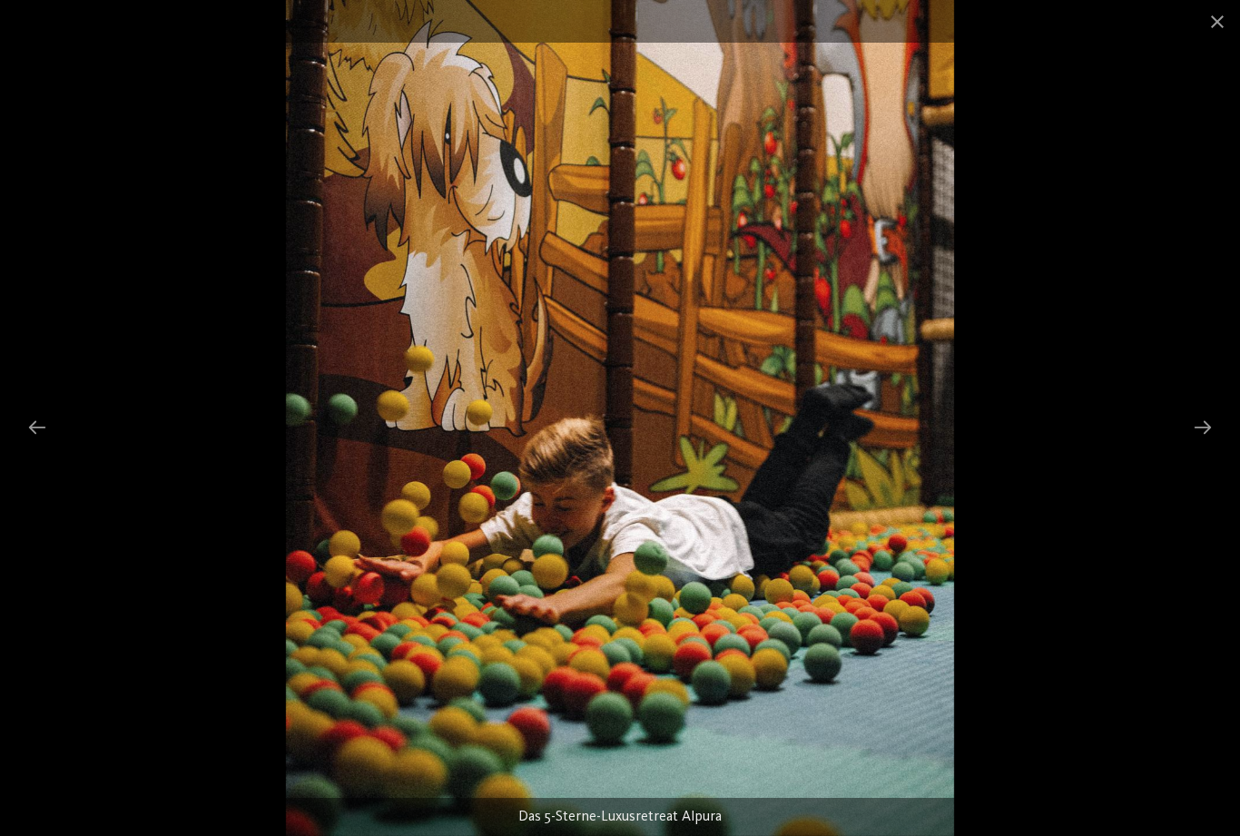
click at [36, 435] on div at bounding box center [37, 426] width 38 height 35
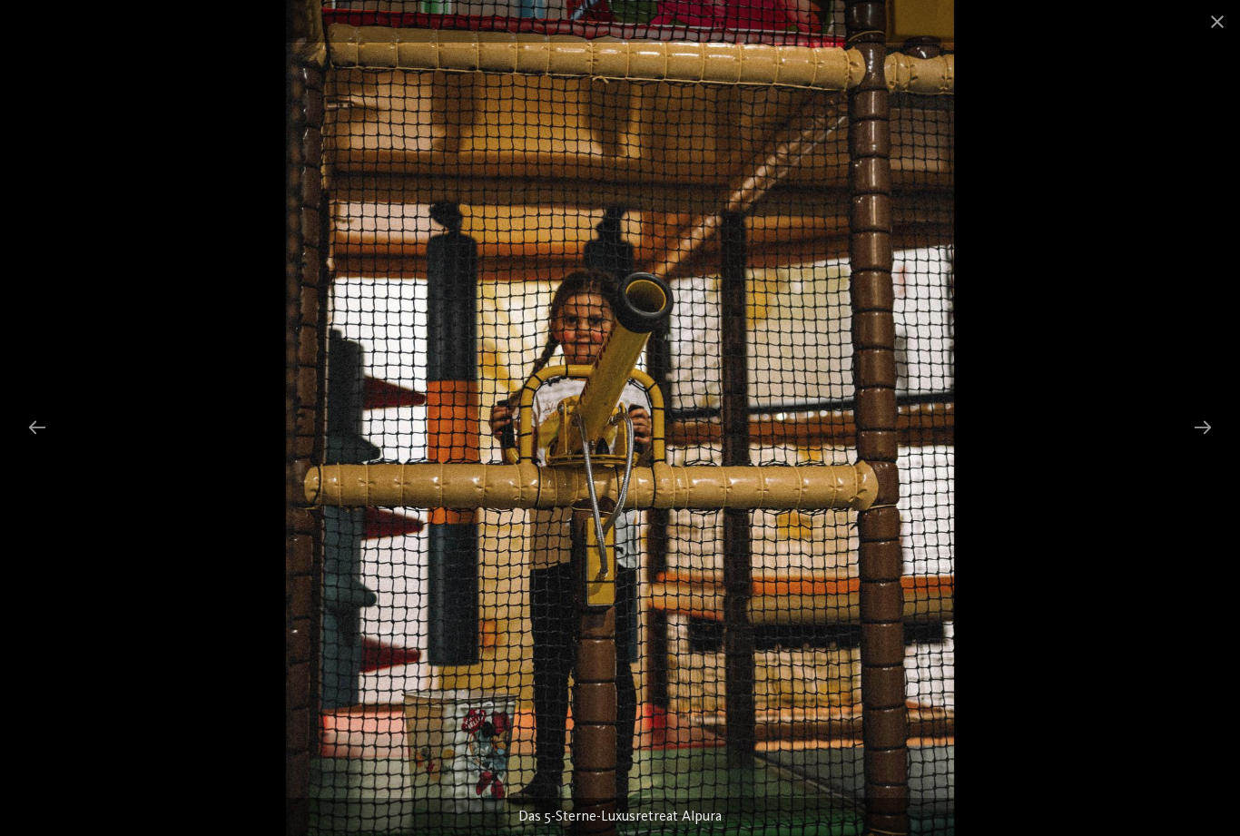
click at [34, 432] on div at bounding box center [37, 426] width 38 height 35
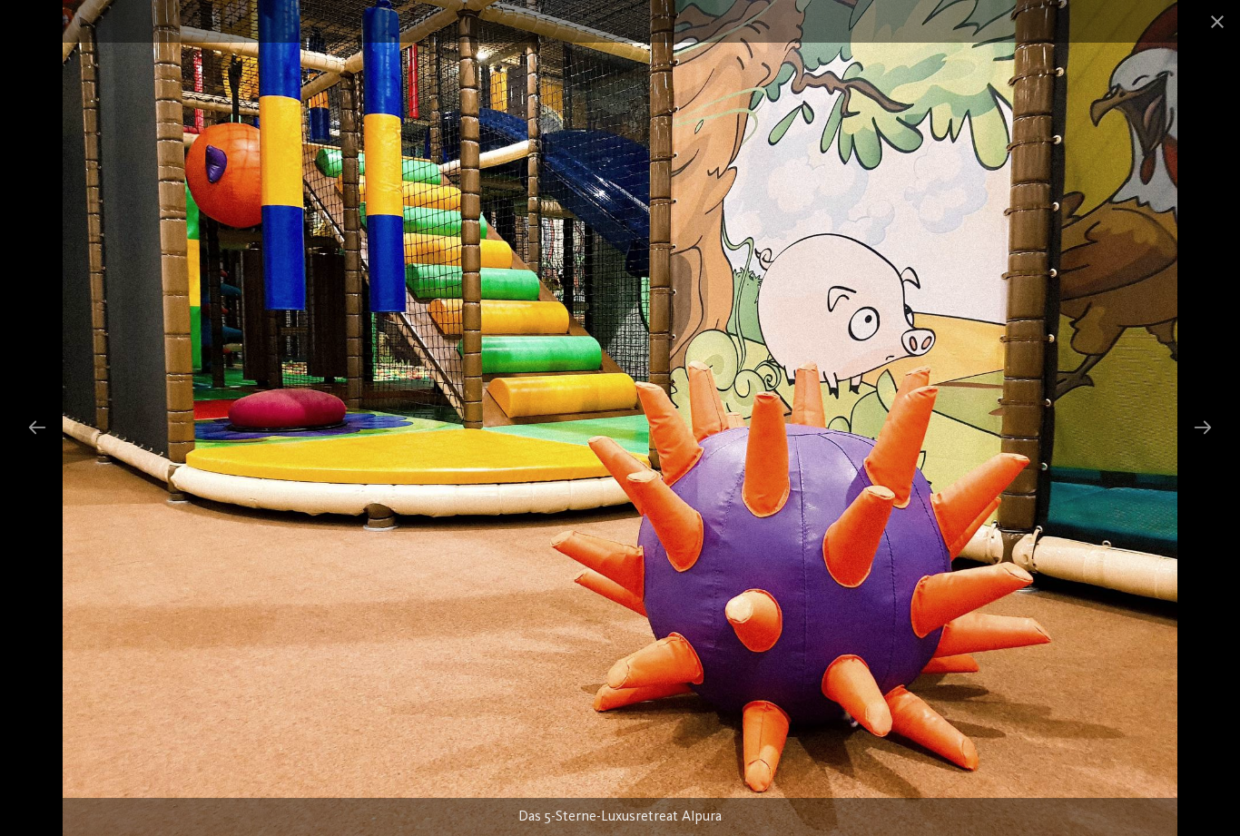
click at [28, 428] on div at bounding box center [37, 426] width 38 height 35
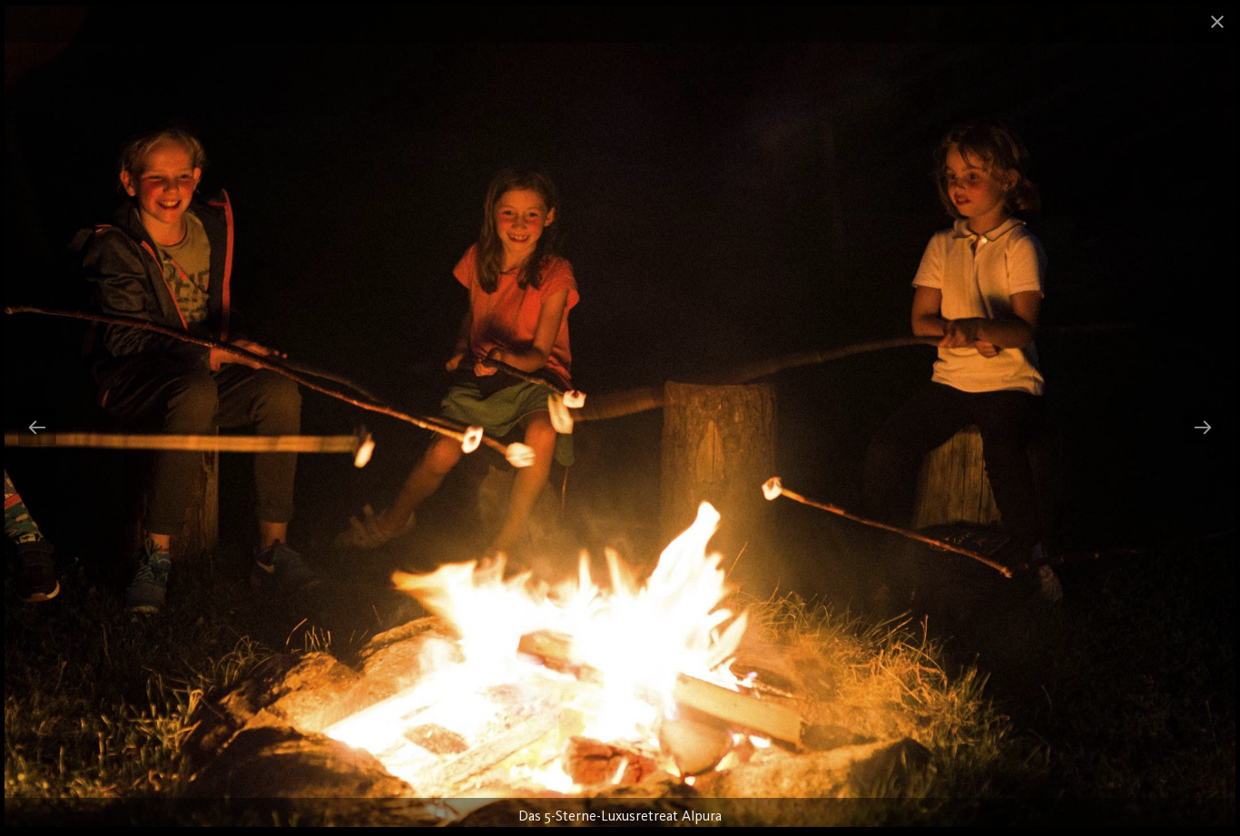
click at [1212, 434] on div at bounding box center [1202, 426] width 38 height 35
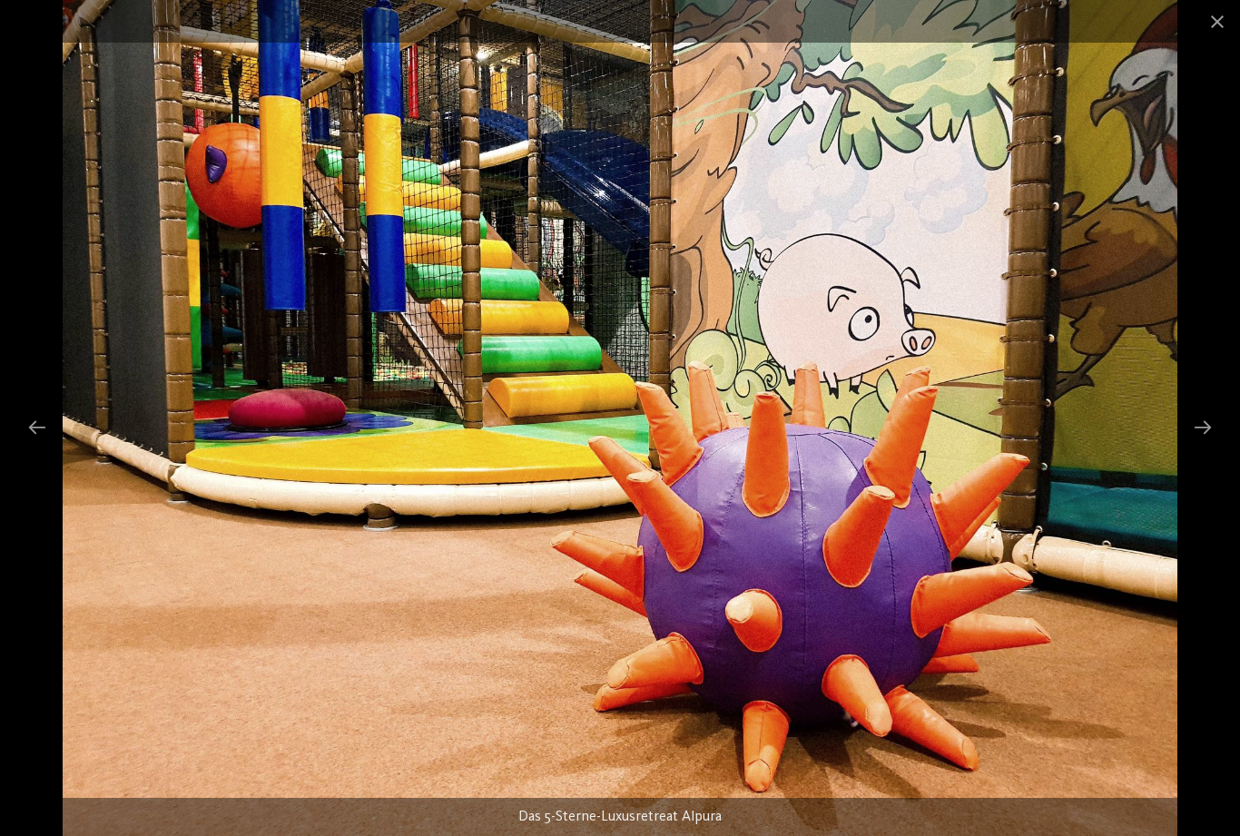
click at [1220, 431] on div at bounding box center [1202, 426] width 38 height 35
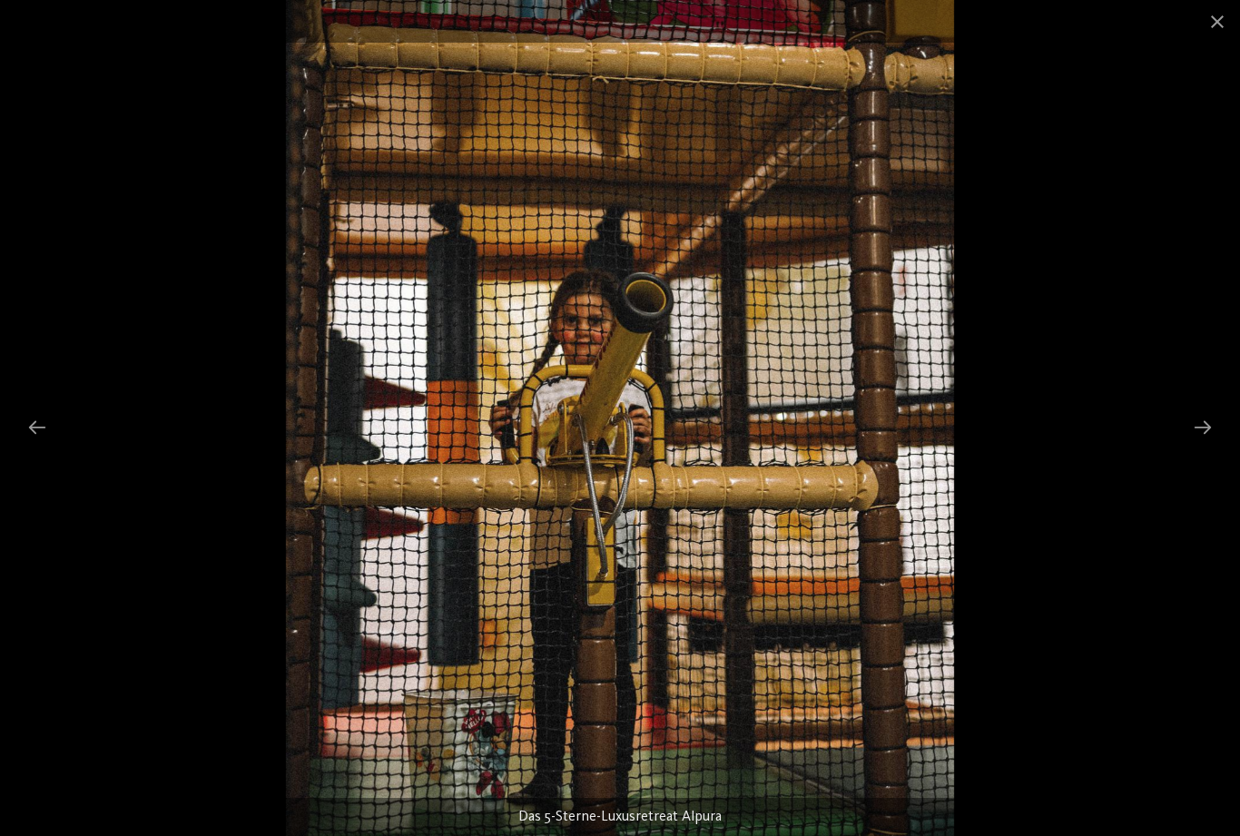
click at [1210, 438] on div at bounding box center [1202, 426] width 38 height 35
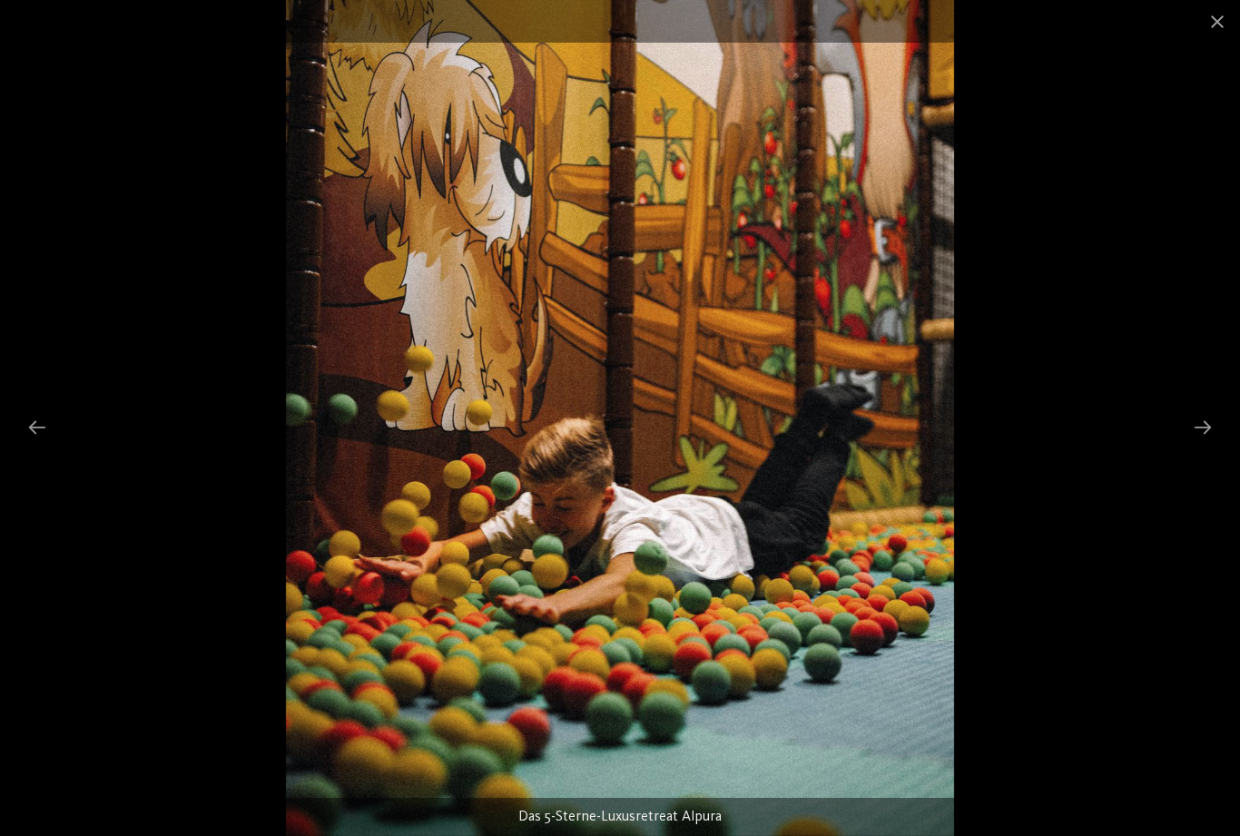
click at [1214, 432] on div at bounding box center [1202, 426] width 38 height 35
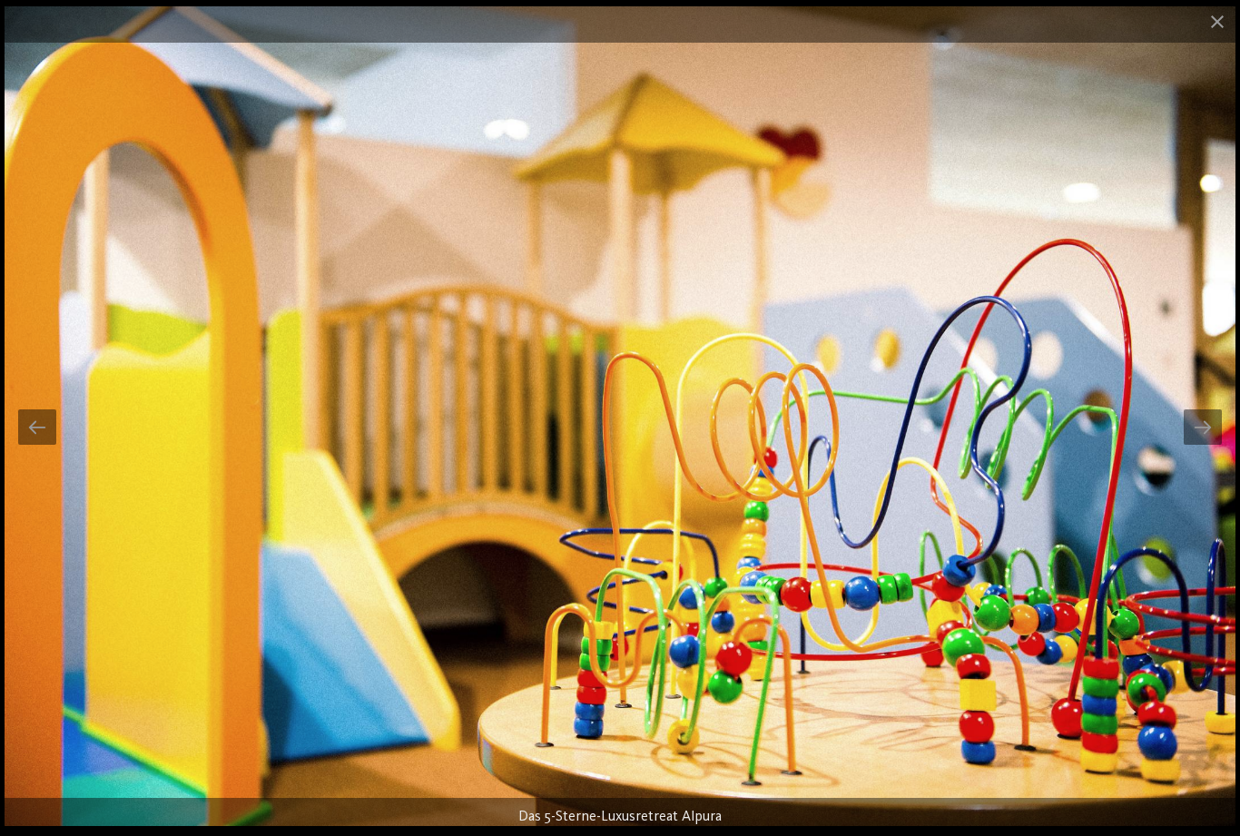
click at [1218, 434] on div at bounding box center [1202, 426] width 38 height 35
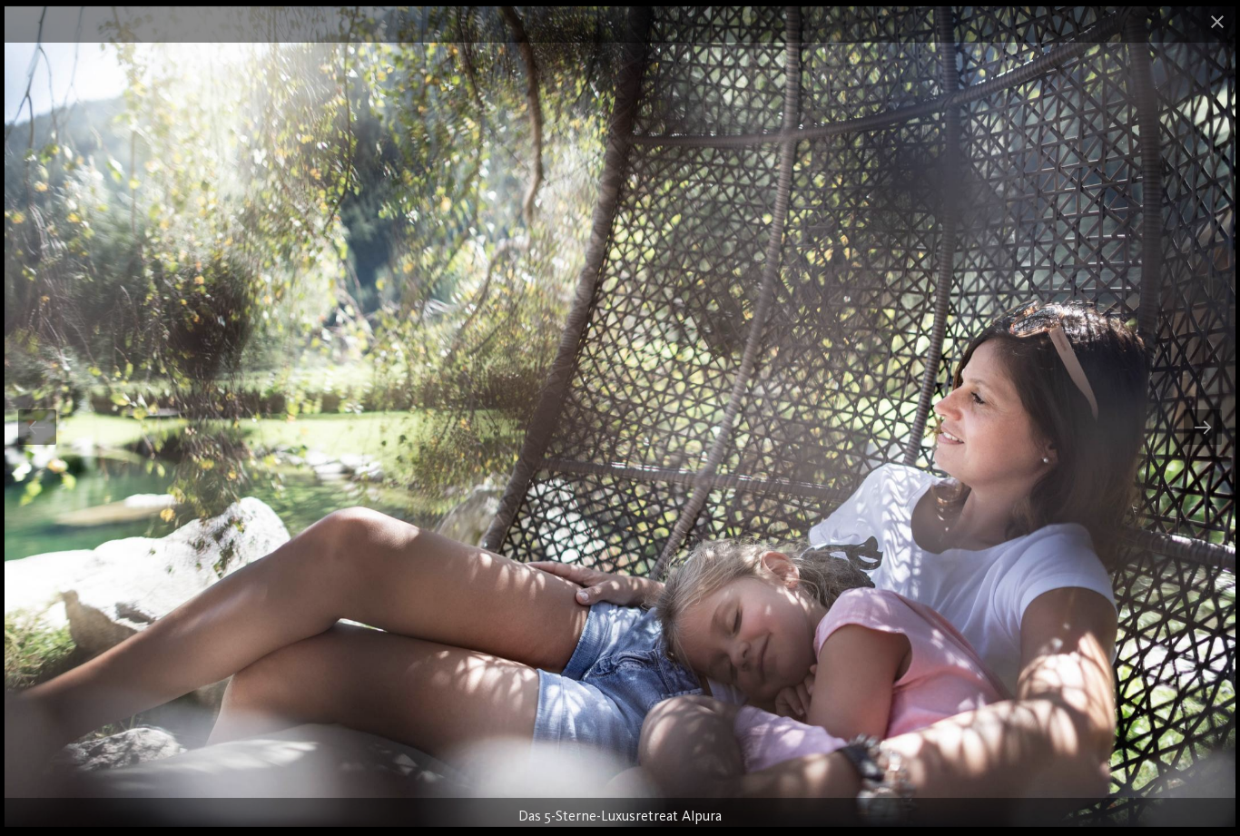
click at [1215, 435] on div at bounding box center [1202, 426] width 38 height 35
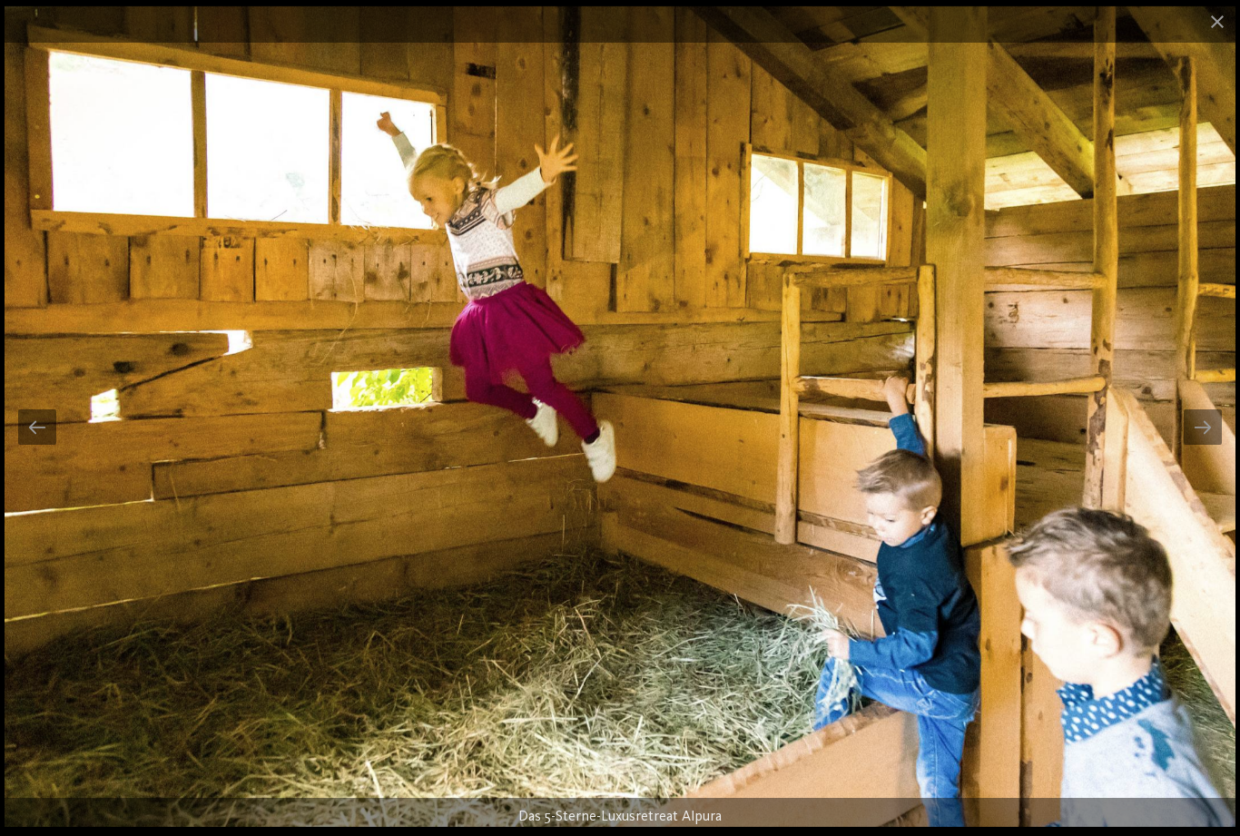
click at [1212, 431] on div at bounding box center [1202, 426] width 38 height 35
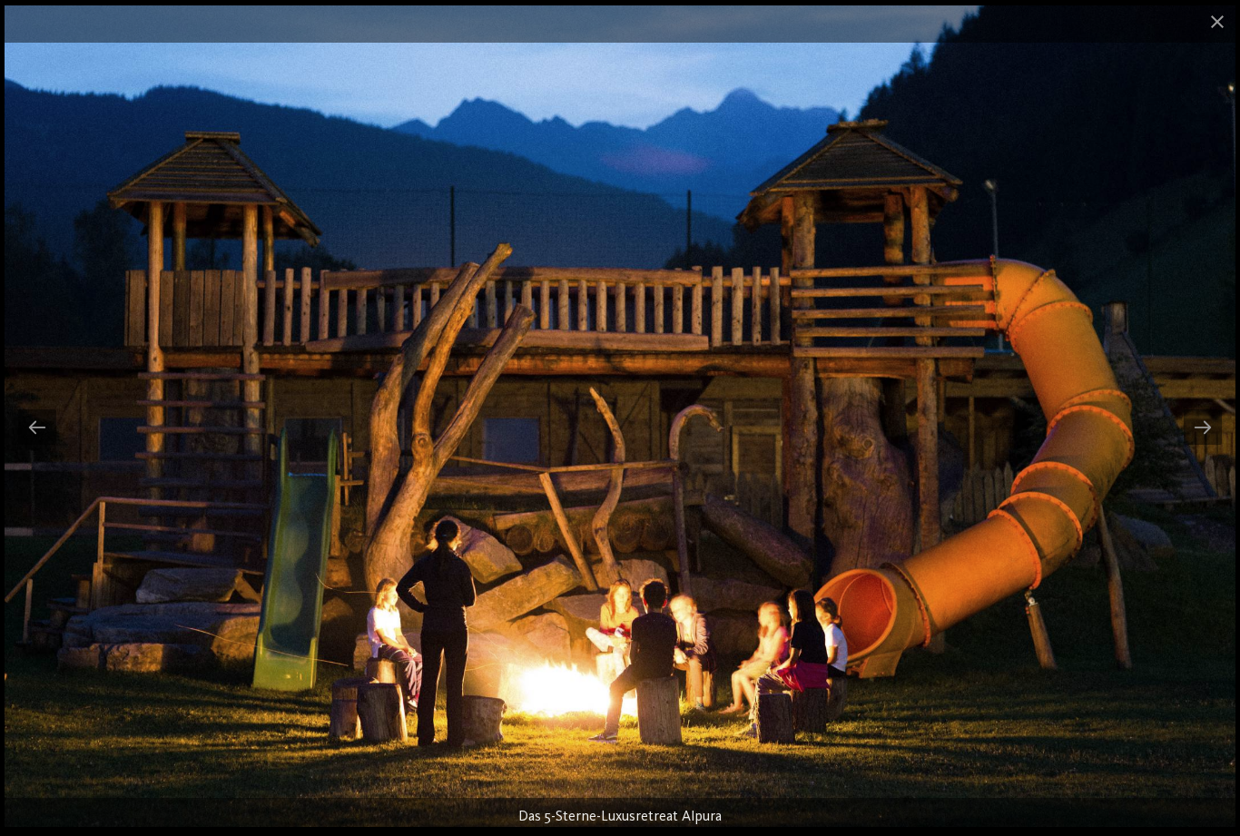
click at [1212, 437] on div at bounding box center [1202, 426] width 38 height 35
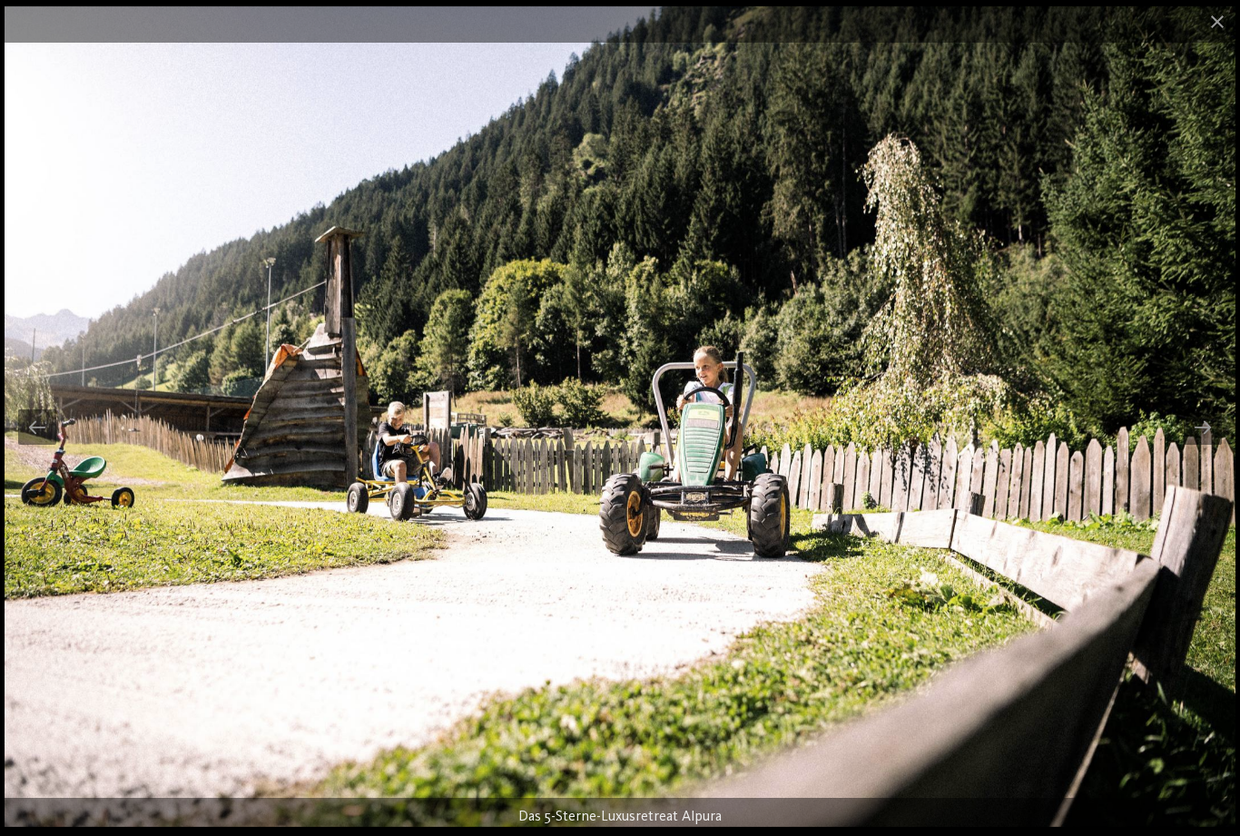
click at [1195, 425] on div at bounding box center [1202, 426] width 38 height 35
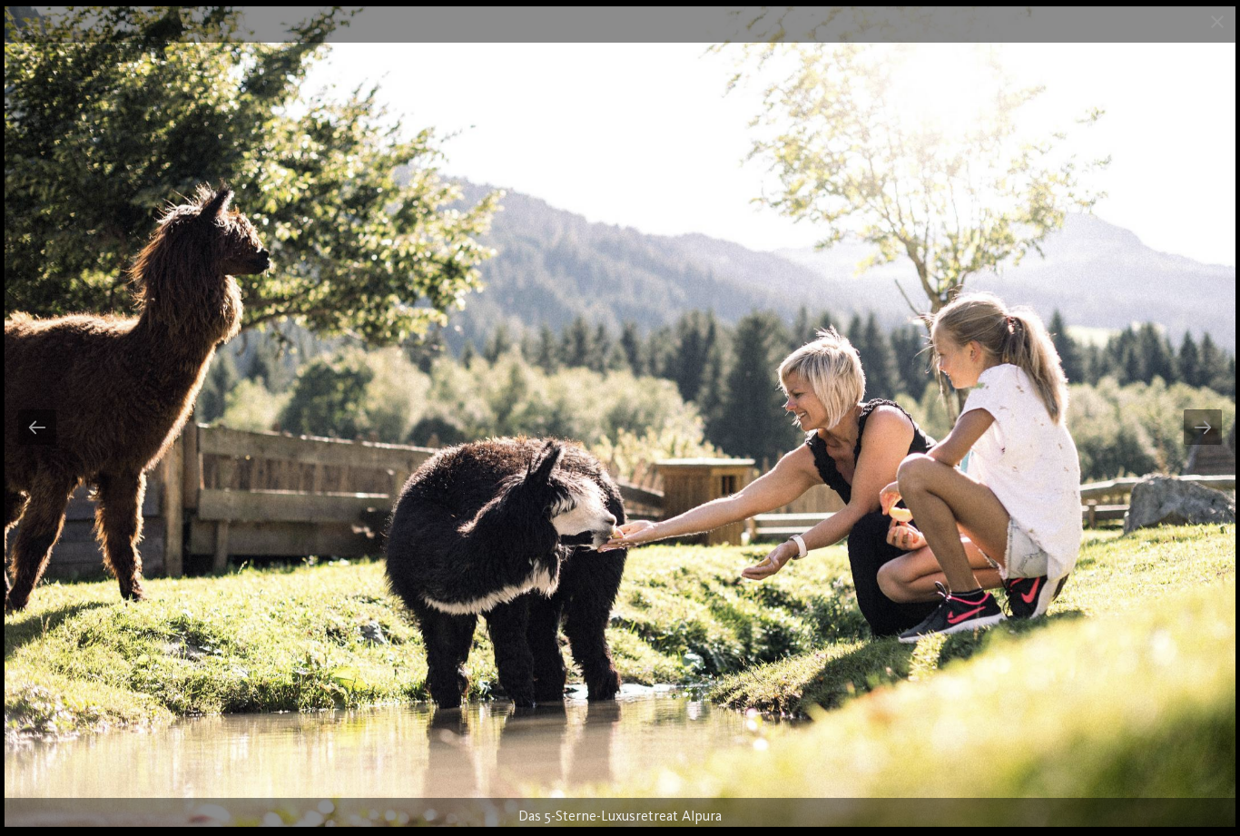
click at [1204, 412] on div at bounding box center [1202, 426] width 38 height 35
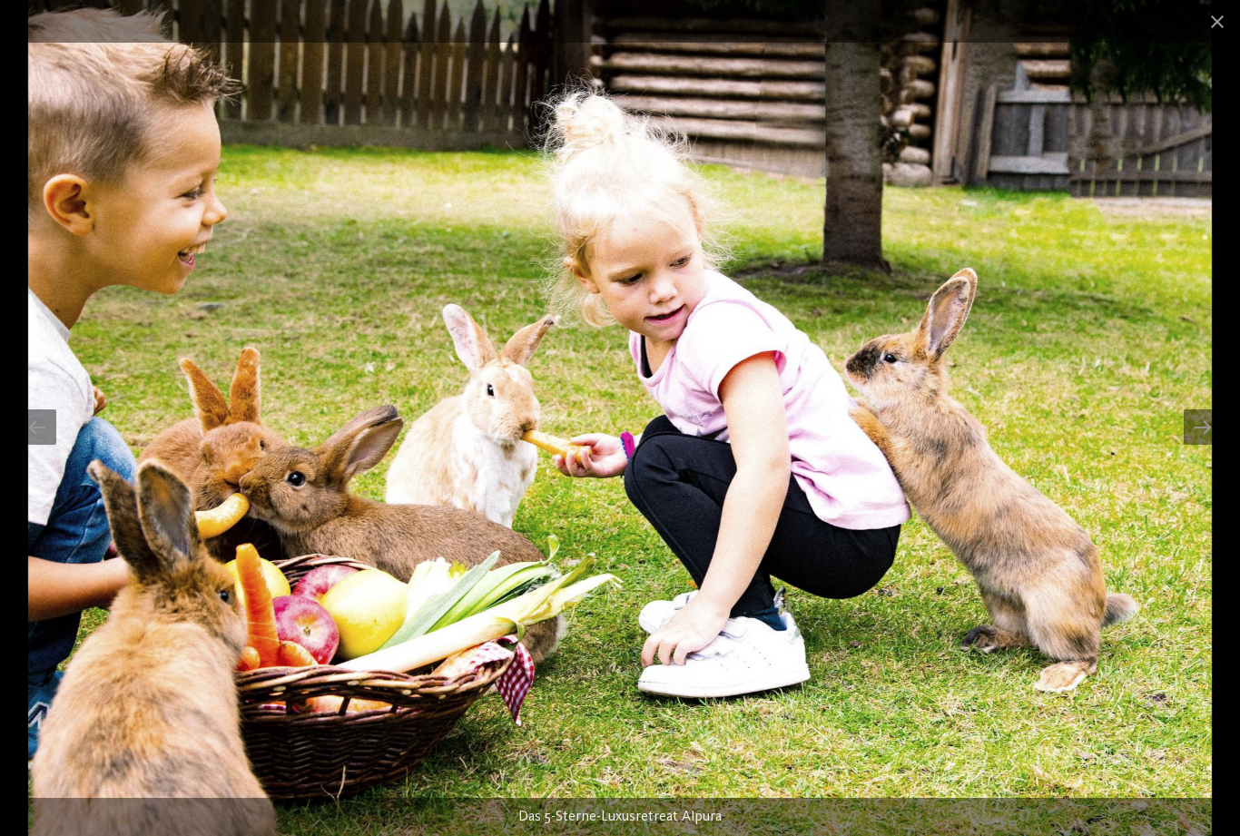
click at [1195, 424] on div at bounding box center [1202, 426] width 38 height 35
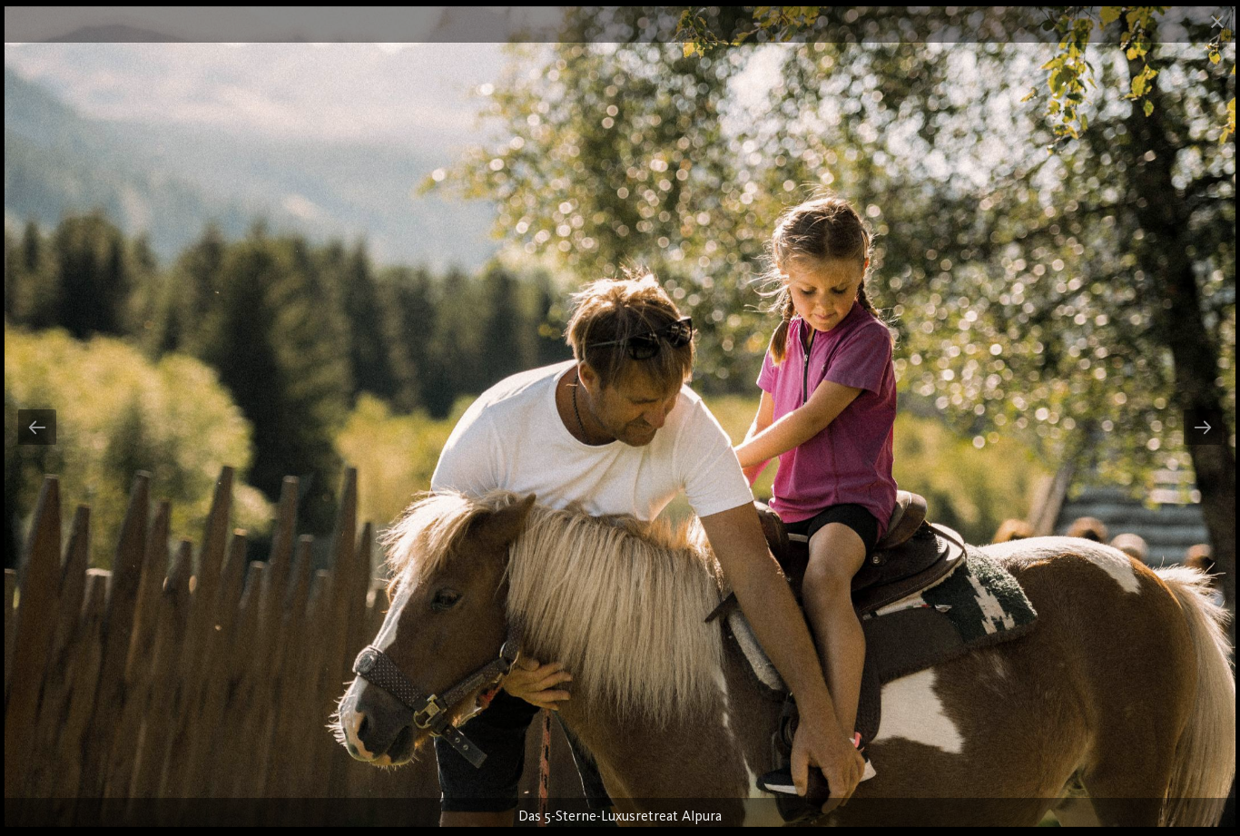
click at [1204, 427] on div at bounding box center [1202, 426] width 38 height 35
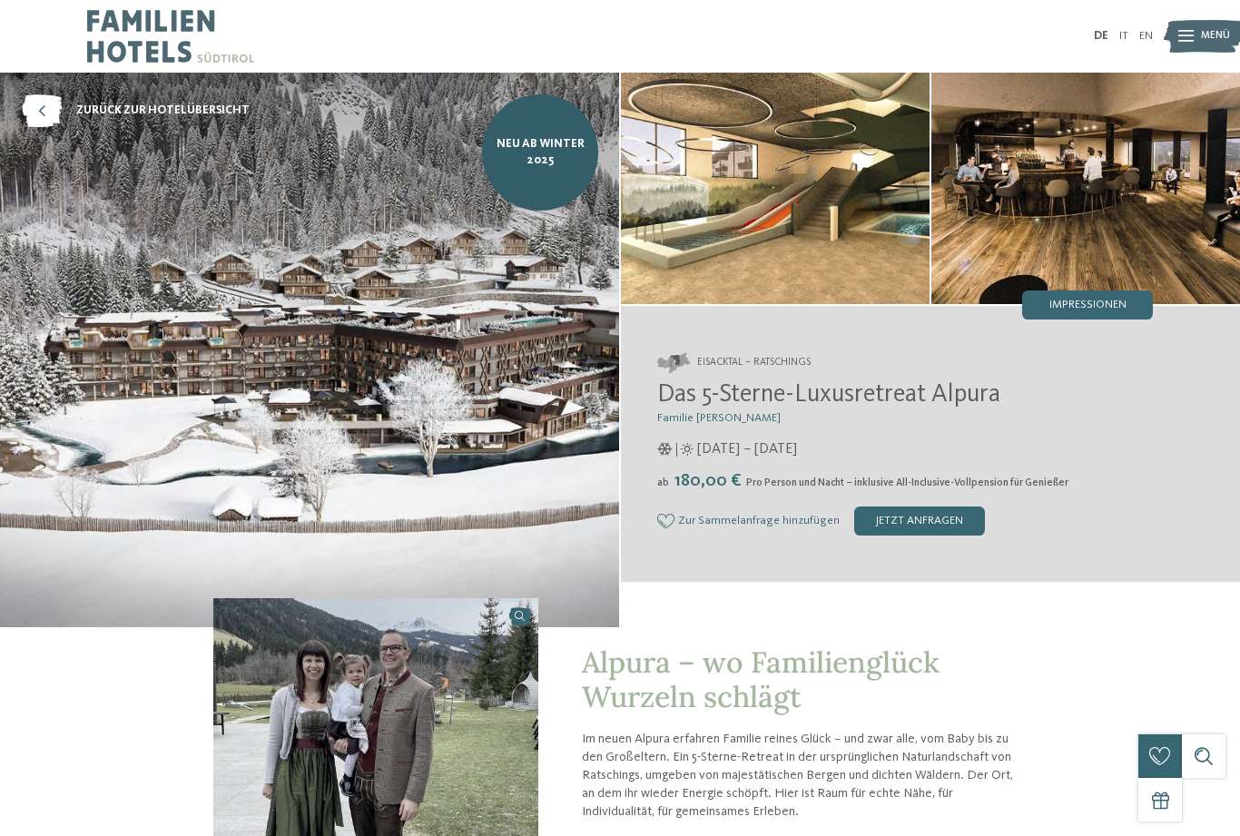
click at [1115, 289] on img at bounding box center [1085, 188] width 309 height 231
click at [1100, 299] on span "Impressionen" at bounding box center [1087, 305] width 77 height 12
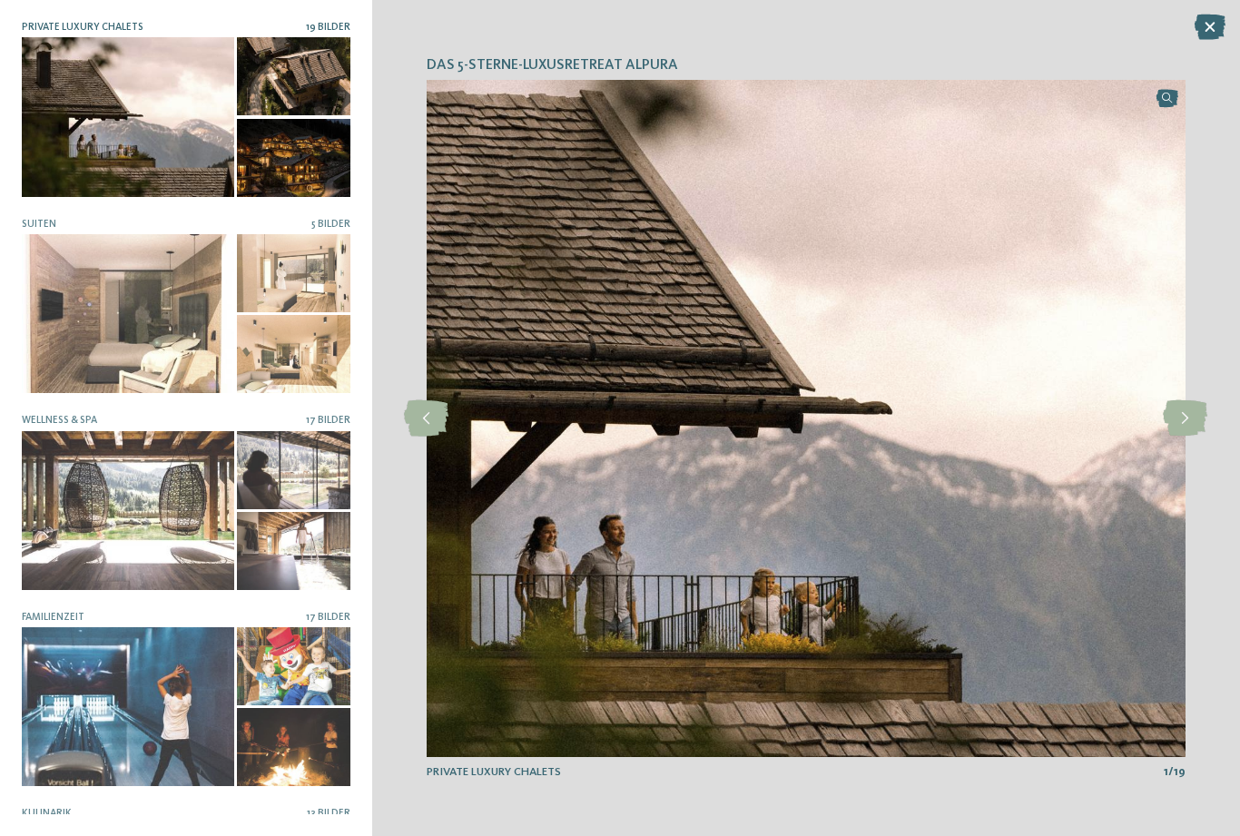
click at [701, 440] on img at bounding box center [806, 418] width 759 height 677
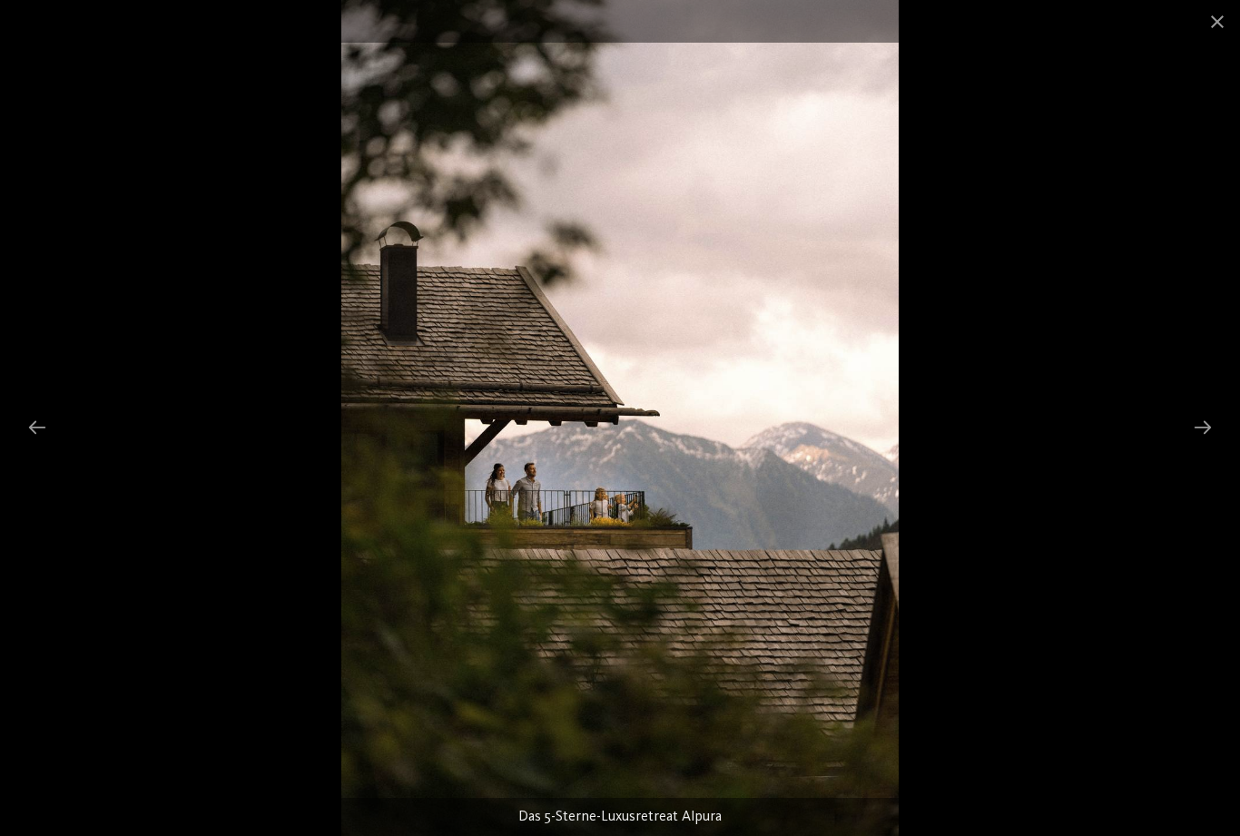
click at [1208, 418] on div at bounding box center [1202, 426] width 38 height 35
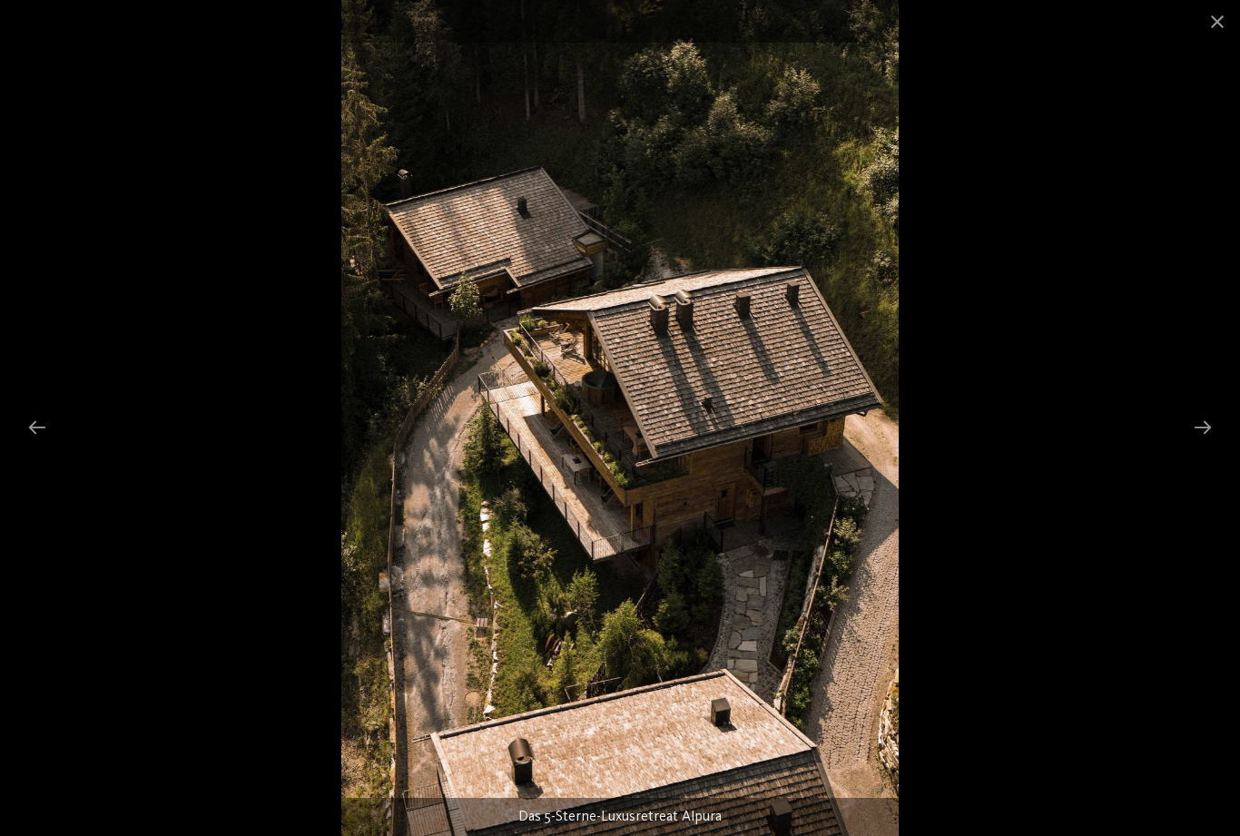
click at [1219, 428] on div at bounding box center [1202, 426] width 38 height 35
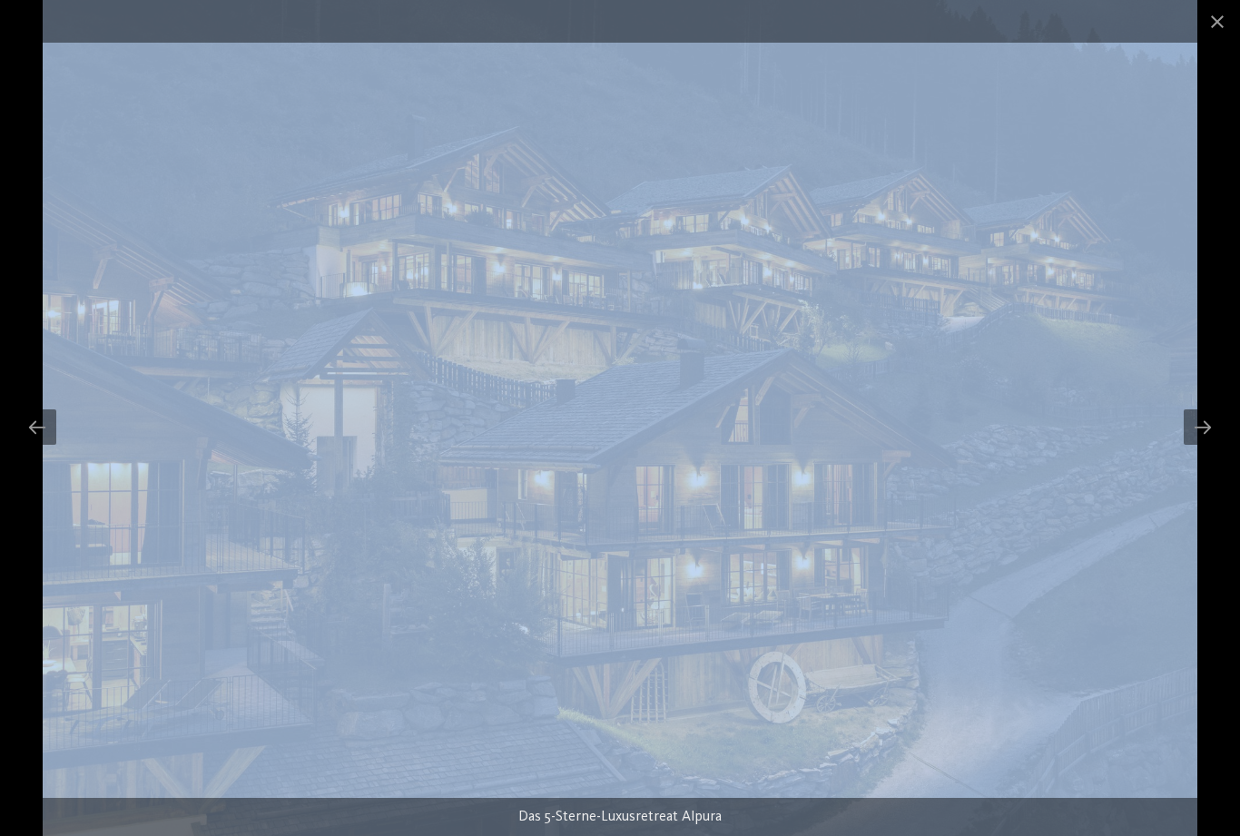
click at [1220, 15] on span at bounding box center [1216, 21] width 45 height 43
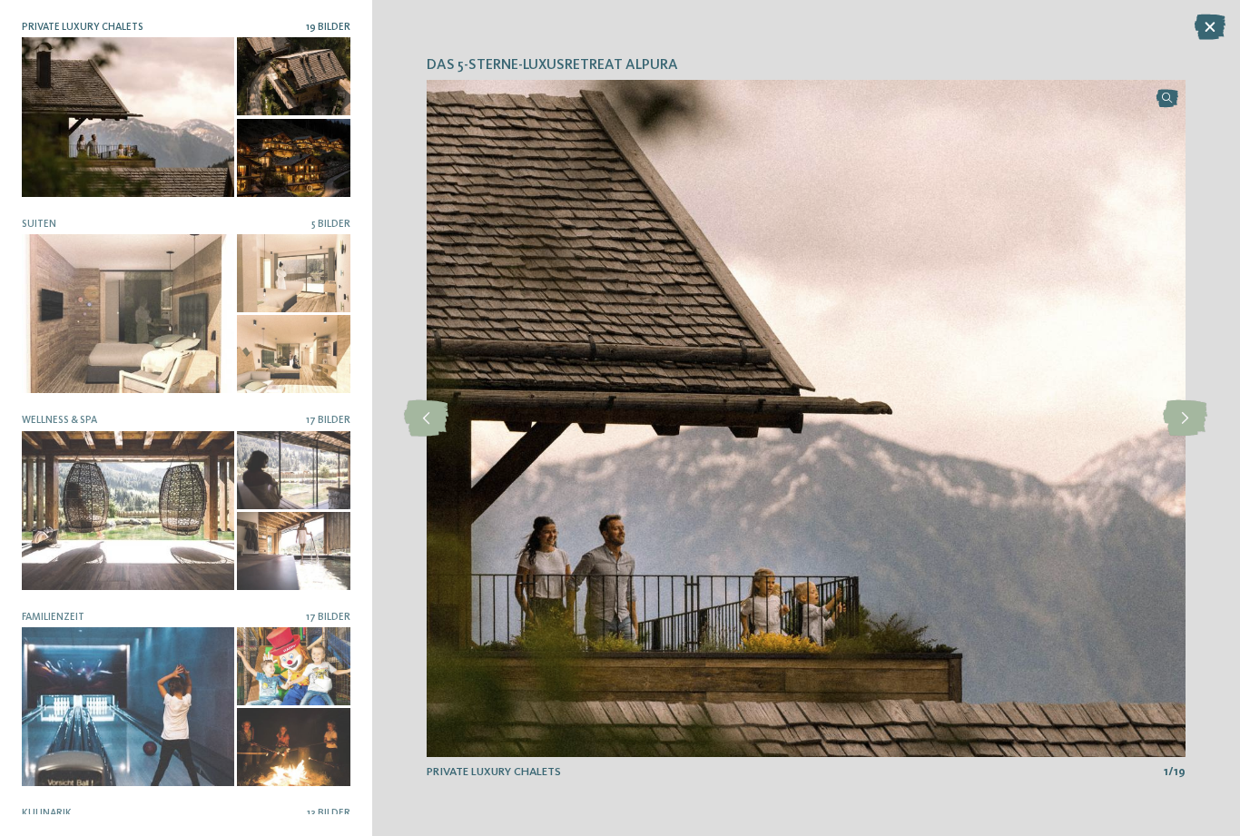
click at [1186, 410] on icon at bounding box center [1185, 418] width 44 height 36
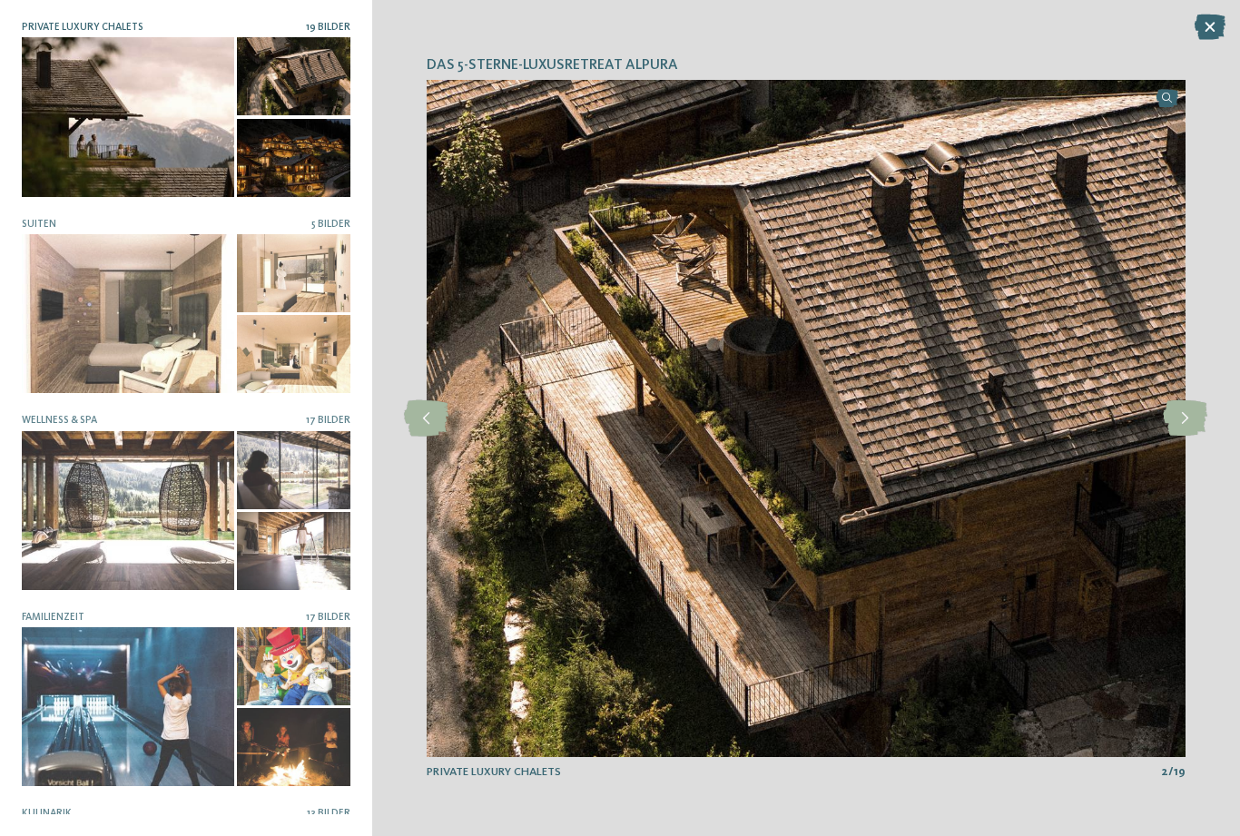
click at [1069, 310] on img at bounding box center [806, 418] width 759 height 677
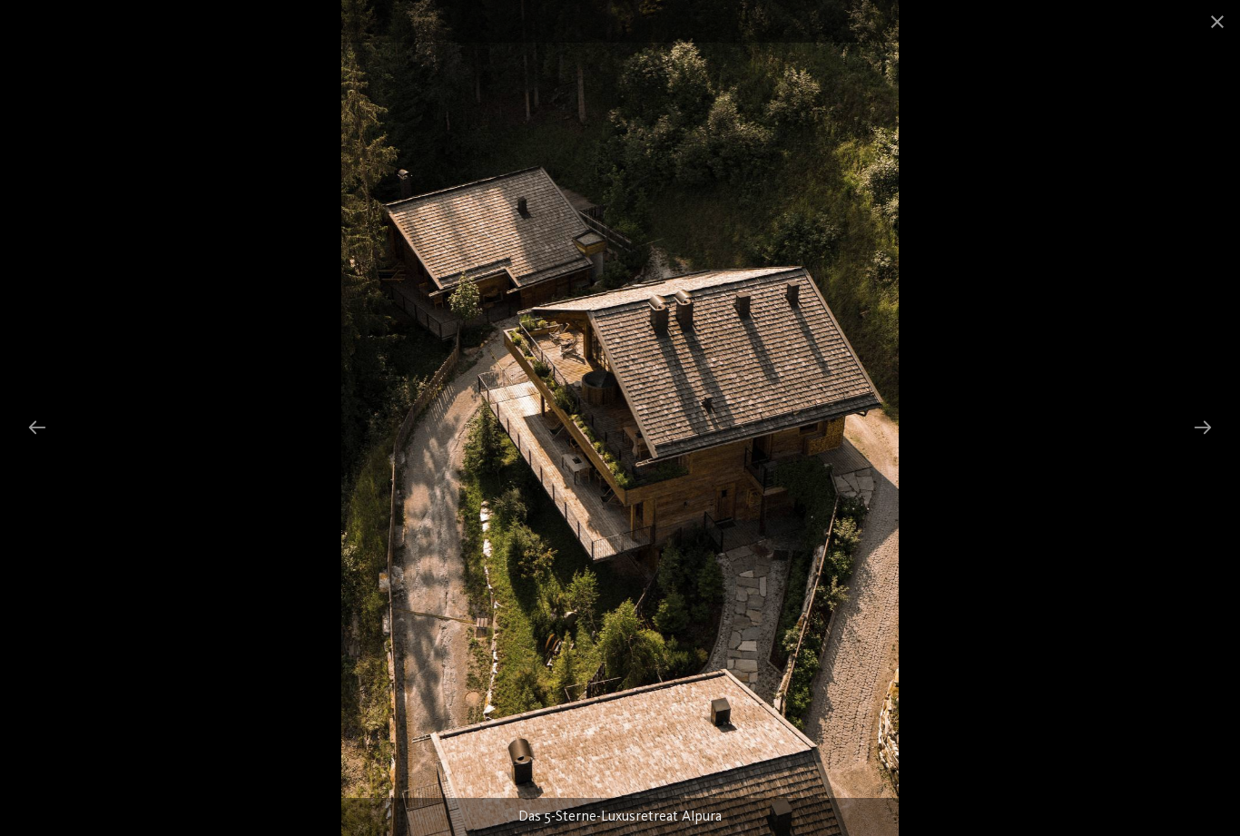
click at [1209, 423] on div at bounding box center [1202, 426] width 38 height 35
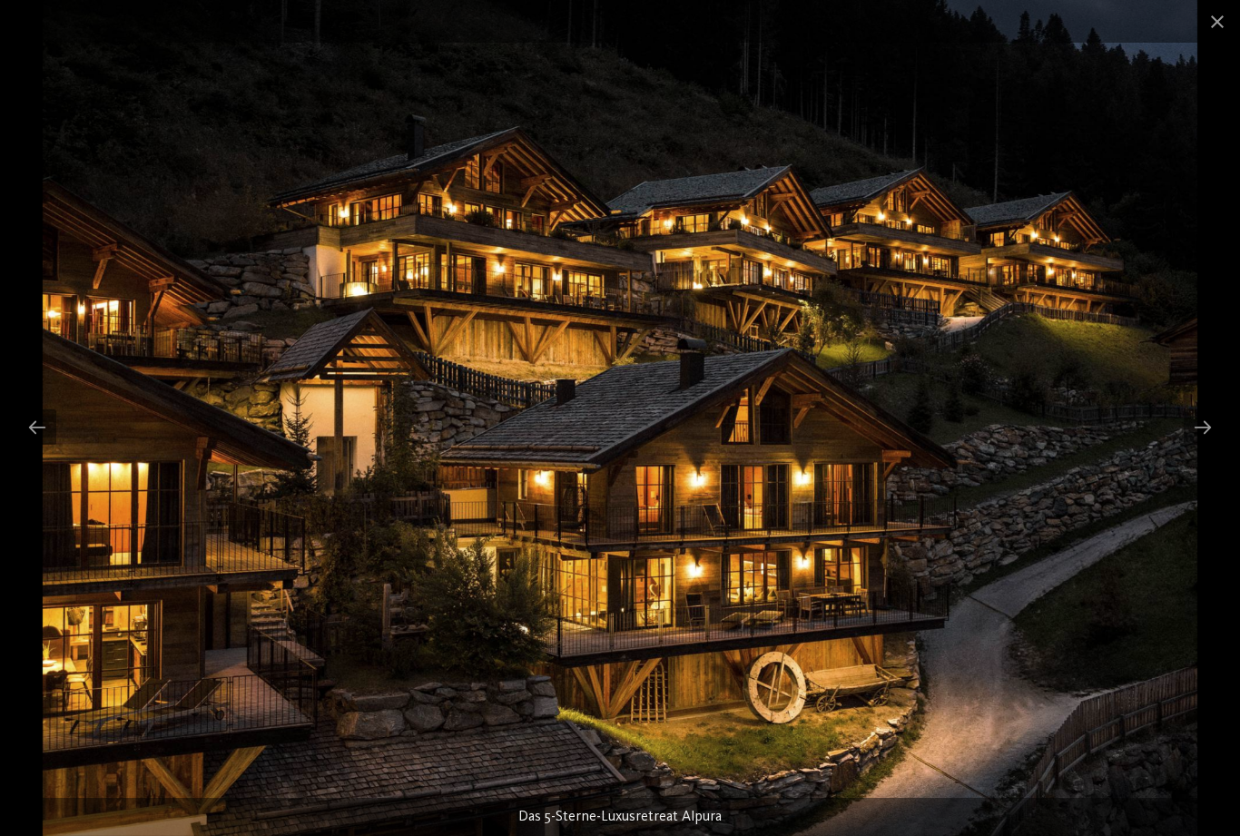
click at [1215, 420] on div at bounding box center [1202, 426] width 38 height 35
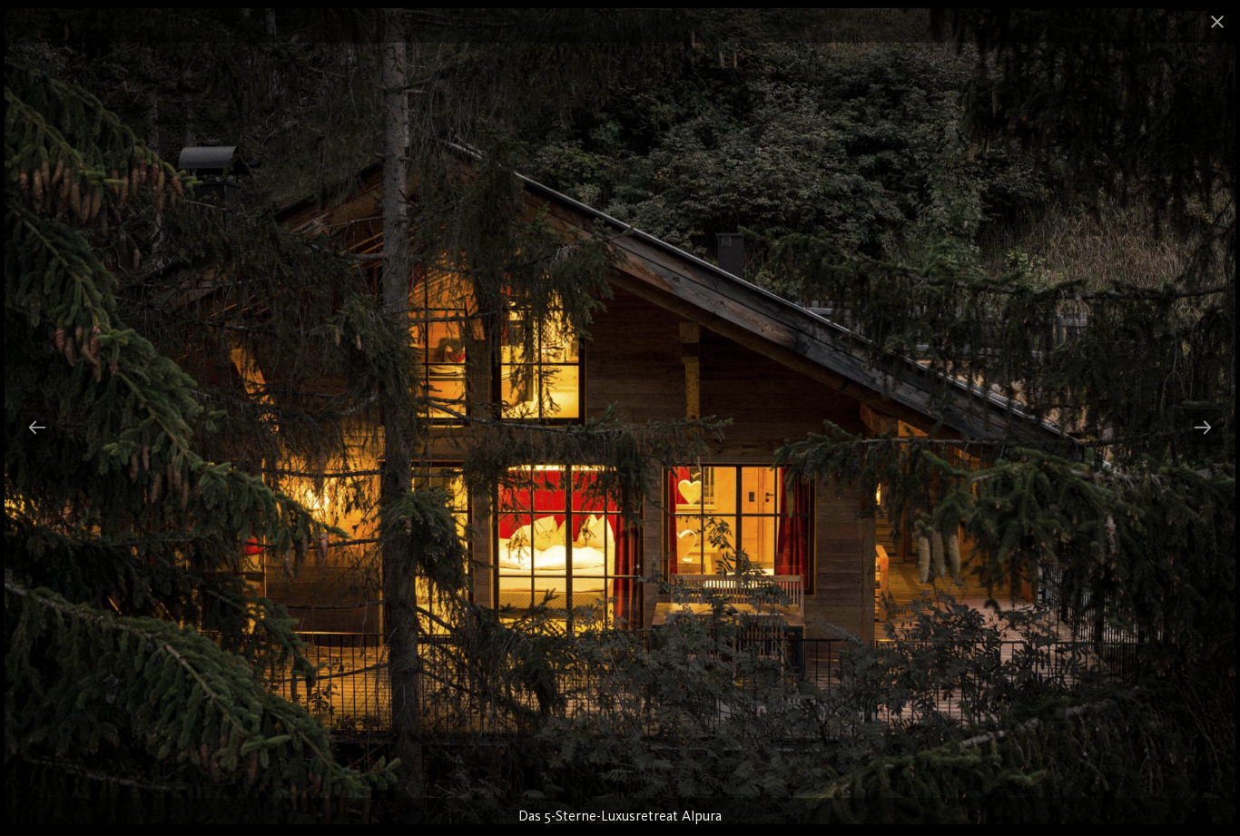
click at [1205, 420] on div at bounding box center [1202, 426] width 38 height 35
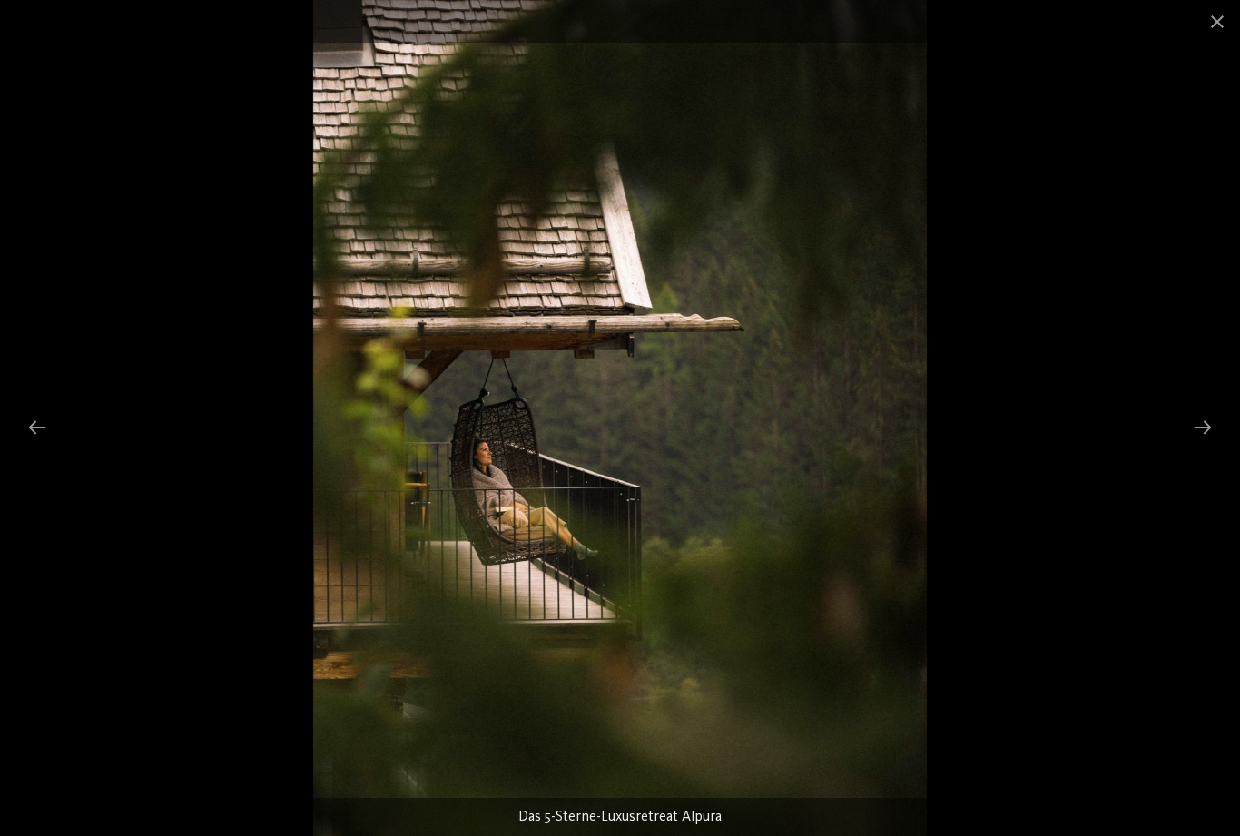
click at [1212, 422] on div at bounding box center [1202, 426] width 38 height 35
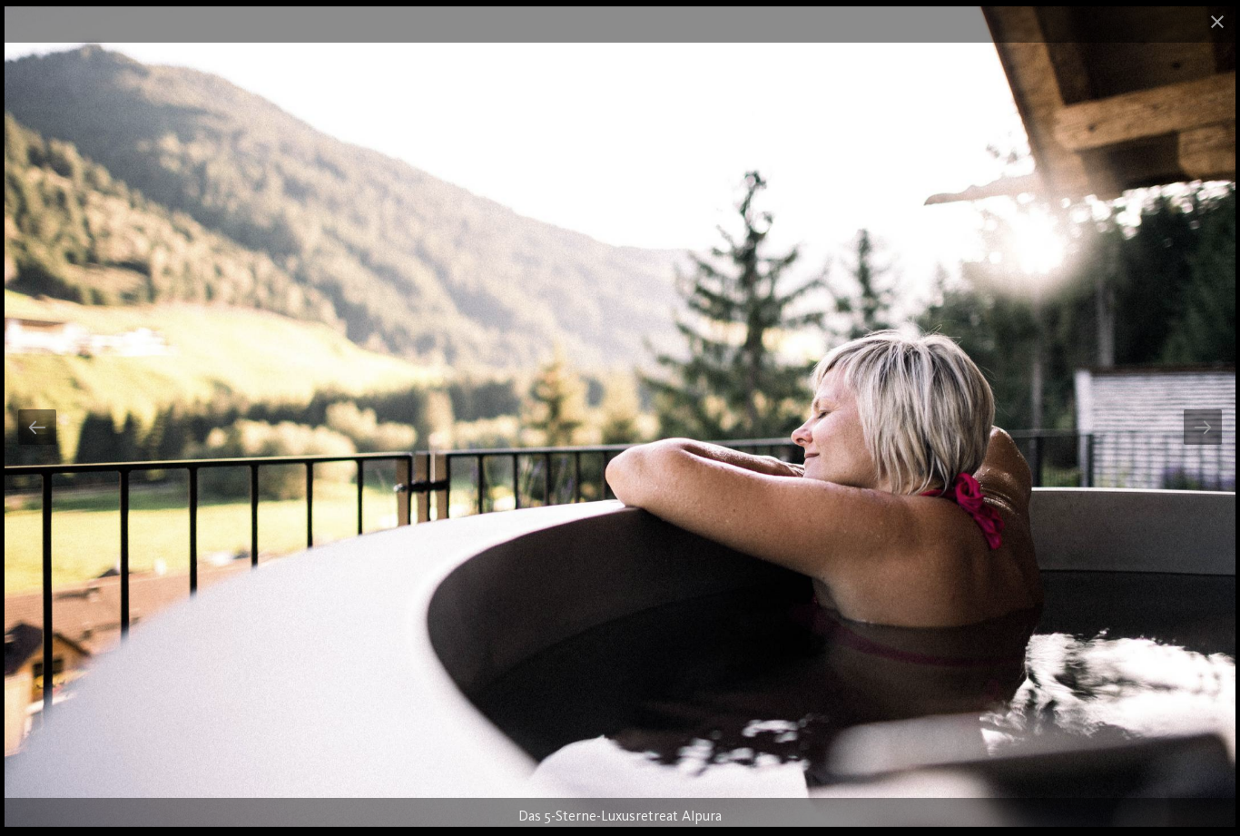
click at [1213, 420] on div at bounding box center [1202, 426] width 38 height 35
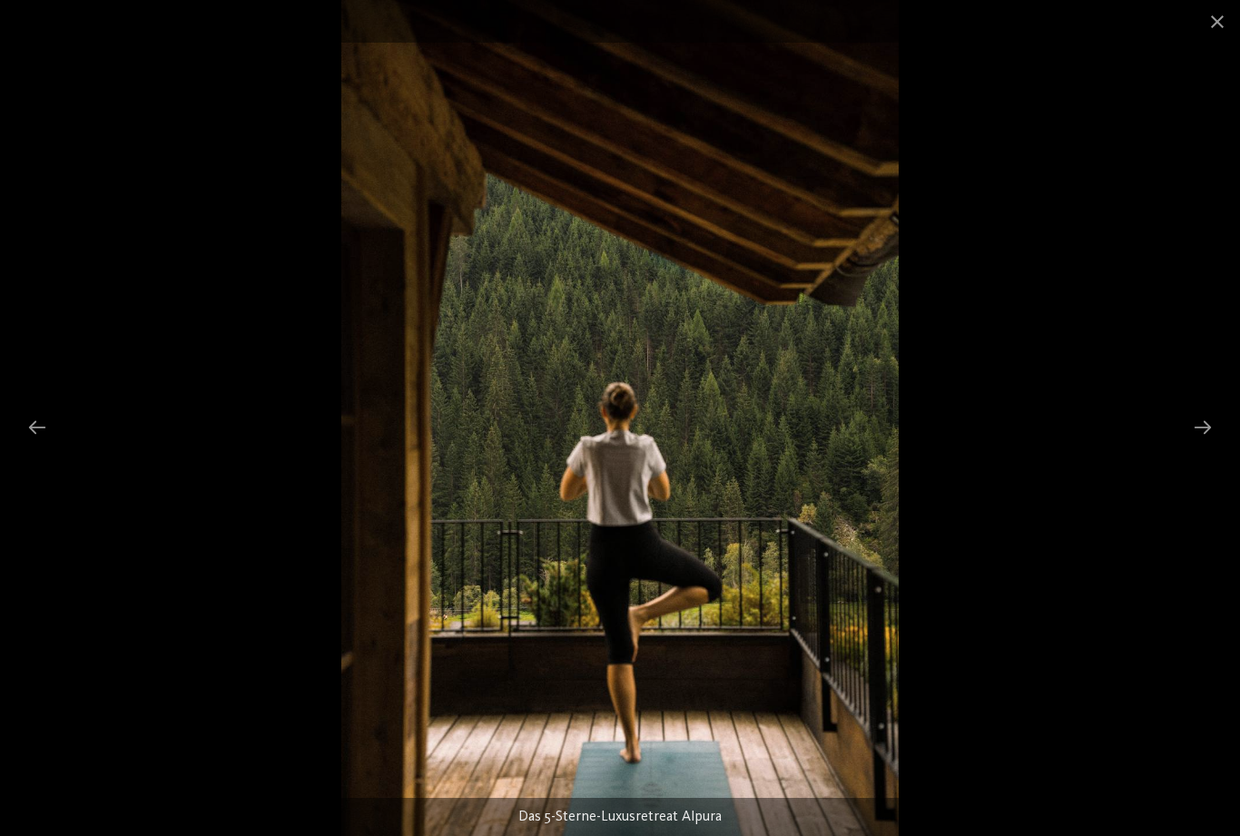
click at [1215, 417] on div at bounding box center [1202, 426] width 38 height 35
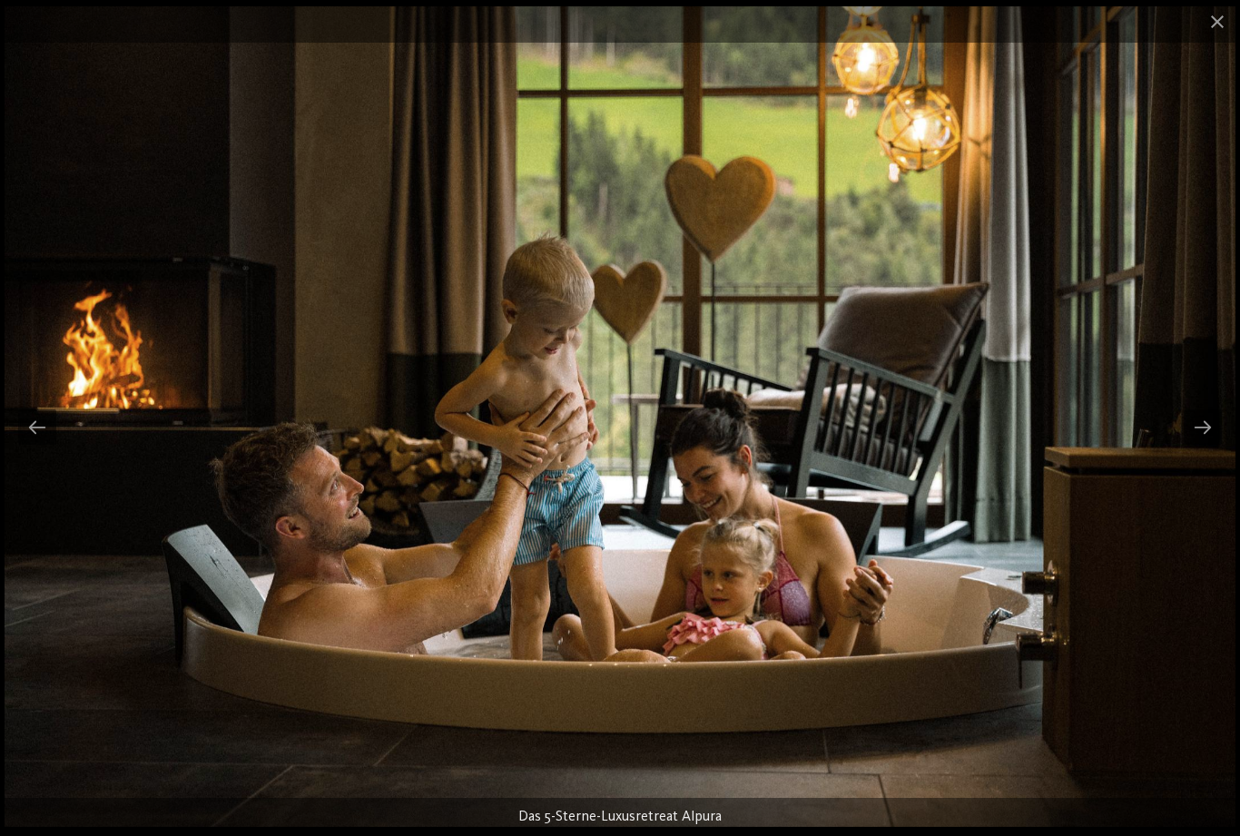
click at [1206, 434] on div at bounding box center [1202, 426] width 38 height 35
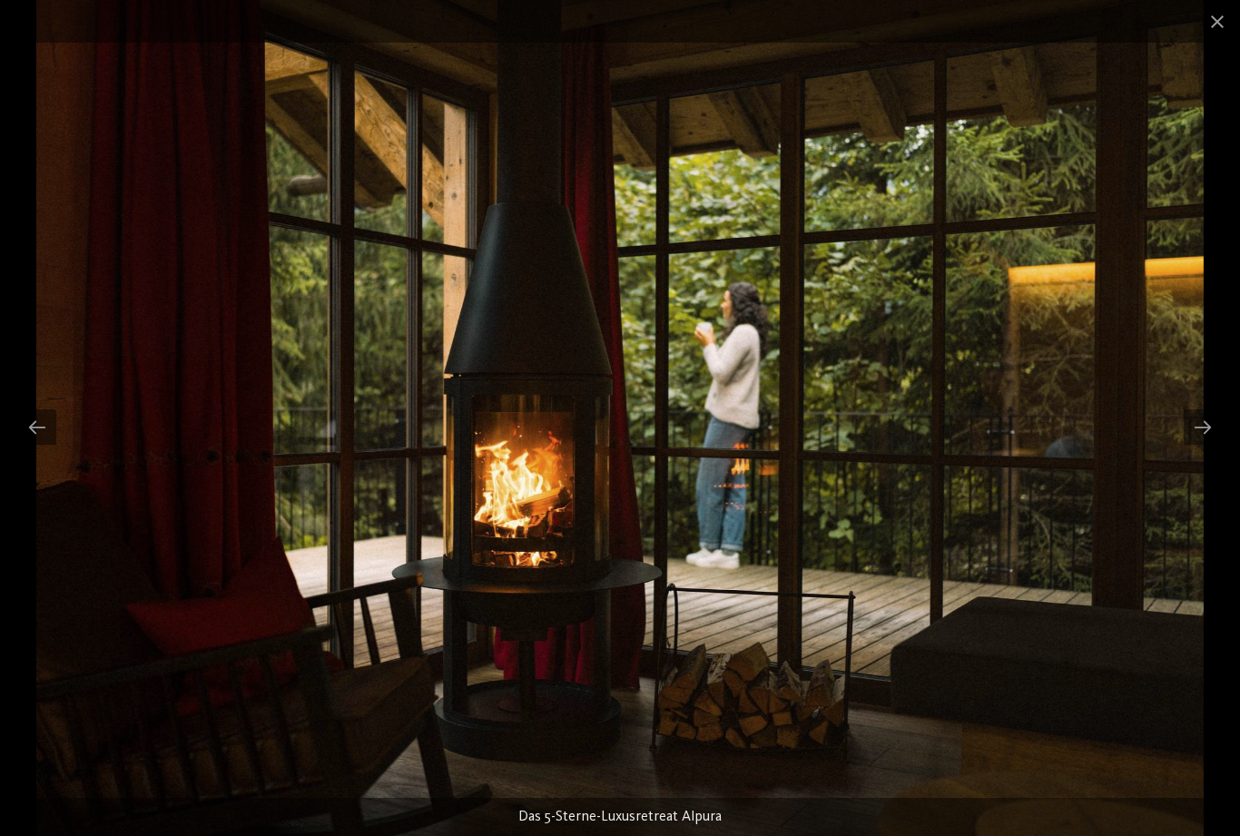
click at [1210, 430] on div at bounding box center [1202, 426] width 38 height 35
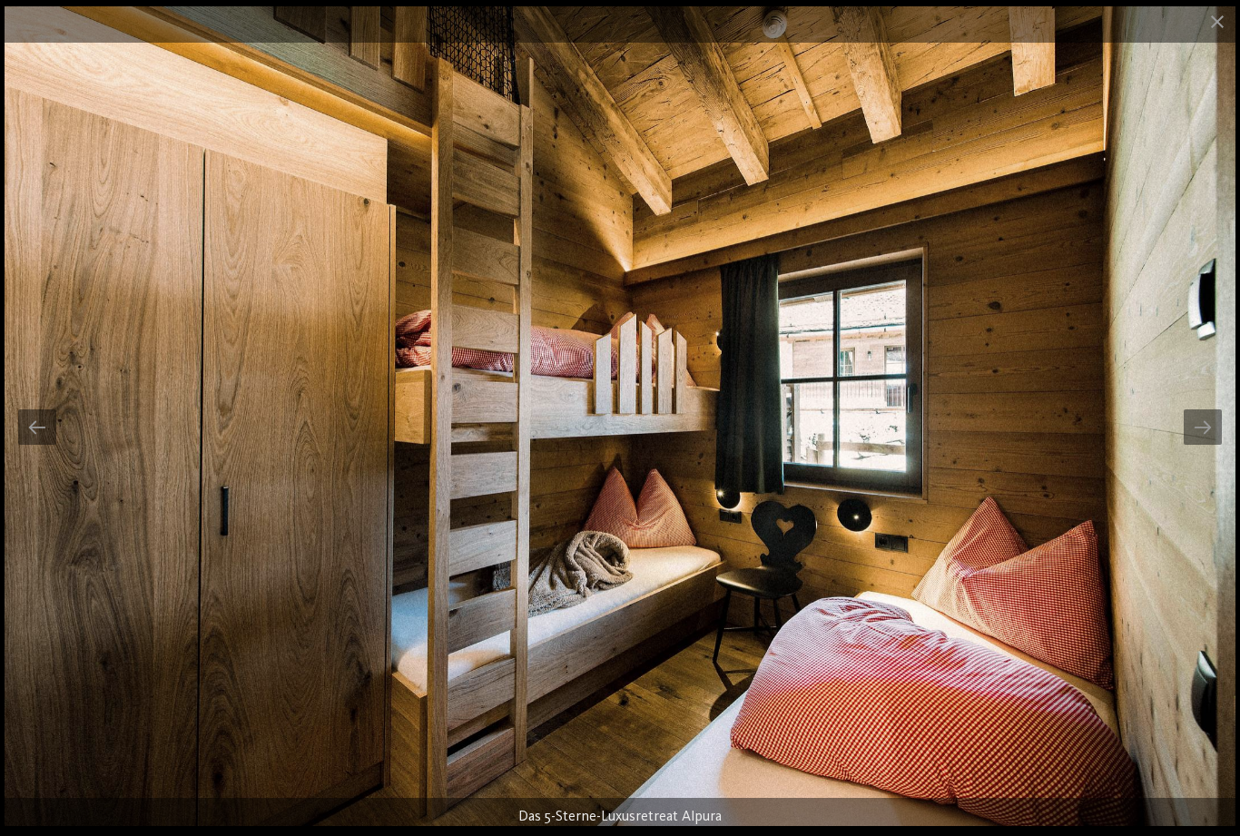
click at [1211, 426] on div at bounding box center [1202, 426] width 38 height 35
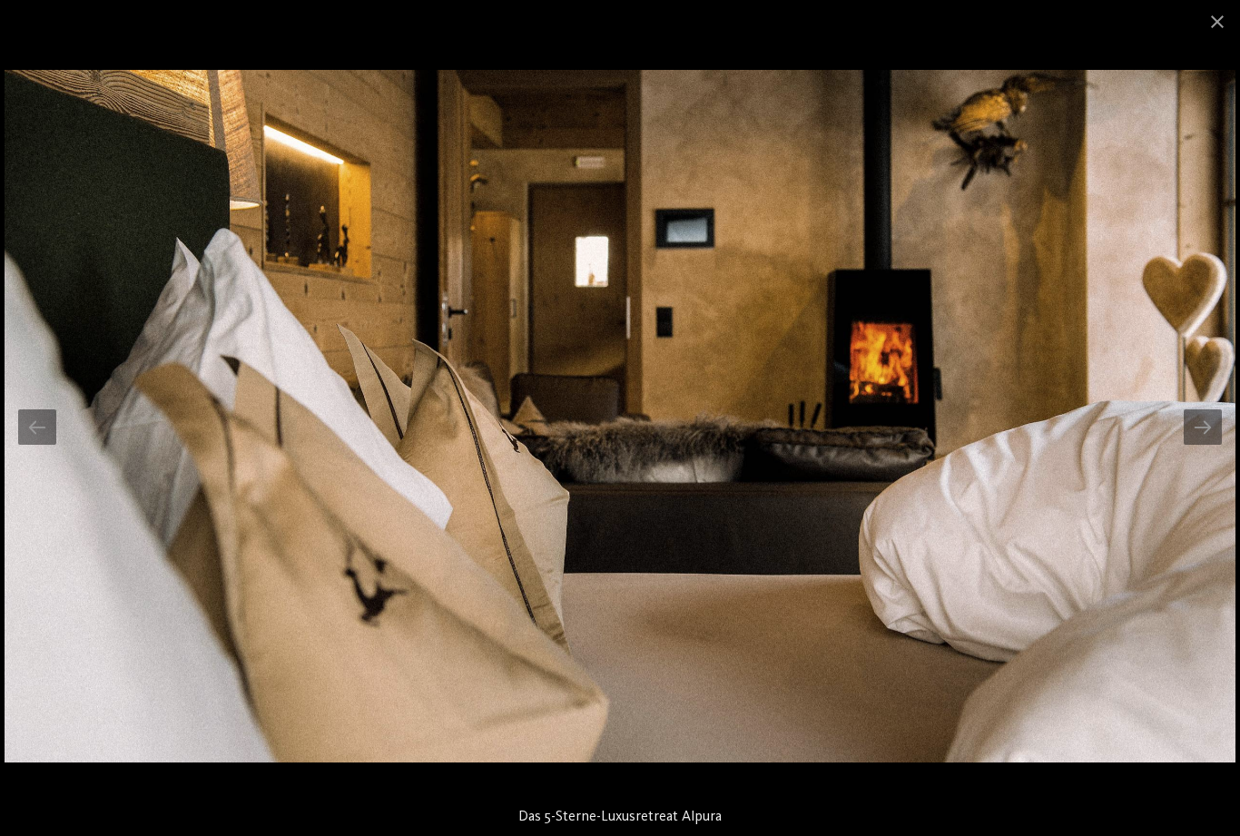
click at [1214, 426] on div at bounding box center [1202, 426] width 38 height 35
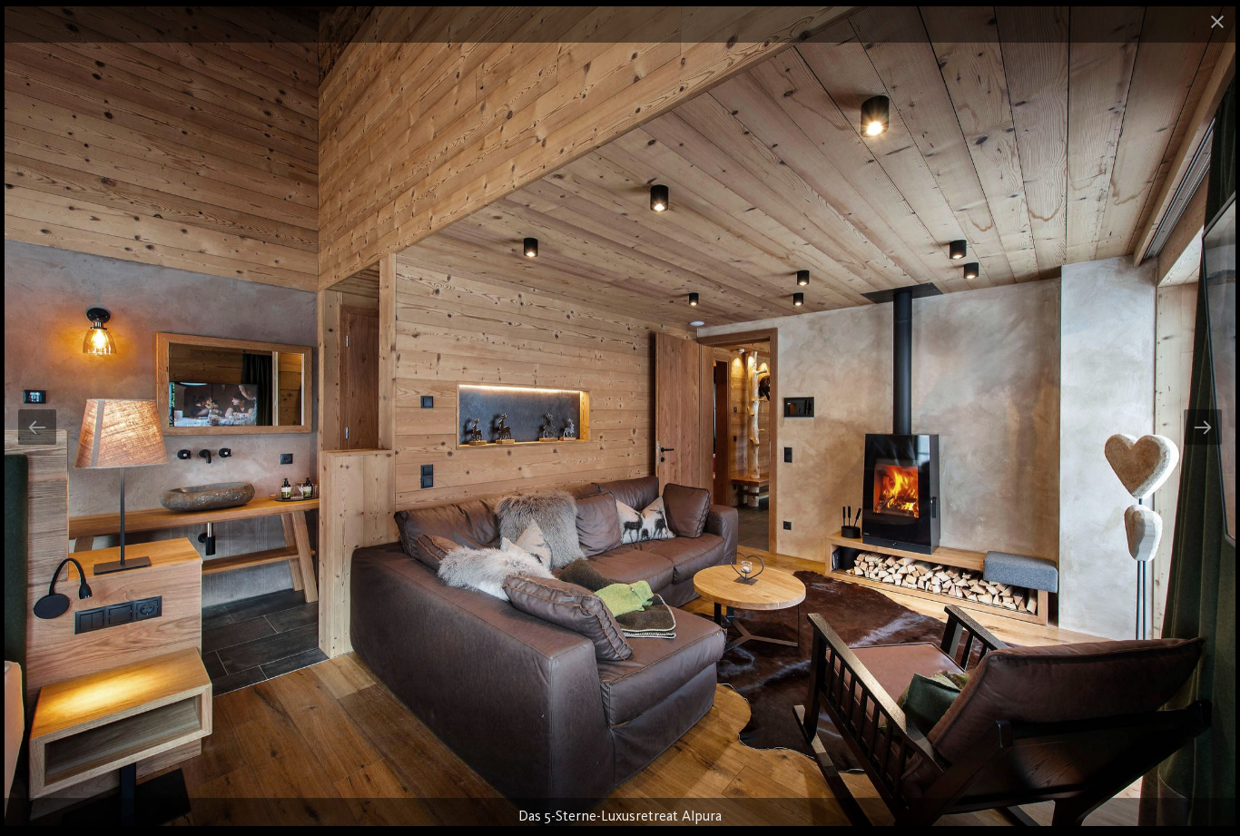
click at [1212, 437] on div at bounding box center [1202, 426] width 38 height 35
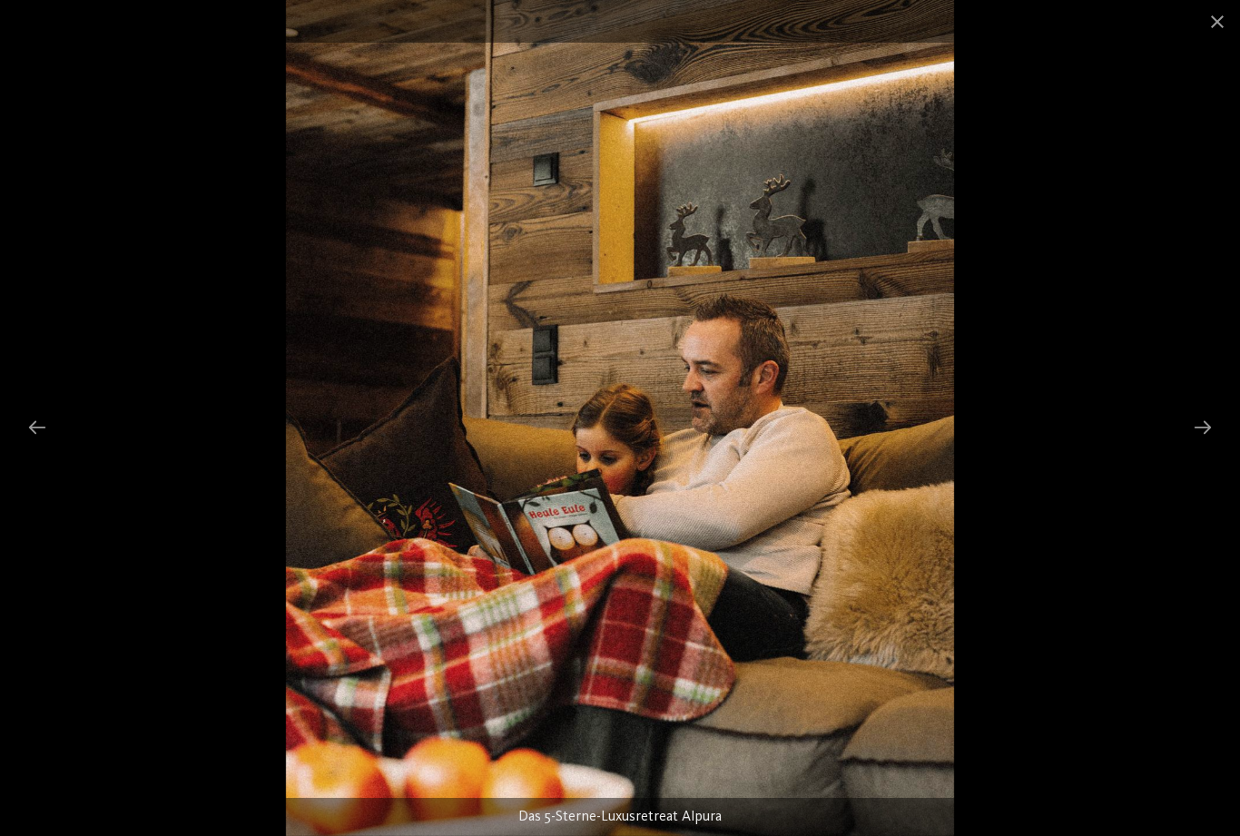
click at [1216, 428] on div at bounding box center [1202, 426] width 38 height 35
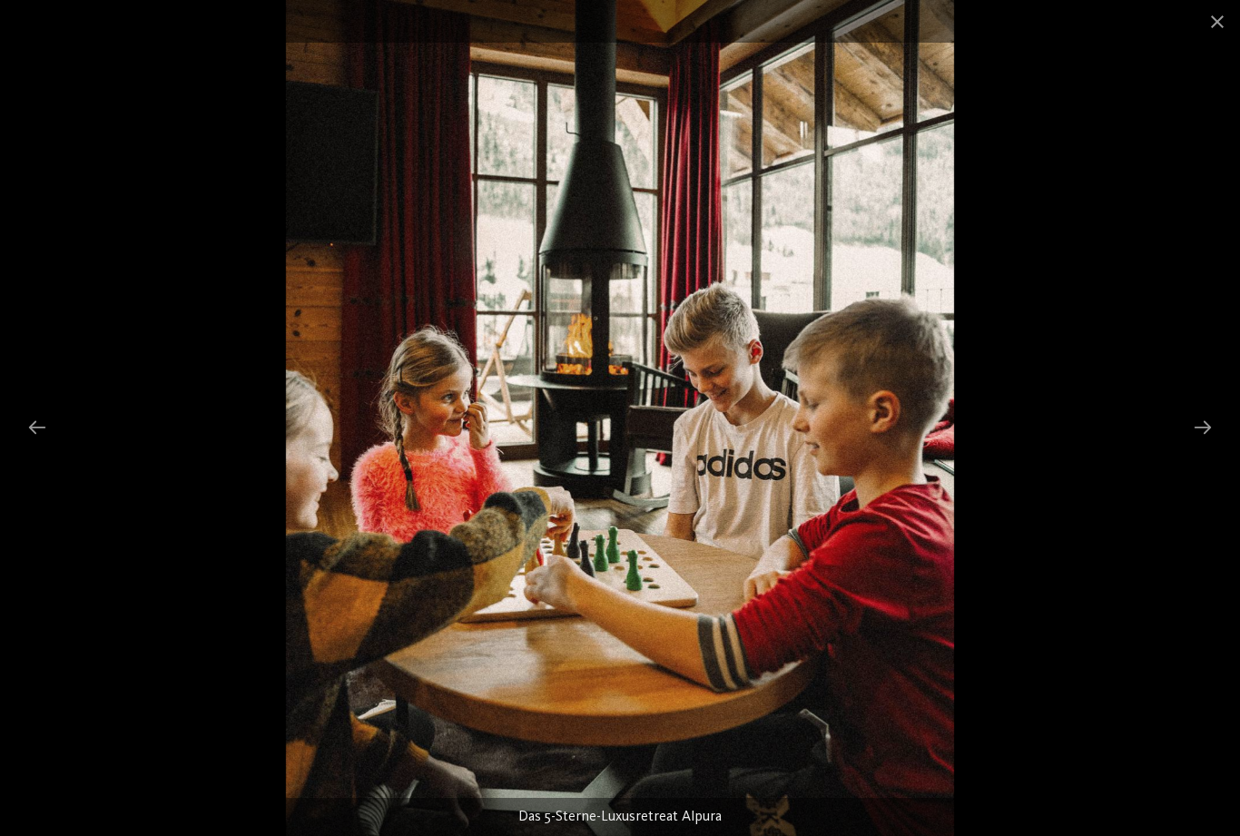
click at [1213, 427] on div at bounding box center [1202, 426] width 38 height 35
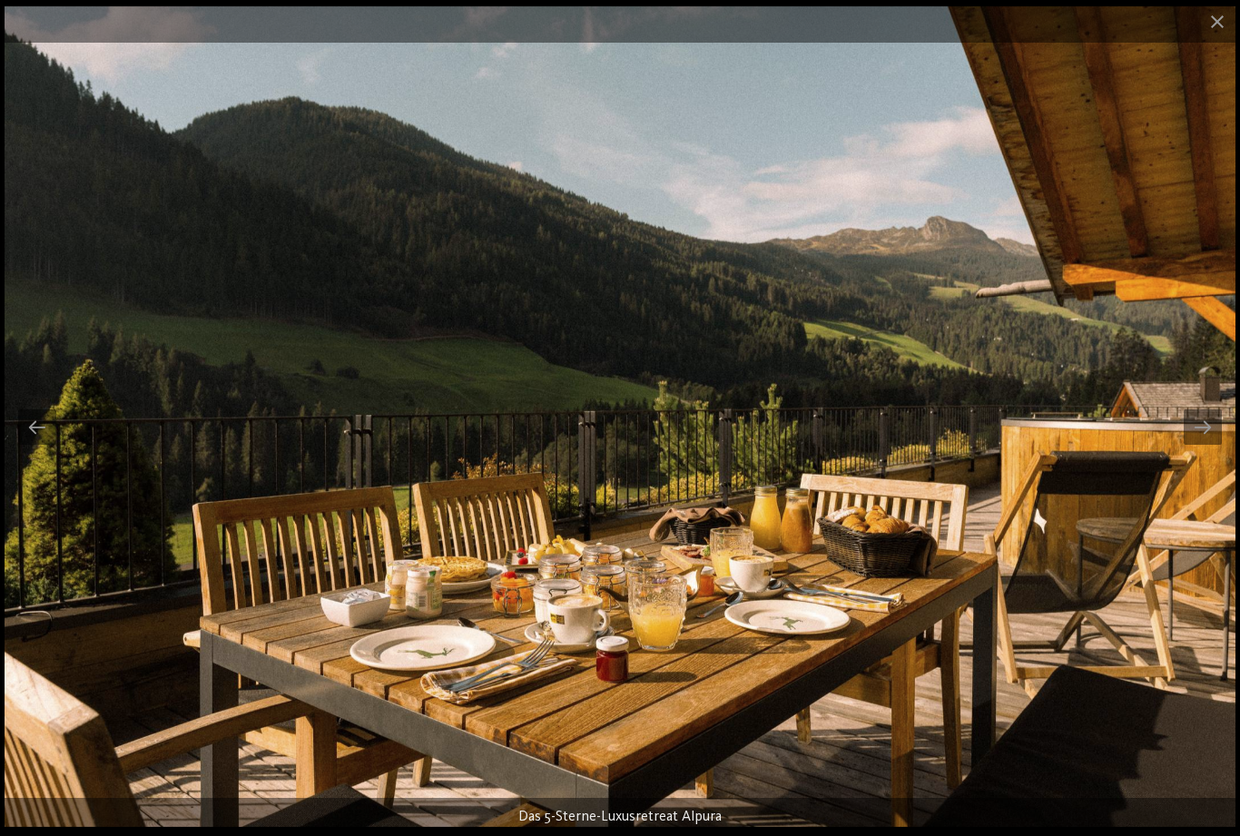
click at [1208, 427] on div at bounding box center [1202, 426] width 38 height 35
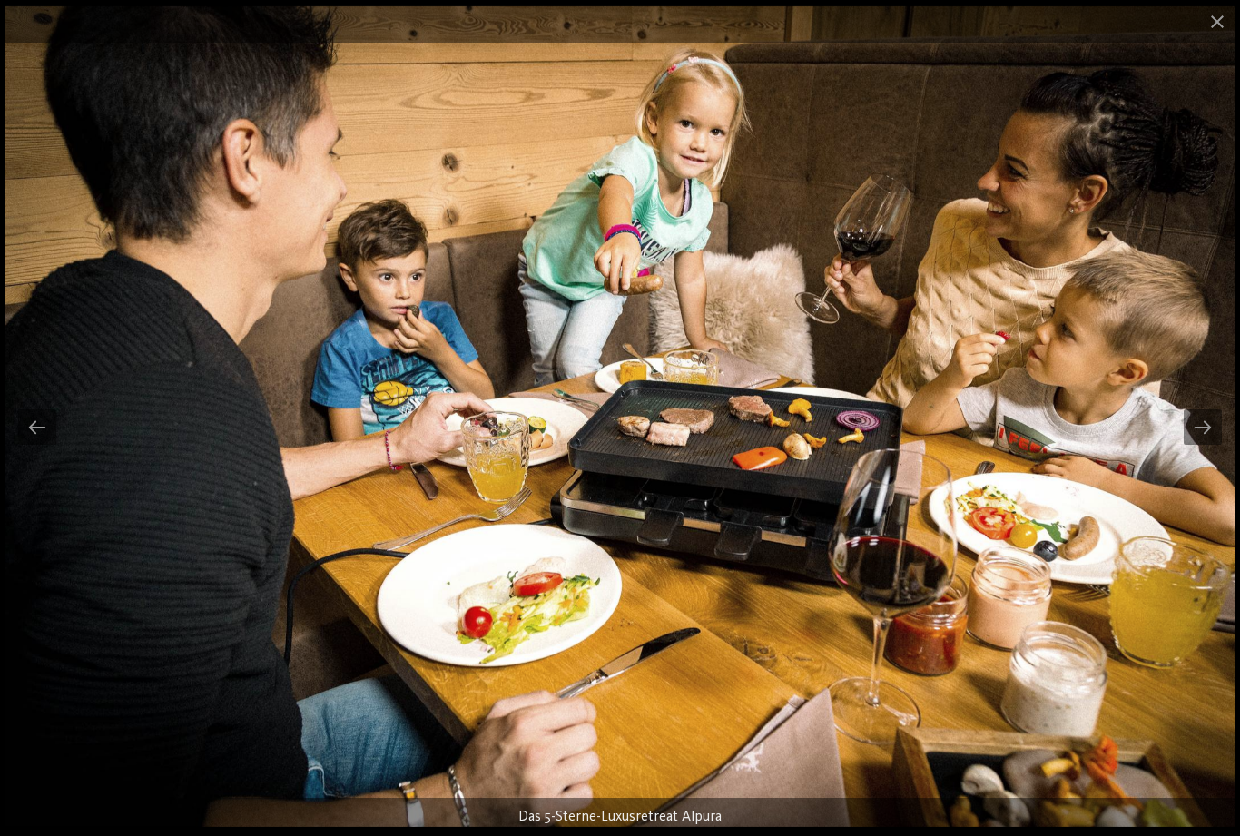
click at [1209, 416] on div at bounding box center [1202, 426] width 38 height 35
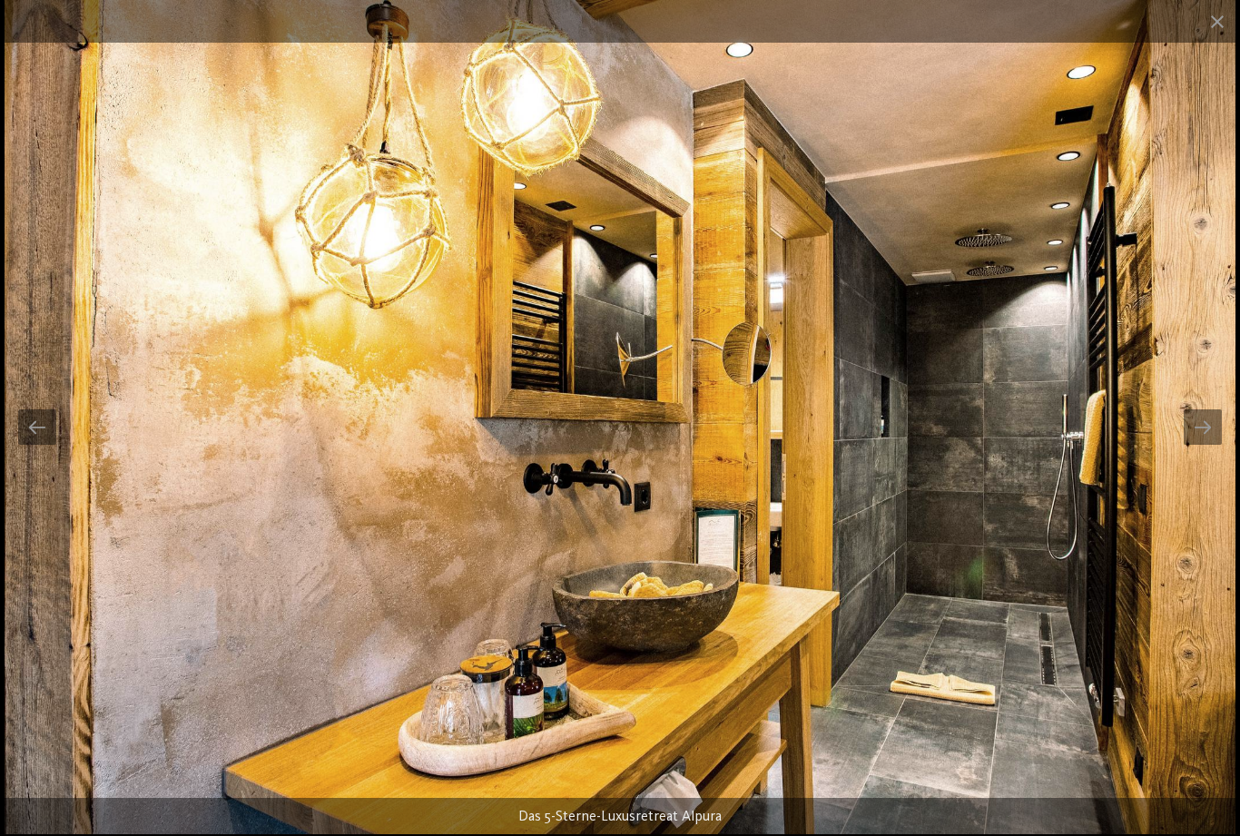
click at [1211, 425] on div at bounding box center [1202, 426] width 38 height 35
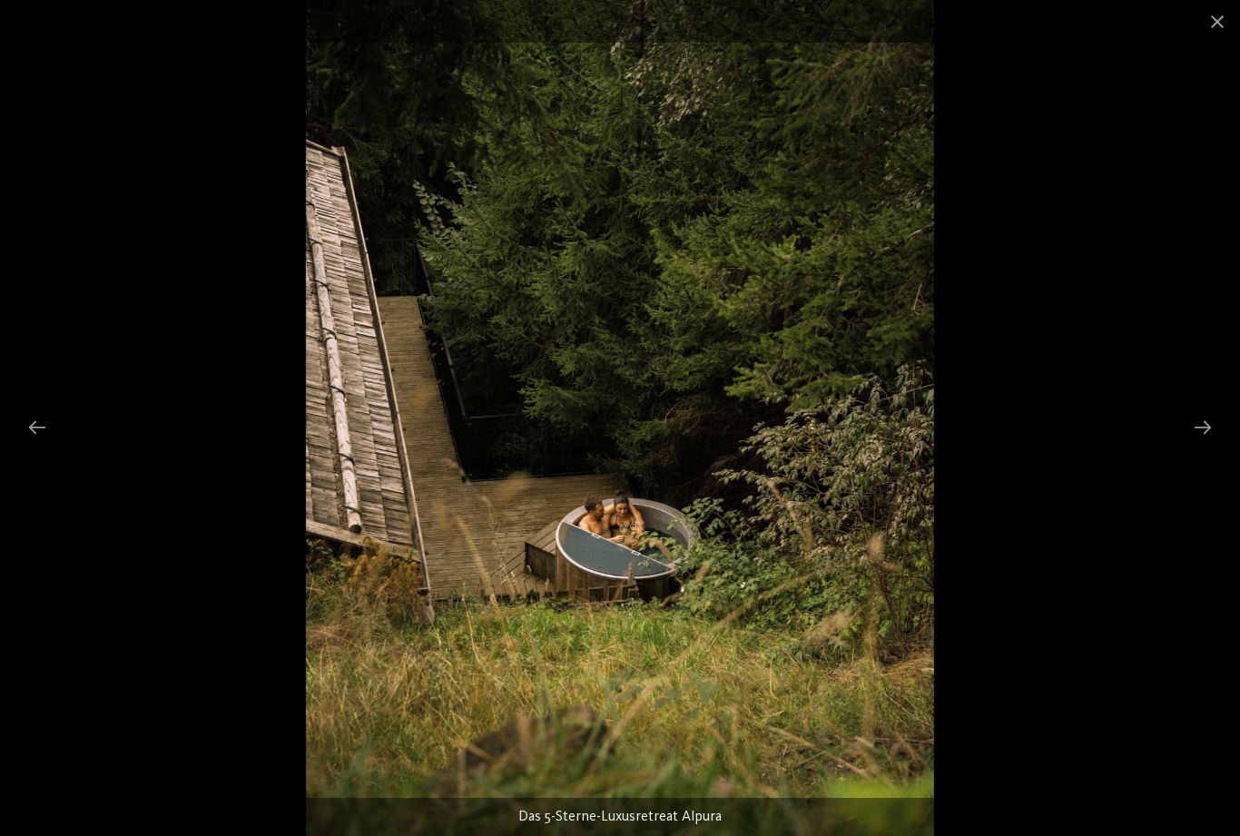
click at [1211, 426] on div at bounding box center [1202, 426] width 38 height 35
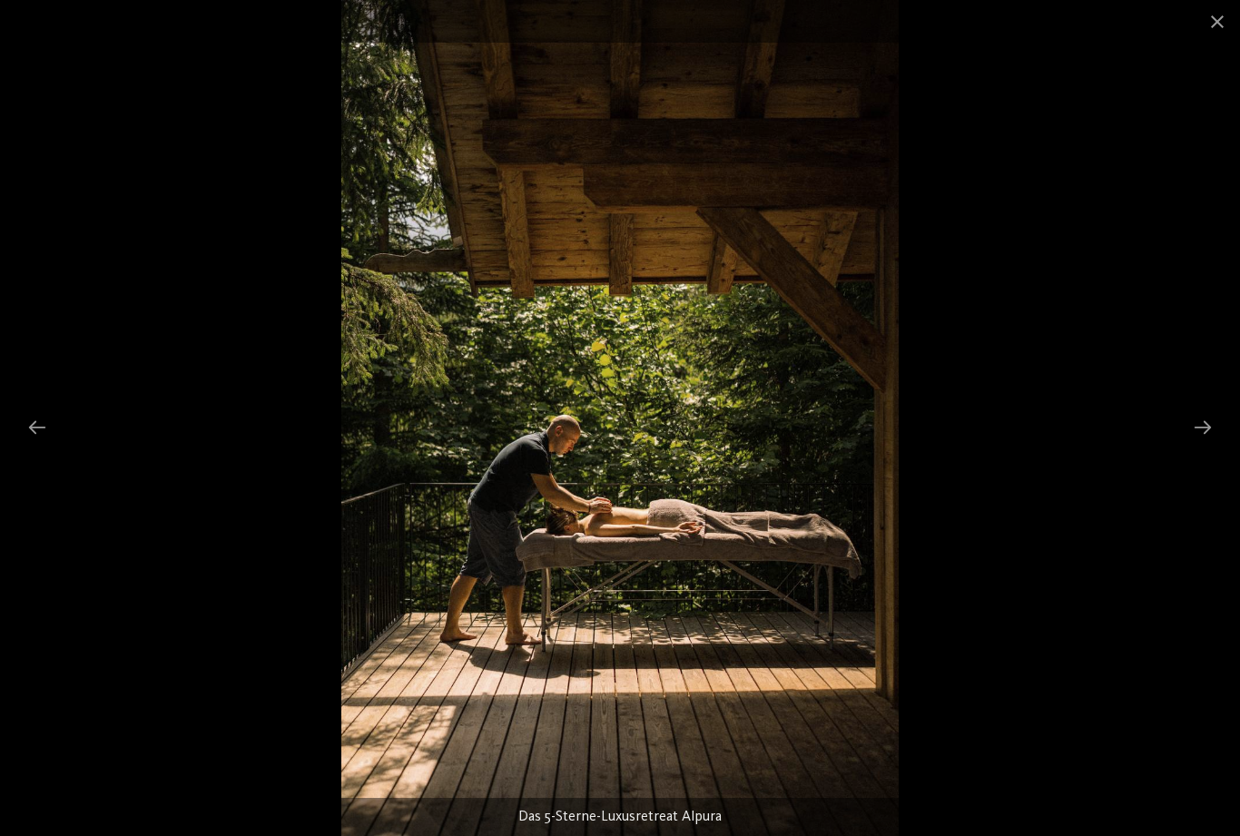
click at [1219, 420] on div at bounding box center [1202, 426] width 38 height 35
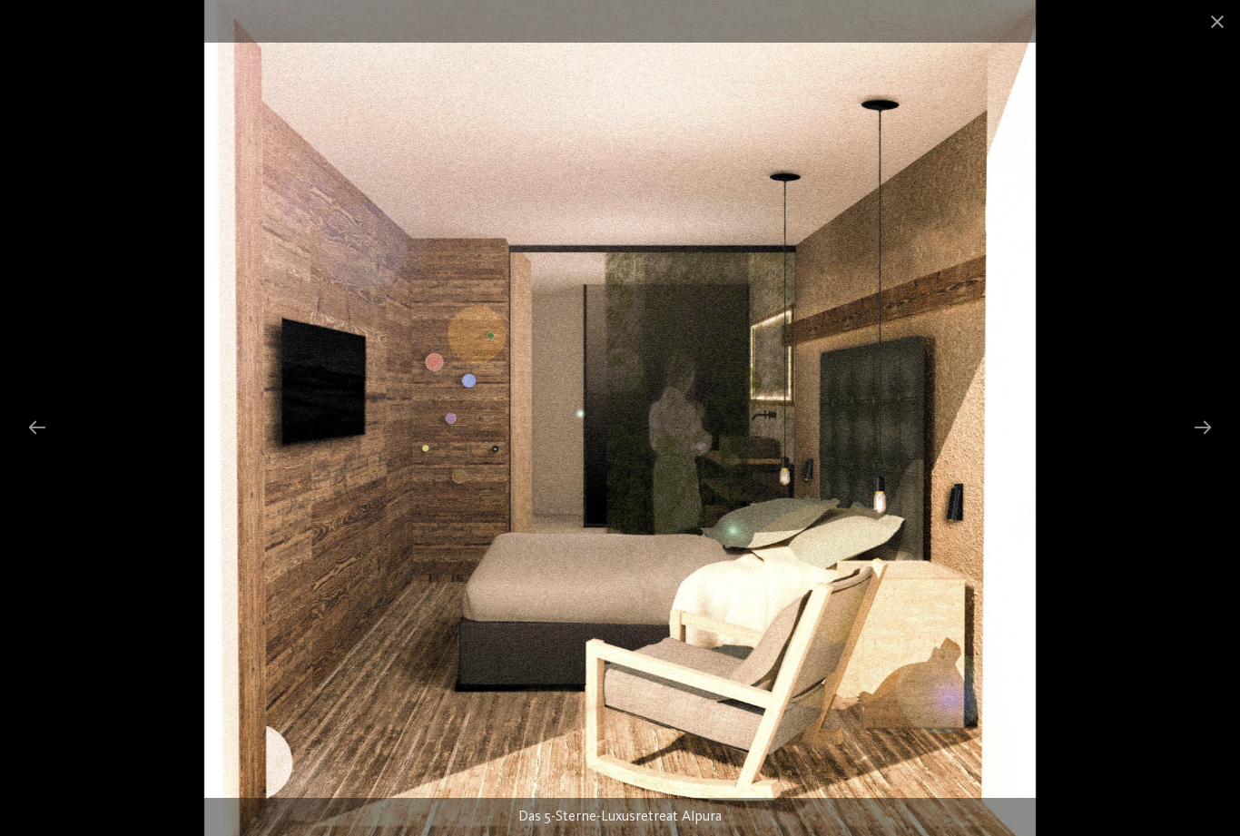
click at [1217, 426] on div at bounding box center [1202, 426] width 38 height 35
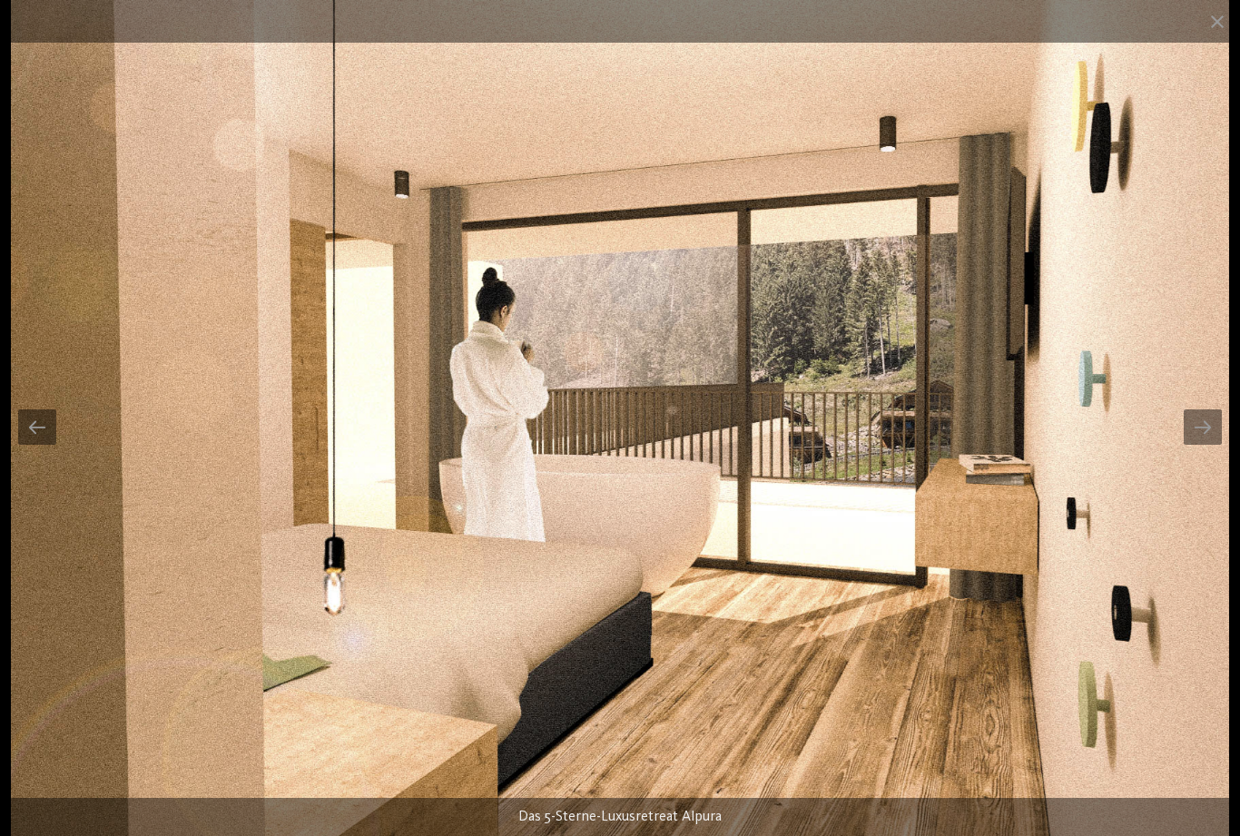
click at [1211, 416] on div at bounding box center [1202, 426] width 38 height 35
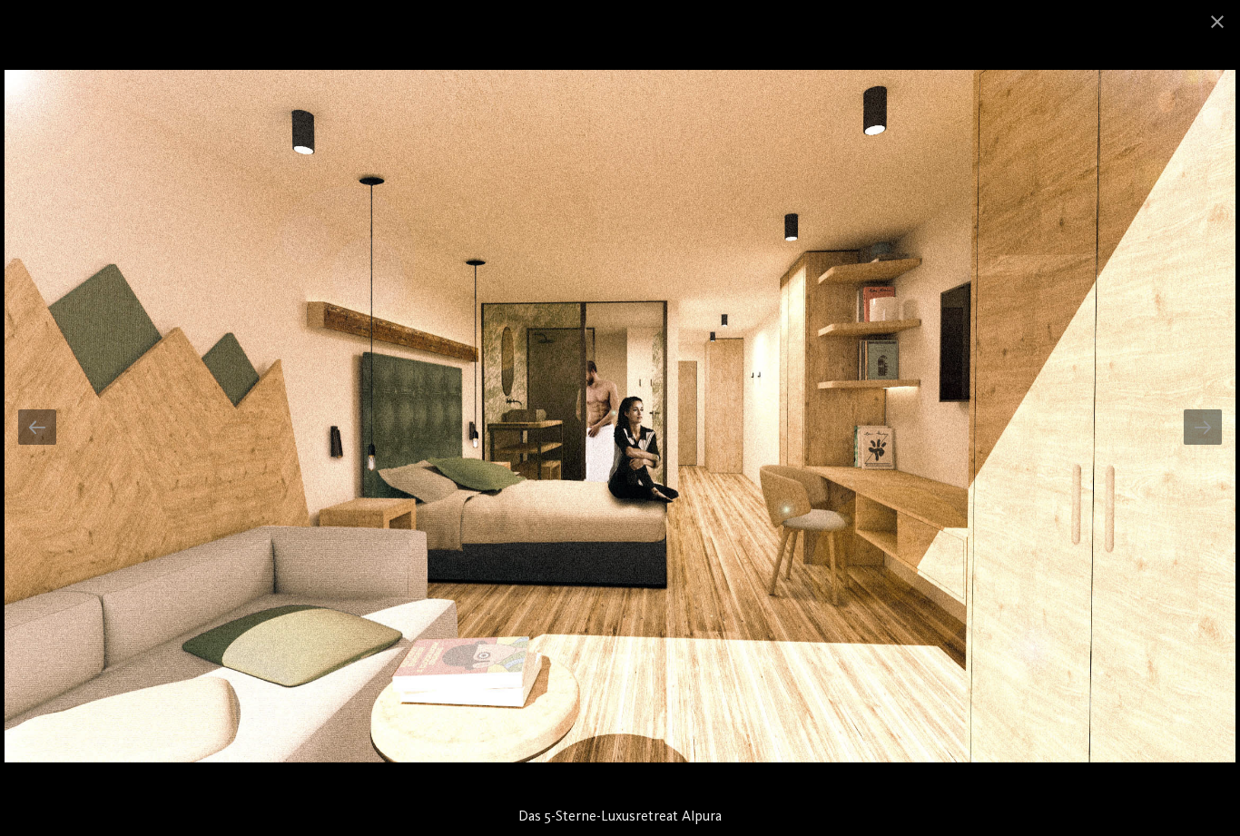
click at [1208, 426] on div at bounding box center [1202, 426] width 38 height 35
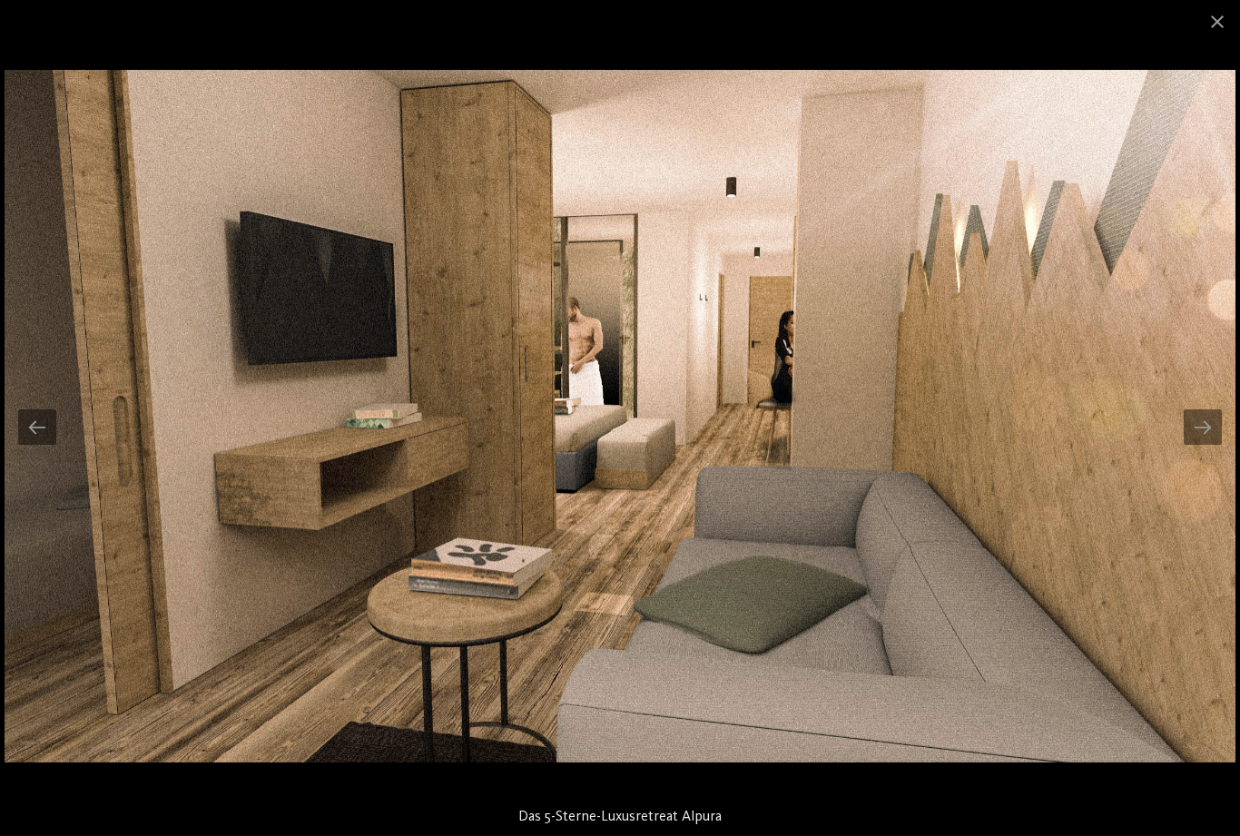
click at [1198, 434] on div at bounding box center [1202, 426] width 38 height 35
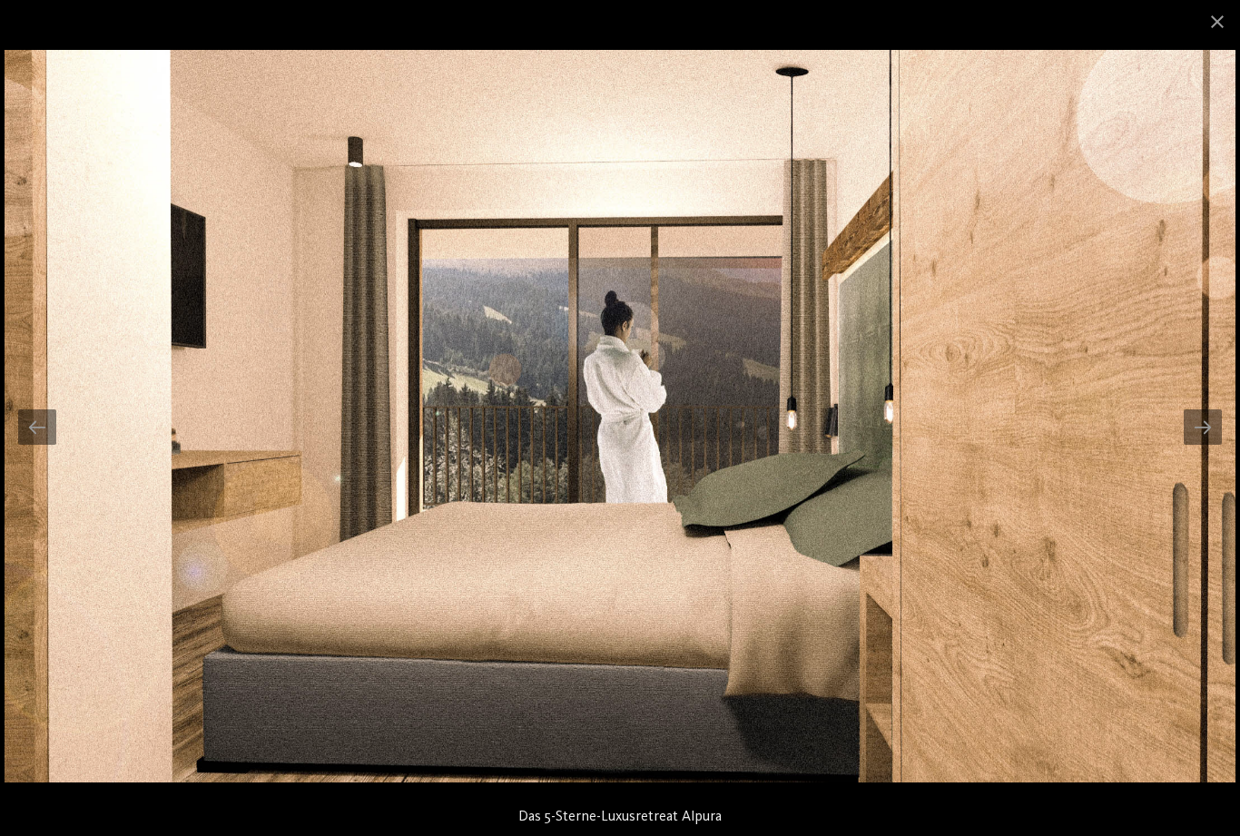
click at [1211, 431] on div at bounding box center [1202, 426] width 38 height 35
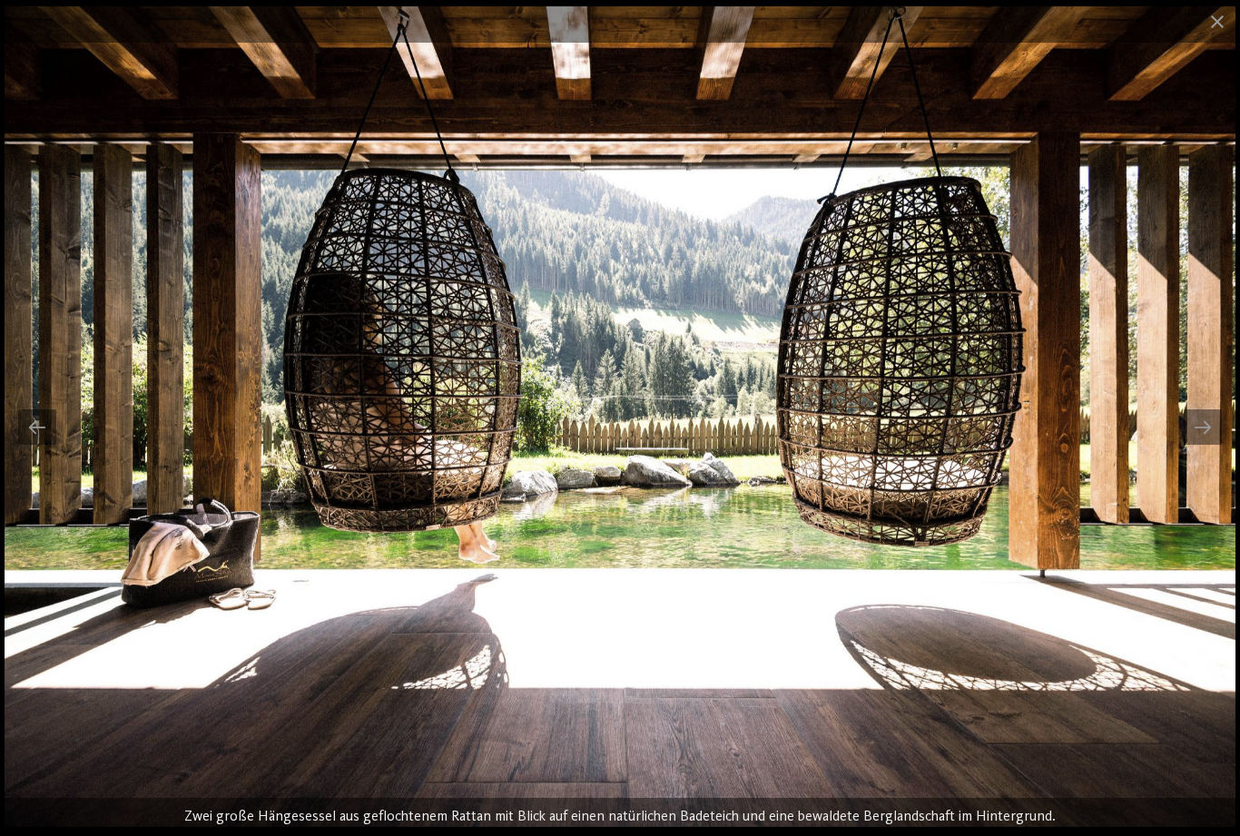
click at [1217, 432] on div at bounding box center [1202, 426] width 38 height 35
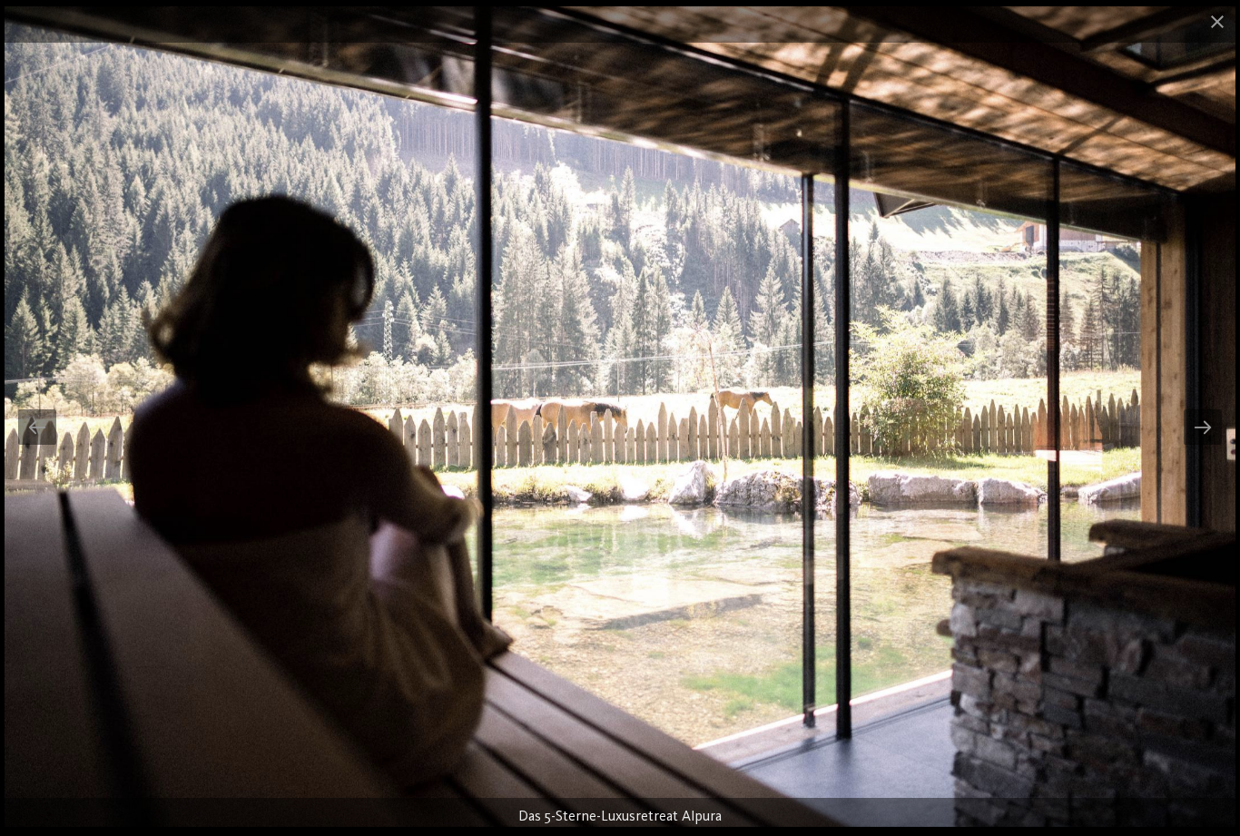
click at [1214, 437] on div at bounding box center [1202, 426] width 38 height 35
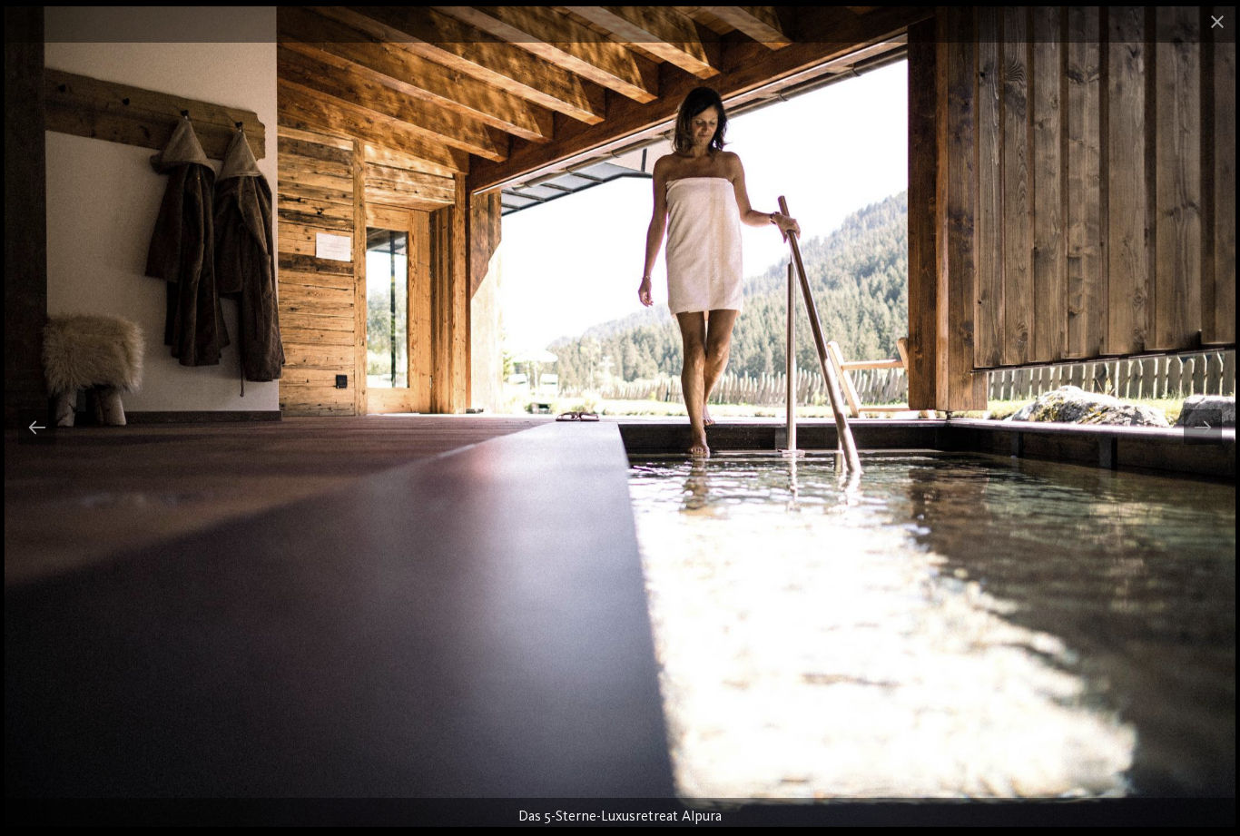
click at [1213, 435] on div at bounding box center [1202, 426] width 38 height 35
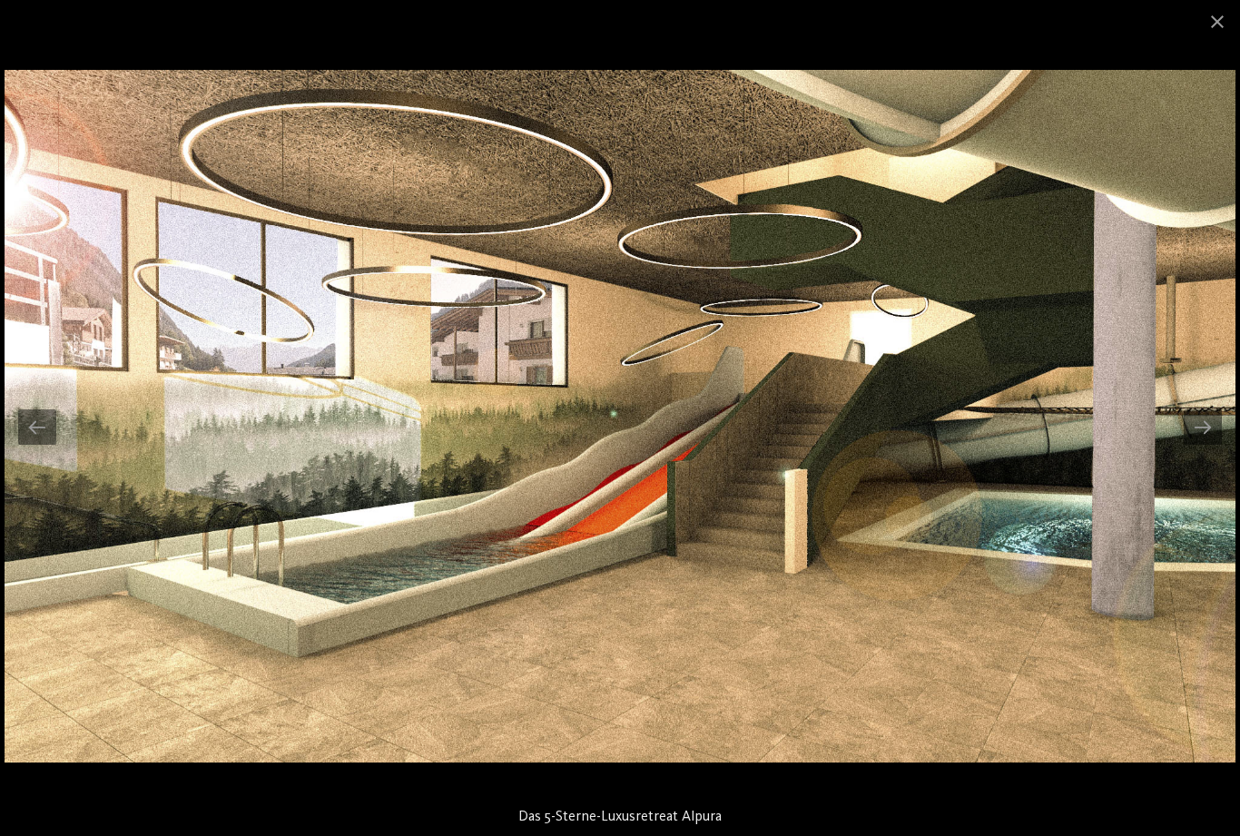
click at [1215, 420] on div at bounding box center [1202, 426] width 38 height 35
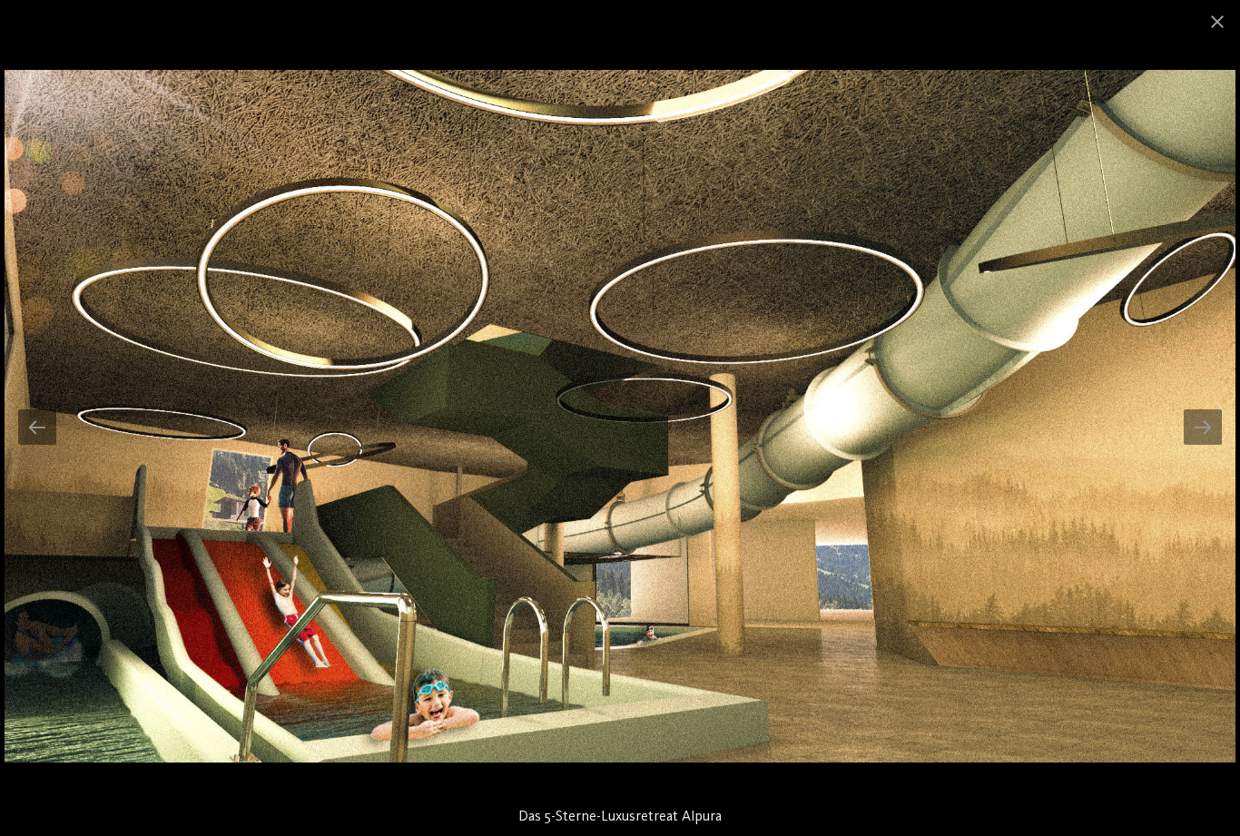
click at [1208, 414] on div at bounding box center [1202, 426] width 38 height 35
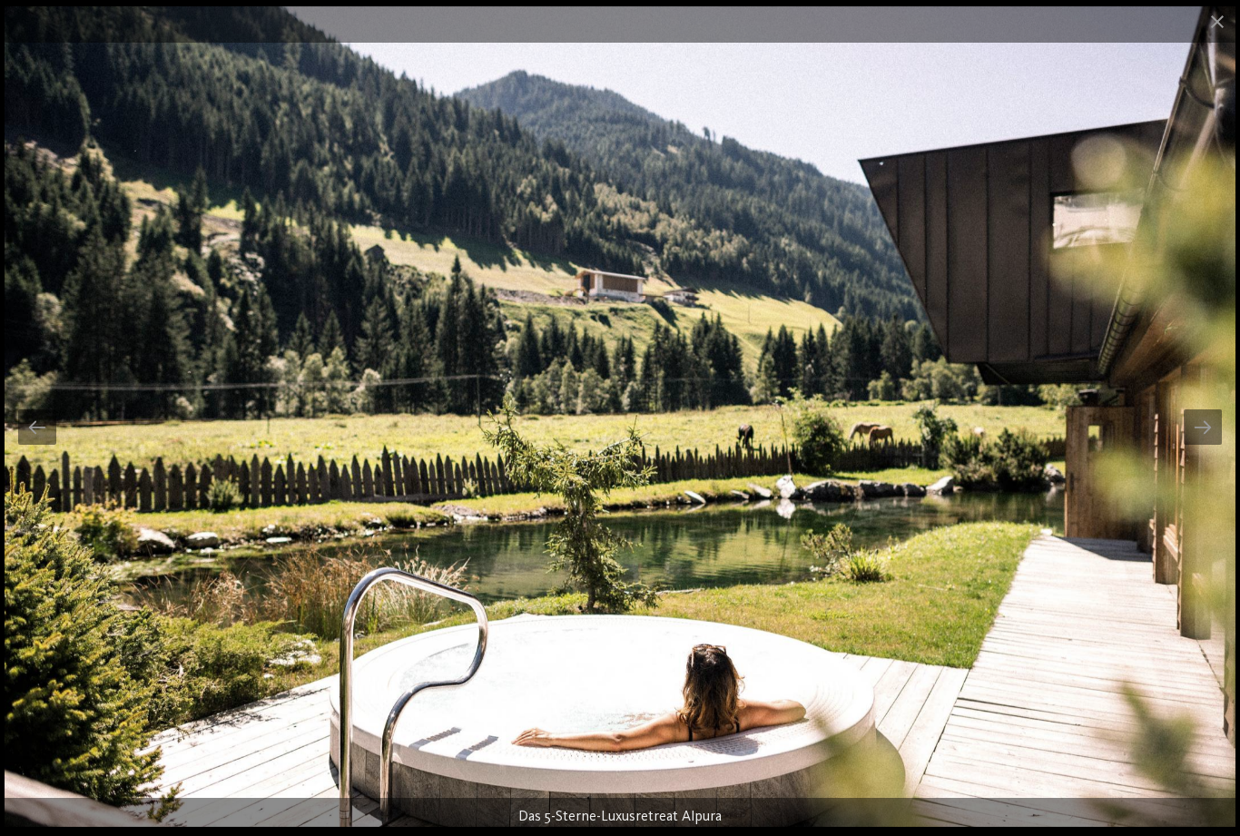
click at [1214, 416] on div at bounding box center [1202, 426] width 38 height 35
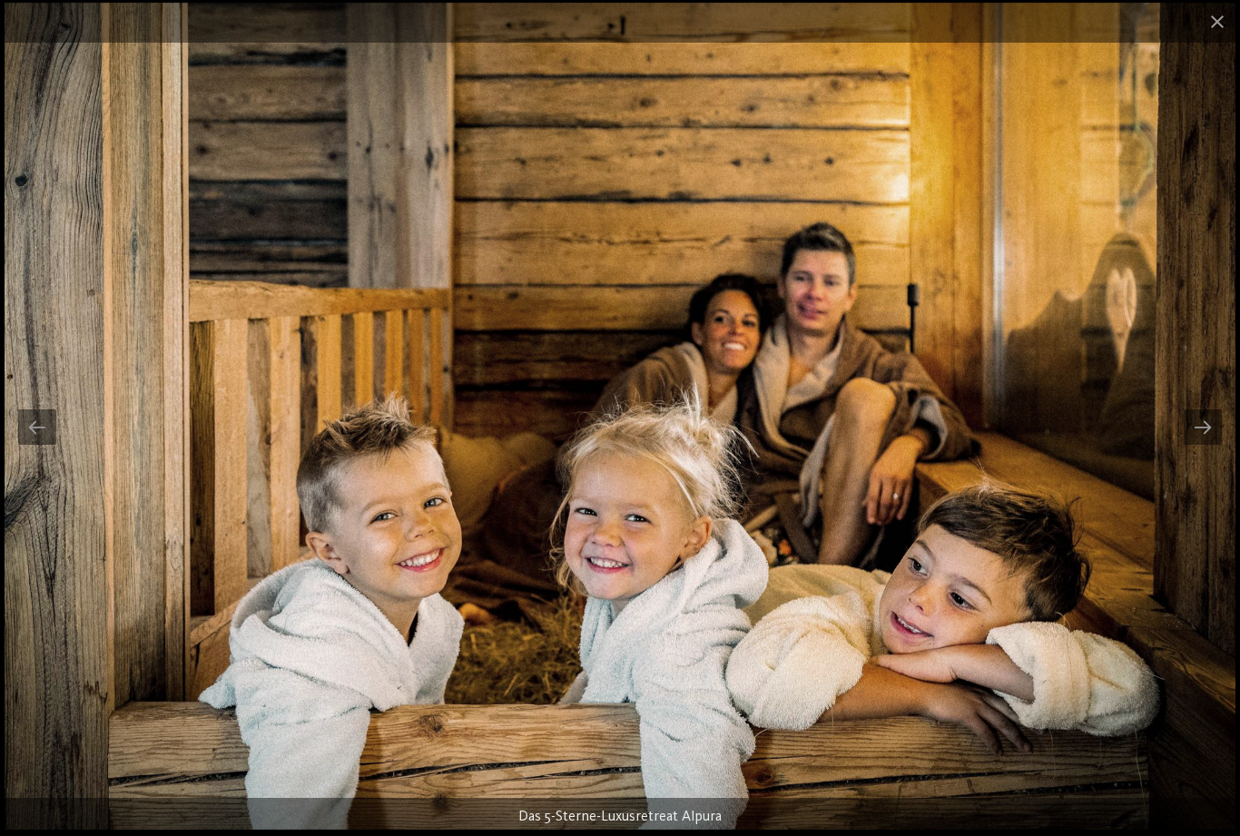
click at [1212, 425] on div at bounding box center [1202, 426] width 38 height 35
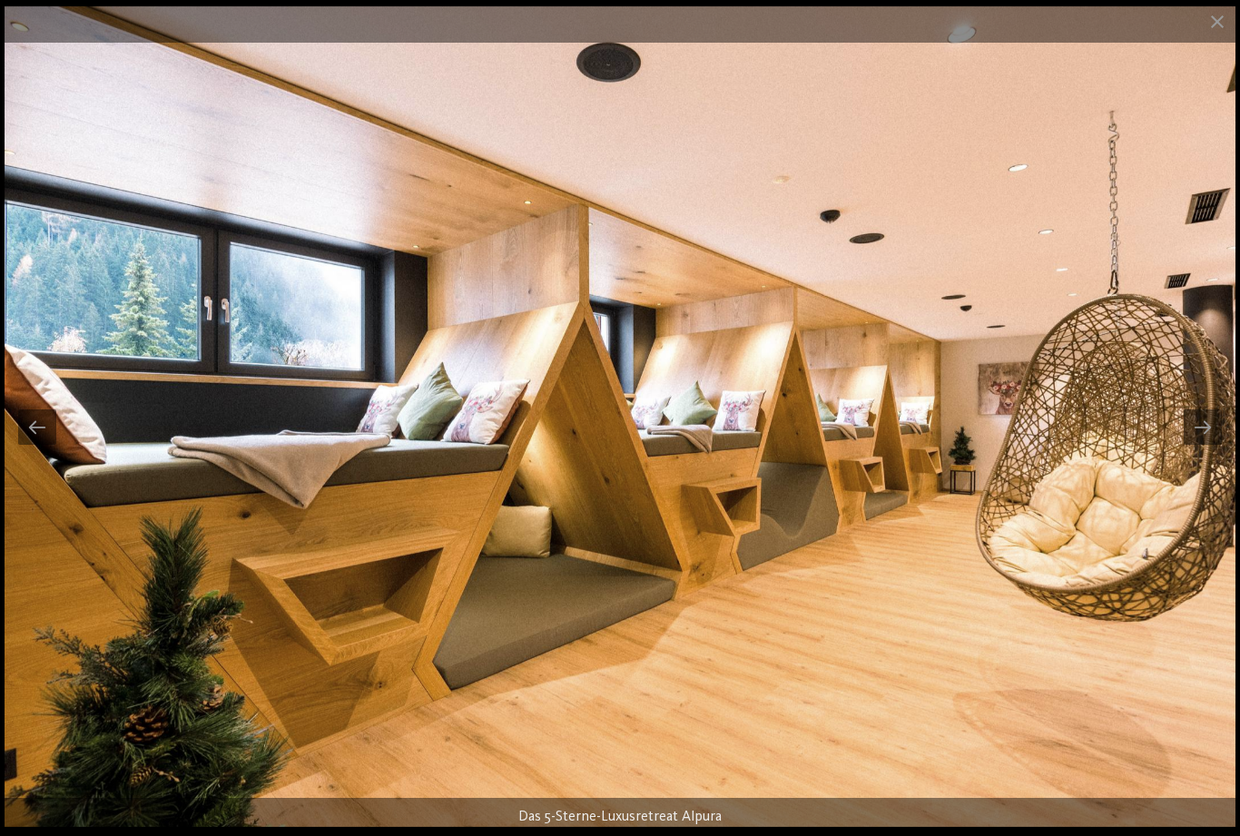
click at [1209, 414] on div at bounding box center [1202, 426] width 38 height 35
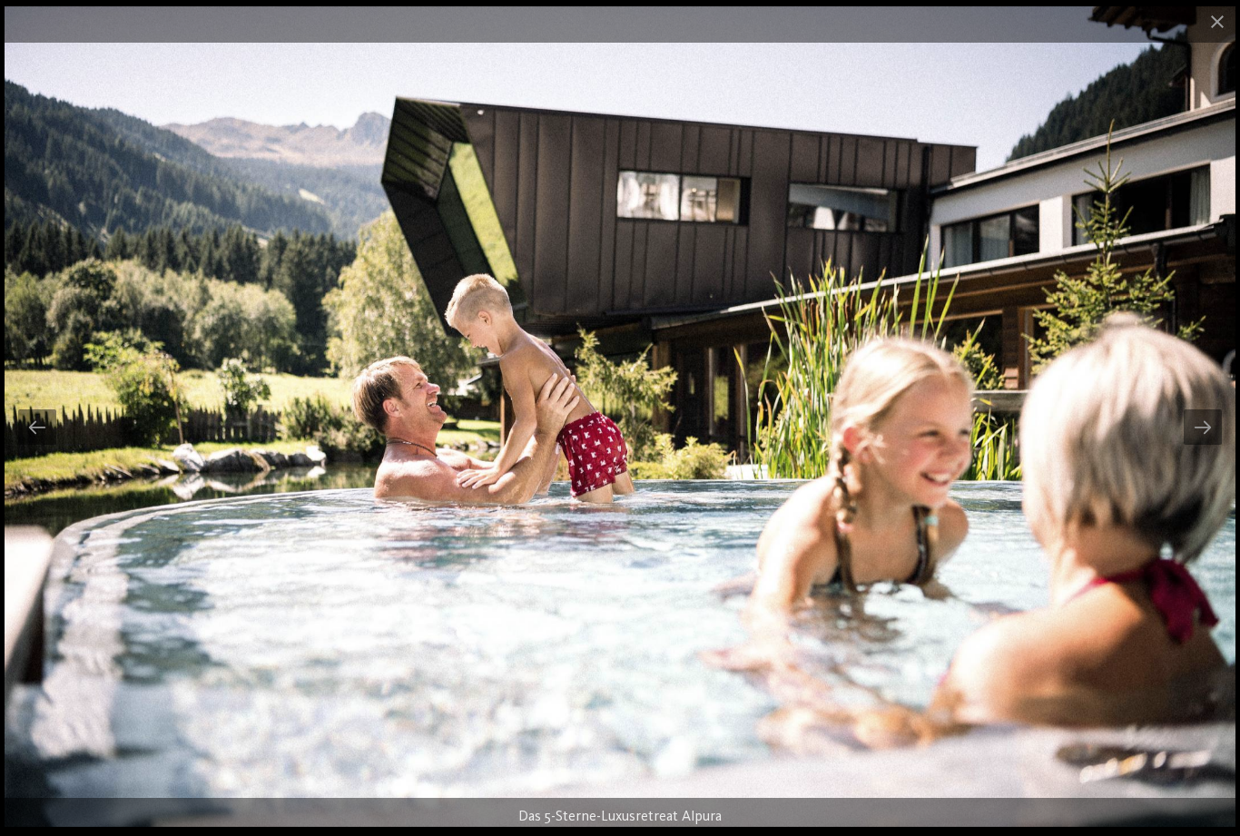
click at [1212, 417] on div at bounding box center [1202, 426] width 38 height 35
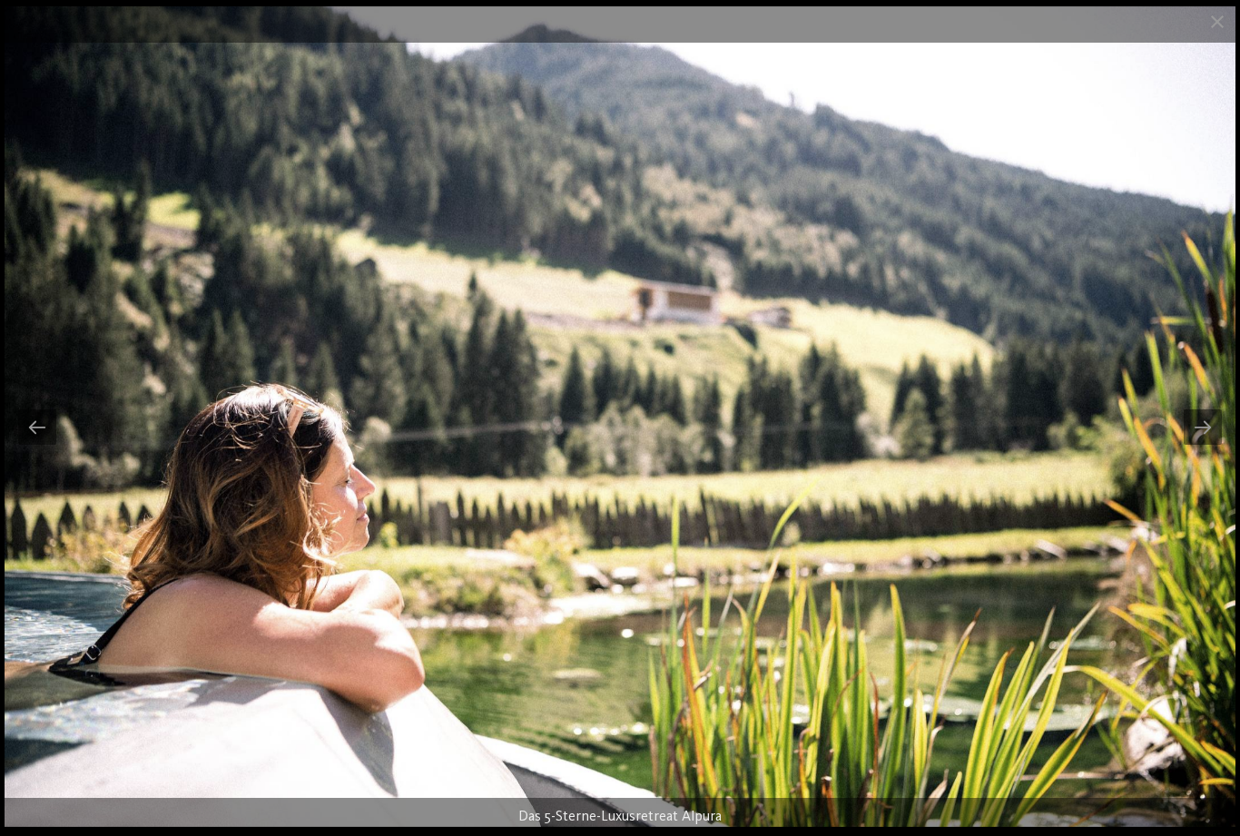
click at [1208, 423] on div at bounding box center [1202, 426] width 38 height 35
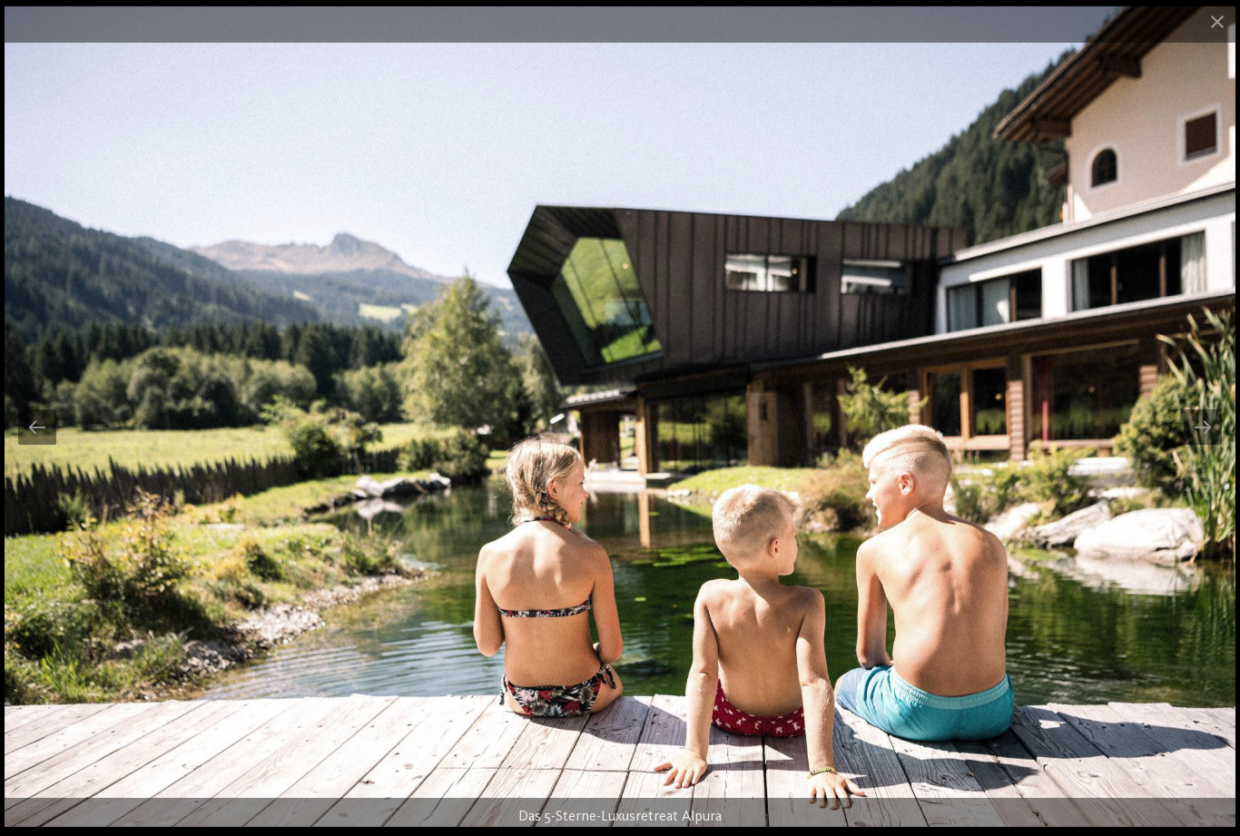
click at [1200, 429] on div at bounding box center [1202, 426] width 38 height 35
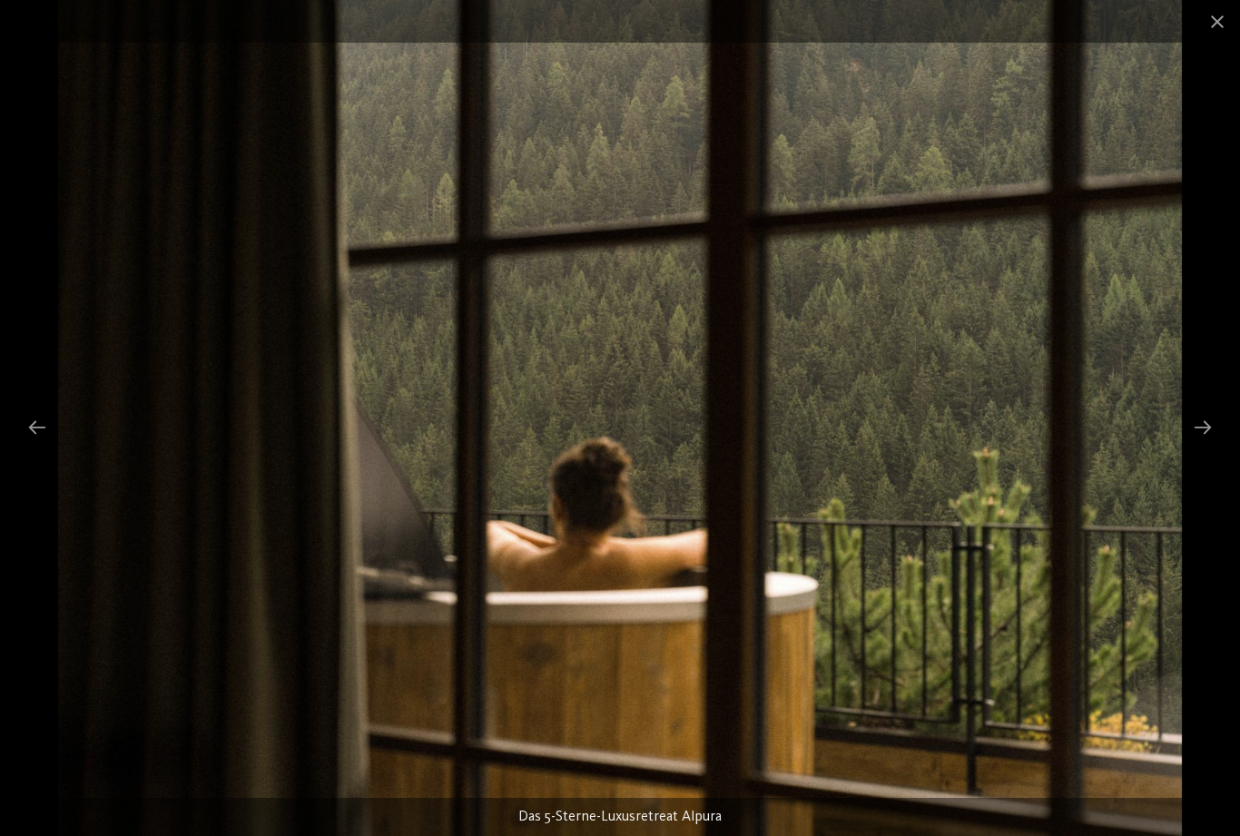
click at [1204, 426] on div at bounding box center [1202, 426] width 38 height 35
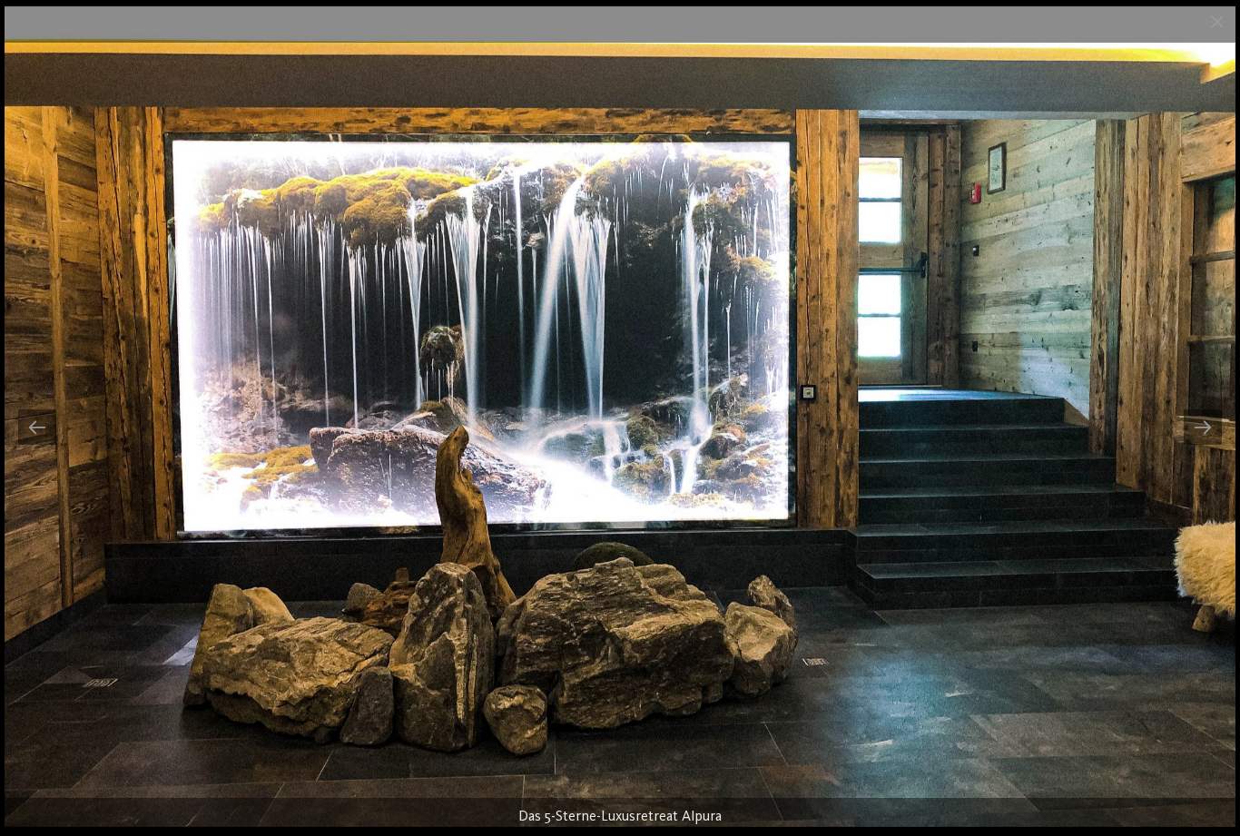
click at [1216, 434] on div at bounding box center [1202, 426] width 38 height 35
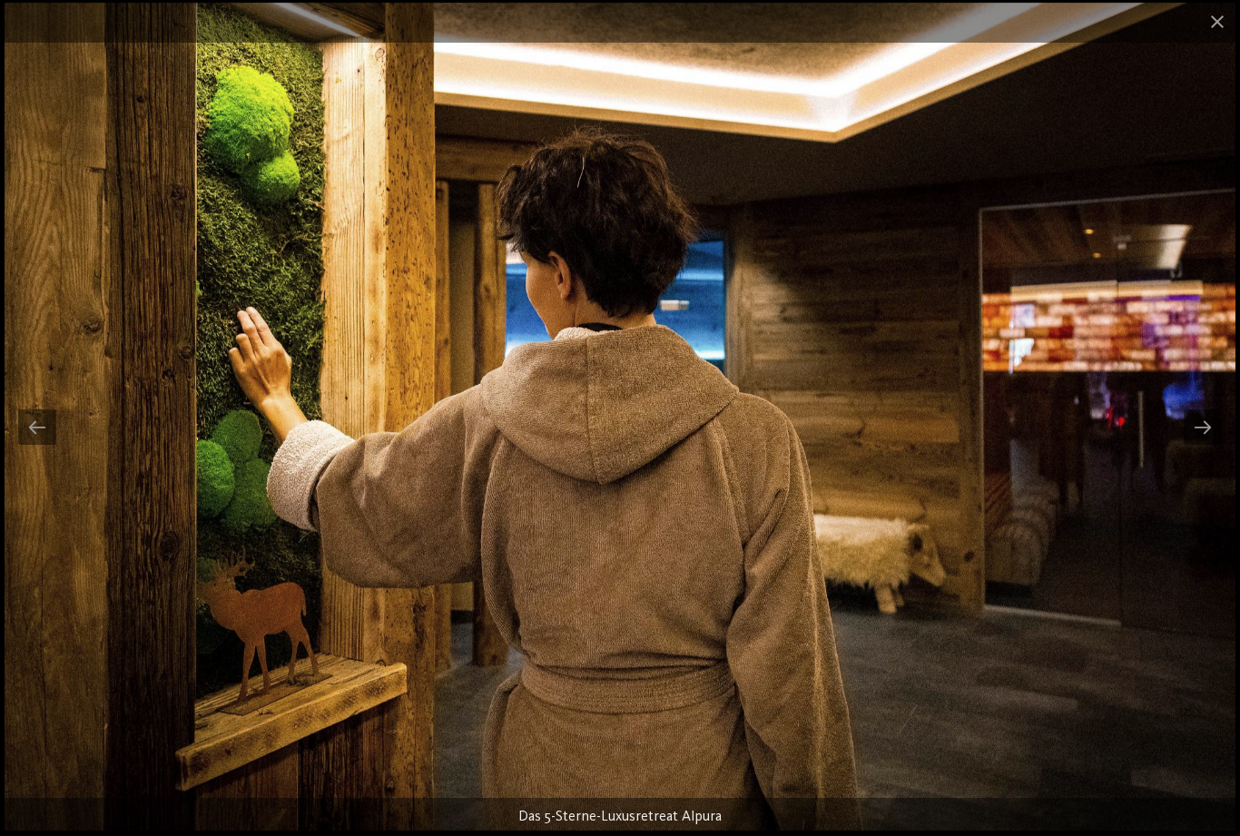
click at [1203, 430] on div at bounding box center [1202, 426] width 38 height 35
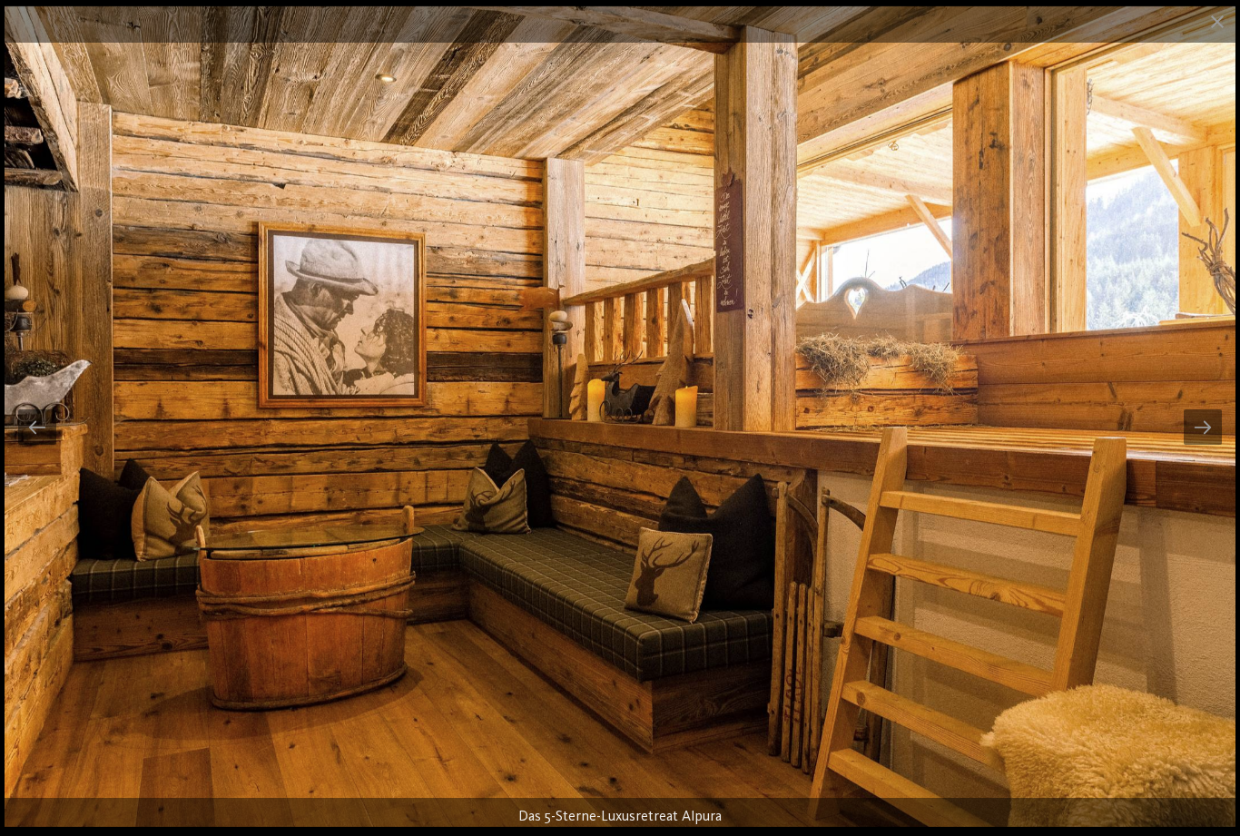
click at [1215, 439] on div at bounding box center [1202, 426] width 38 height 35
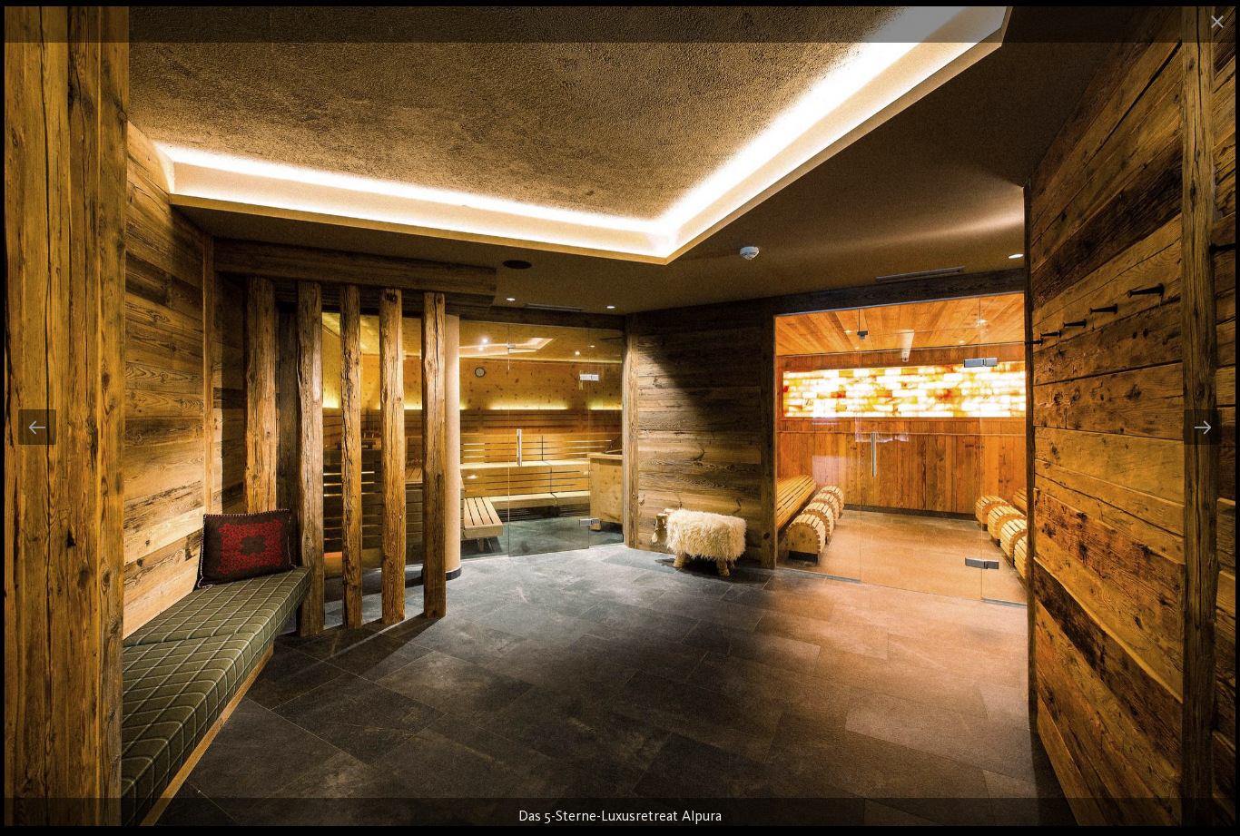
click at [1215, 431] on div at bounding box center [1202, 426] width 38 height 35
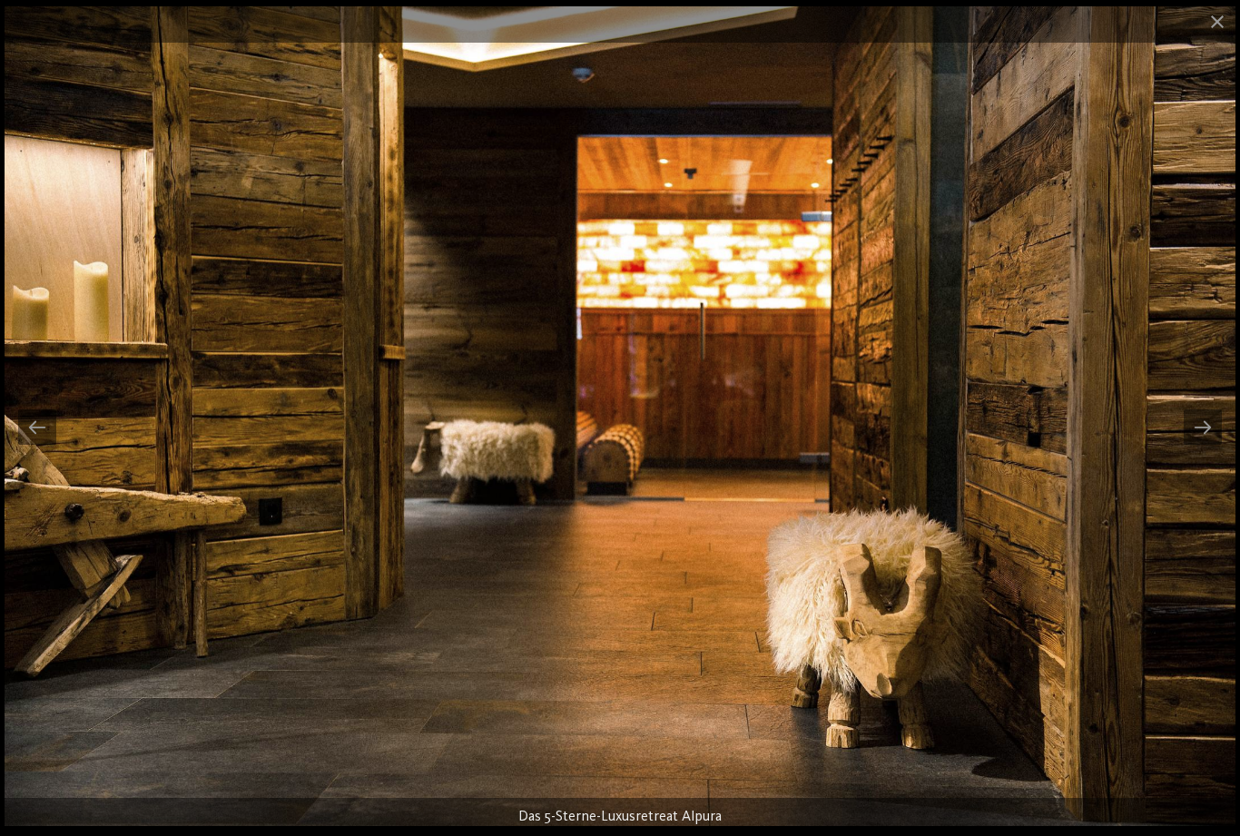
click at [1217, 431] on div at bounding box center [1202, 426] width 38 height 35
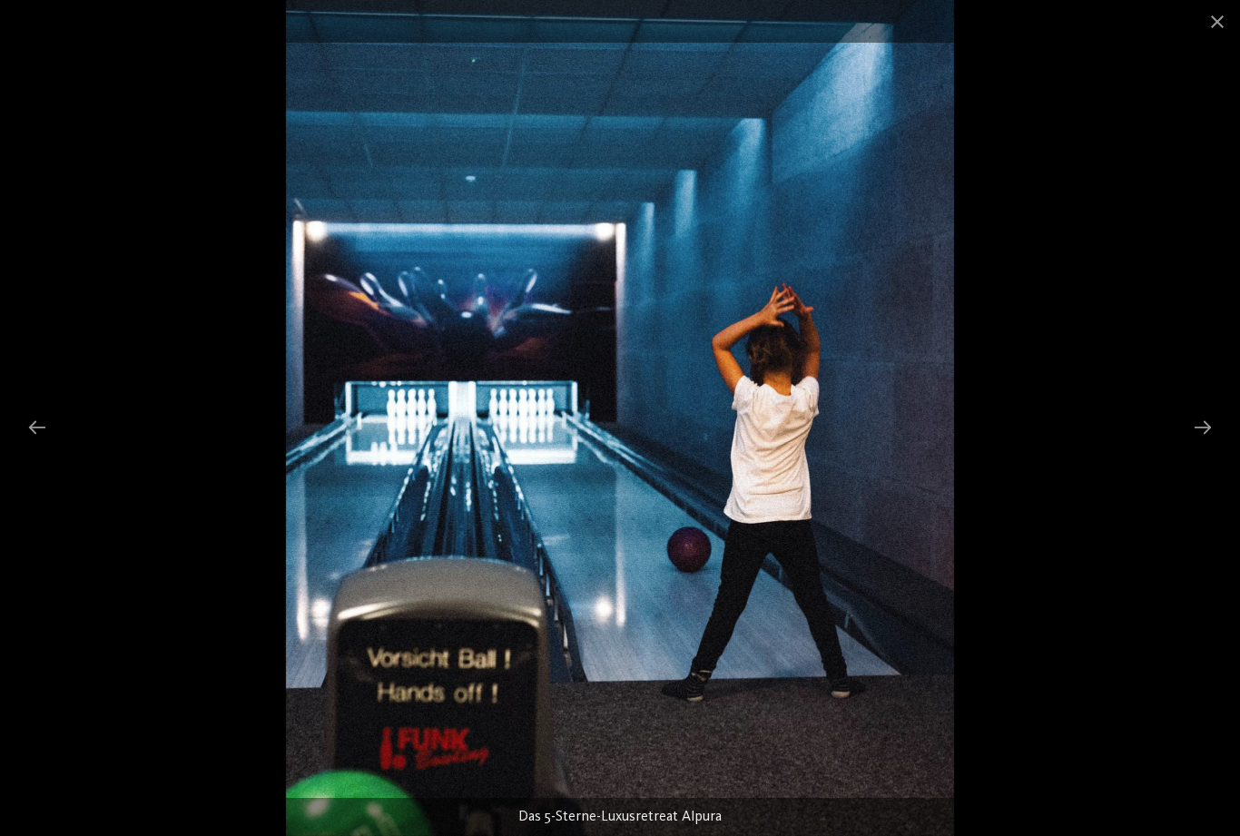
click at [1204, 428] on div at bounding box center [1202, 426] width 38 height 35
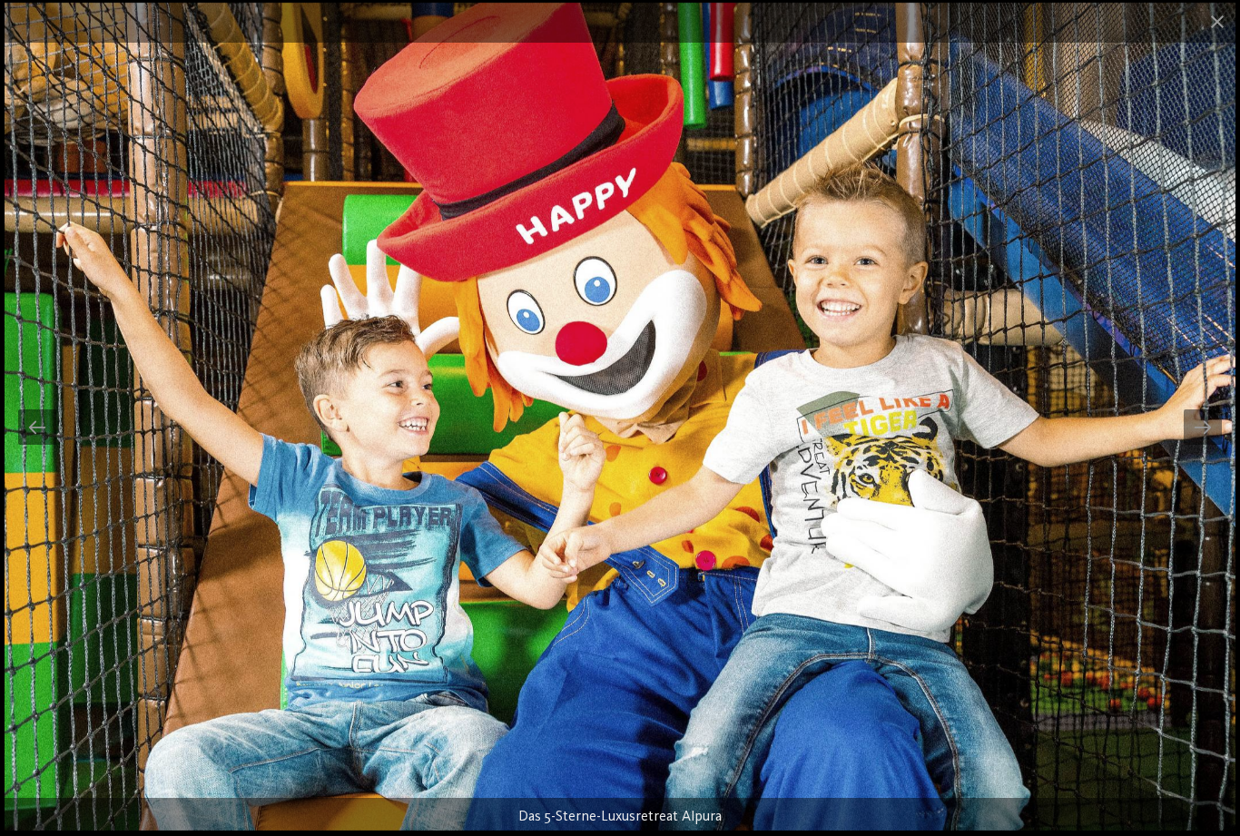
click at [1198, 443] on div at bounding box center [1202, 426] width 38 height 35
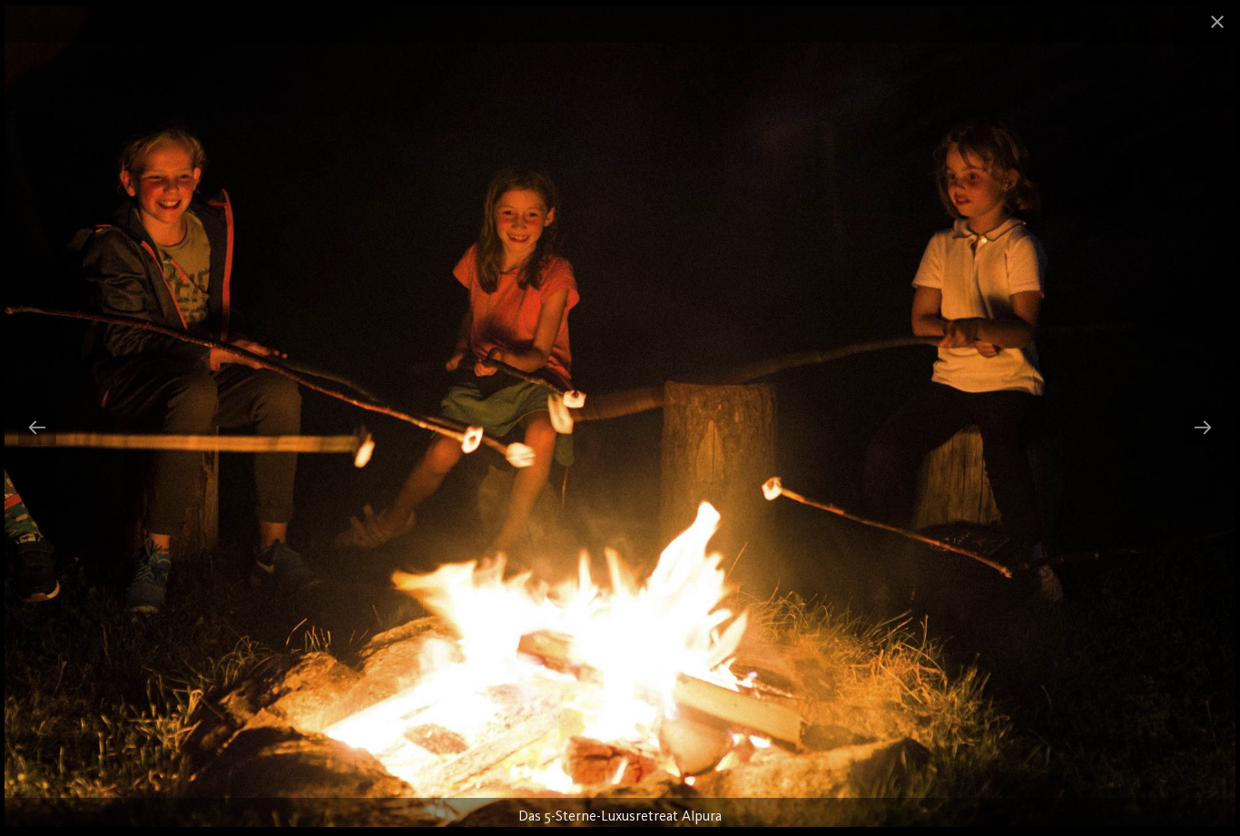
click at [1218, 415] on div at bounding box center [1202, 426] width 38 height 35
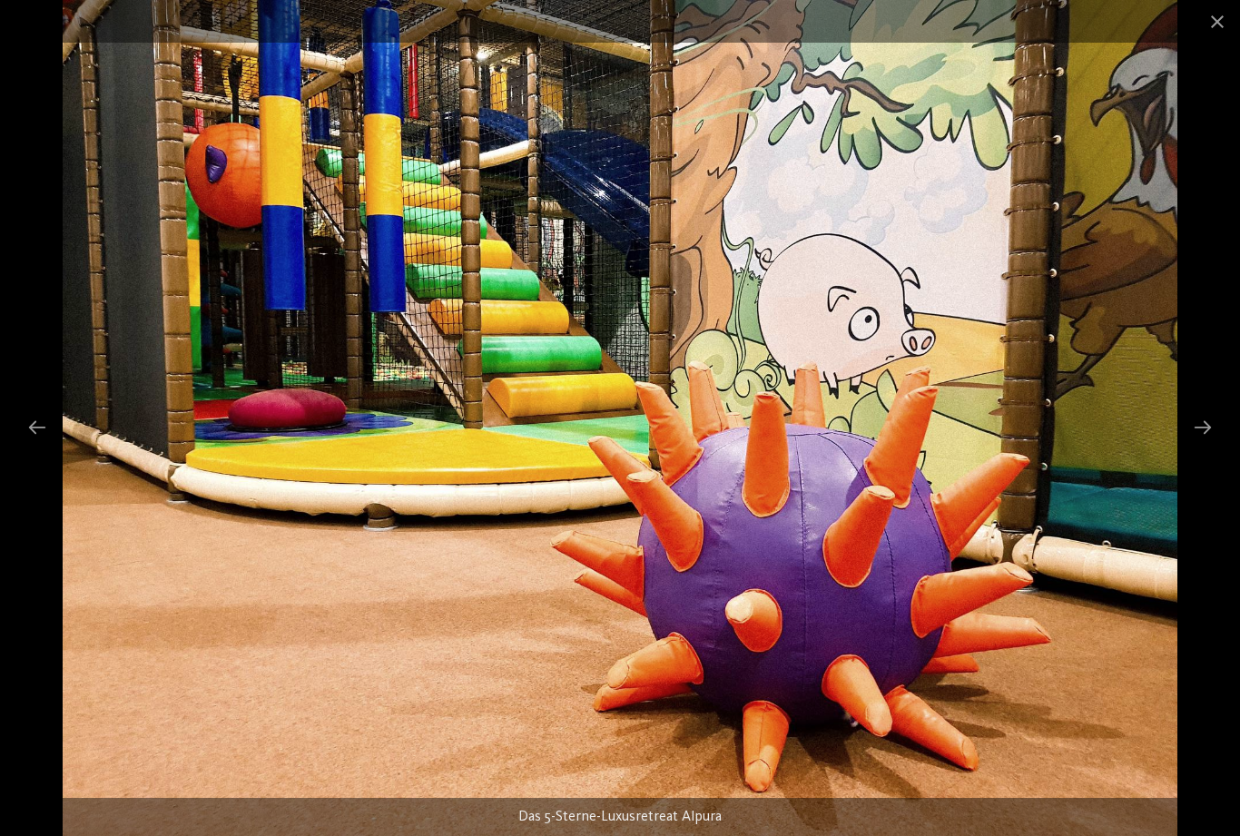
click at [1219, 417] on div at bounding box center [1202, 426] width 38 height 35
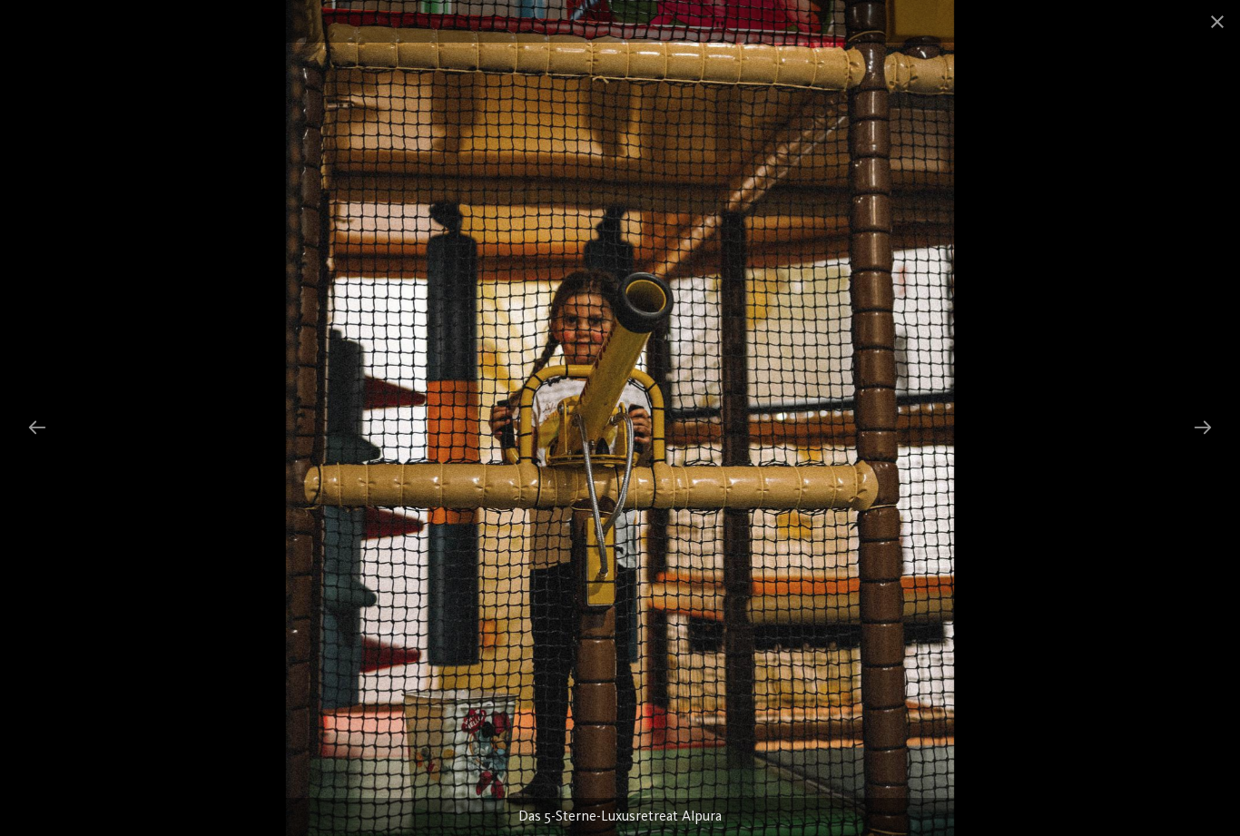
click at [1212, 421] on div at bounding box center [1202, 426] width 38 height 35
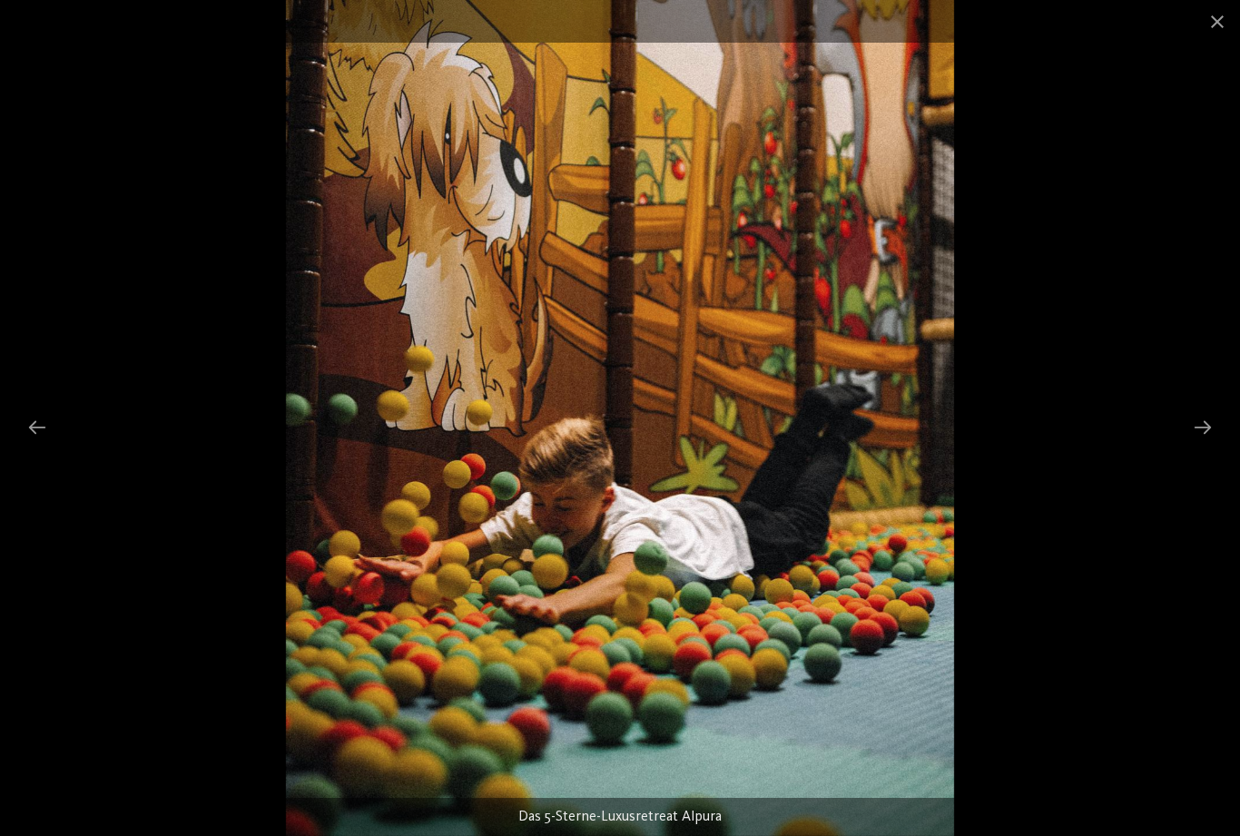
click at [44, 415] on div at bounding box center [37, 426] width 38 height 35
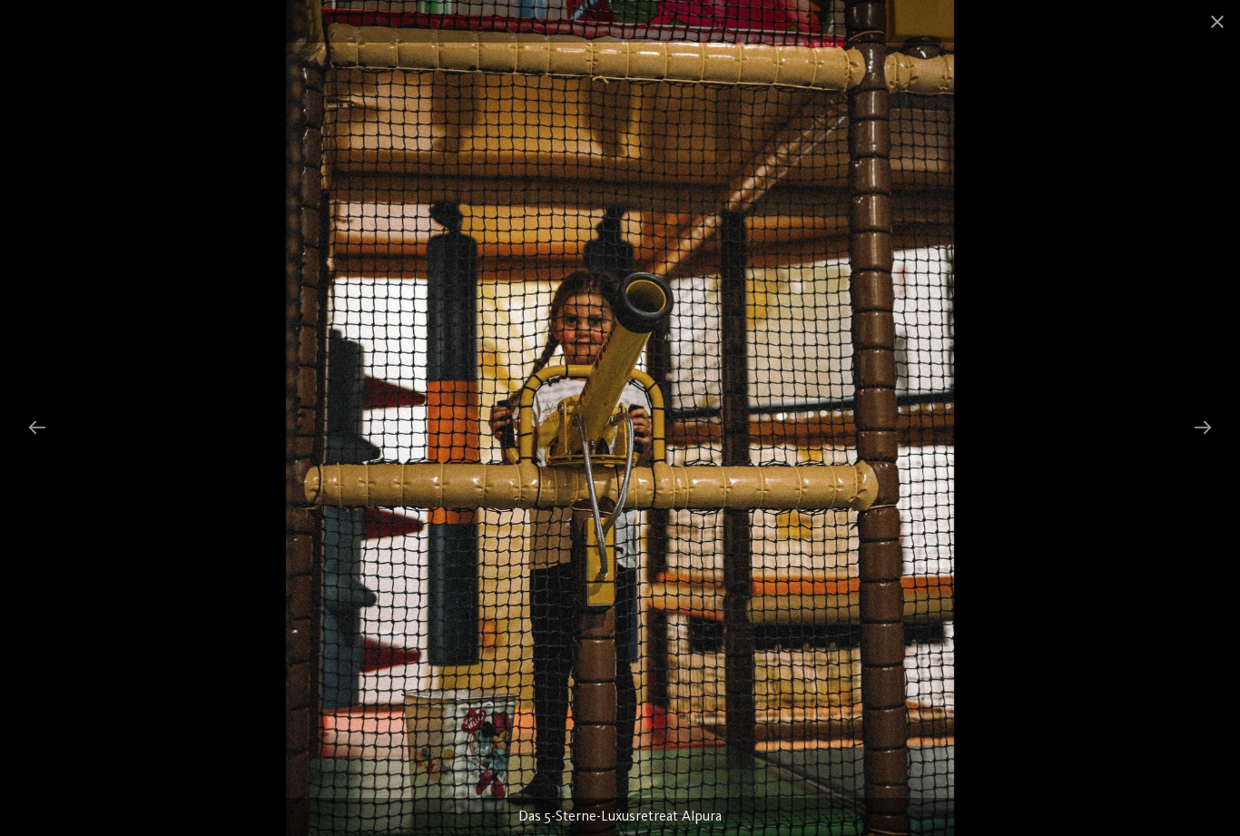
click at [1210, 421] on div at bounding box center [1202, 426] width 38 height 35
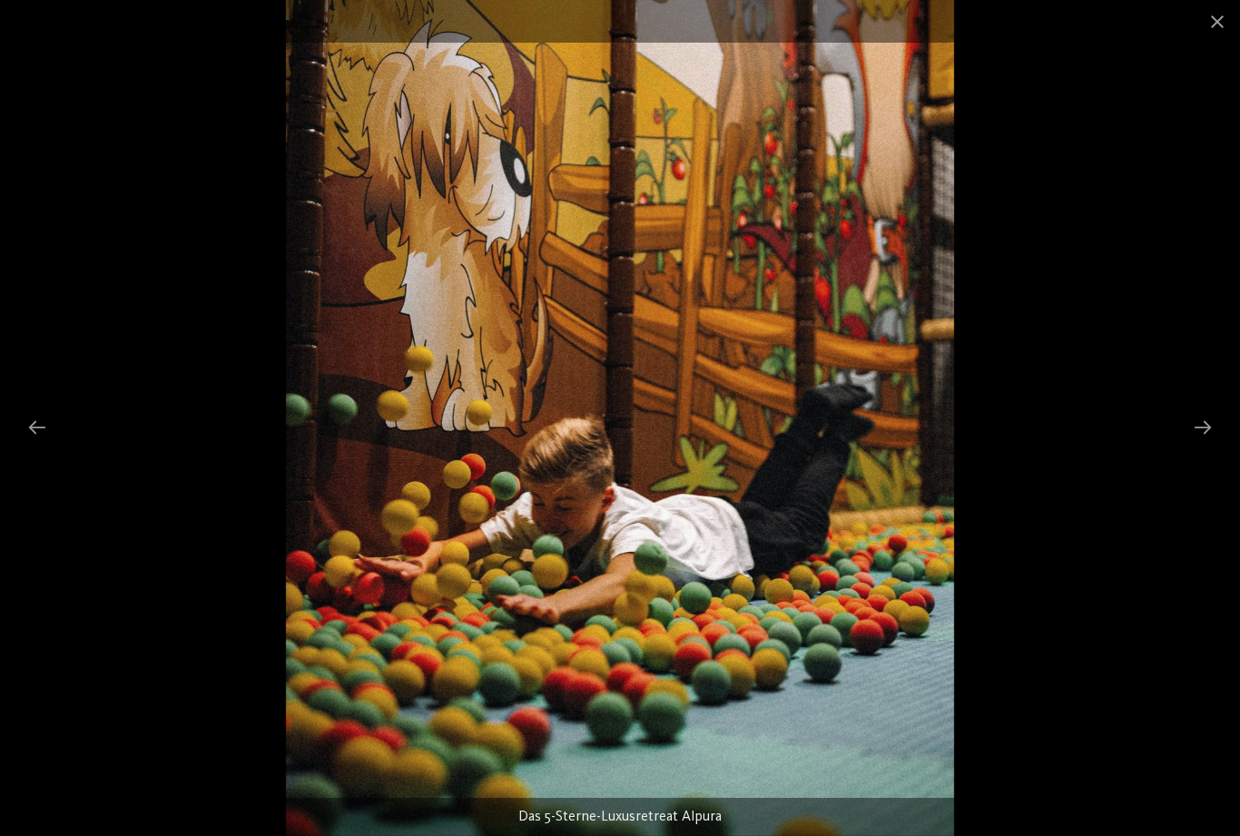
click at [1219, 430] on div at bounding box center [1202, 426] width 38 height 35
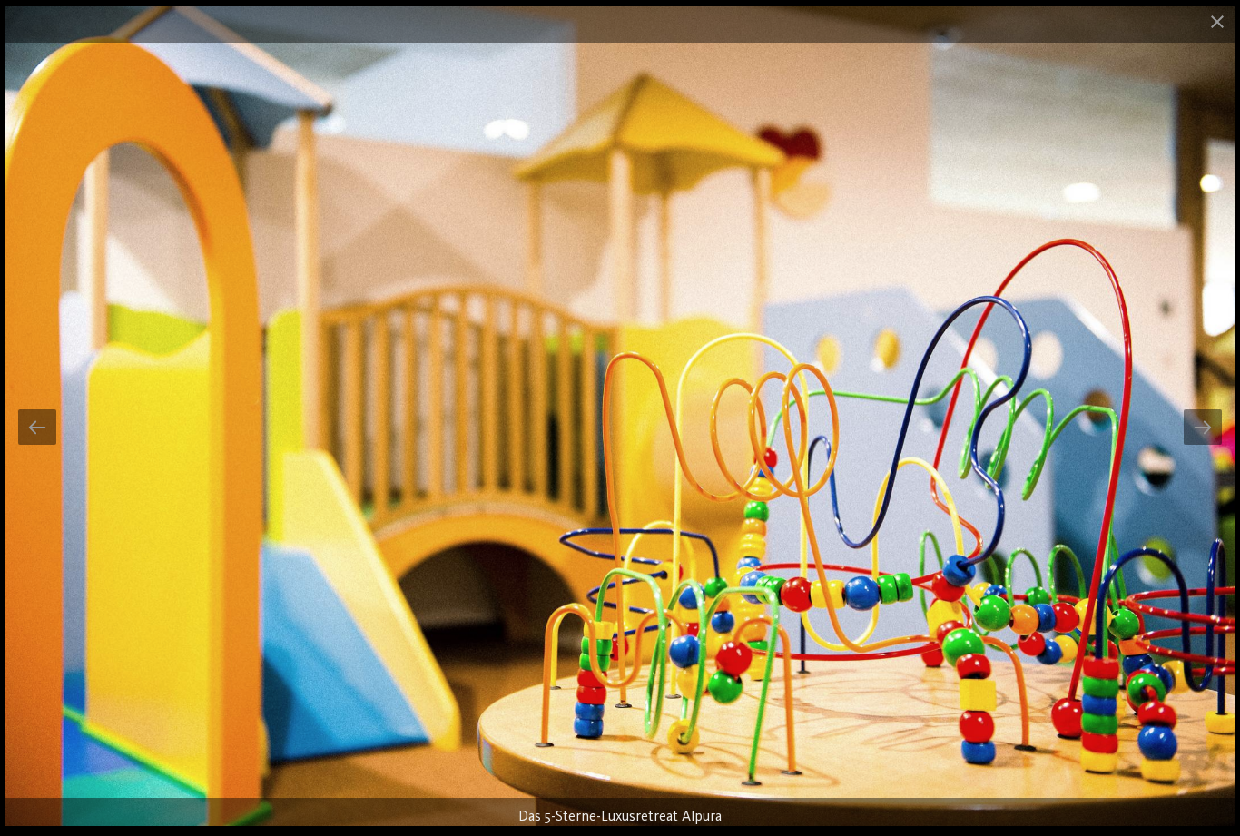
click at [1210, 420] on div at bounding box center [1202, 426] width 38 height 35
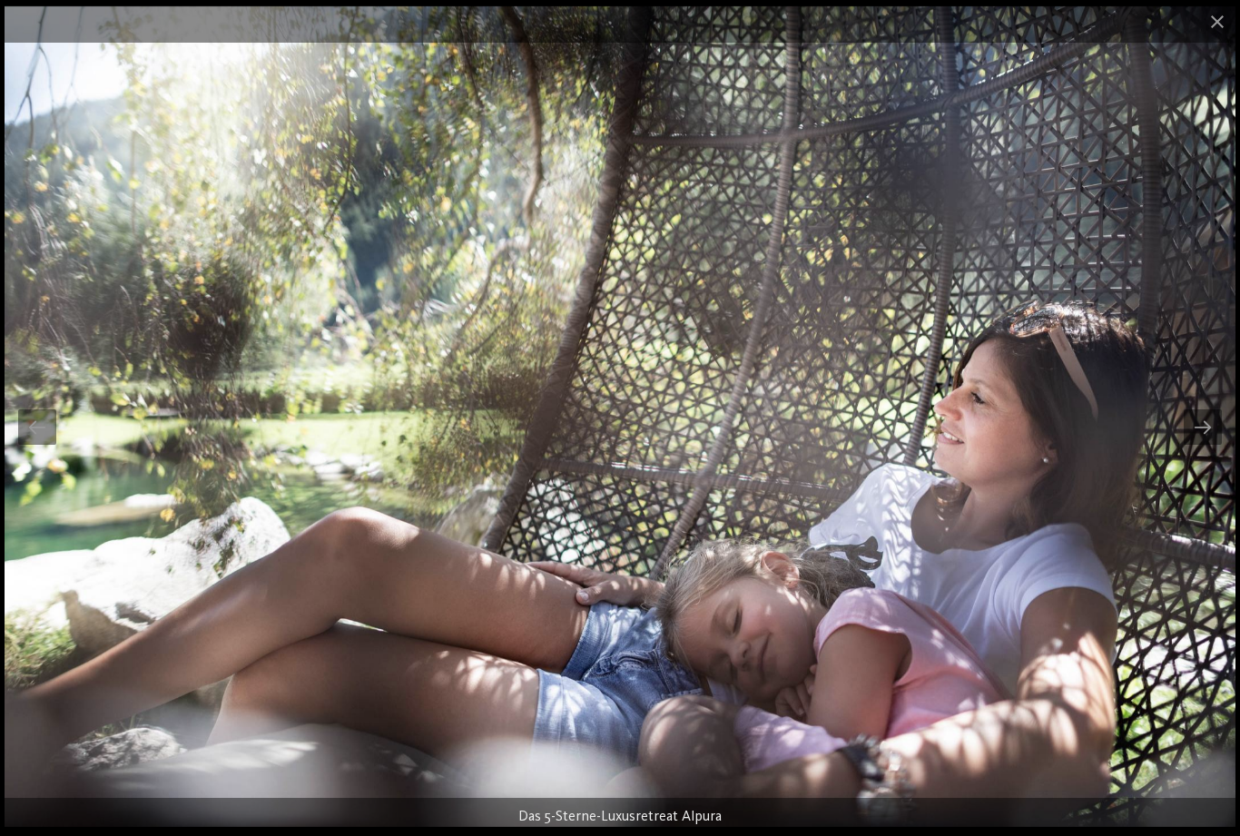
click at [1212, 441] on div at bounding box center [1202, 426] width 38 height 35
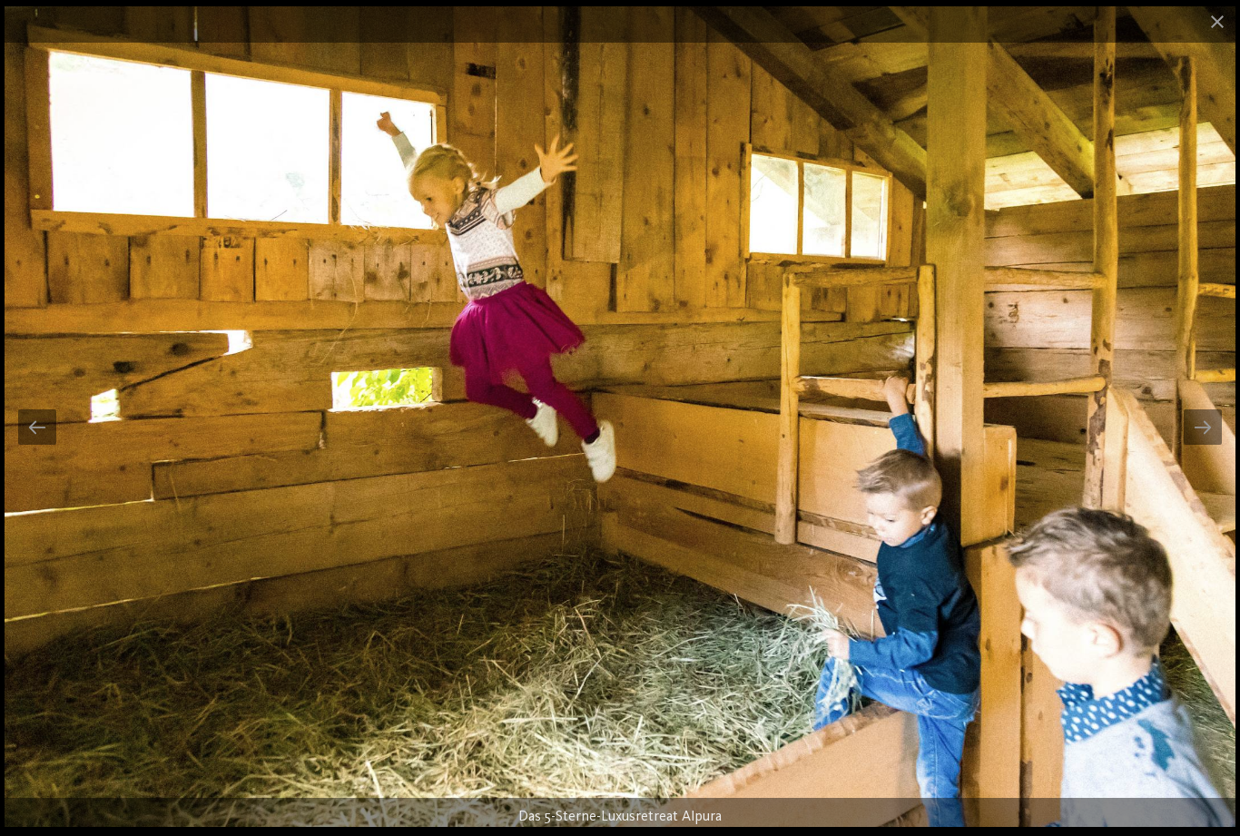
click at [1196, 427] on div at bounding box center [1202, 426] width 38 height 35
click at [1205, 427] on div at bounding box center [1202, 426] width 38 height 35
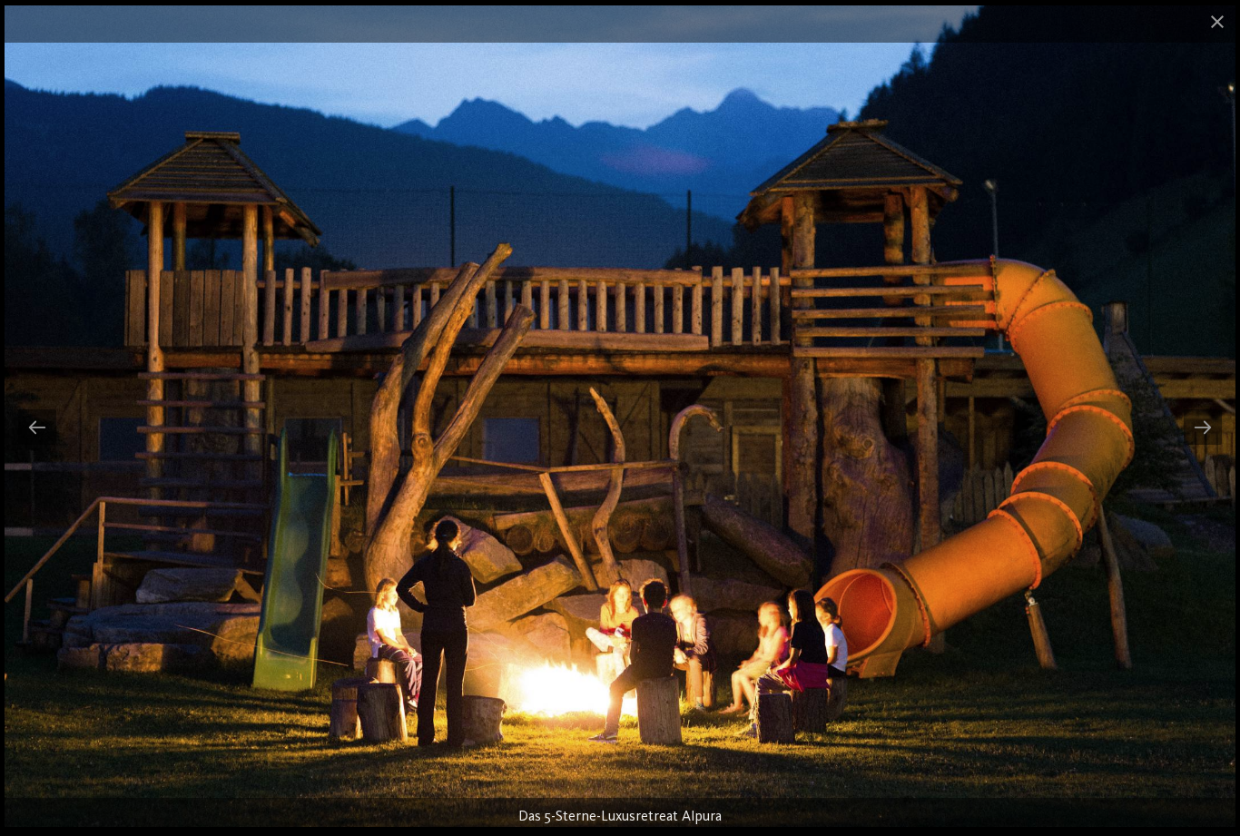
click at [1215, 432] on div at bounding box center [1202, 426] width 38 height 35
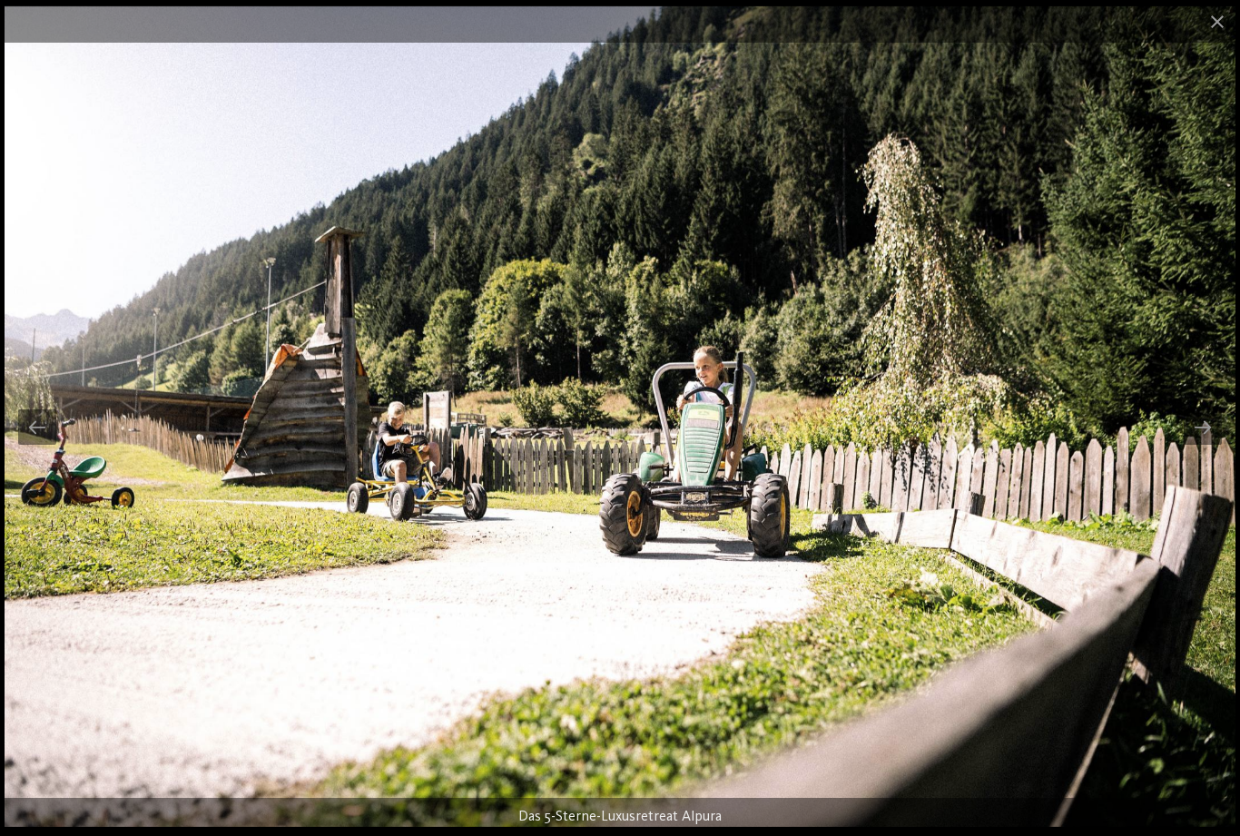
click at [1221, 427] on div at bounding box center [1202, 426] width 38 height 35
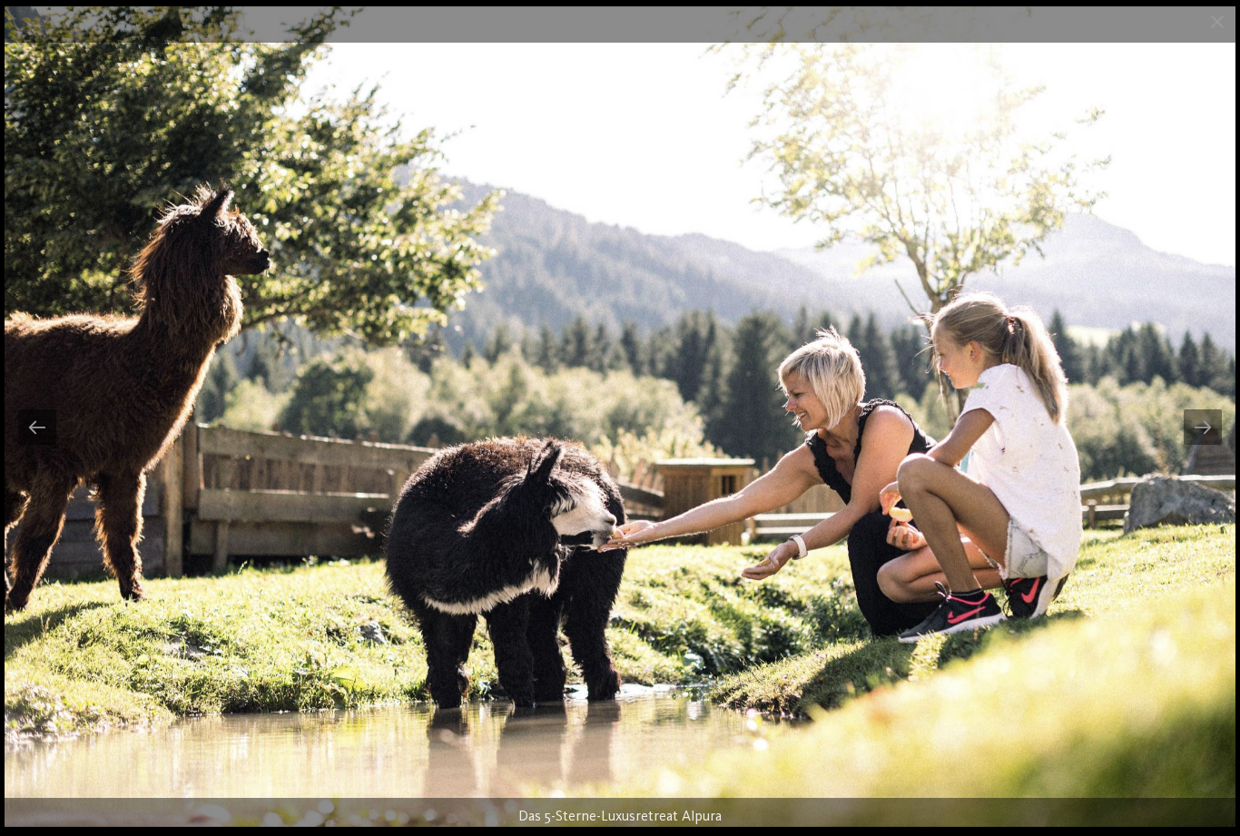
click at [1202, 432] on div at bounding box center [1202, 426] width 38 height 35
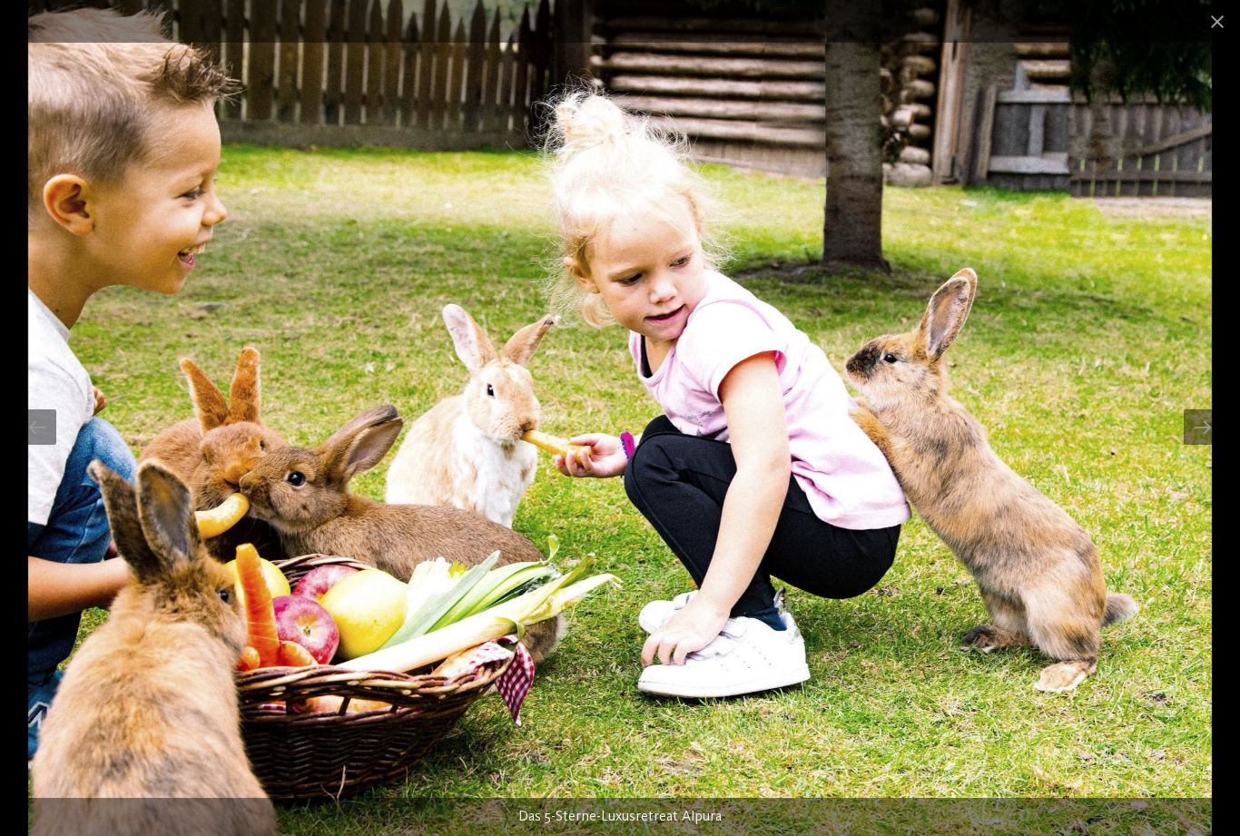
click at [1209, 431] on div at bounding box center [1202, 426] width 38 height 35
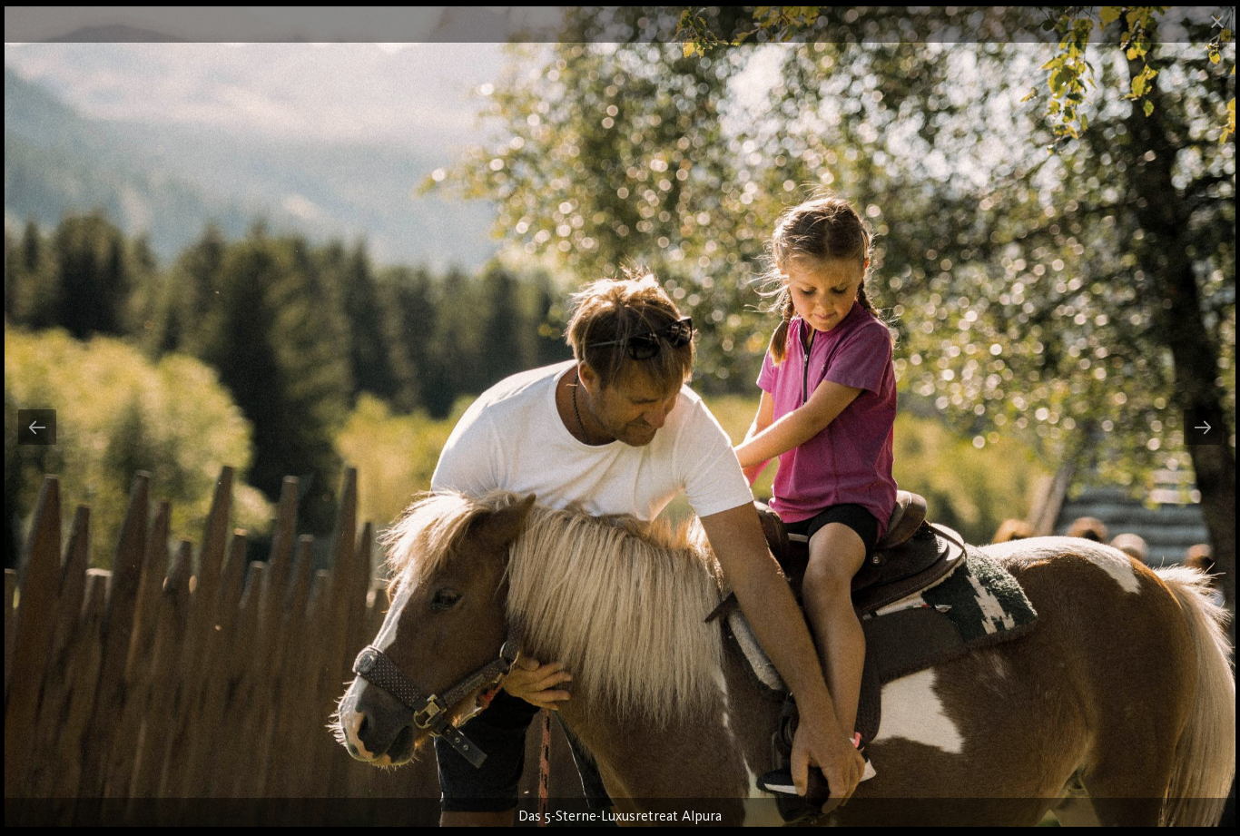
click at [1209, 426] on div at bounding box center [1202, 426] width 38 height 35
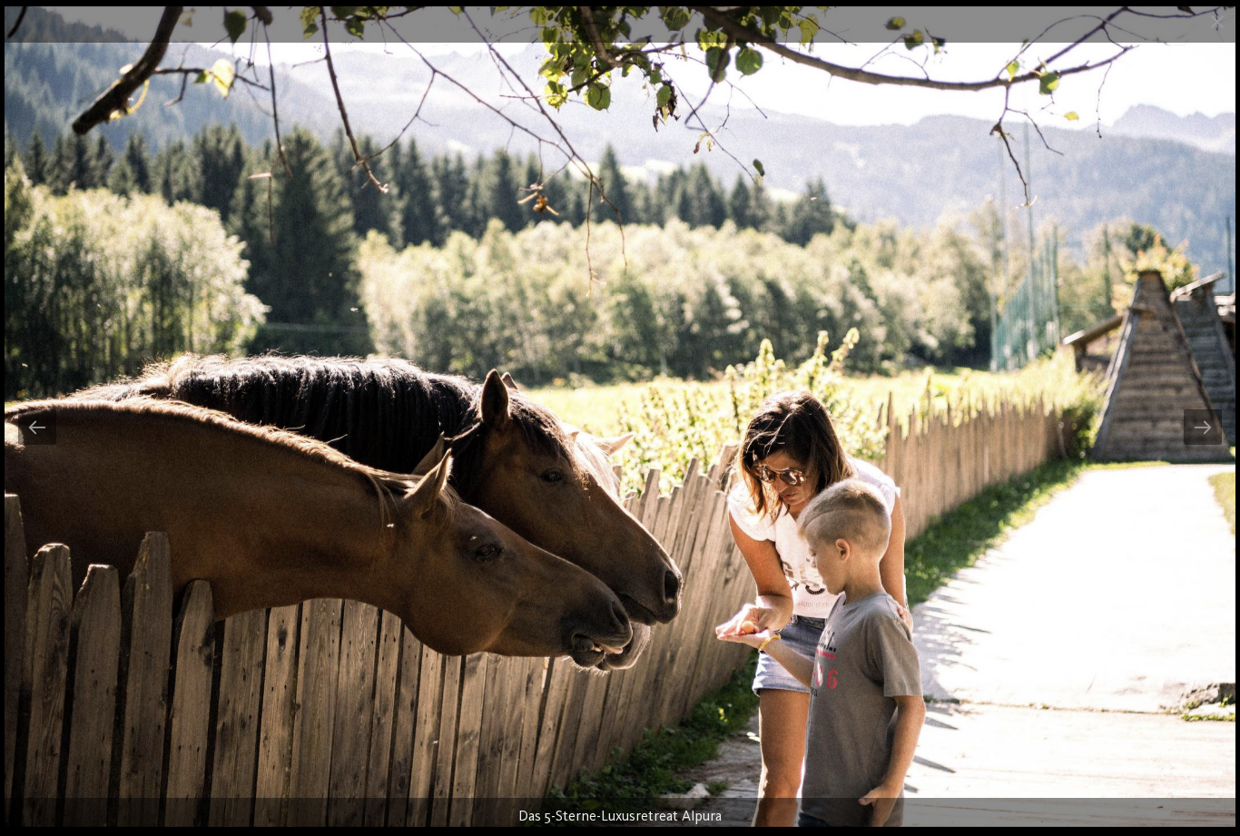
click at [1213, 432] on div at bounding box center [1202, 426] width 38 height 35
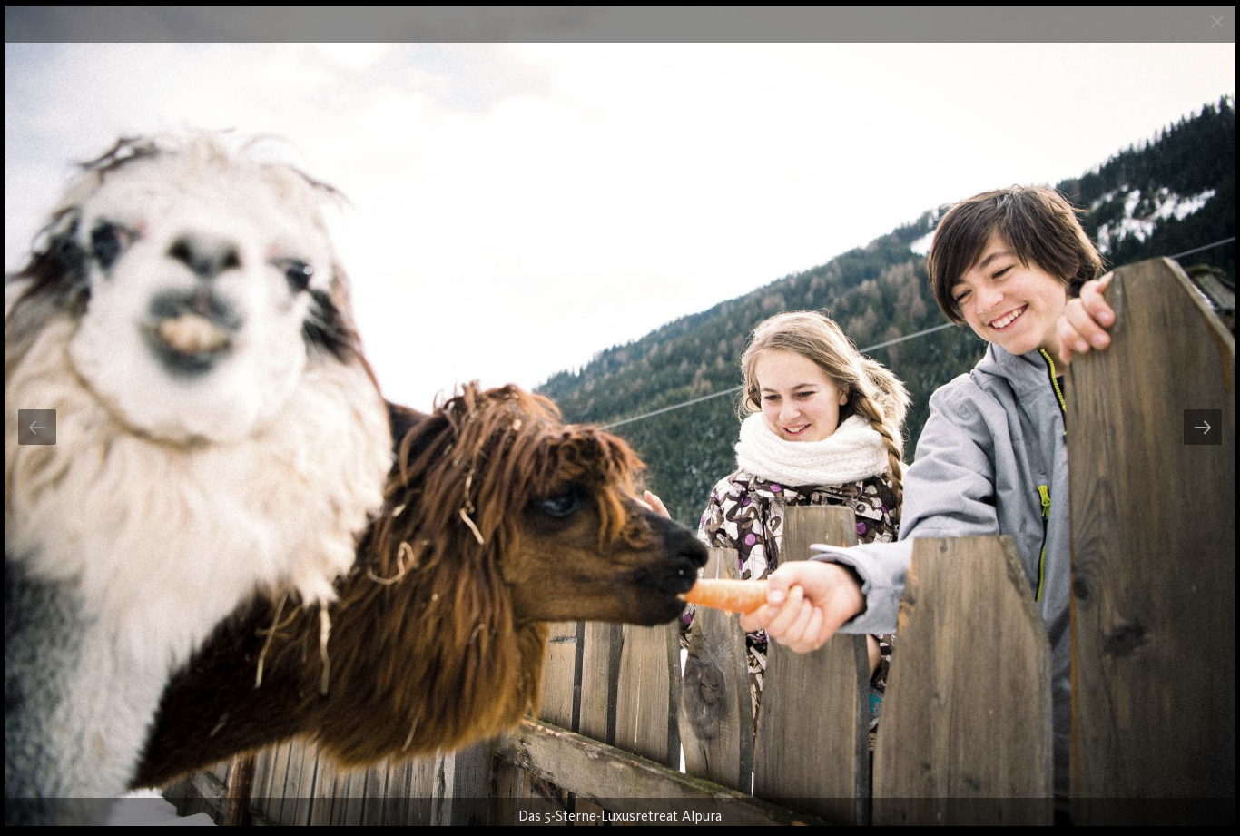
click at [1211, 427] on div at bounding box center [1202, 426] width 38 height 35
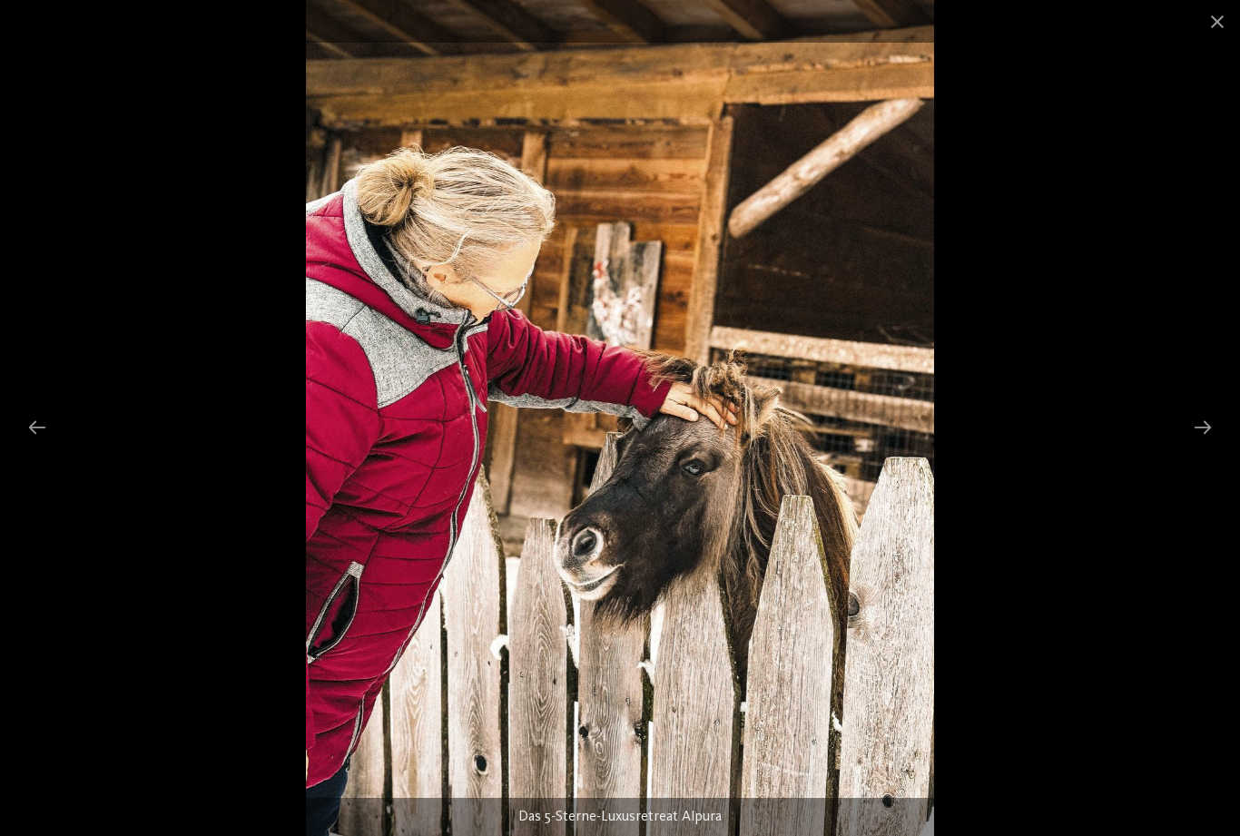
click at [1212, 426] on div at bounding box center [1202, 426] width 38 height 35
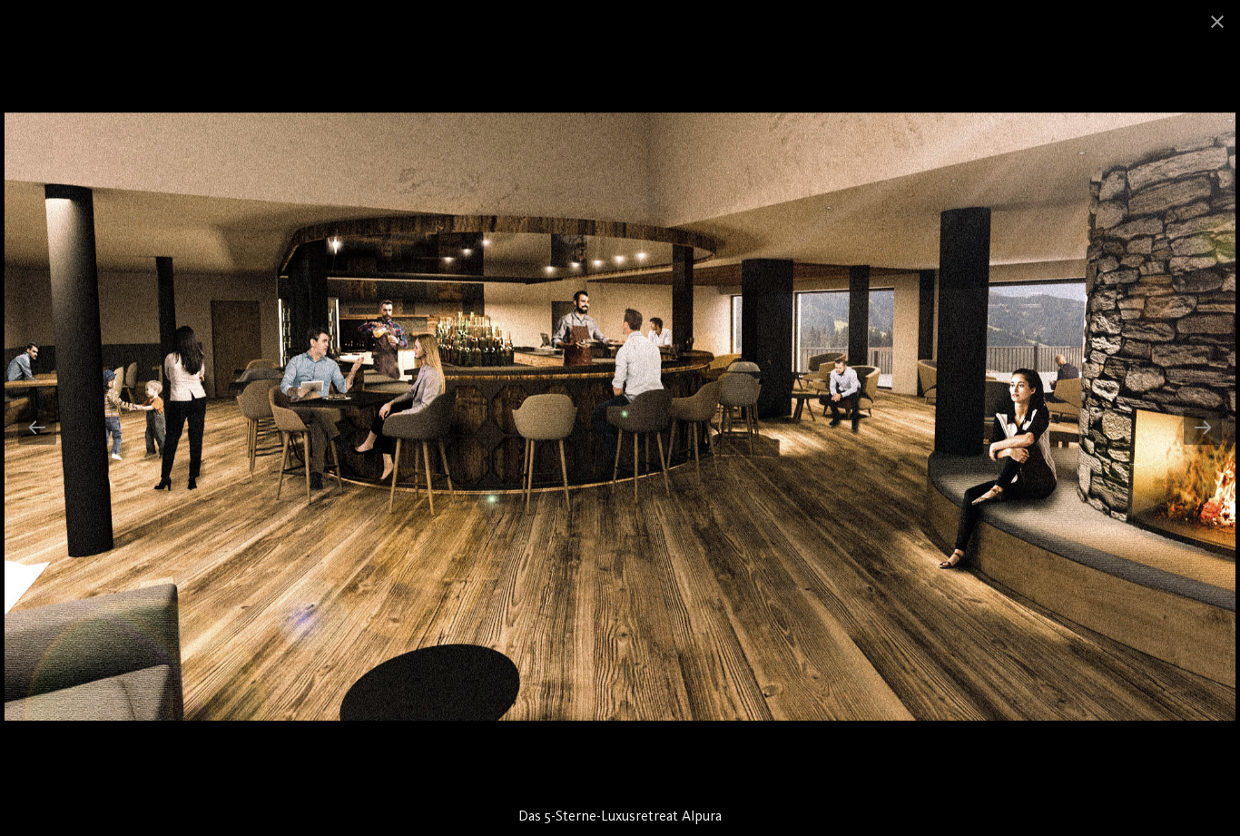
click at [1201, 427] on div at bounding box center [1202, 426] width 38 height 35
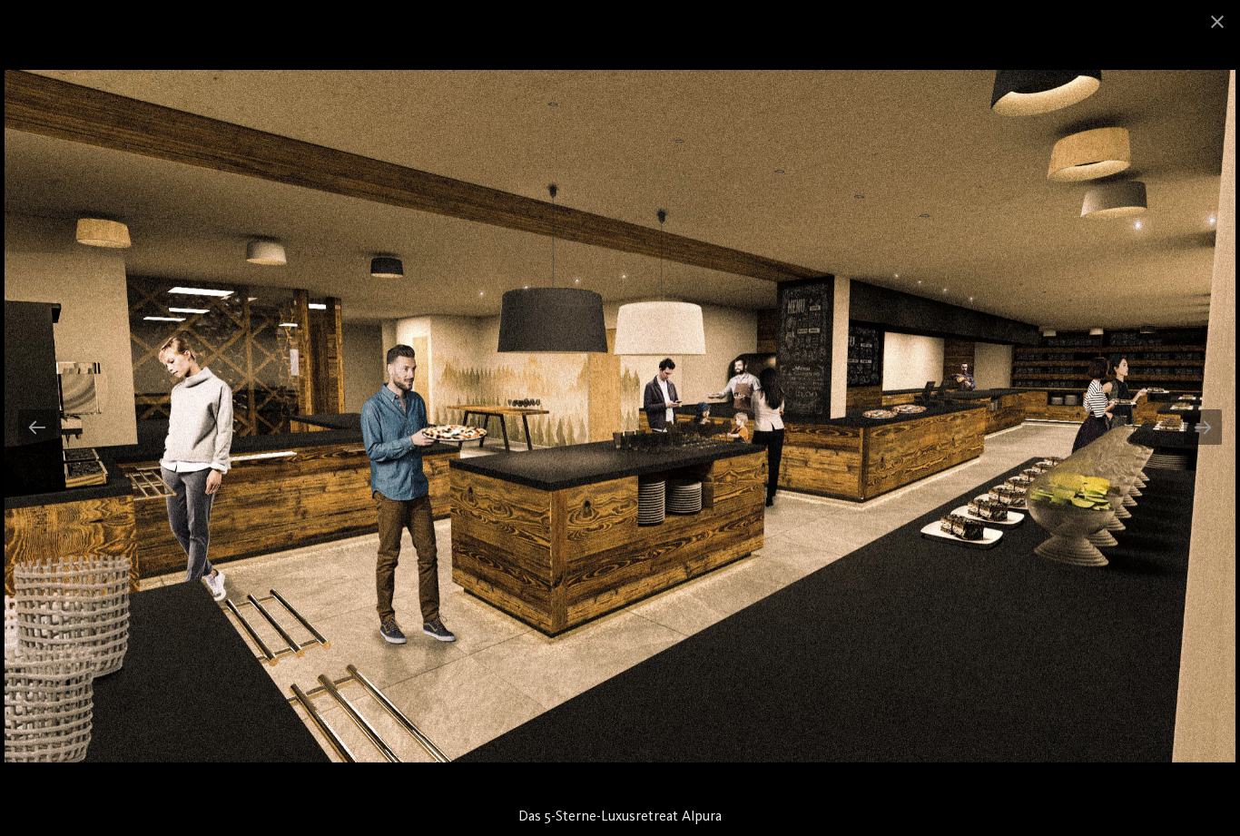
click at [1215, 441] on div at bounding box center [1202, 426] width 38 height 35
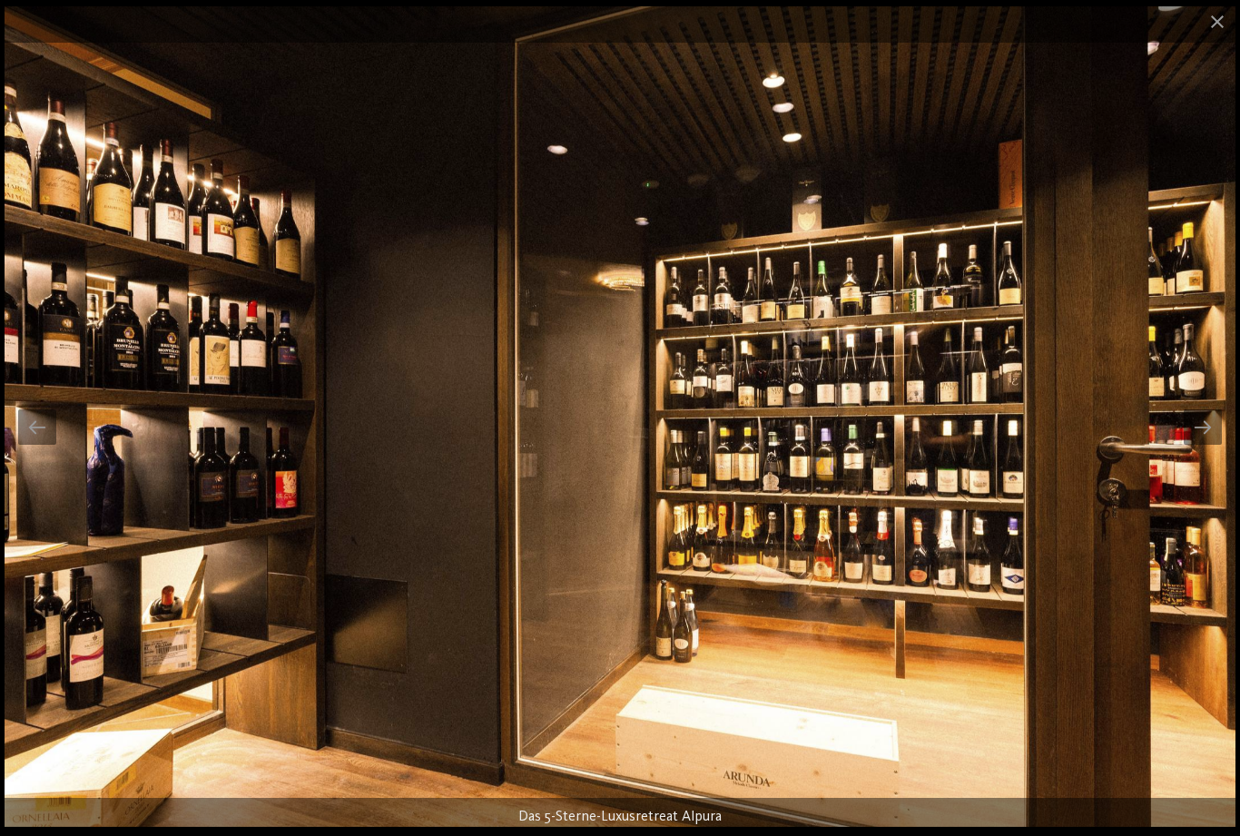
click at [1210, 437] on div at bounding box center [1202, 426] width 38 height 35
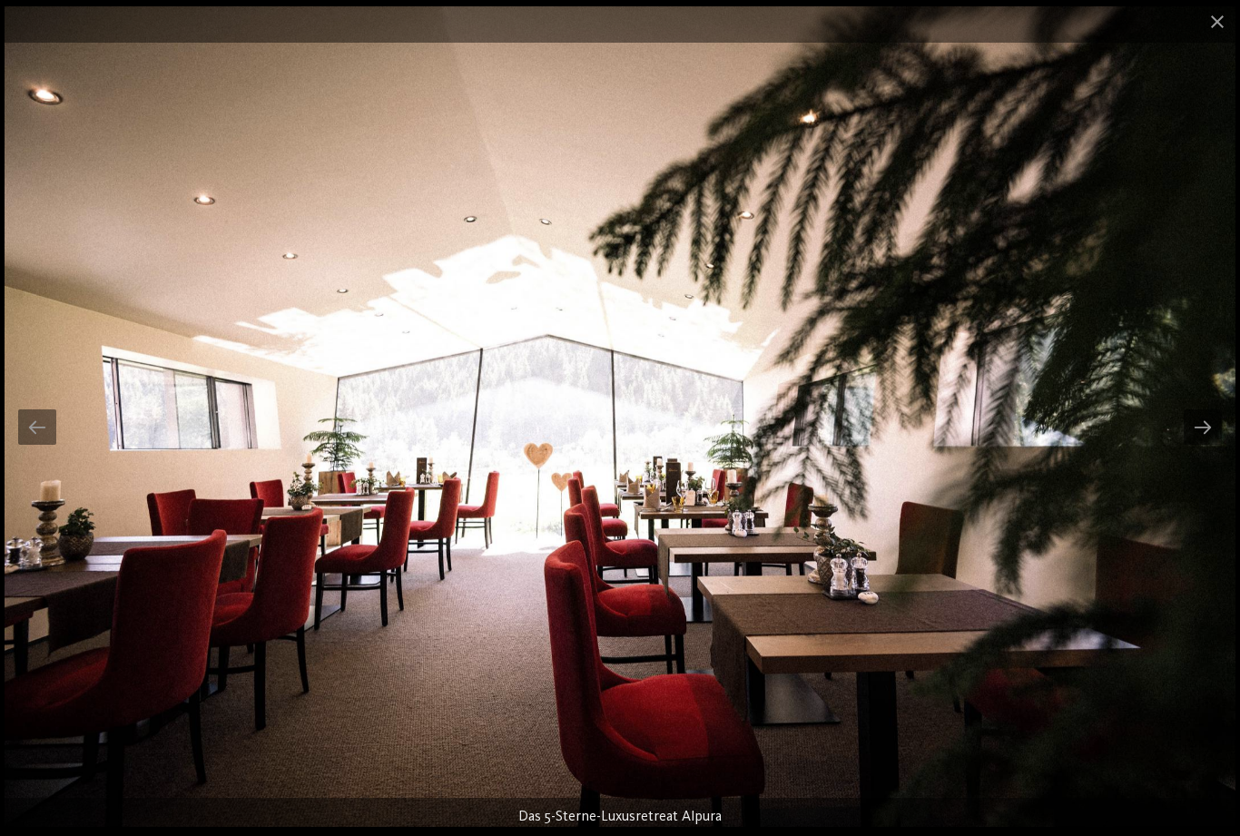
click at [1207, 435] on div at bounding box center [1202, 426] width 38 height 35
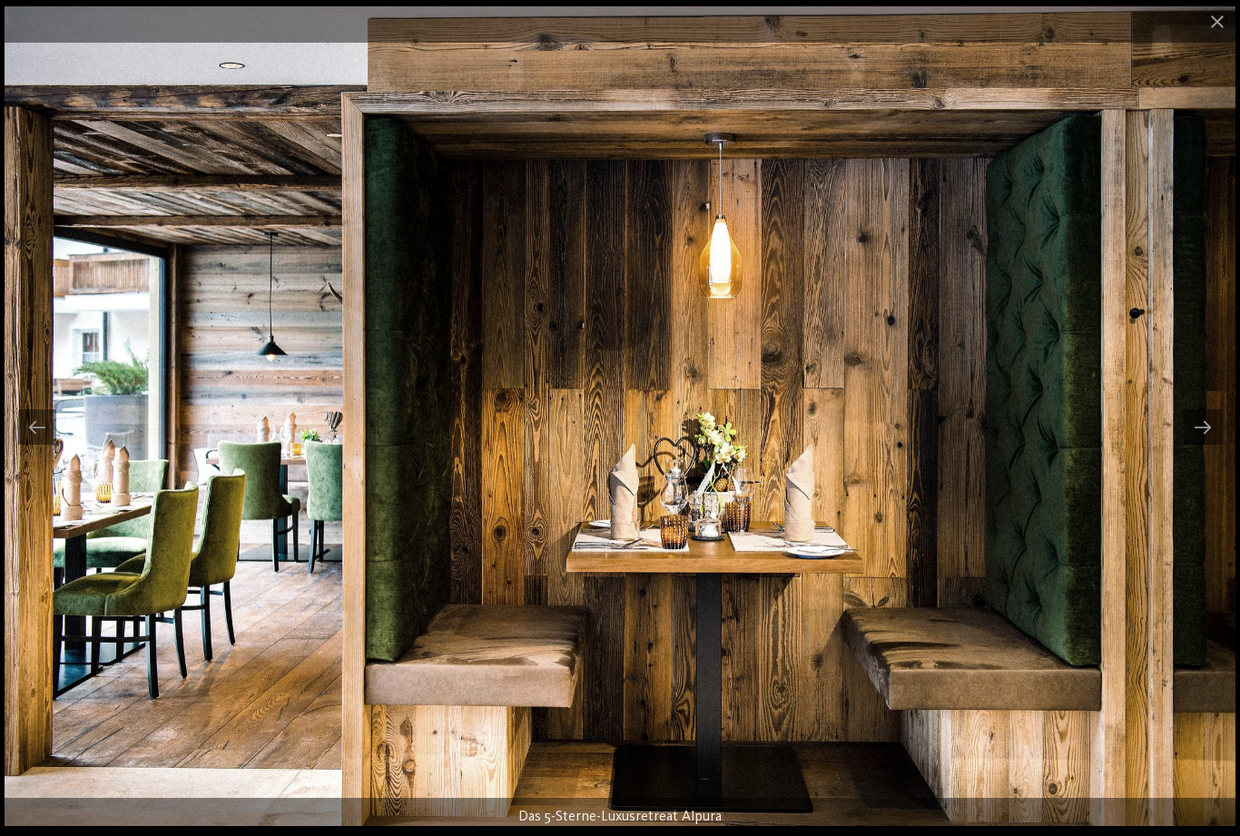
click at [1204, 423] on div at bounding box center [1202, 426] width 38 height 35
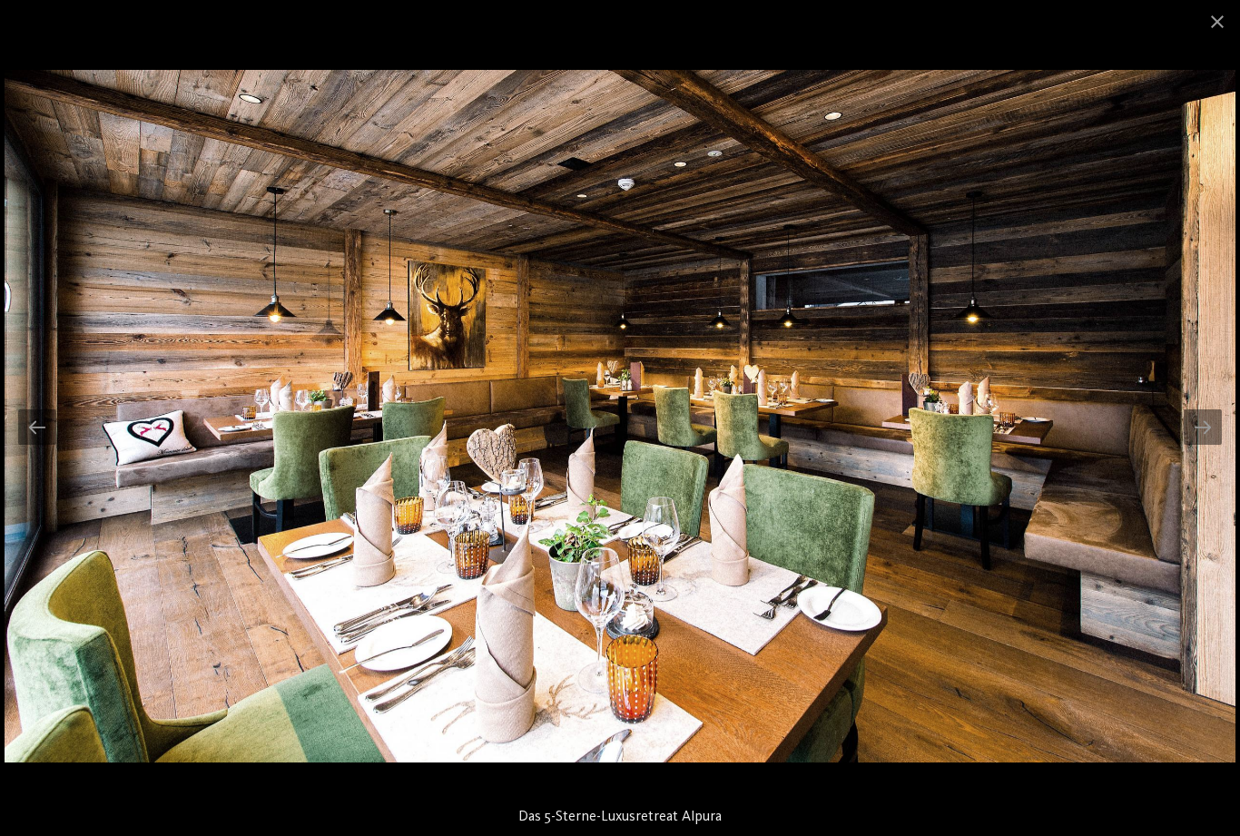
click at [1213, 422] on div at bounding box center [1202, 426] width 38 height 35
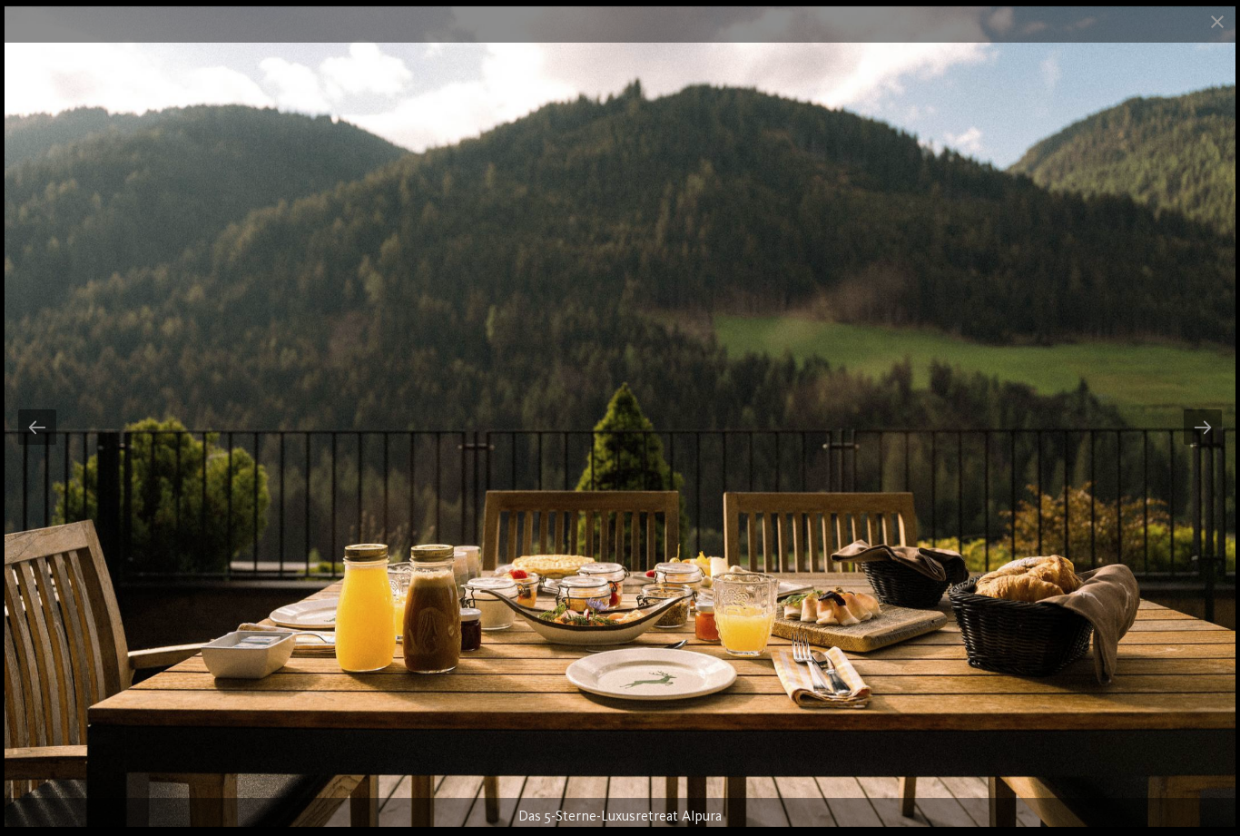
click at [1217, 427] on div at bounding box center [1202, 426] width 38 height 35
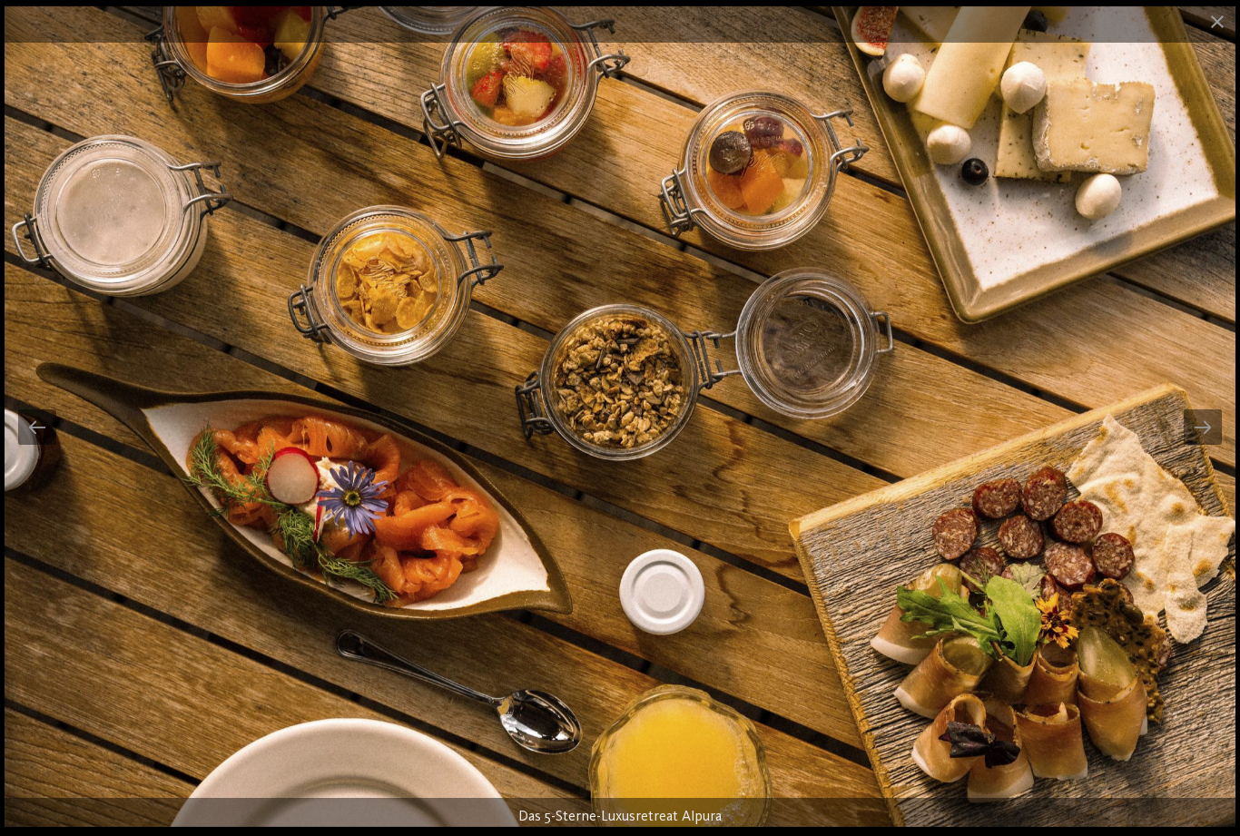
click at [1197, 426] on div at bounding box center [1202, 426] width 38 height 35
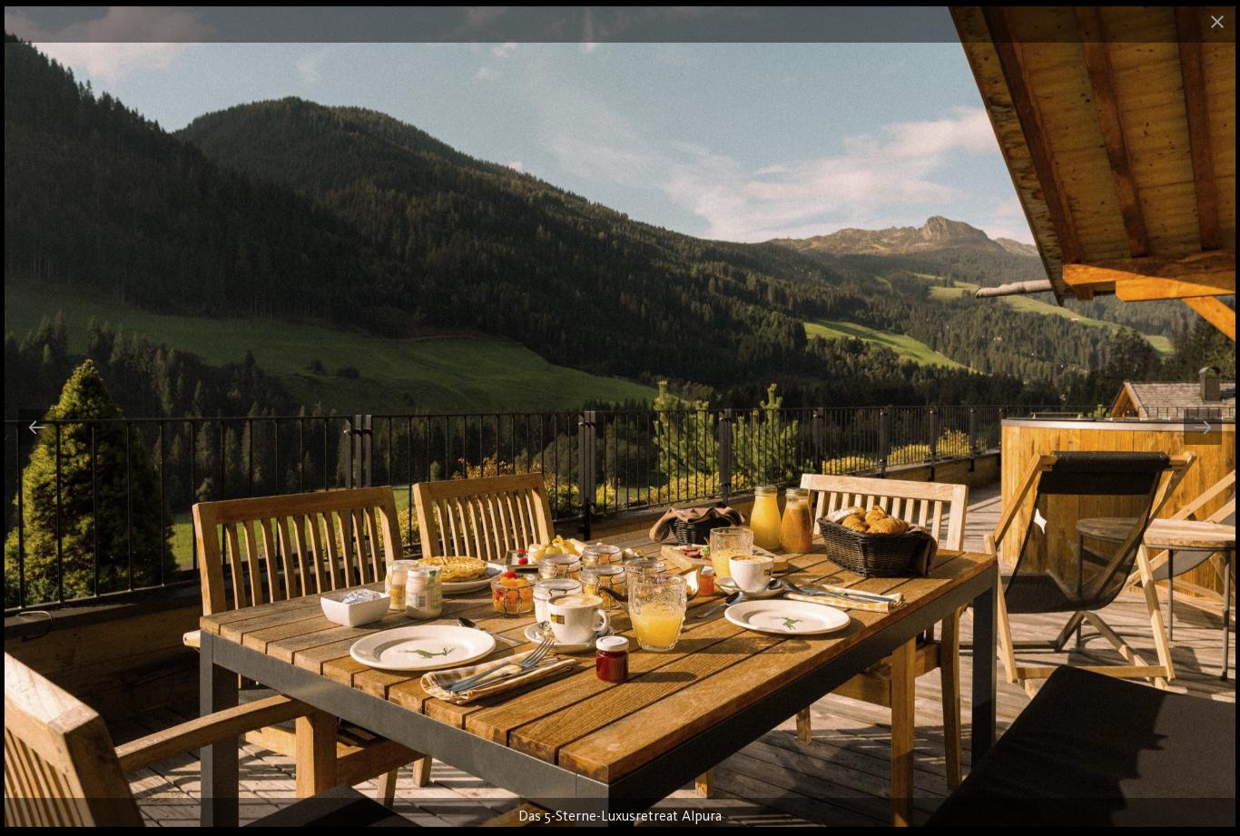
click at [1202, 421] on div at bounding box center [1202, 426] width 38 height 35
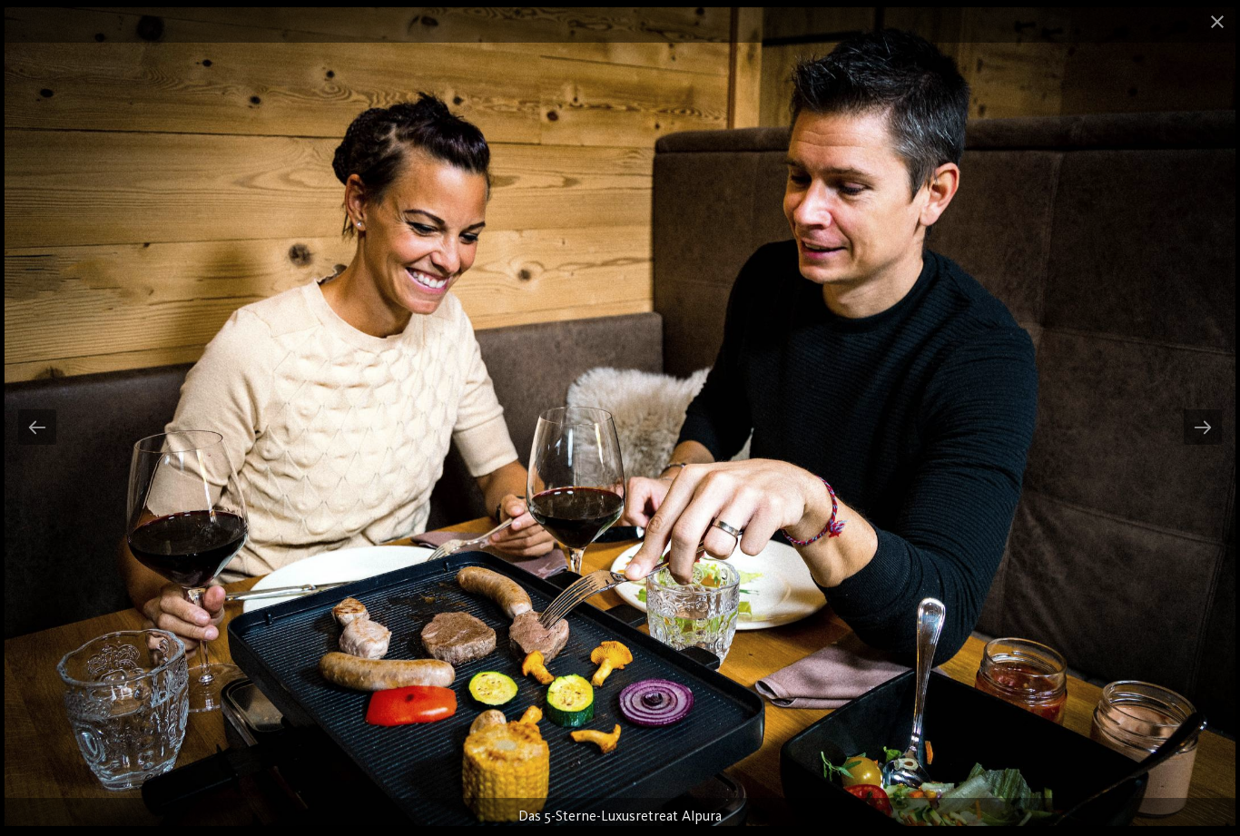
click at [1211, 421] on div at bounding box center [1202, 426] width 38 height 35
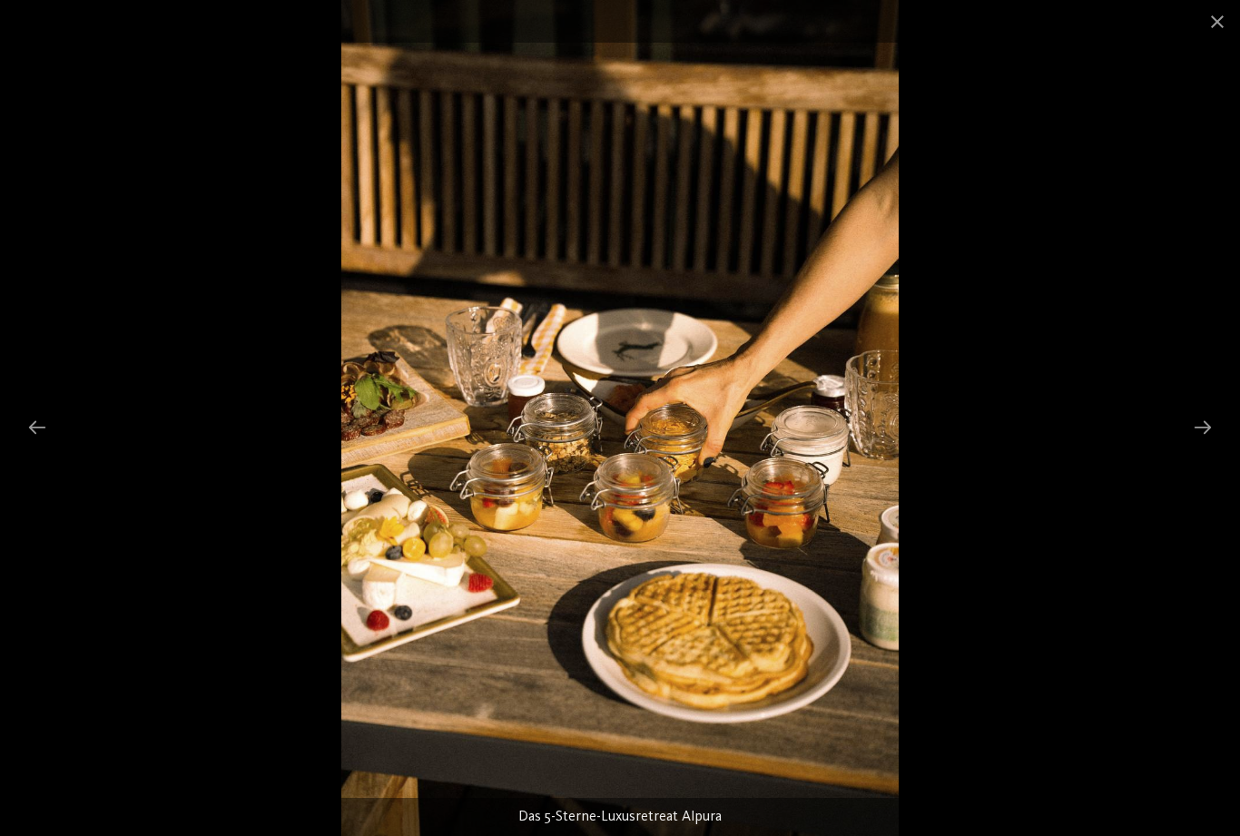
click at [1210, 441] on div at bounding box center [1202, 426] width 38 height 35
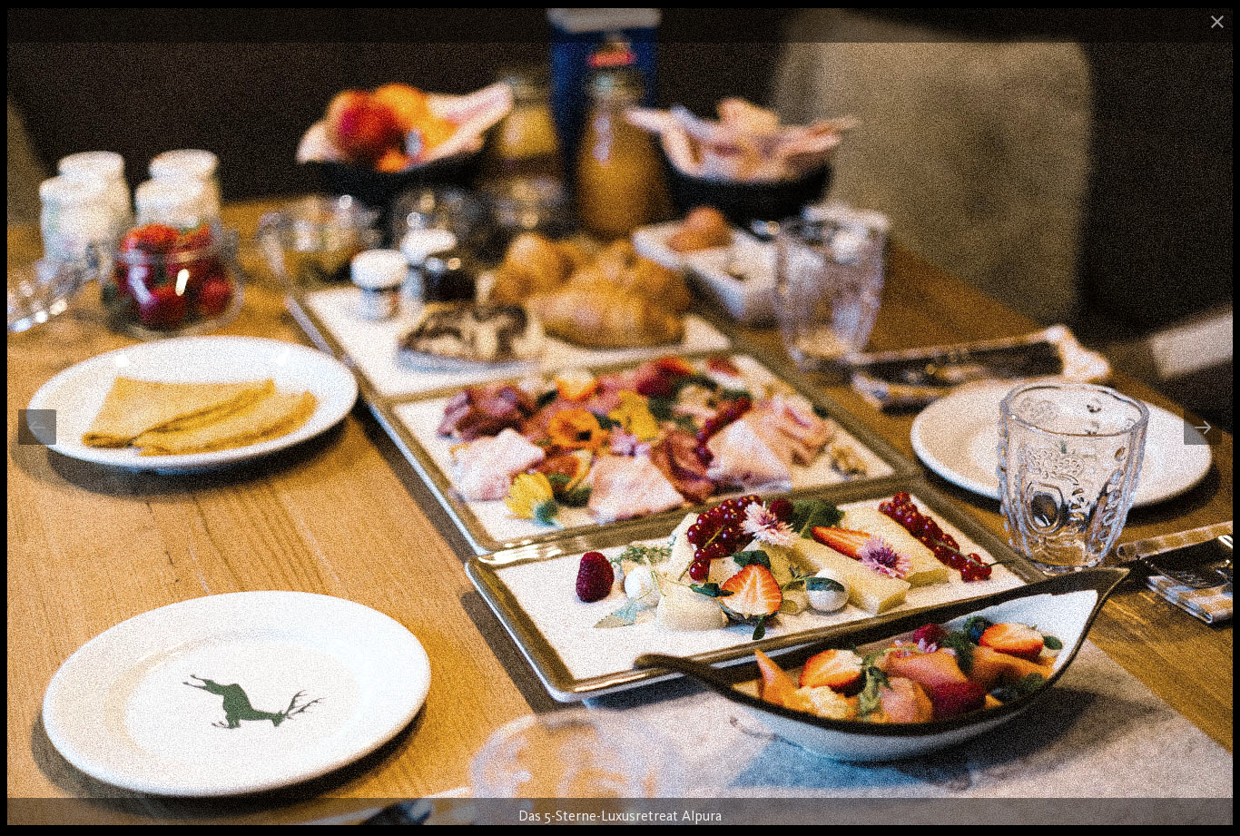
click at [1202, 423] on div at bounding box center [1202, 426] width 38 height 35
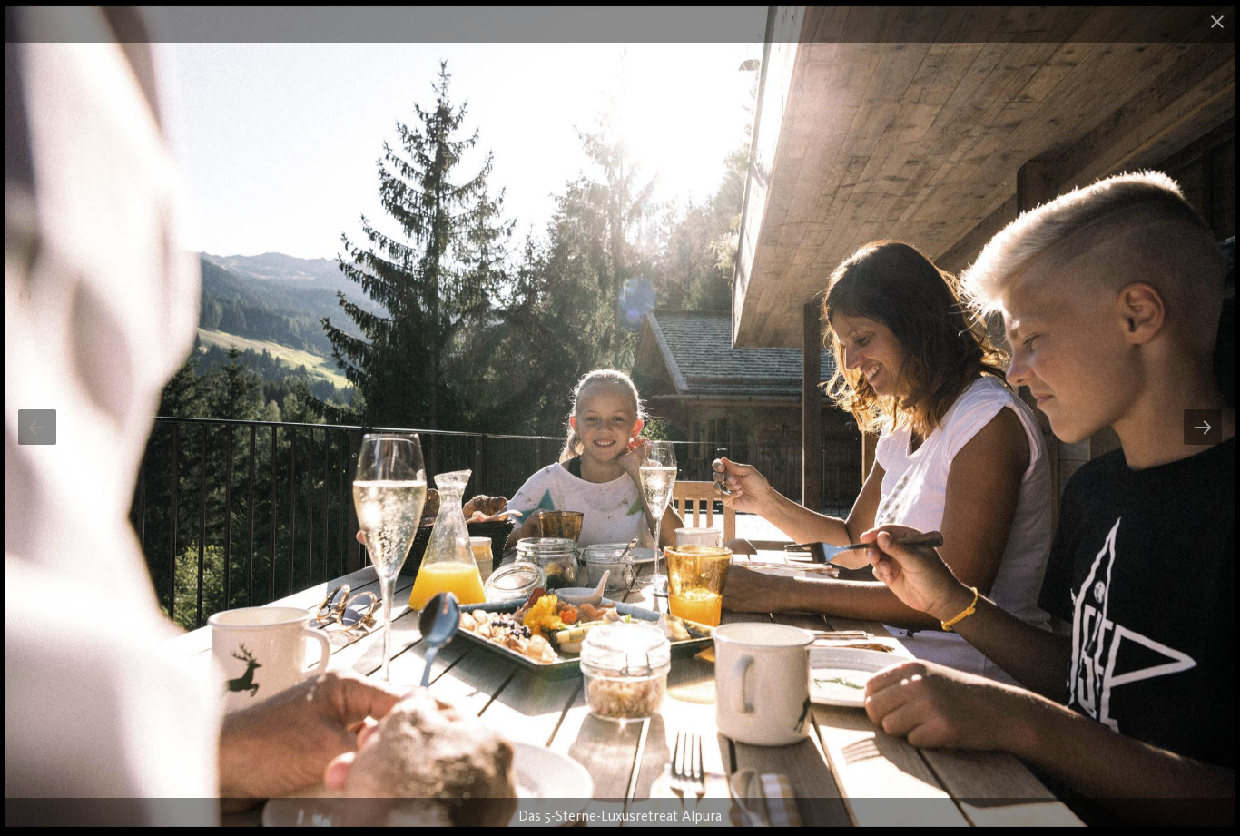
click at [1202, 416] on div at bounding box center [1202, 426] width 38 height 35
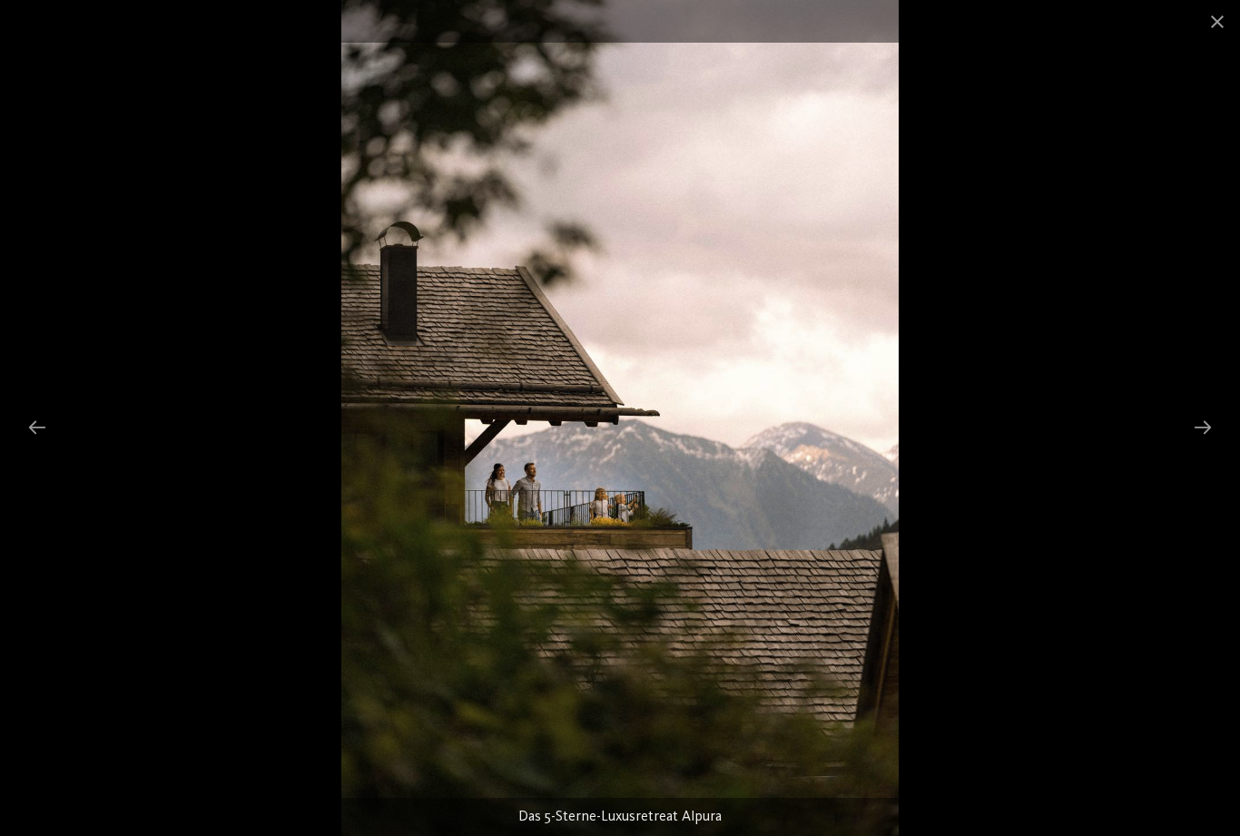
click at [1216, 428] on div at bounding box center [1202, 426] width 38 height 35
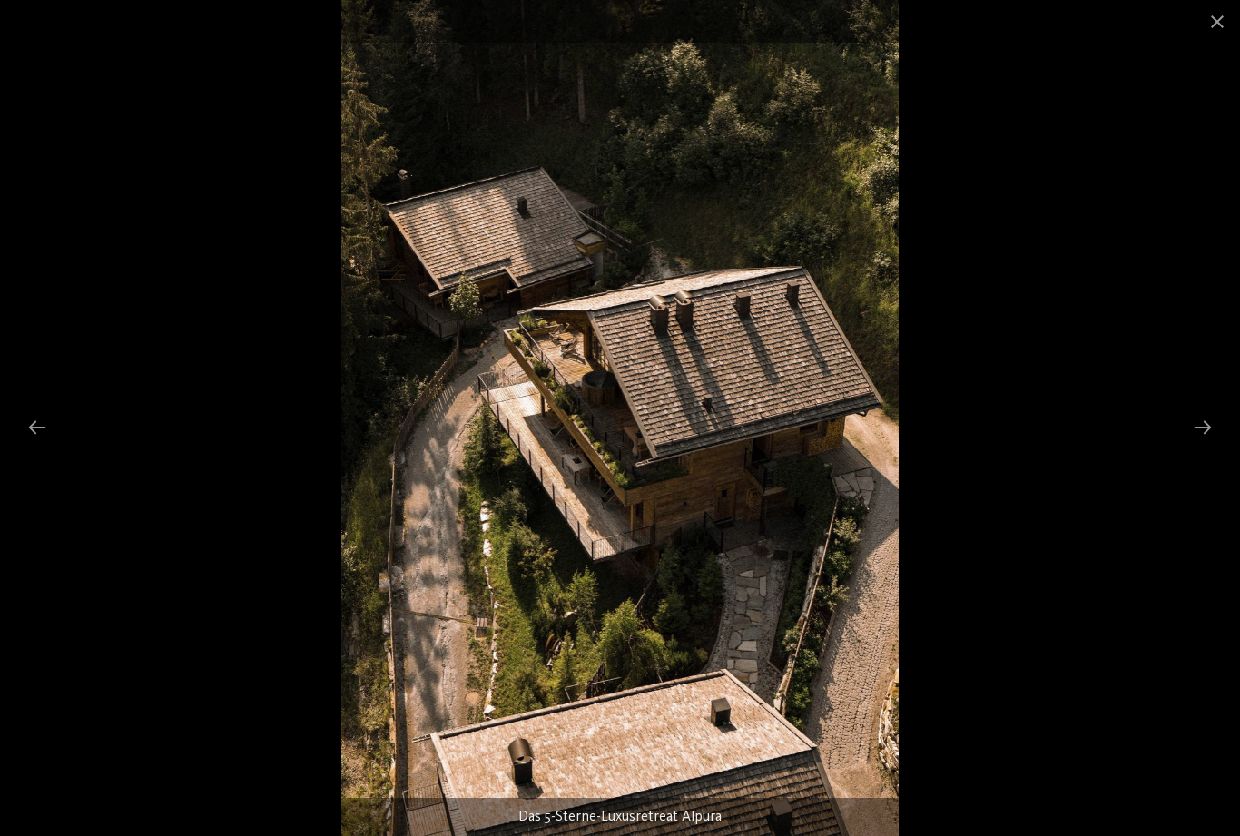
click at [1213, 416] on div at bounding box center [1202, 426] width 38 height 35
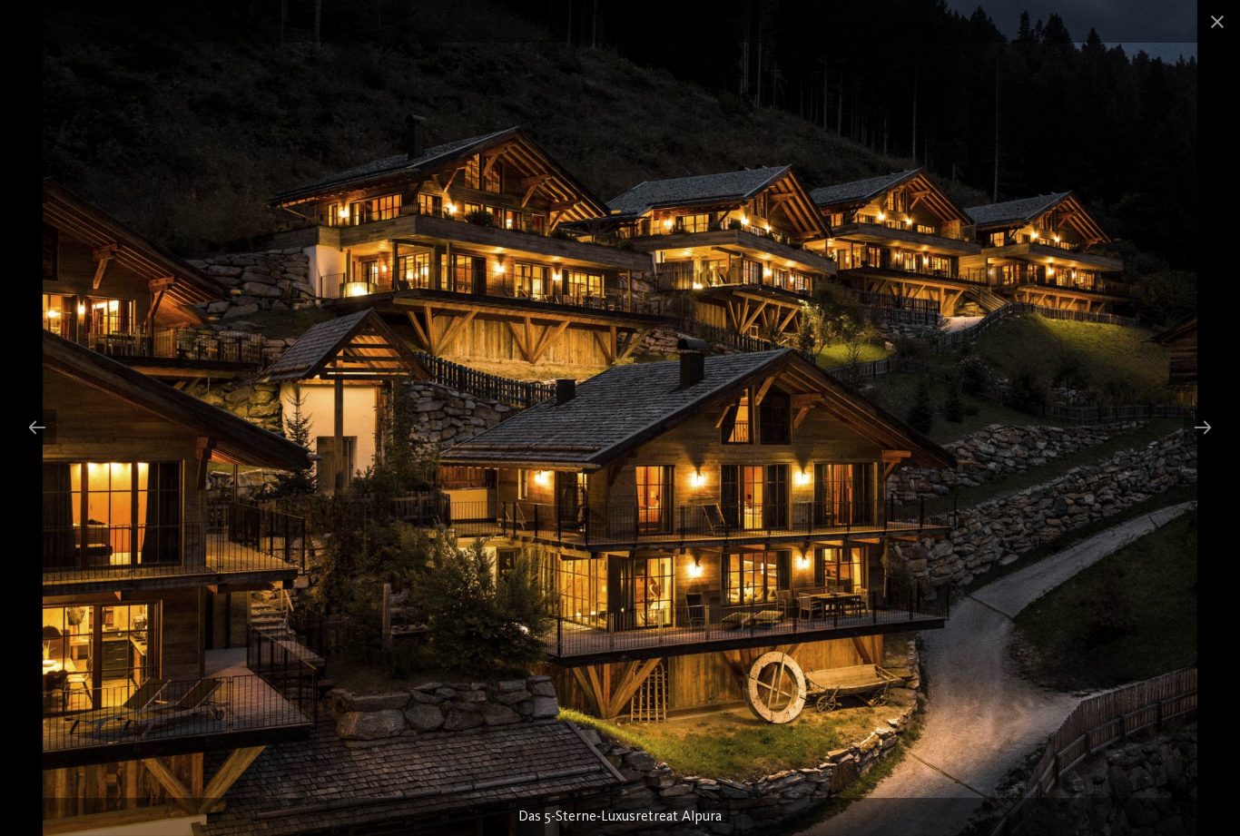
click at [1208, 418] on div at bounding box center [1202, 426] width 38 height 35
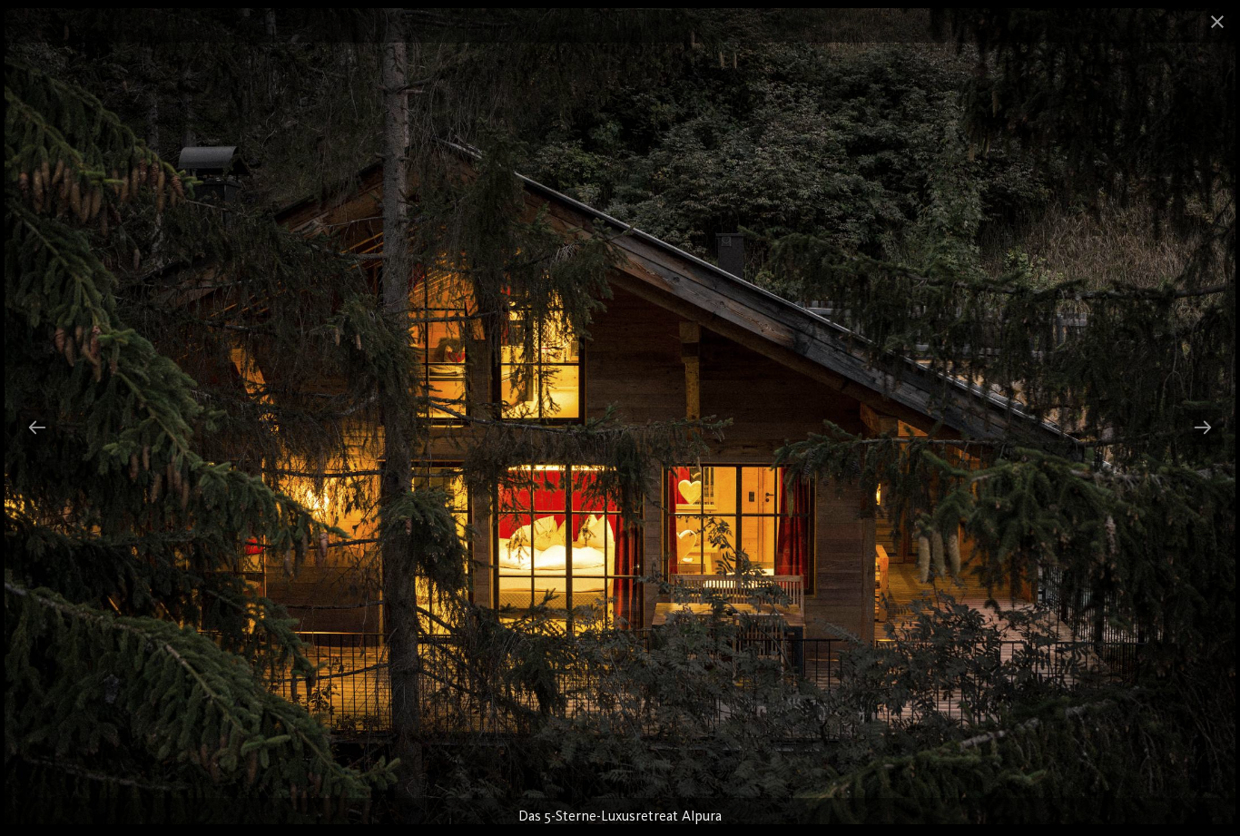
click at [1216, 421] on div at bounding box center [1202, 426] width 38 height 35
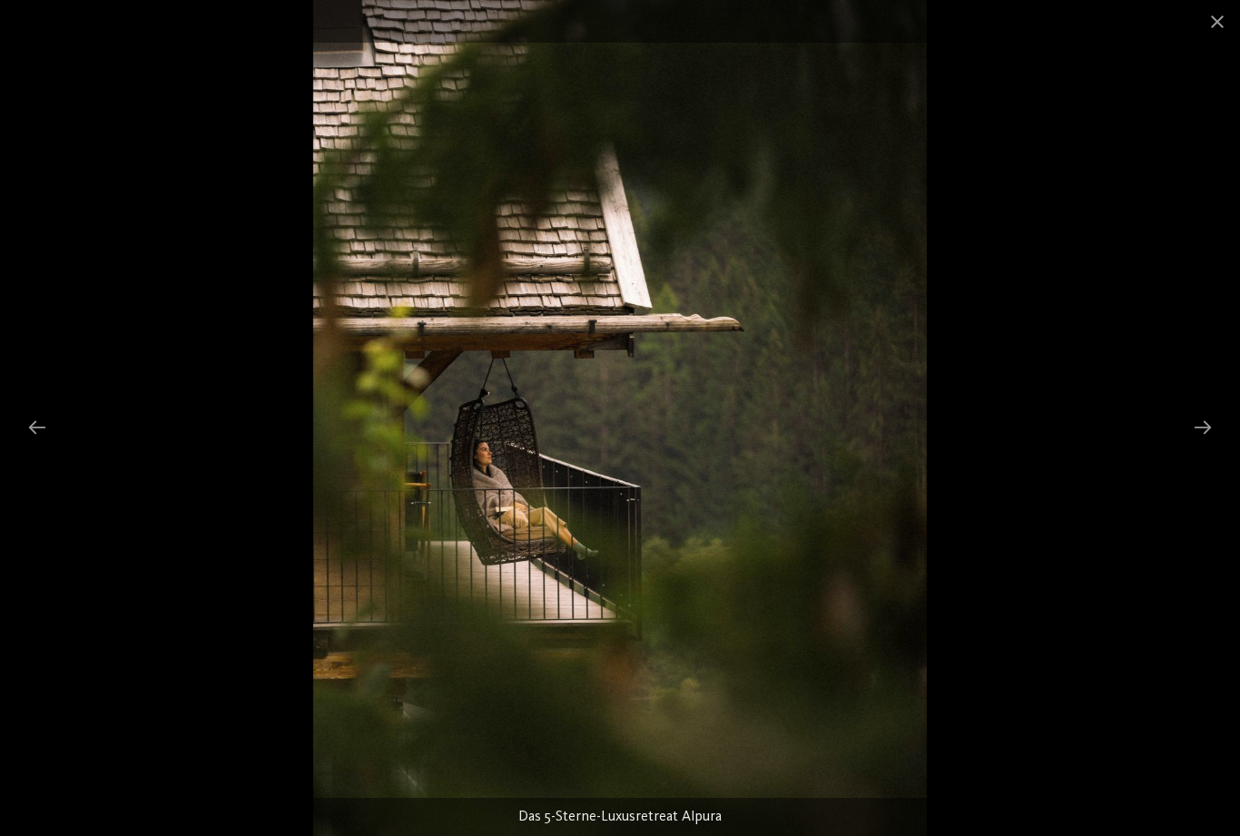
click at [1211, 425] on div at bounding box center [1202, 426] width 38 height 35
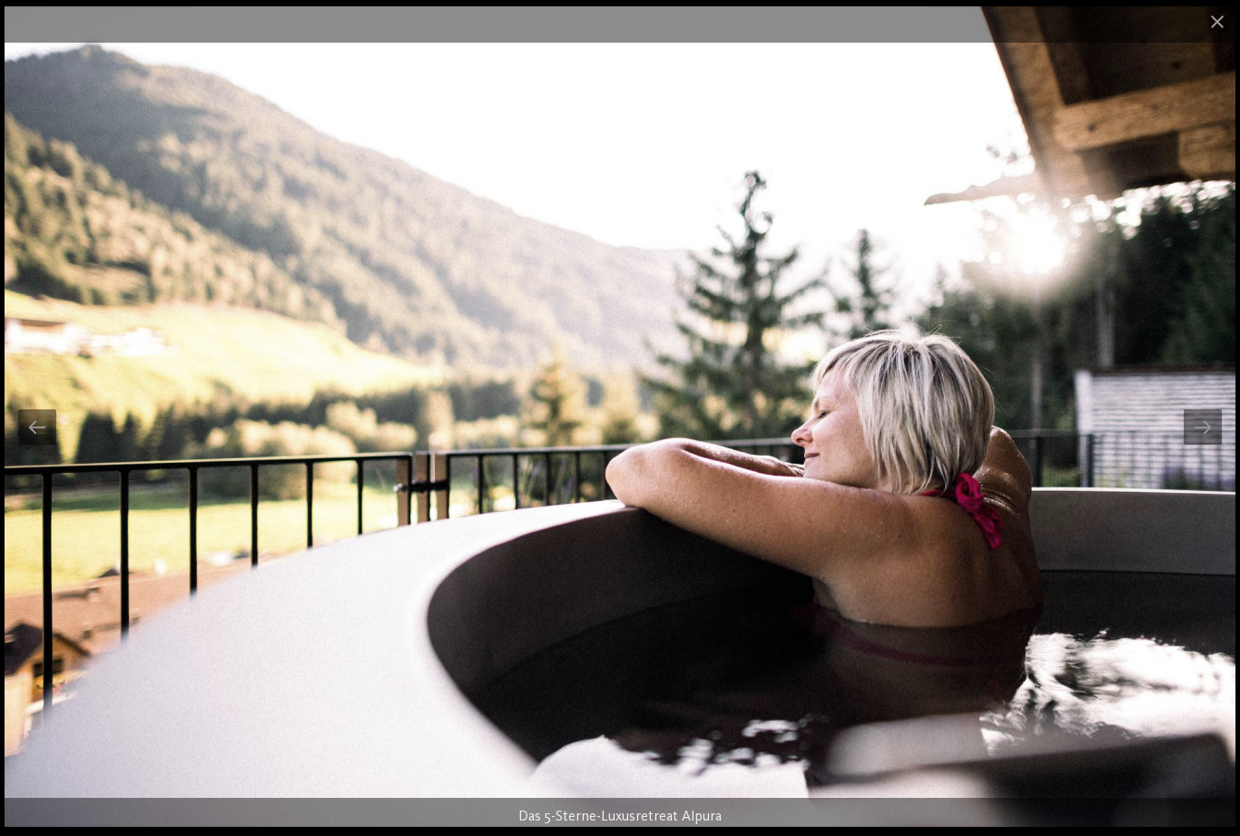
click at [1215, 422] on div at bounding box center [1202, 426] width 38 height 35
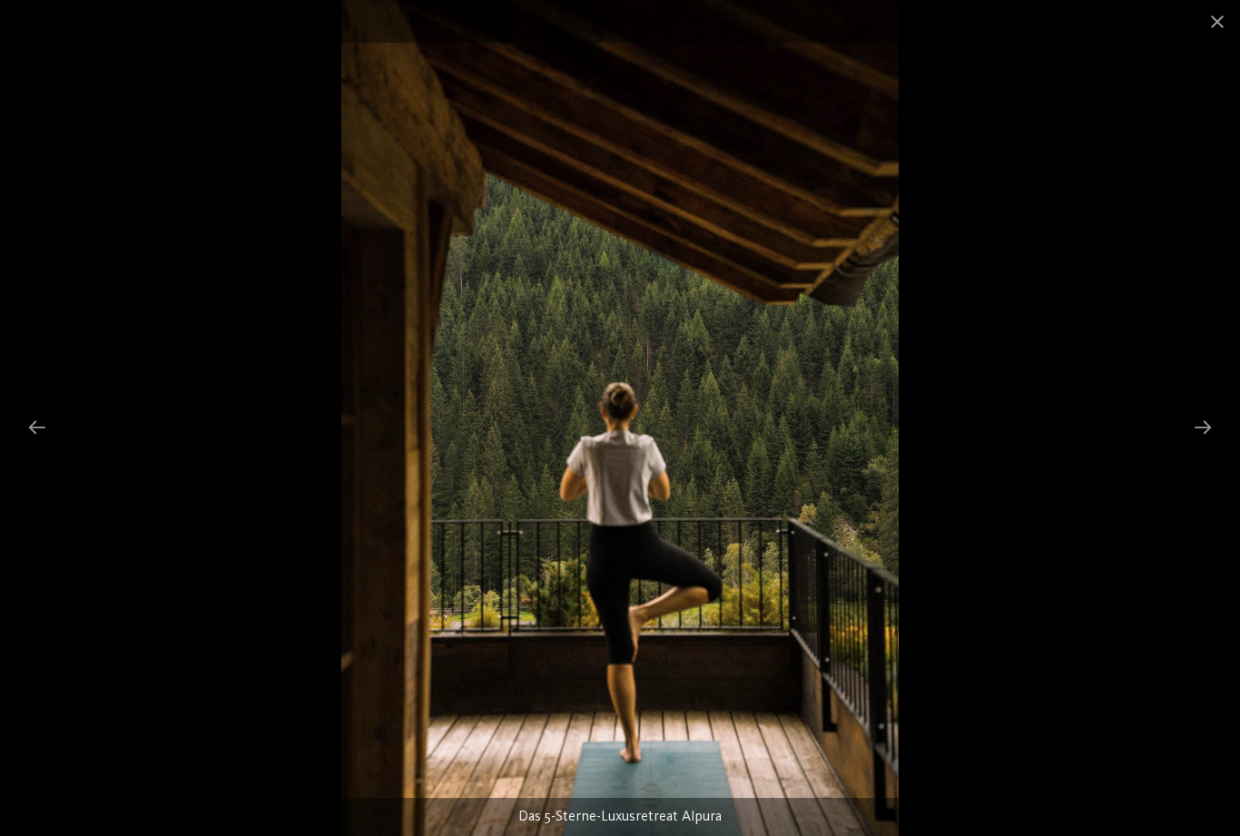
click at [1218, 417] on div at bounding box center [1202, 426] width 38 height 35
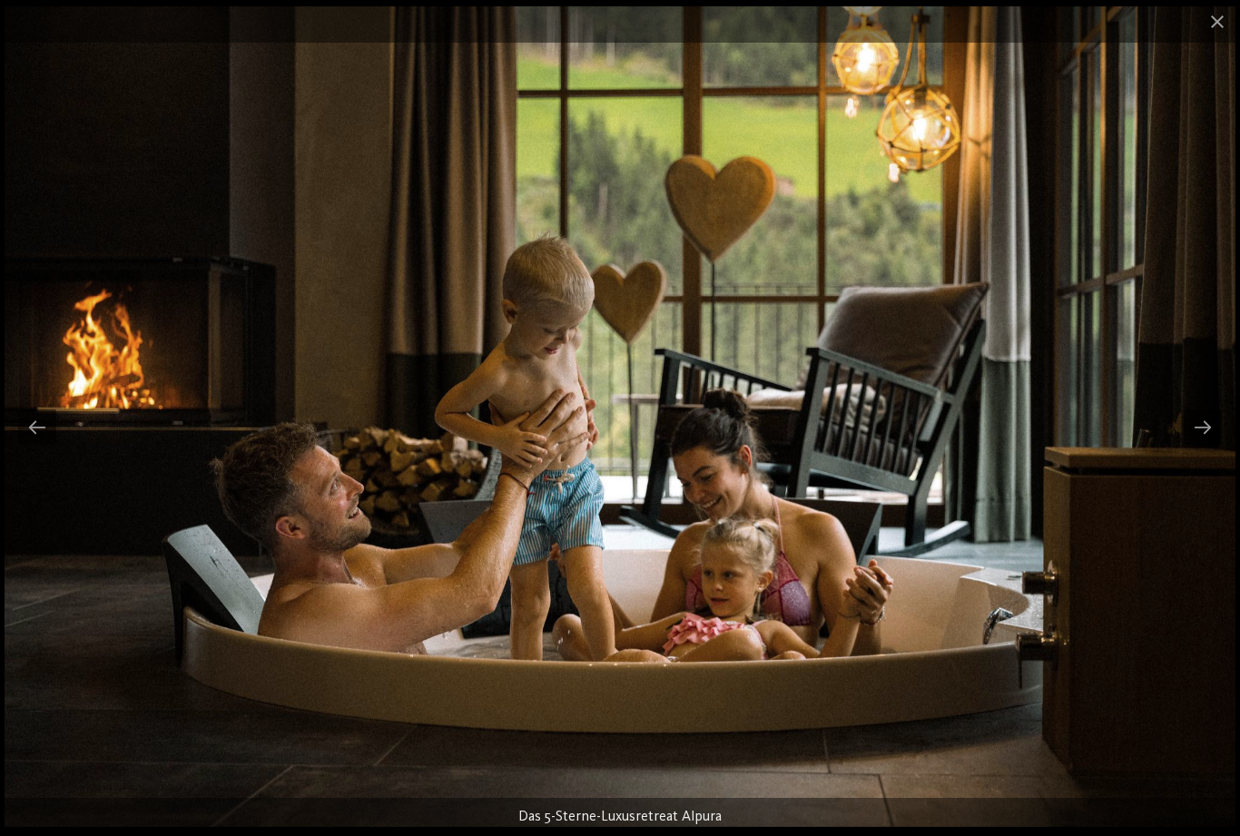
click at [1216, 420] on div at bounding box center [1202, 426] width 38 height 35
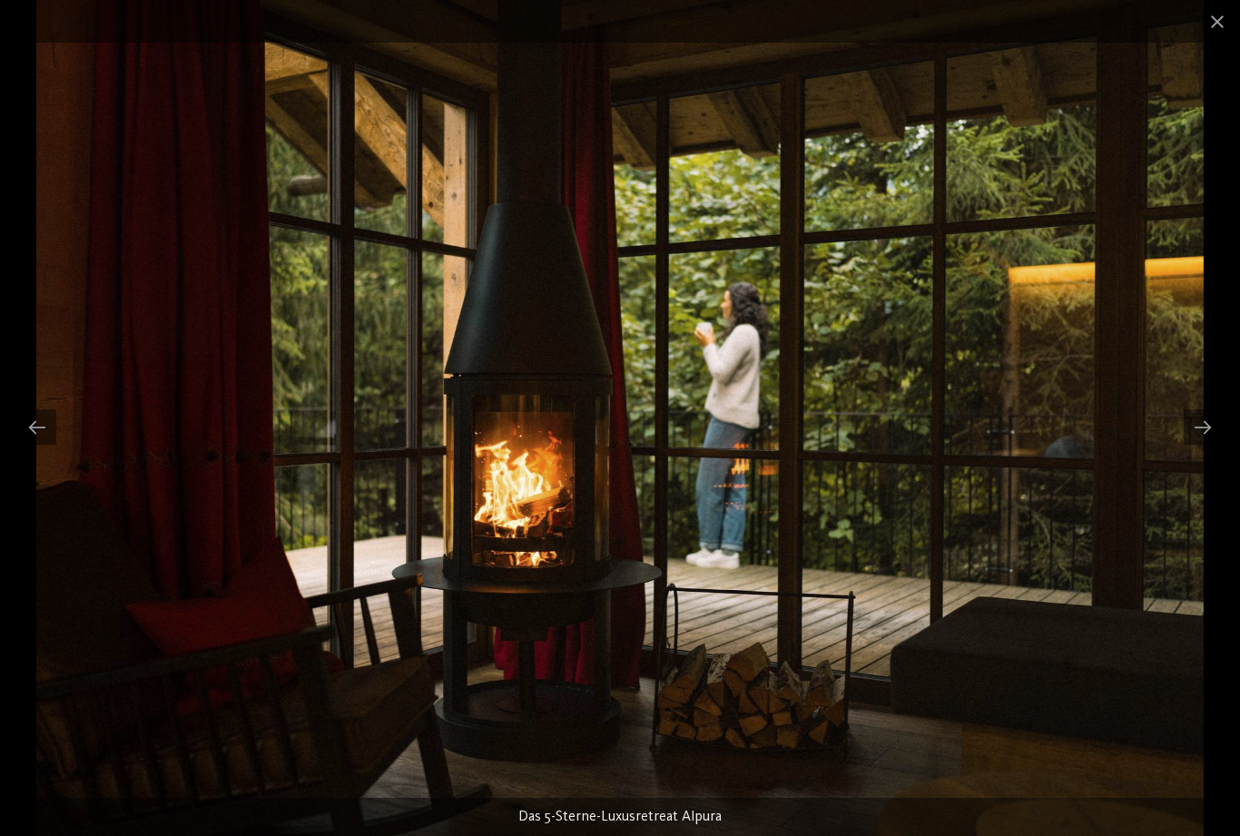
click at [1221, 418] on div at bounding box center [1202, 426] width 38 height 35
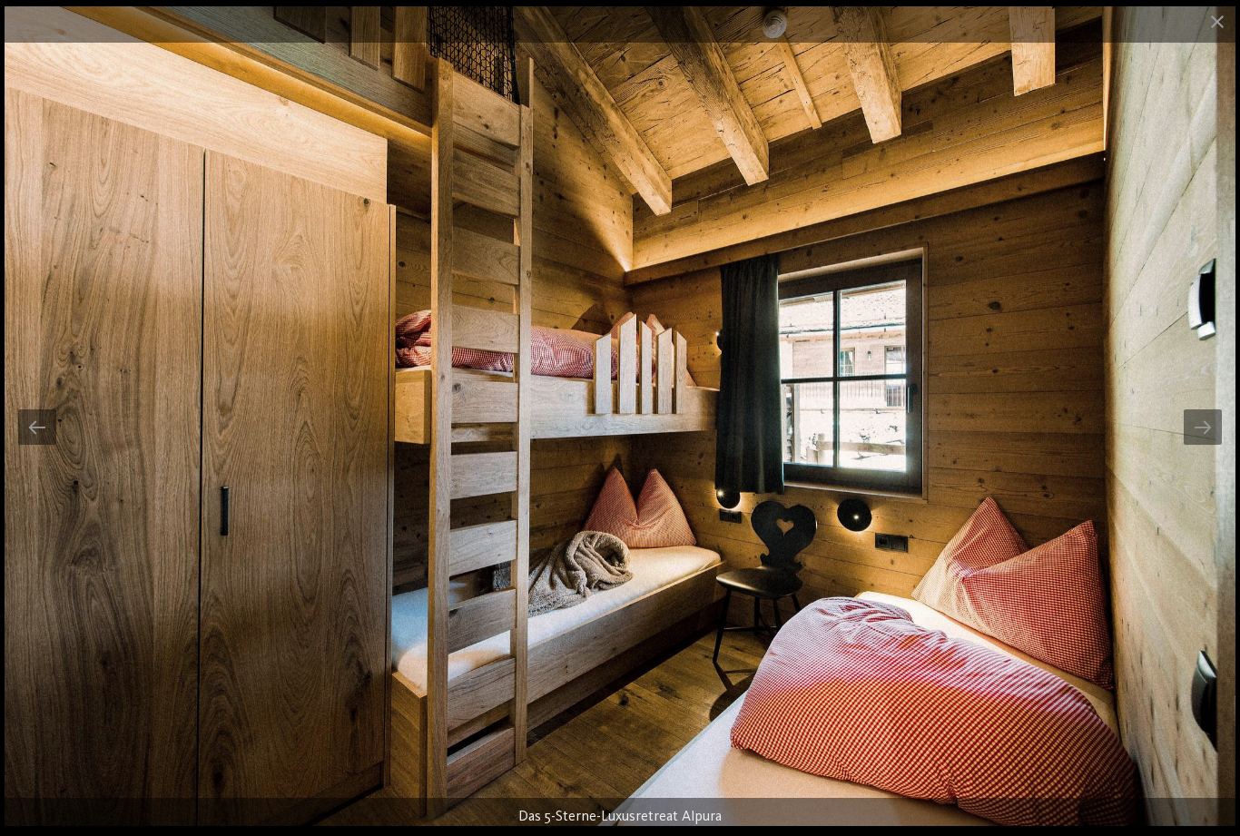
click at [1220, 422] on div at bounding box center [1202, 426] width 38 height 35
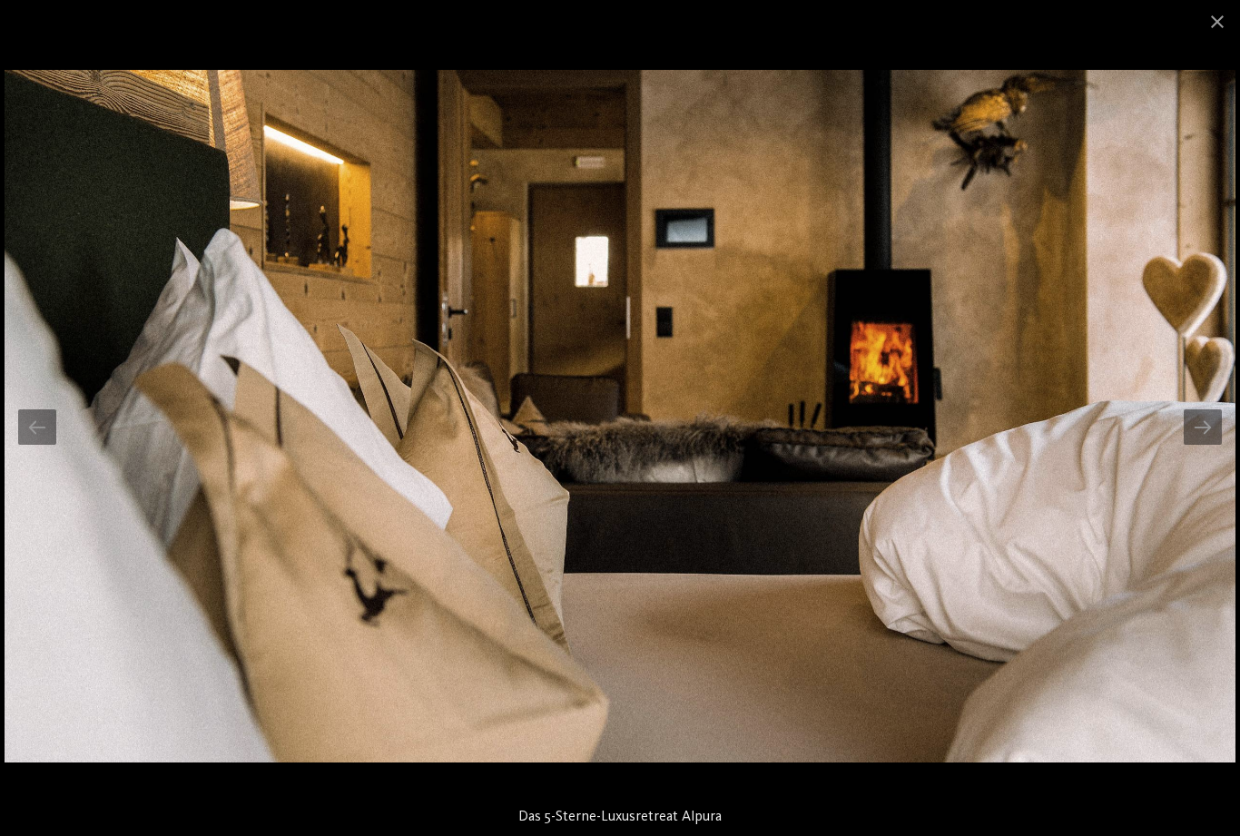
click at [1232, 15] on span at bounding box center [1216, 21] width 45 height 43
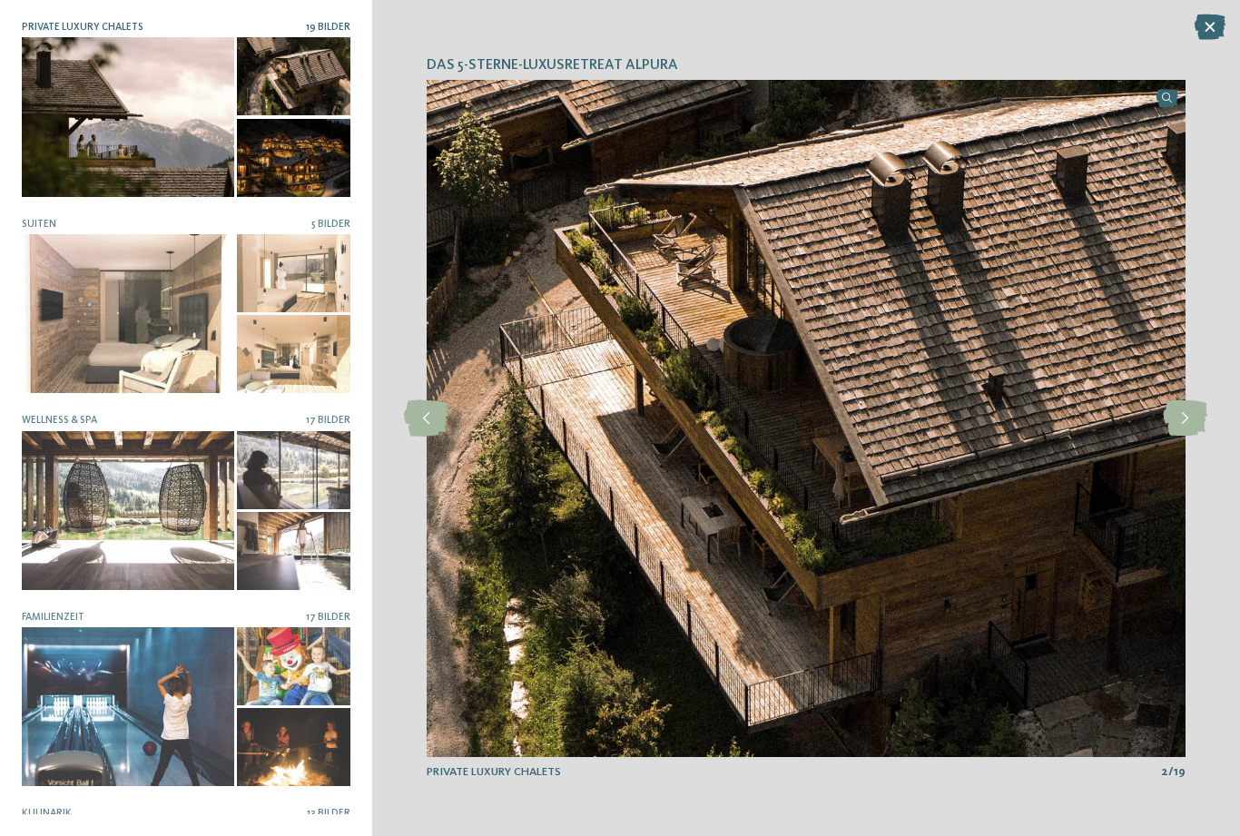
click at [420, 404] on icon at bounding box center [426, 418] width 44 height 36
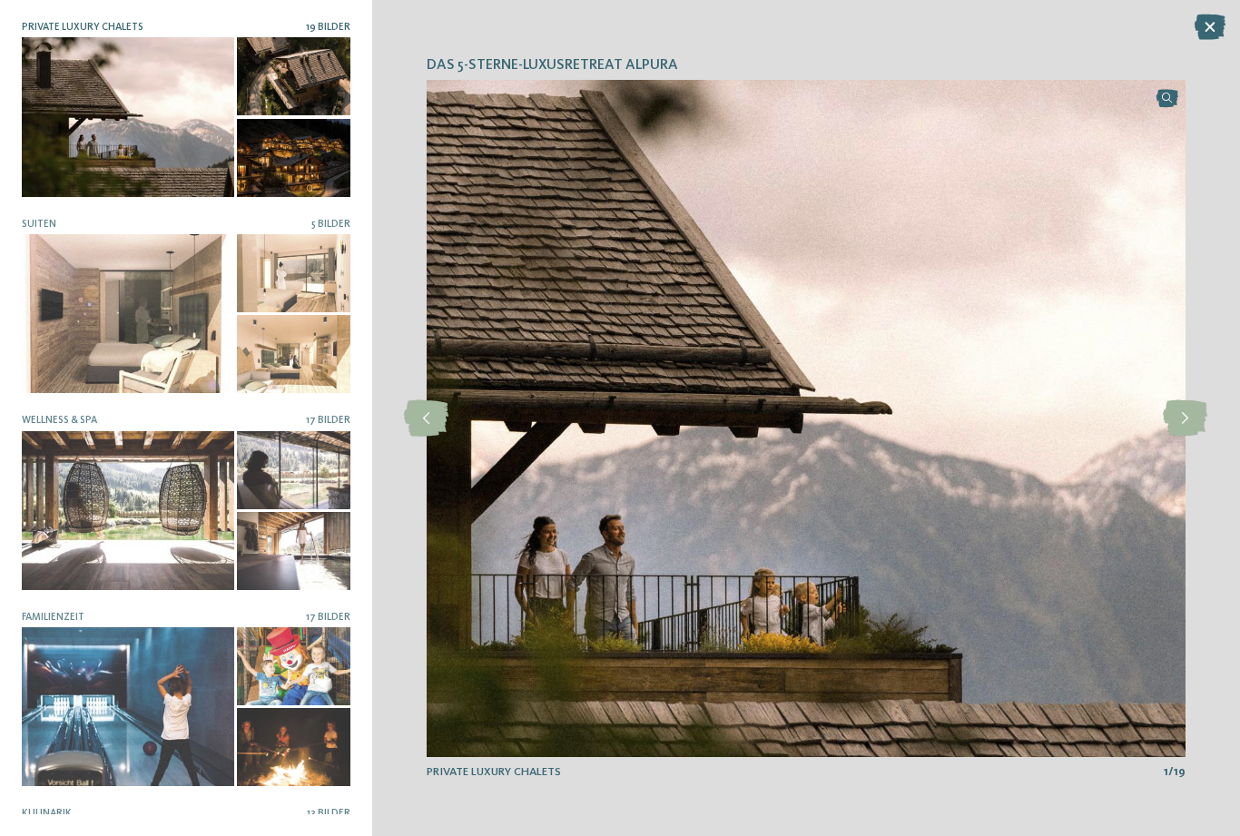
click at [454, 416] on img at bounding box center [806, 418] width 759 height 677
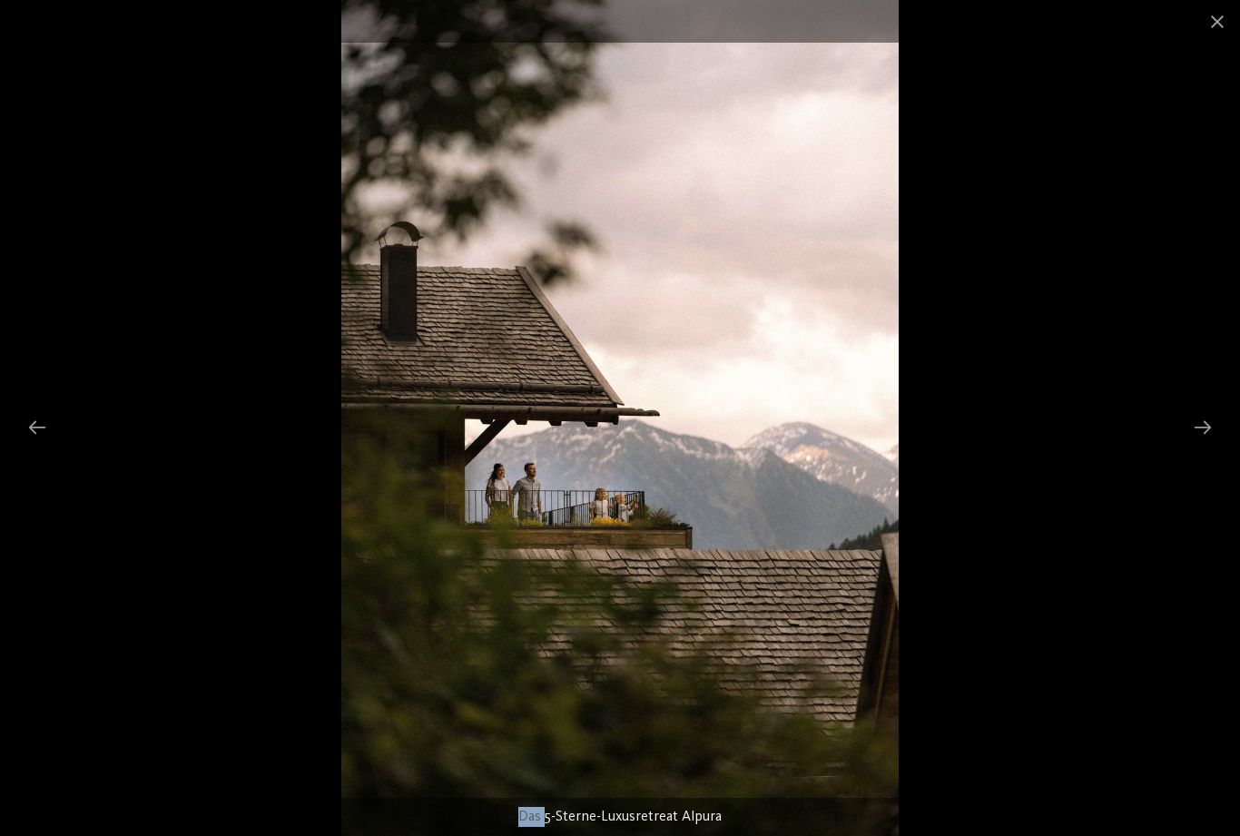
click at [1219, 413] on div at bounding box center [1202, 426] width 38 height 35
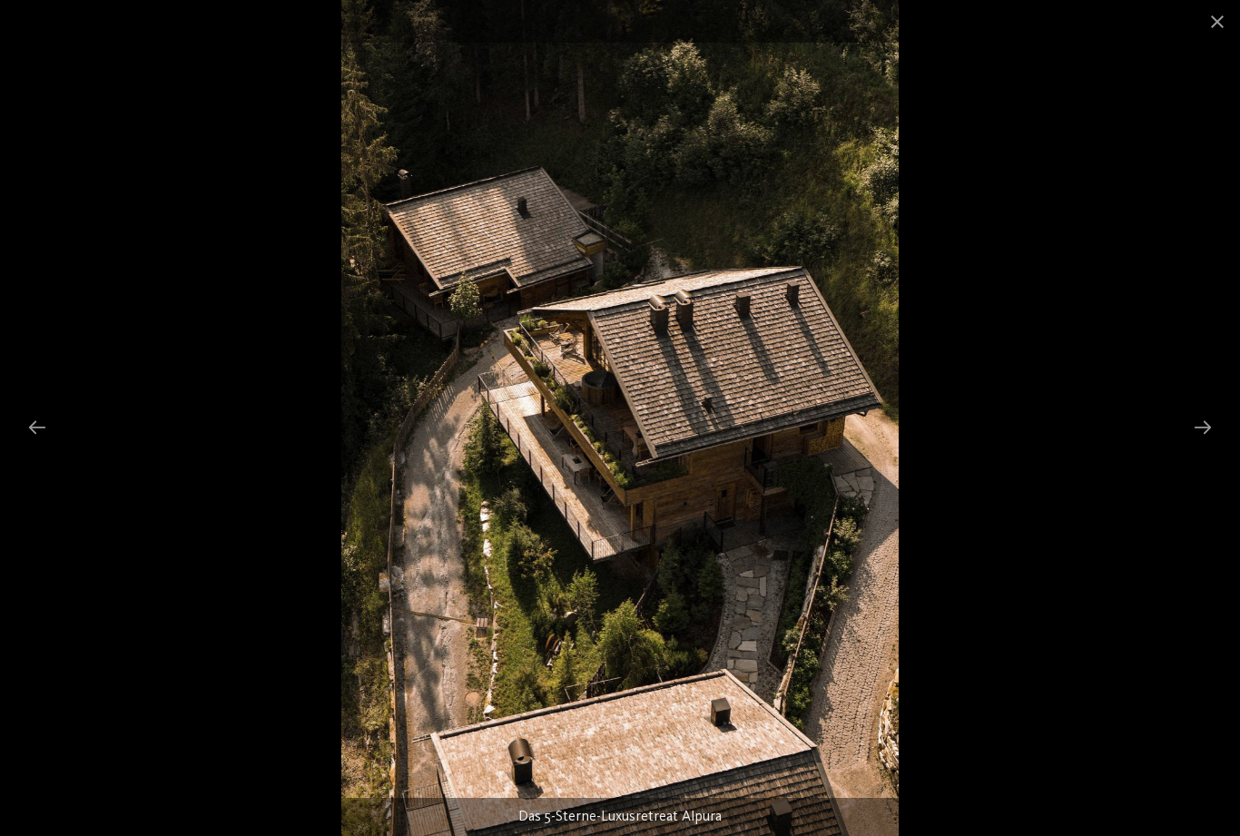
click at [1208, 423] on div at bounding box center [1202, 426] width 38 height 35
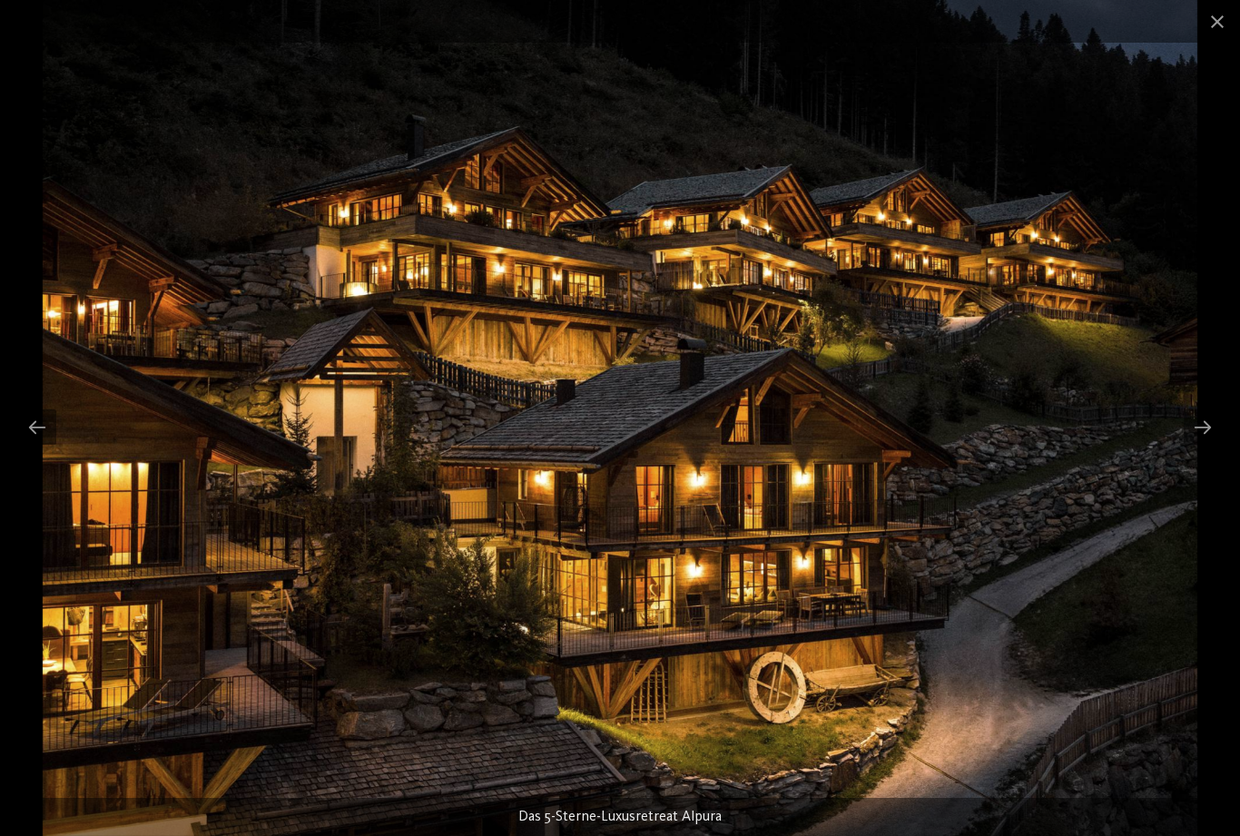
click at [1210, 420] on div at bounding box center [1202, 426] width 38 height 35
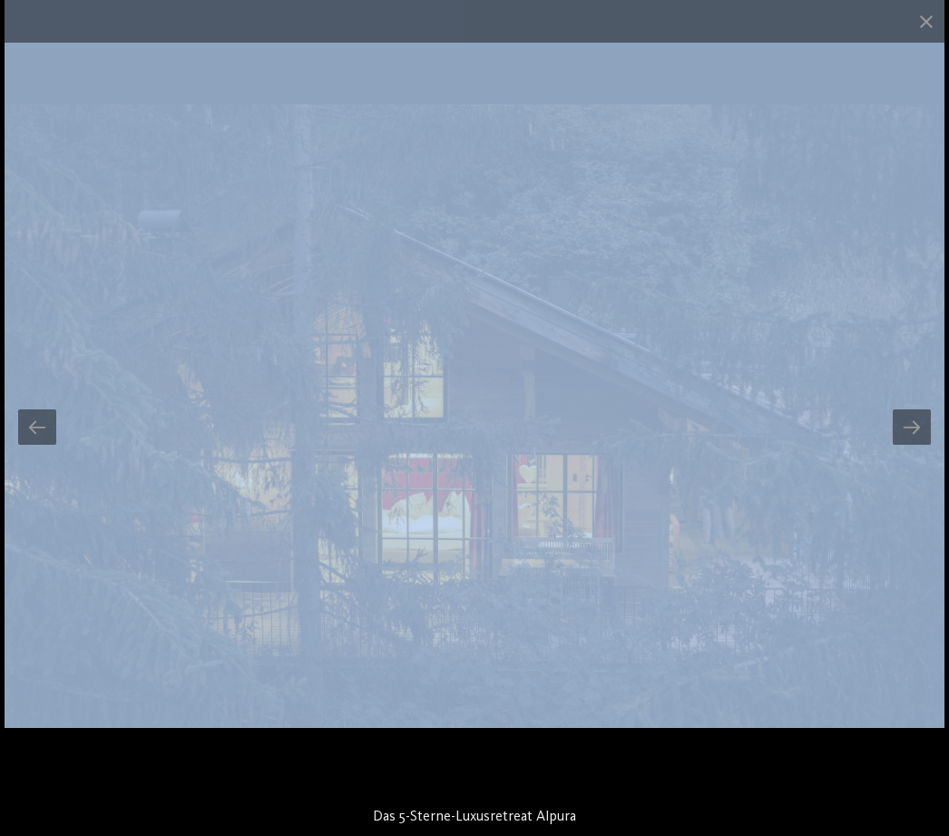
click at [941, 33] on span at bounding box center [926, 21] width 45 height 43
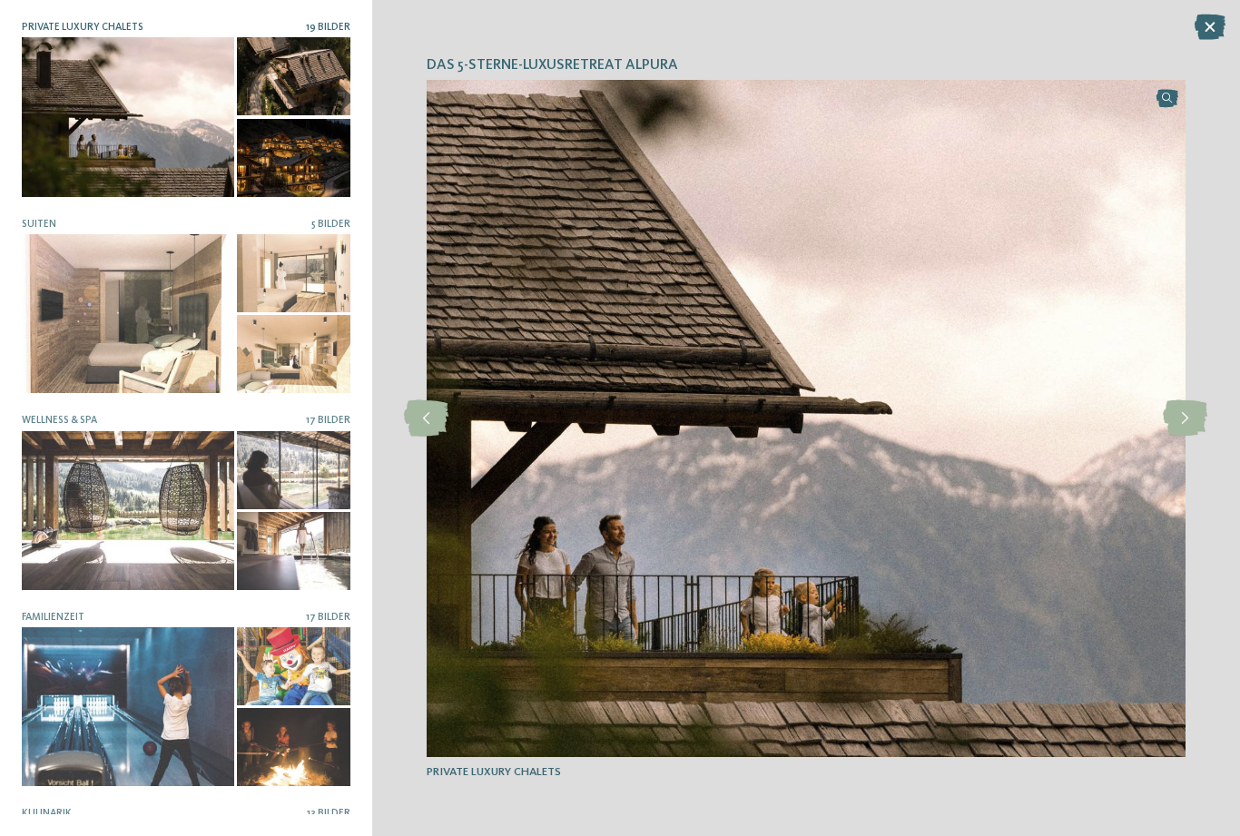
click at [1204, 36] on icon at bounding box center [1209, 27] width 31 height 25
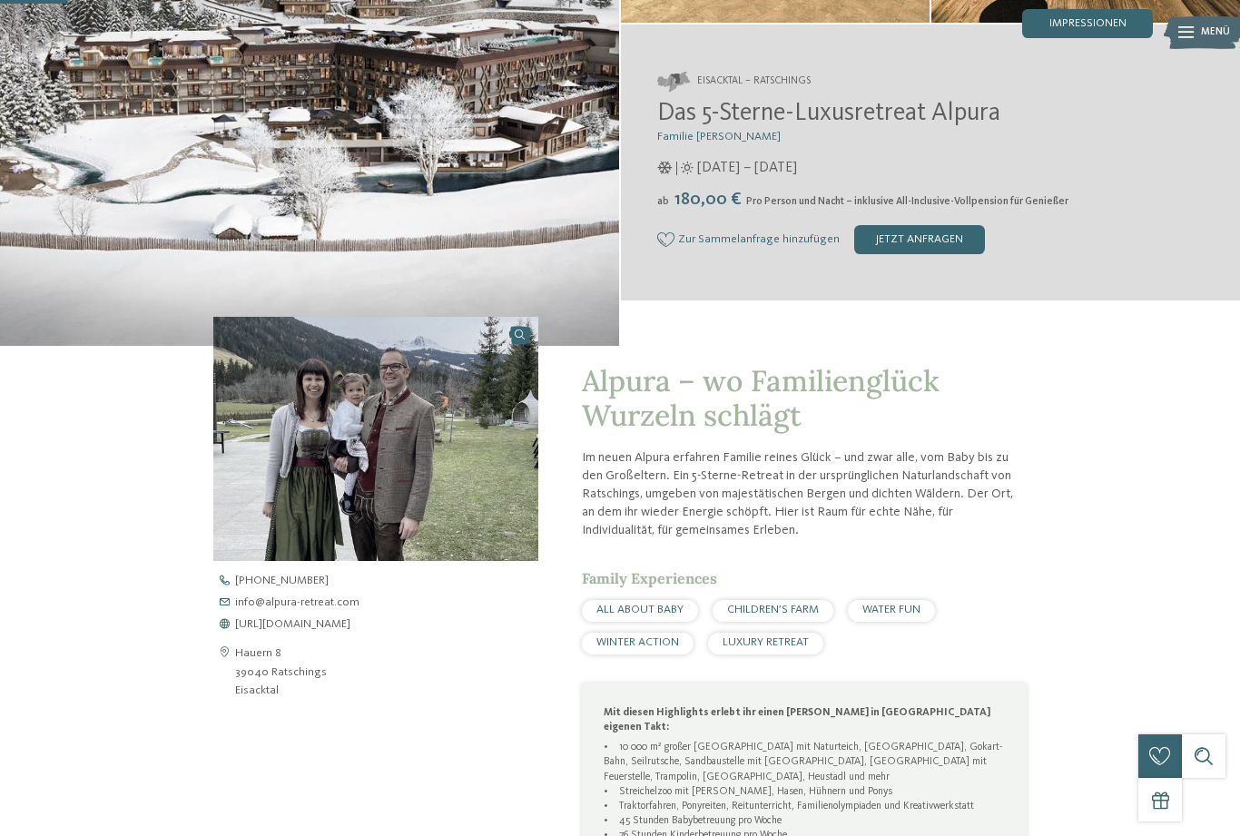
scroll to position [326, 0]
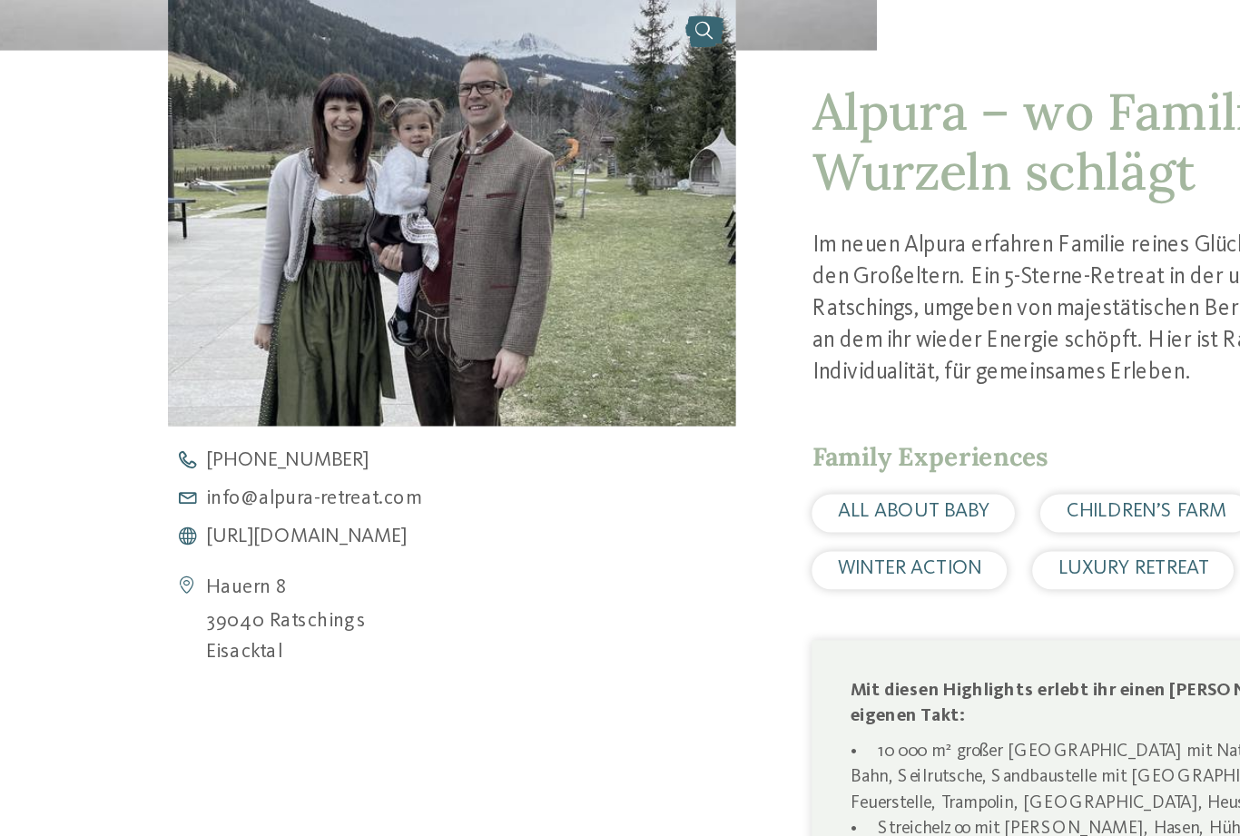
click at [235, 574] on span "[URL][DOMAIN_NAME]" at bounding box center [292, 580] width 115 height 12
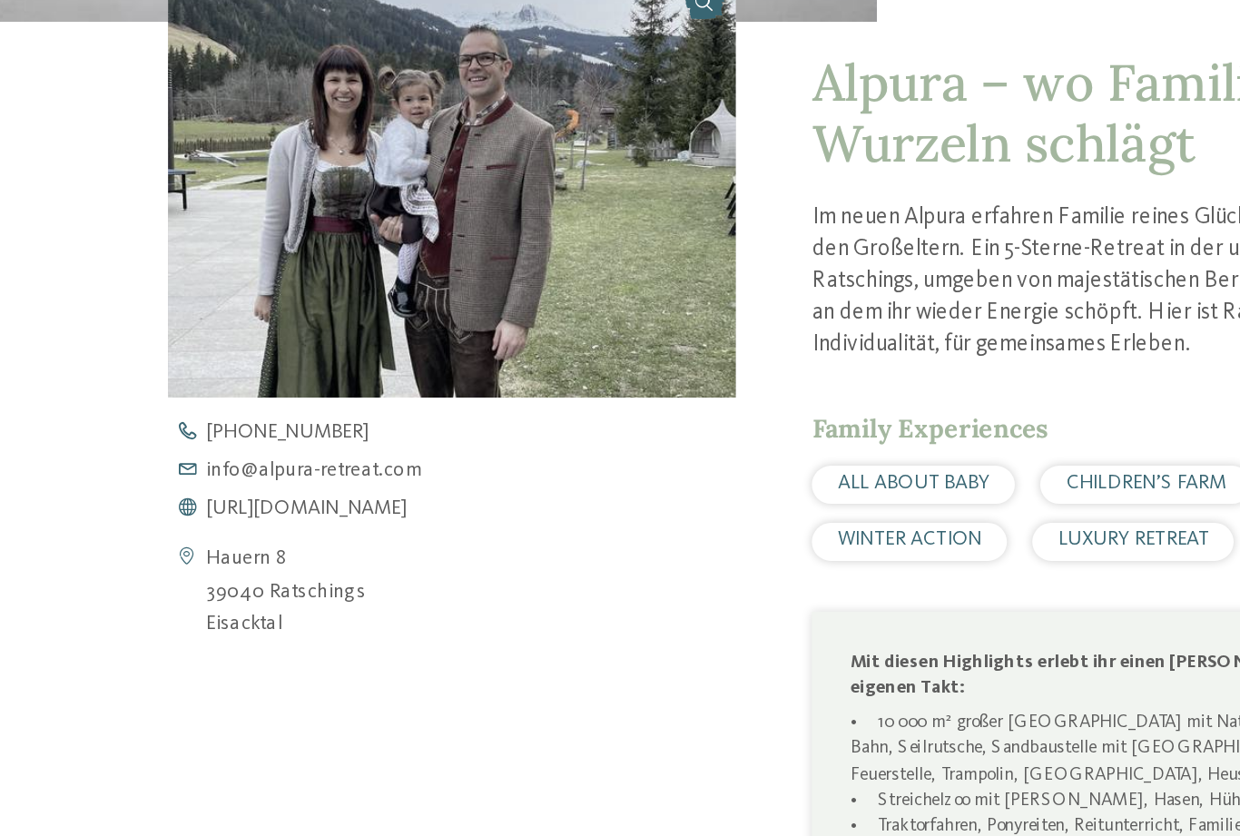
scroll to position [615, 0]
